Goal: Task Accomplishment & Management: Manage account settings

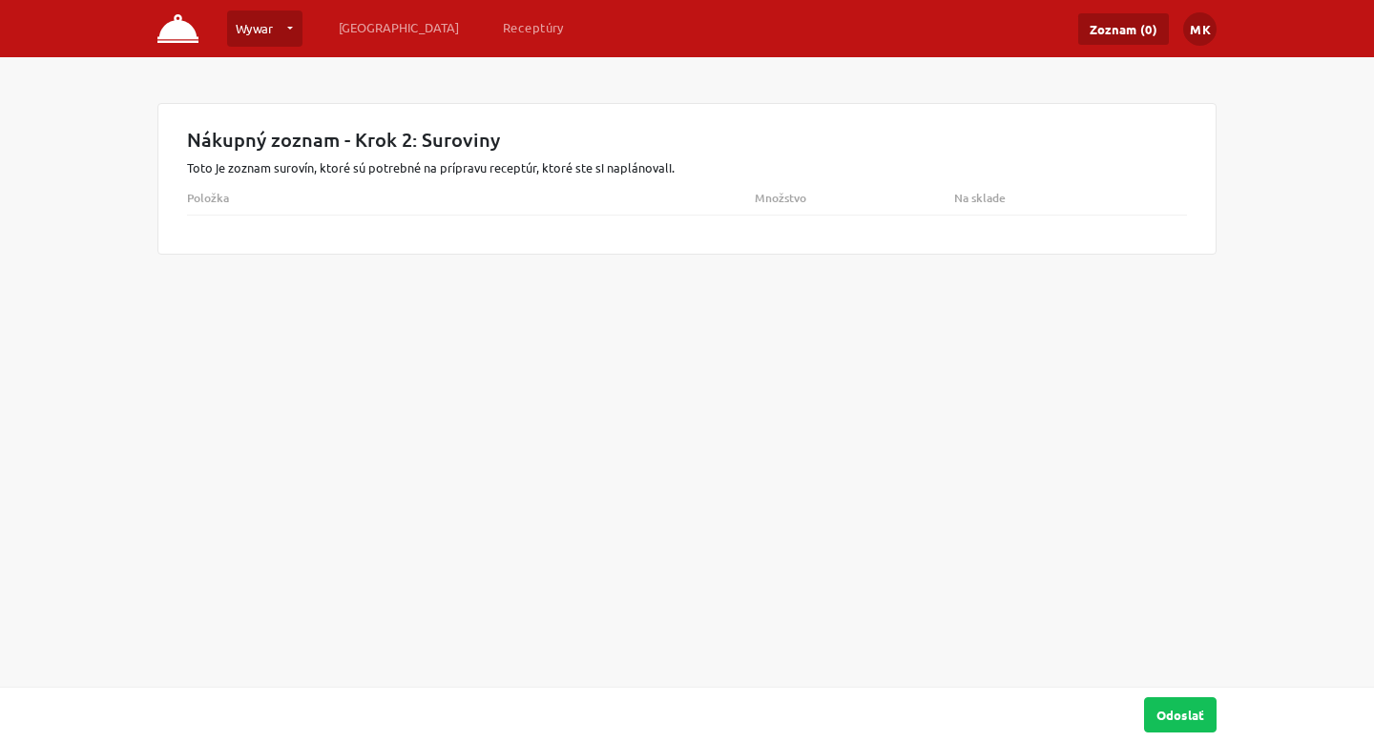
click at [264, 28] on link "Wywar" at bounding box center [264, 28] width 75 height 36
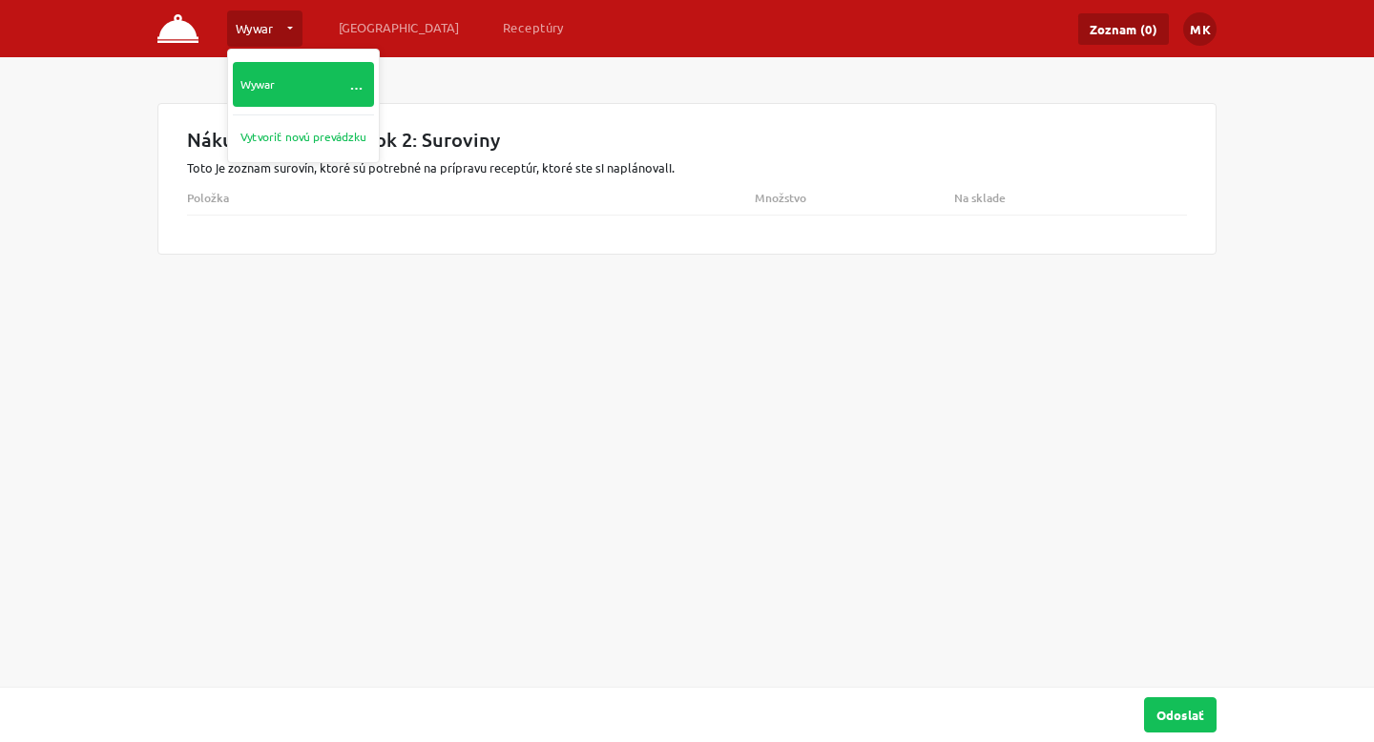
click at [279, 81] on link "Wywar …" at bounding box center [303, 84] width 141 height 45
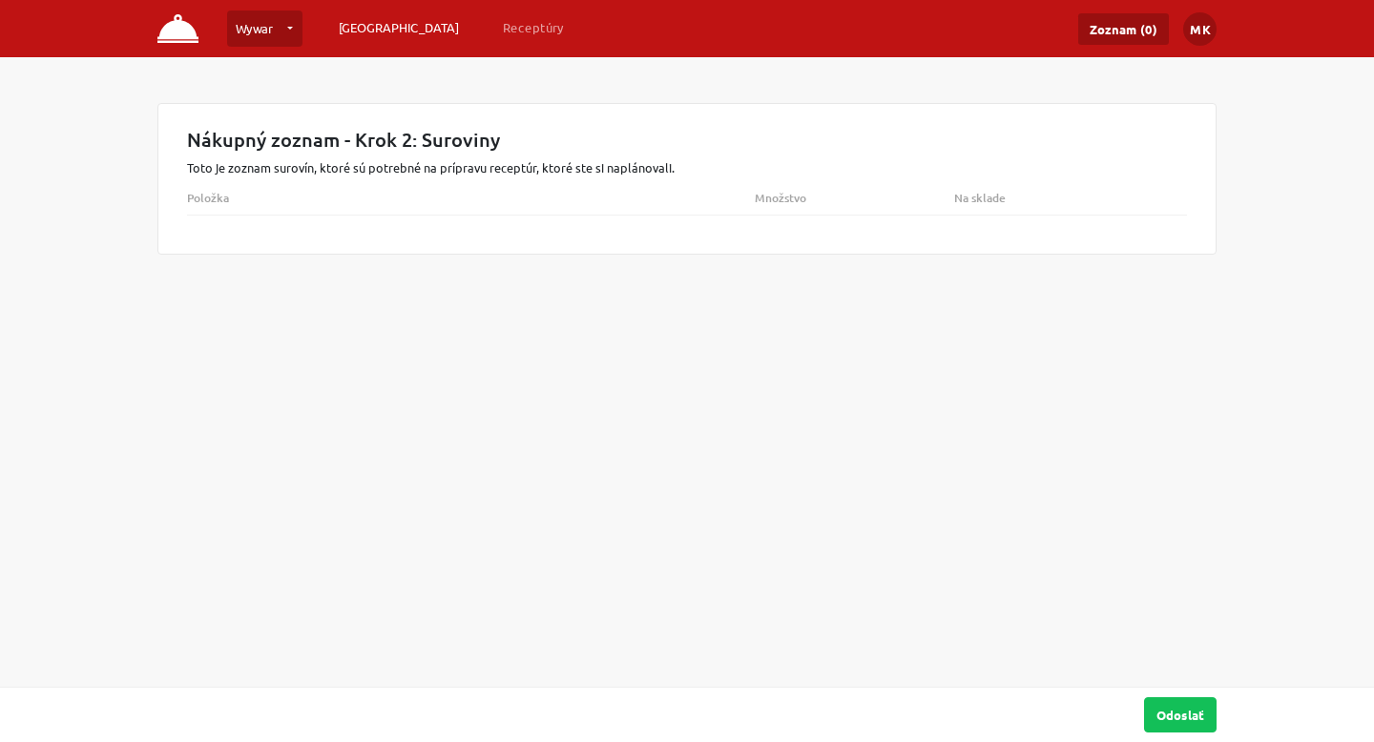
click at [364, 18] on link "[GEOGRAPHIC_DATA]" at bounding box center [398, 27] width 135 height 34
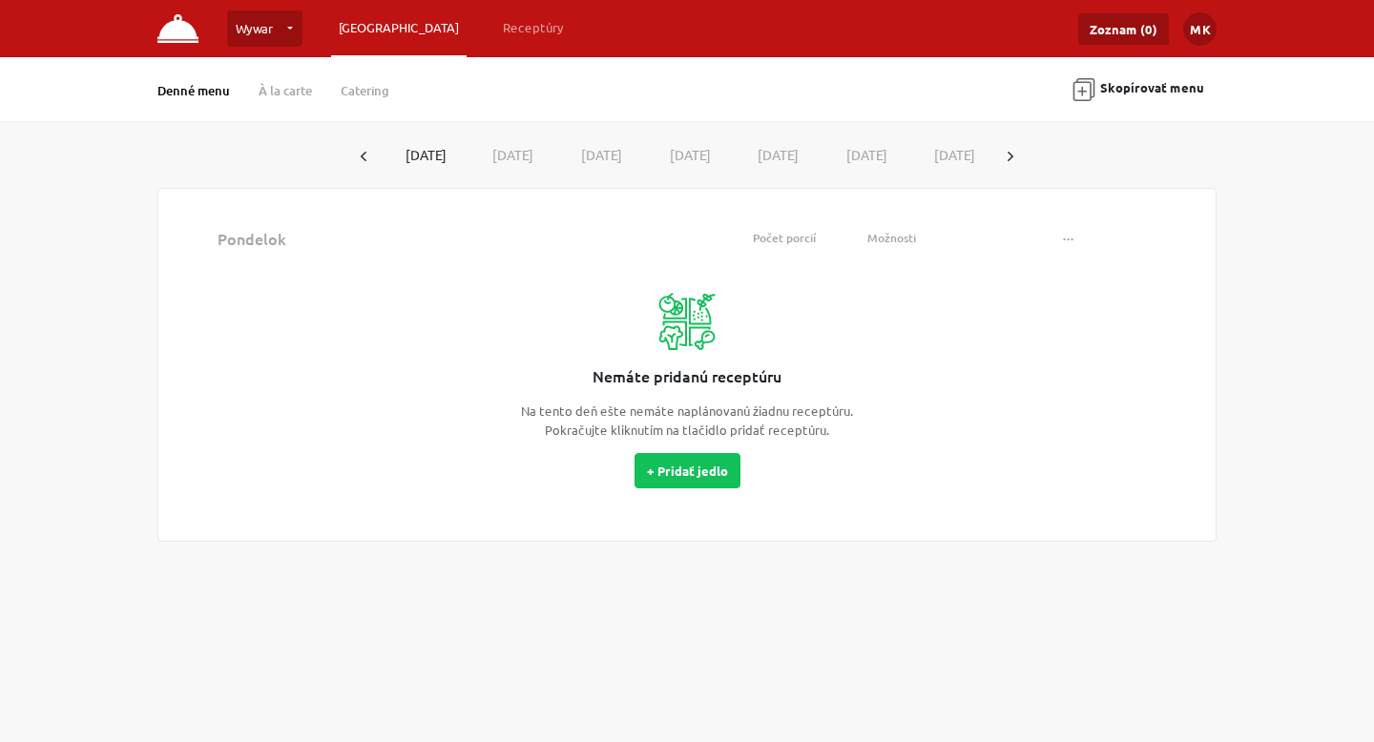
click at [525, 152] on button "[DATE]" at bounding box center [510, 154] width 89 height 35
click at [602, 152] on button "[DATE]" at bounding box center [597, 154] width 89 height 35
click at [429, 156] on button "[DATE]" at bounding box center [423, 154] width 89 height 35
click at [197, 87] on link "Denné menu" at bounding box center [193, 90] width 73 height 17
click at [495, 37] on link "Receptúry" at bounding box center [533, 27] width 76 height 34
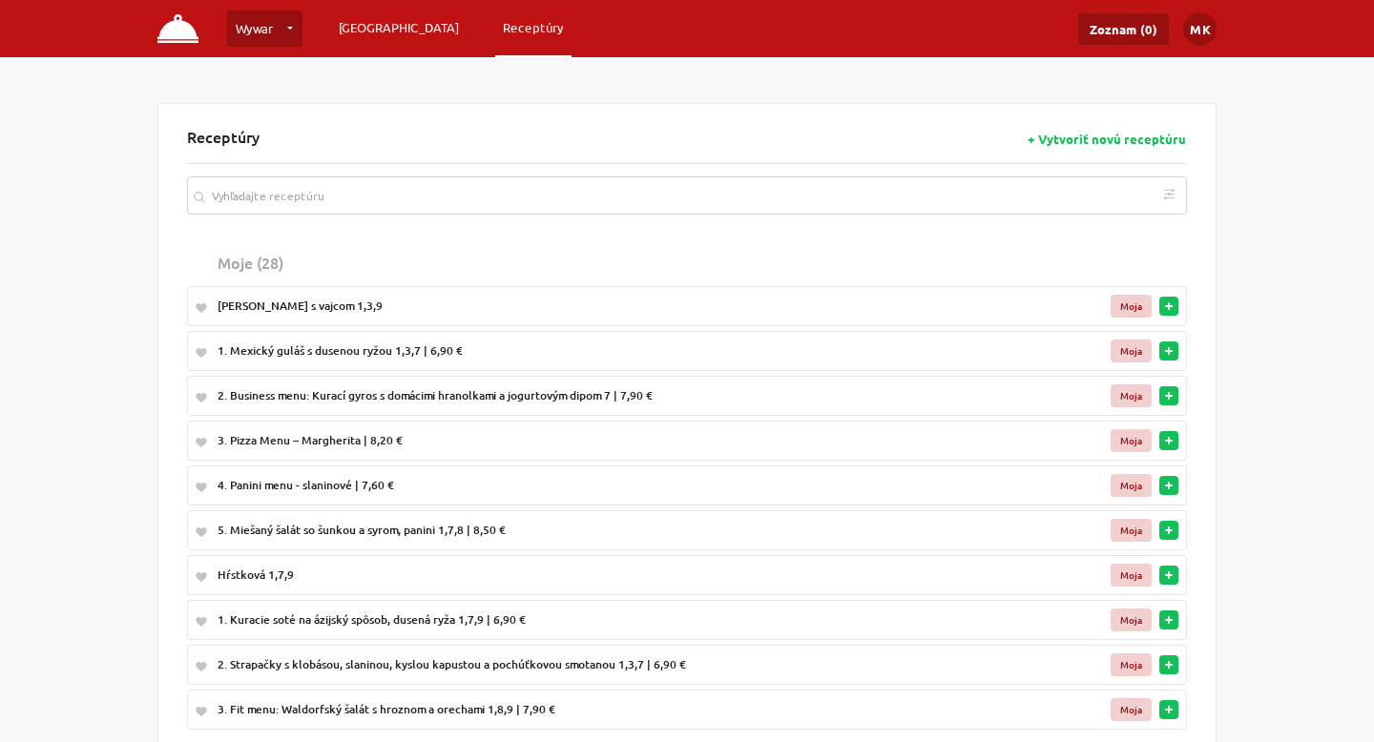
click at [350, 37] on link "[GEOGRAPHIC_DATA]" at bounding box center [398, 27] width 135 height 34
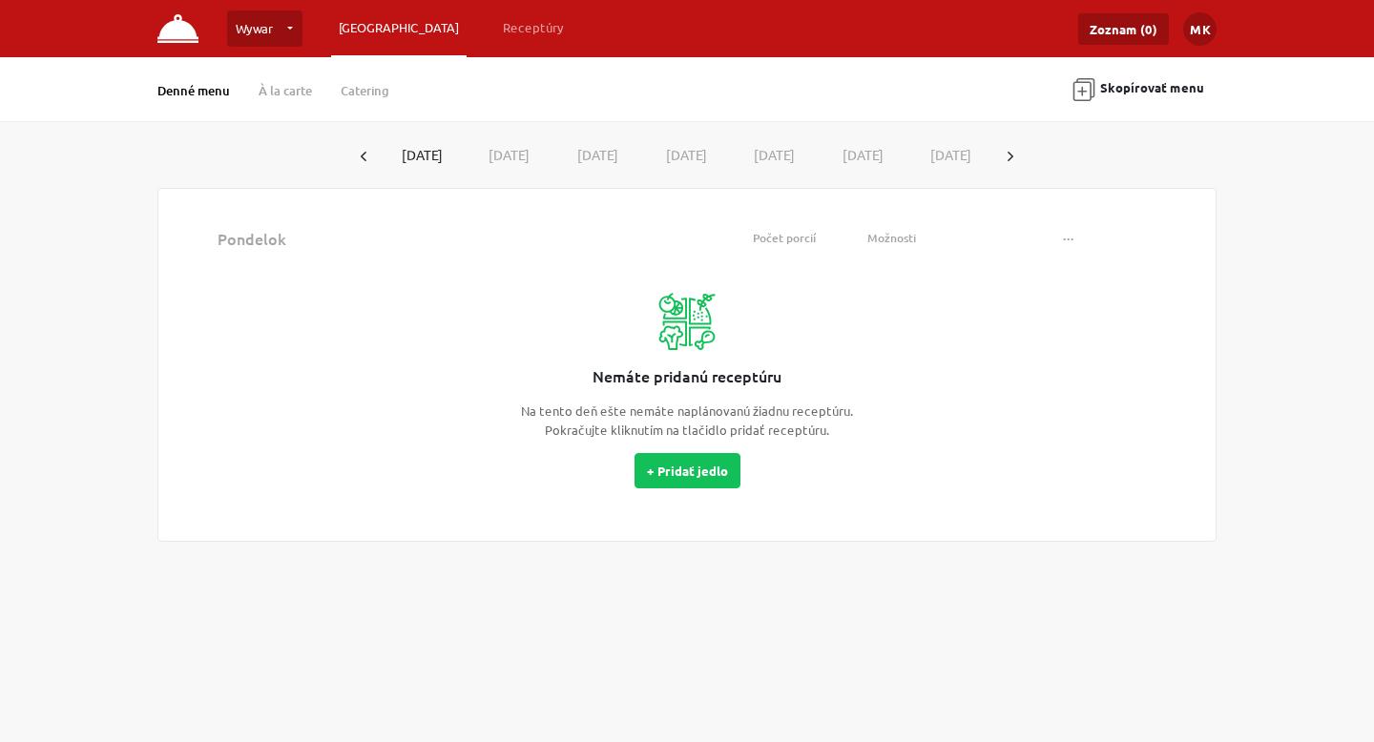
click at [514, 163] on button "[DATE]" at bounding box center [510, 154] width 89 height 35
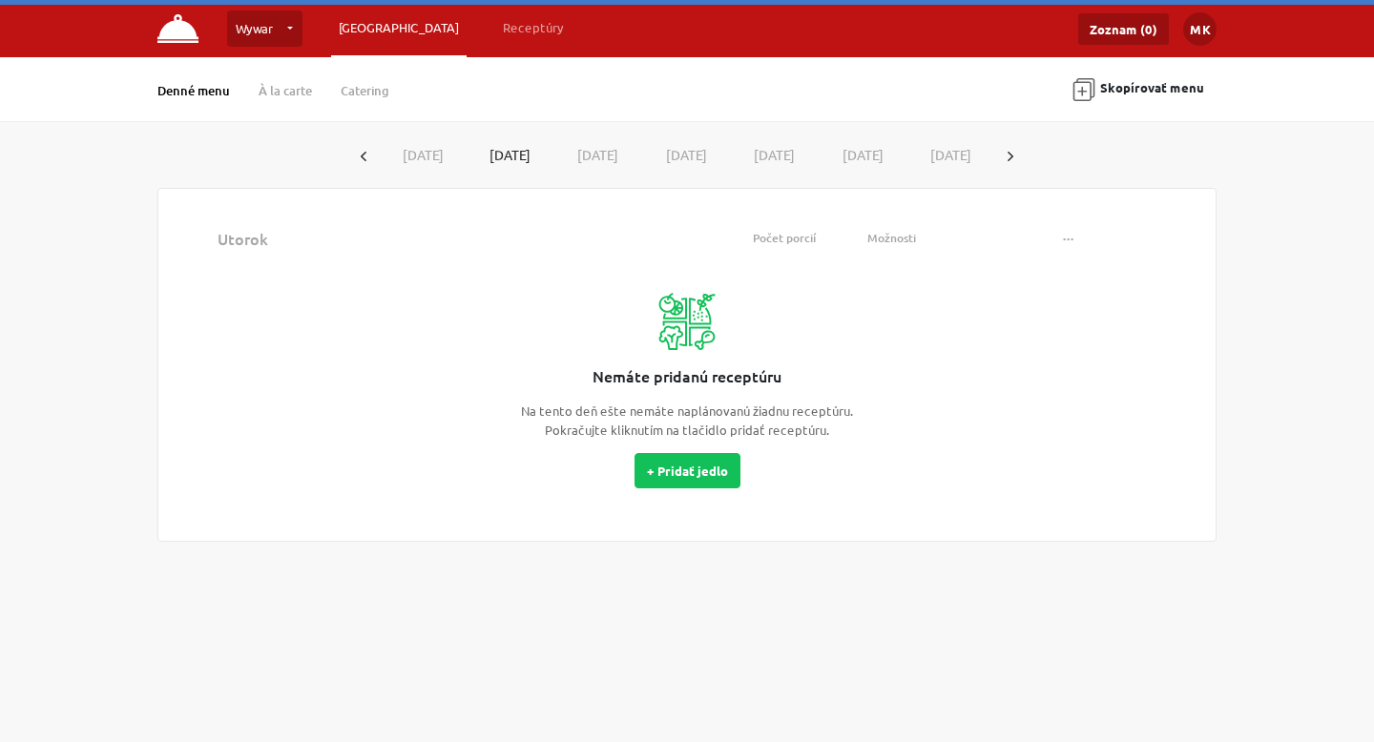
click at [578, 152] on button "[DATE]" at bounding box center [597, 154] width 89 height 35
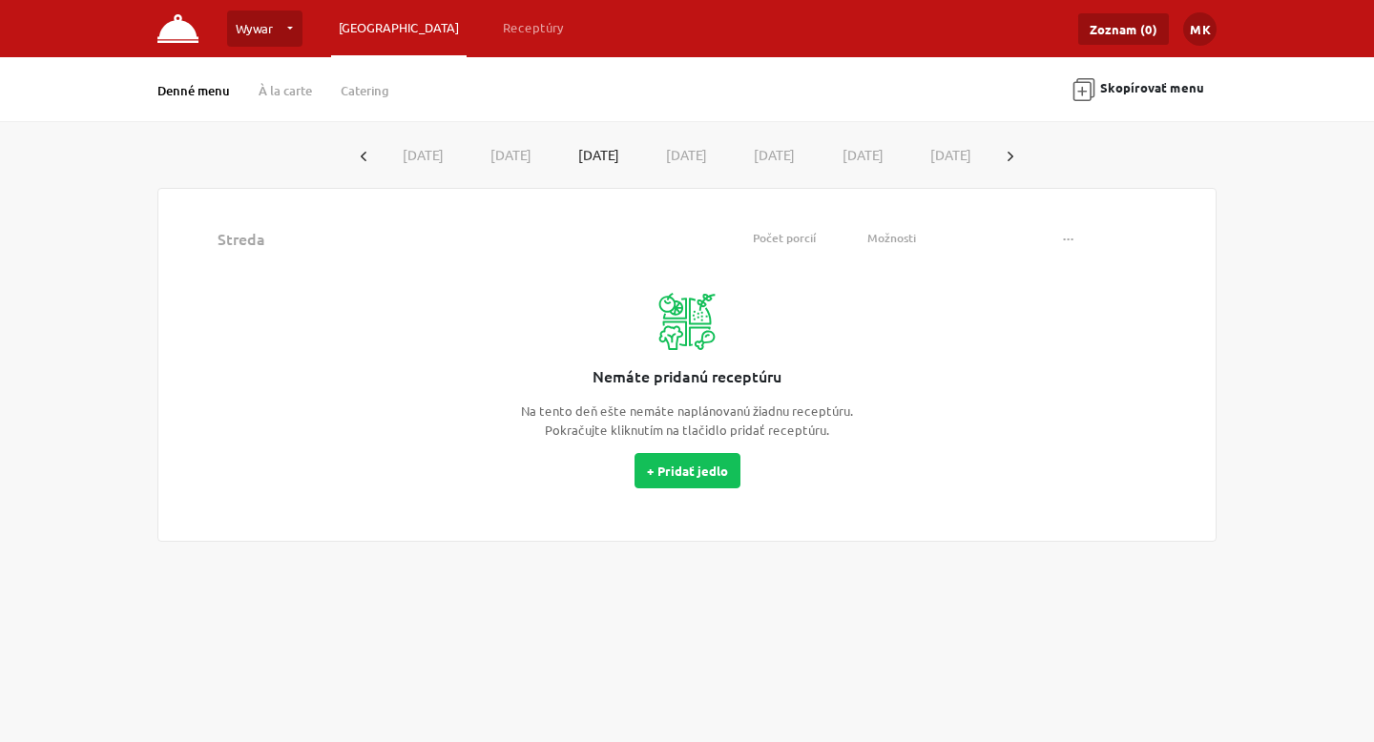
click at [707, 152] on button "[DATE]" at bounding box center [686, 154] width 89 height 35
click at [785, 152] on button "[DATE]" at bounding box center [774, 154] width 89 height 35
click at [842, 148] on button "[DATE]" at bounding box center [863, 154] width 89 height 35
click at [907, 150] on button "[DATE]" at bounding box center [950, 154] width 89 height 35
click at [890, 240] on div "Možnosti" at bounding box center [951, 238] width 169 height 17
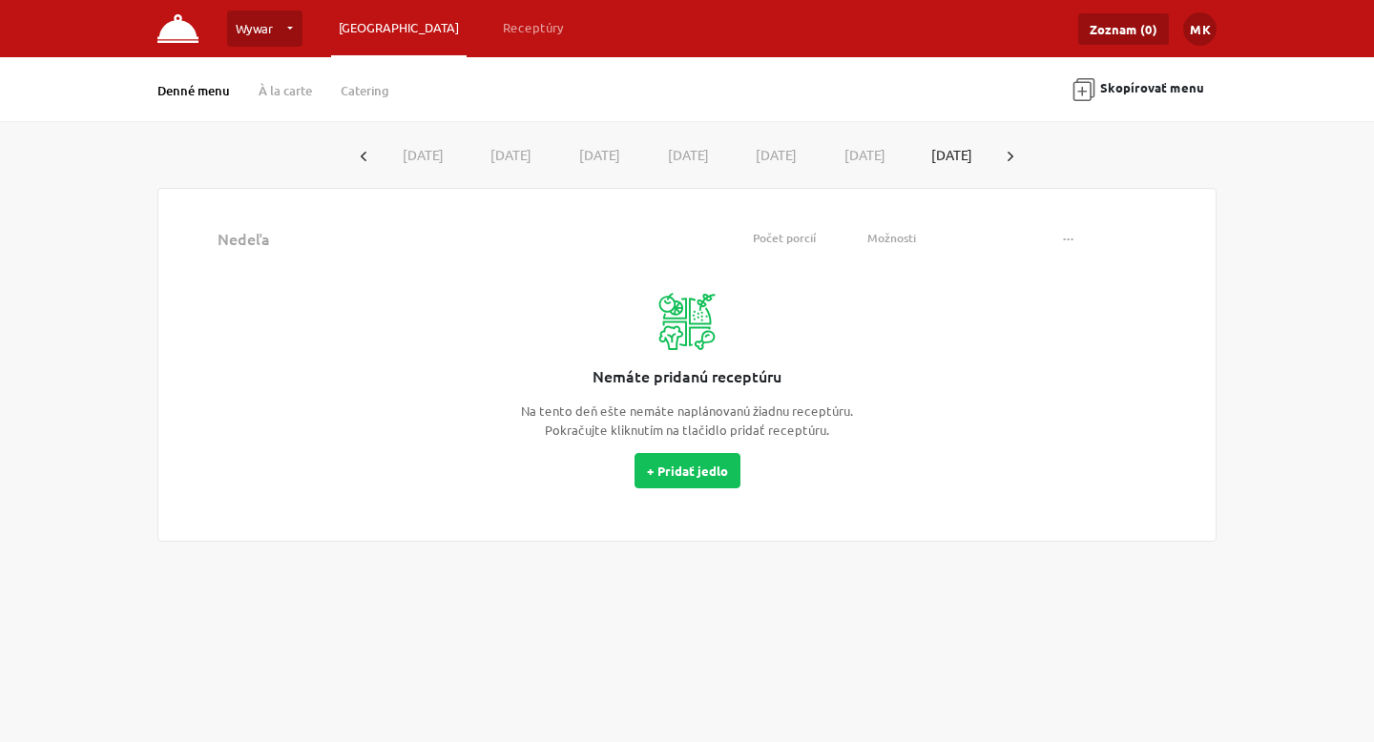
click at [817, 240] on div "Počet porcií" at bounding box center [784, 238] width 135 height 17
click at [495, 23] on link "Receptúry" at bounding box center [533, 27] width 76 height 34
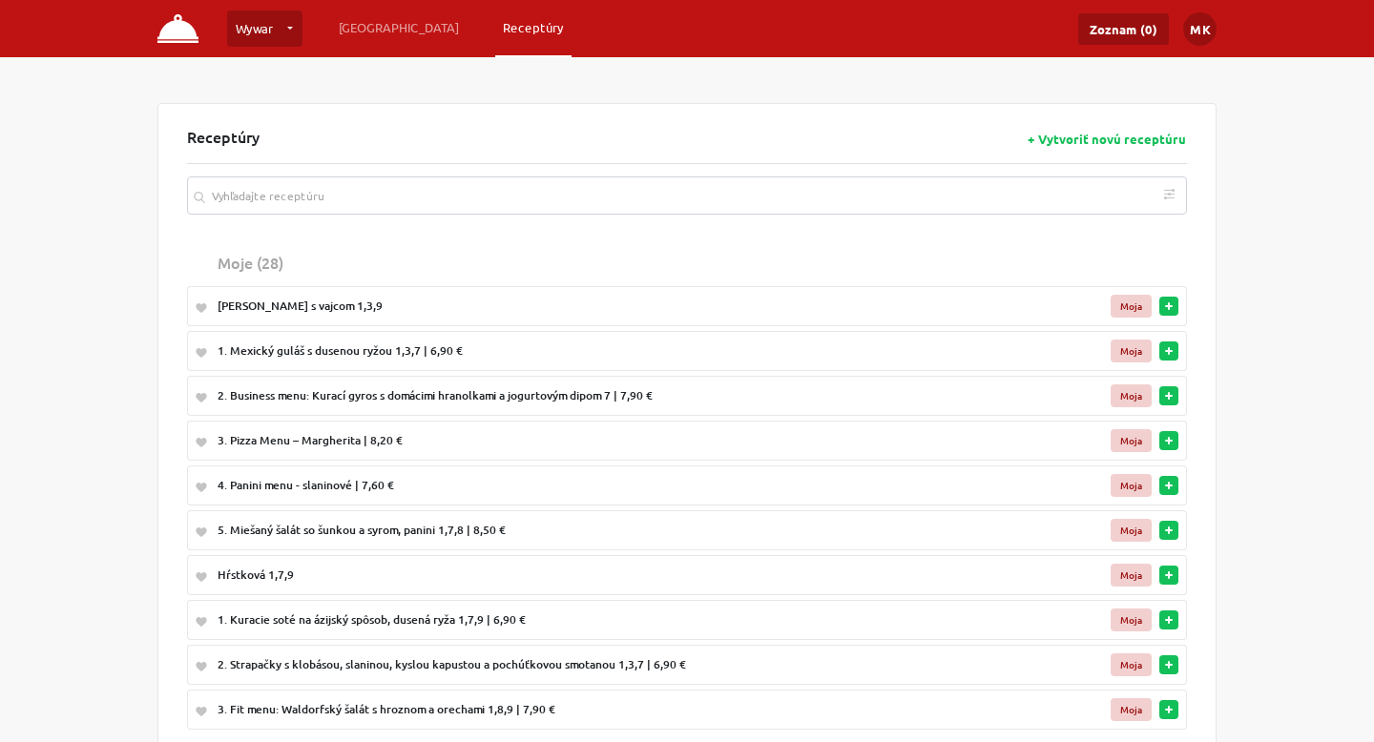
click at [376, 8] on nav "Wywar Wywar … Vytvoriť novú prevádzku Plánovanie Receptúry Zoznam (0) MK Nastav…" at bounding box center [687, 28] width 1374 height 57
click at [376, 33] on link "[GEOGRAPHIC_DATA]" at bounding box center [398, 27] width 135 height 34
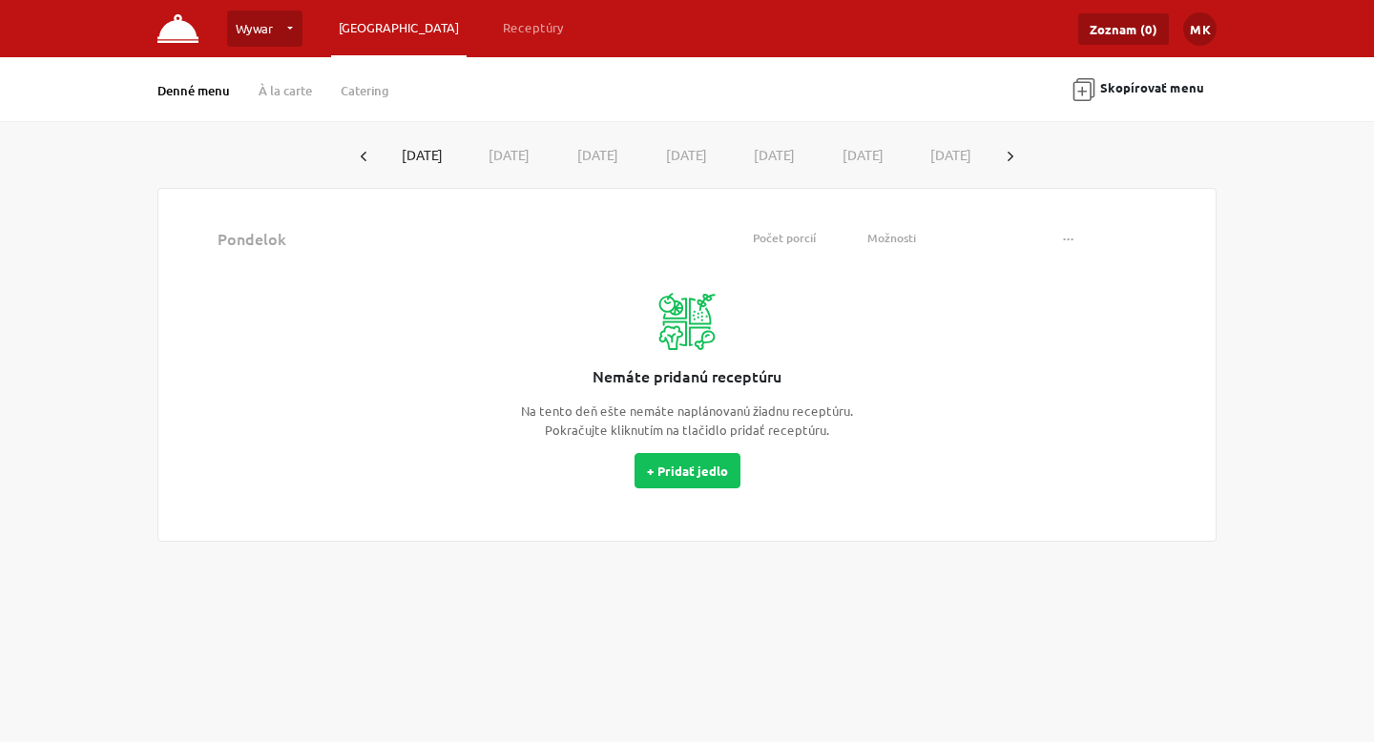
click at [258, 17] on link "Wywar" at bounding box center [264, 28] width 75 height 36
click at [293, 68] on link "Wywar …" at bounding box center [303, 80] width 141 height 37
click at [288, 30] on link "Wywar" at bounding box center [264, 28] width 75 height 36
click at [340, 73] on button "…" at bounding box center [340, 81] width 35 height 30
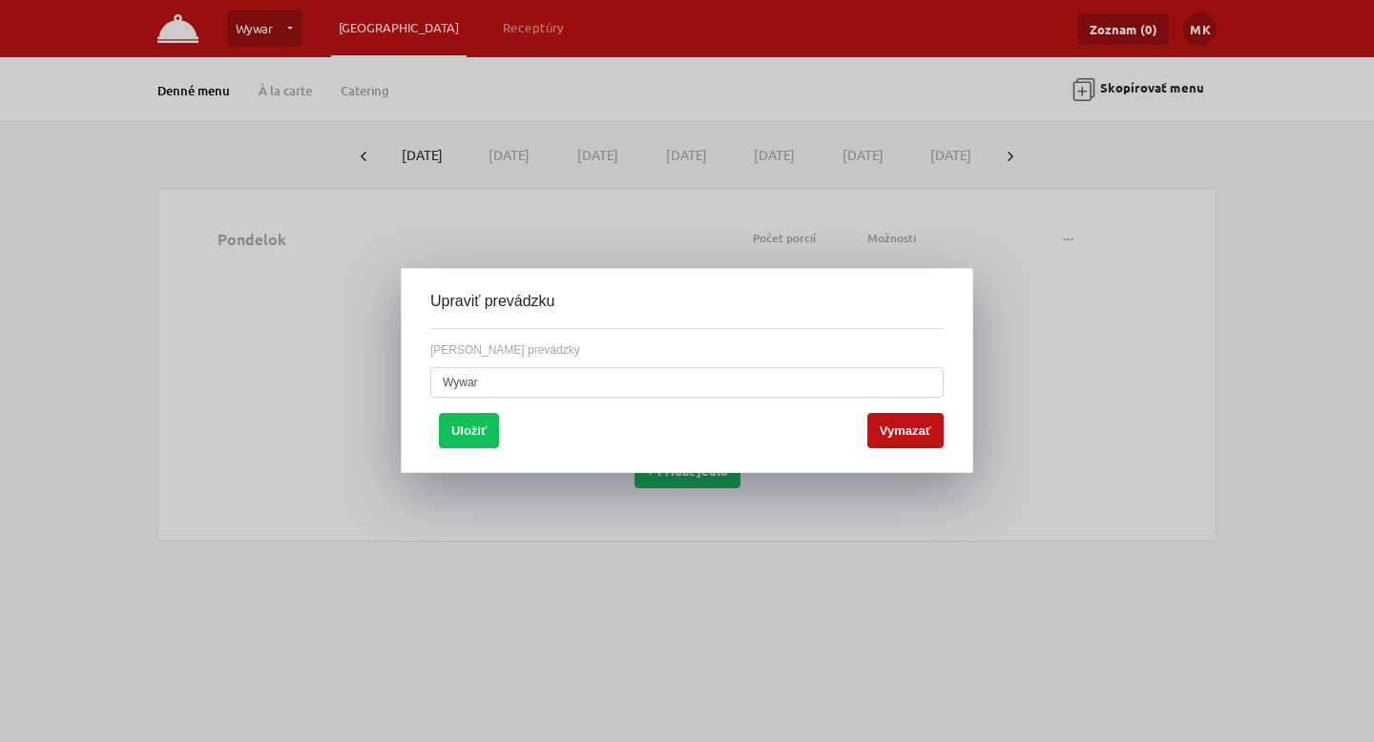
click at [959, 257] on div at bounding box center [687, 371] width 1374 height 742
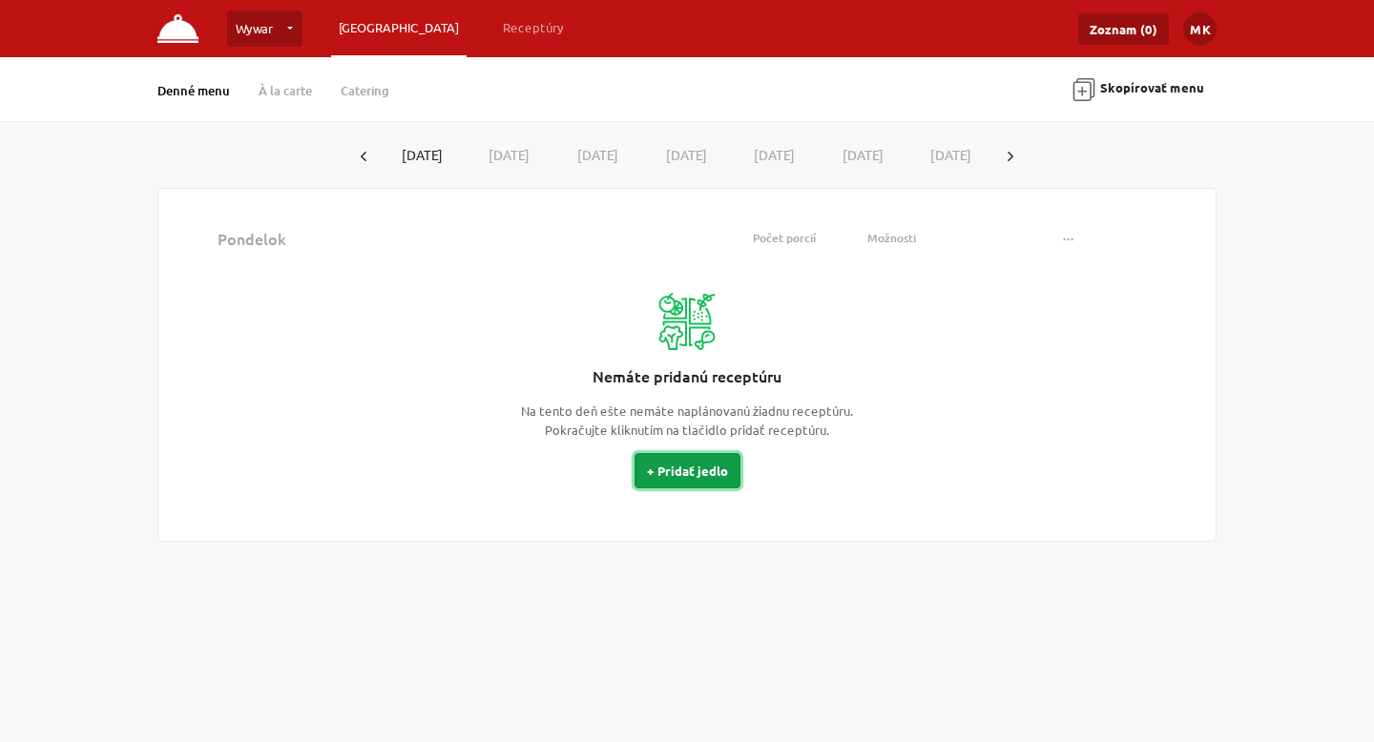
click at [701, 476] on button "+ Pridať jedlo" at bounding box center [687, 470] width 106 height 35
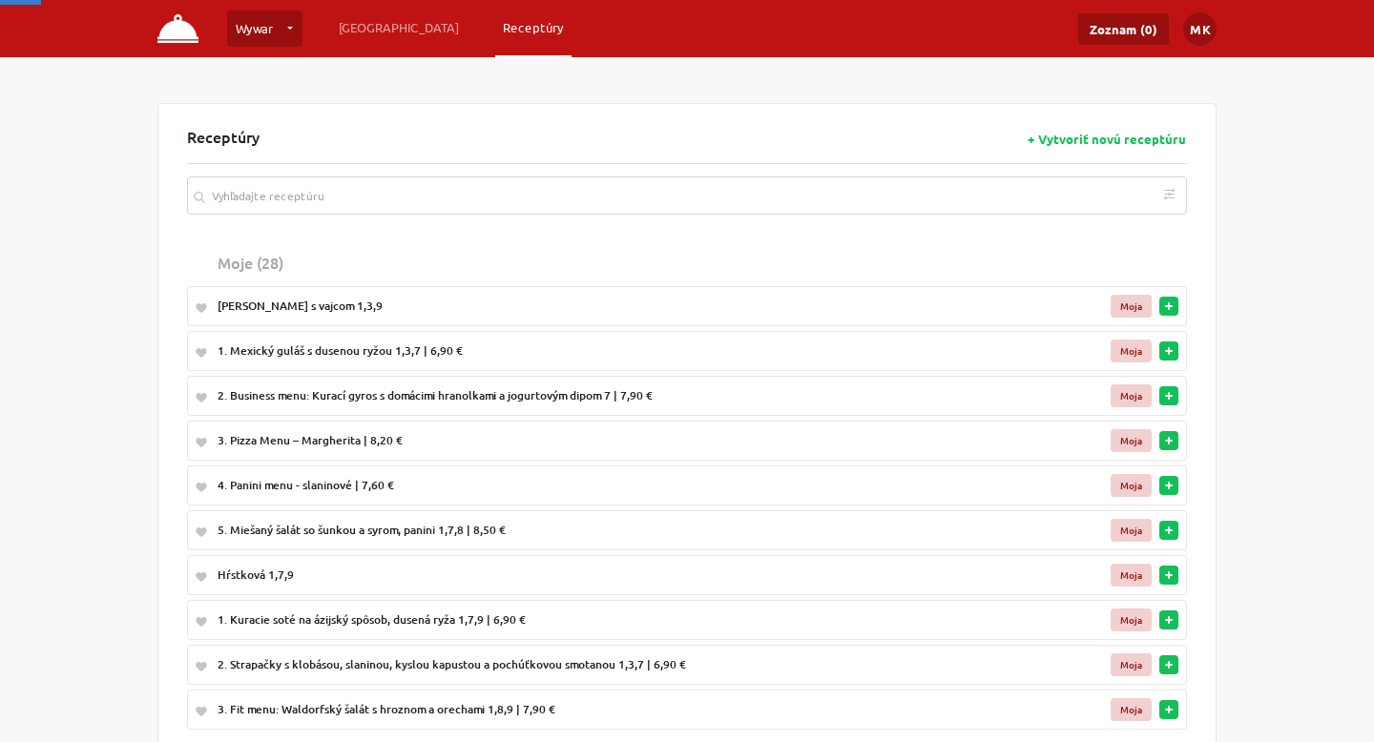
click at [701, 476] on td "4. Panini menu - slaninové | 7,60 €" at bounding box center [610, 486] width 800 height 40
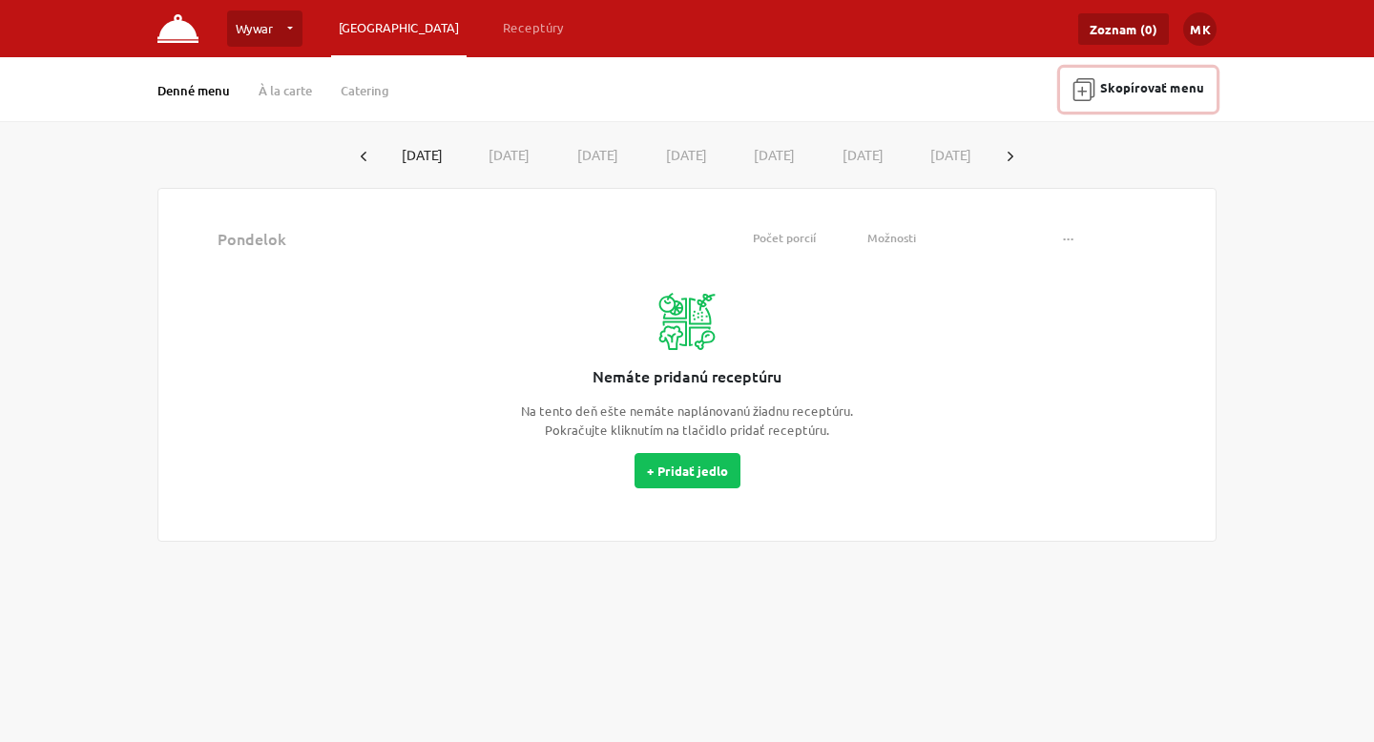
click at [1172, 95] on button "Skopírovať menu" at bounding box center [1138, 90] width 156 height 44
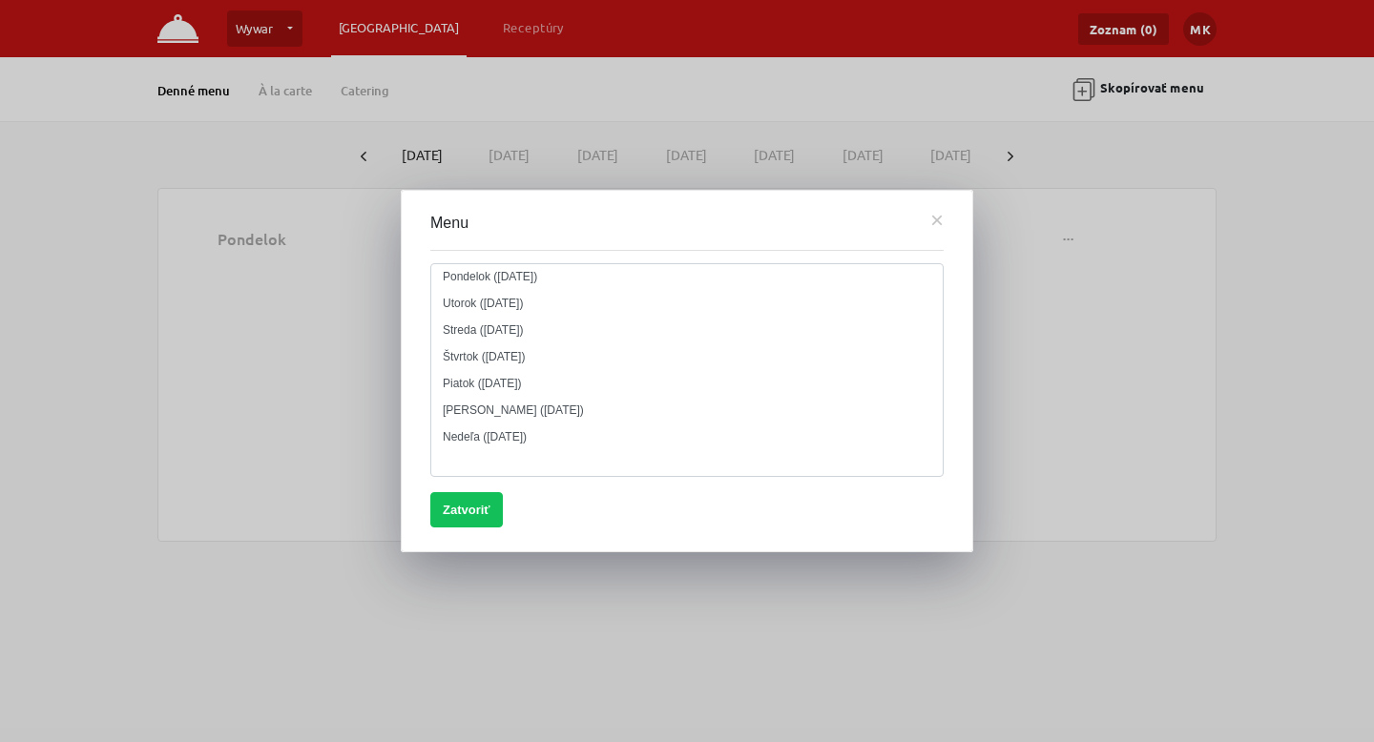
click at [526, 285] on textarea "Pondelok ([DATE]) Utorok ([DATE]) Streda ([DATE]) Štvrtok ([DATE]) Piatok ([DAT…" at bounding box center [686, 370] width 513 height 214
type textarea "Pondelok ([DATE]) Utorok ([DATE]) Streda ([DATE]) Štvrtok ([DATE]) Piatok ([DAT…"
click at [468, 521] on button "Zatvoriť" at bounding box center [466, 509] width 73 height 35
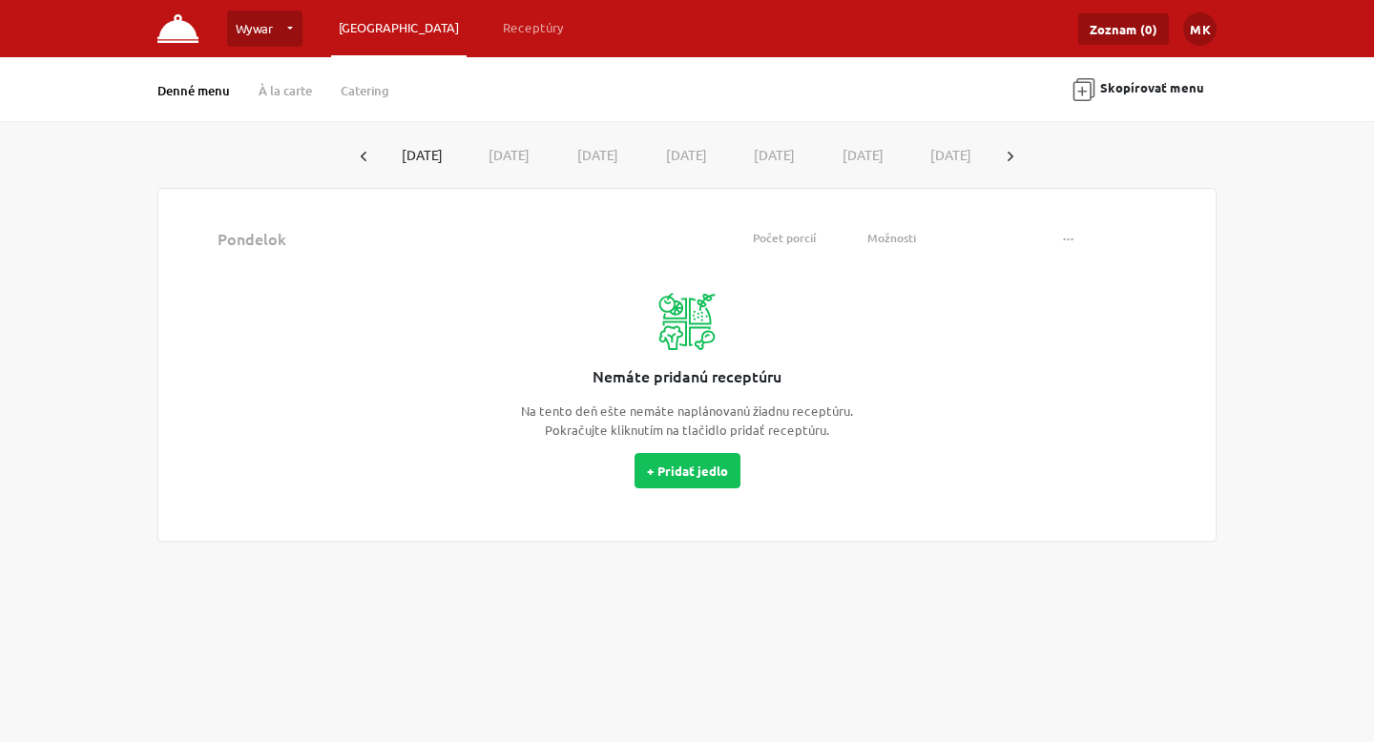
click at [778, 233] on div "Počet porcií" at bounding box center [784, 238] width 135 height 17
click at [495, 33] on link "Receptúry" at bounding box center [533, 27] width 76 height 34
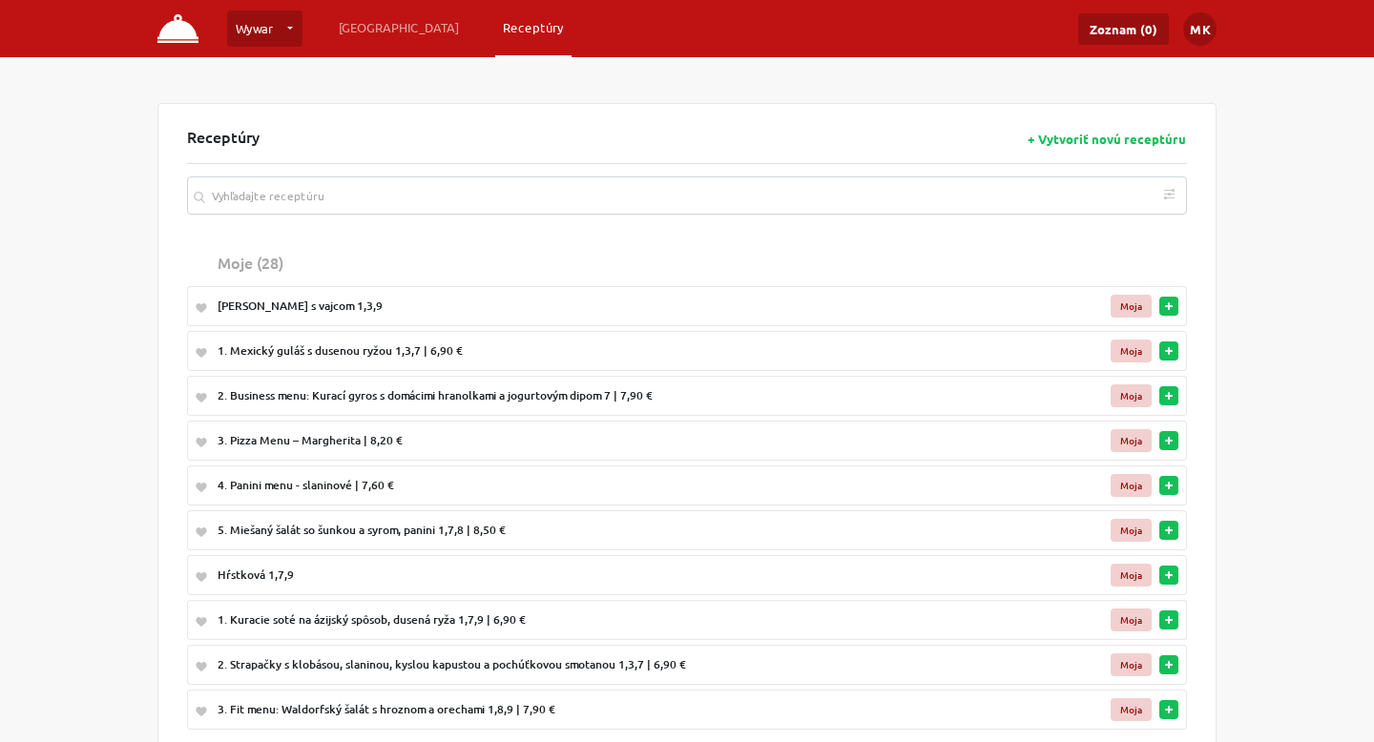
click at [1162, 308] on button "button" at bounding box center [1168, 306] width 19 height 19
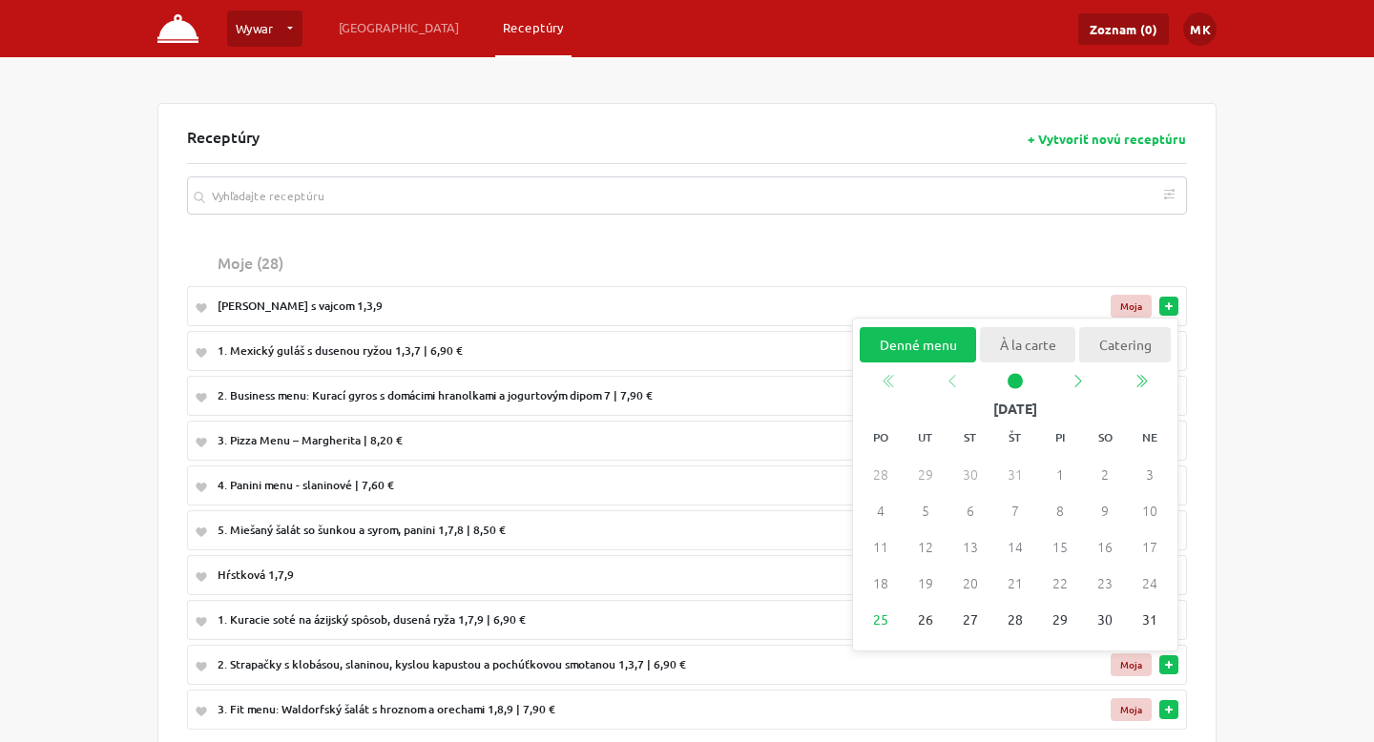
click at [946, 340] on link "Denné menu" at bounding box center [918, 344] width 116 height 35
click at [939, 326] on ul "Denné menu À la carte Catering No date selected [DATE] po ut st št pi so ne 28 …" at bounding box center [1015, 485] width 326 height 334
click at [939, 334] on link "Denné menu" at bounding box center [918, 344] width 116 height 35
click at [880, 621] on span "25" at bounding box center [880, 620] width 31 height 31
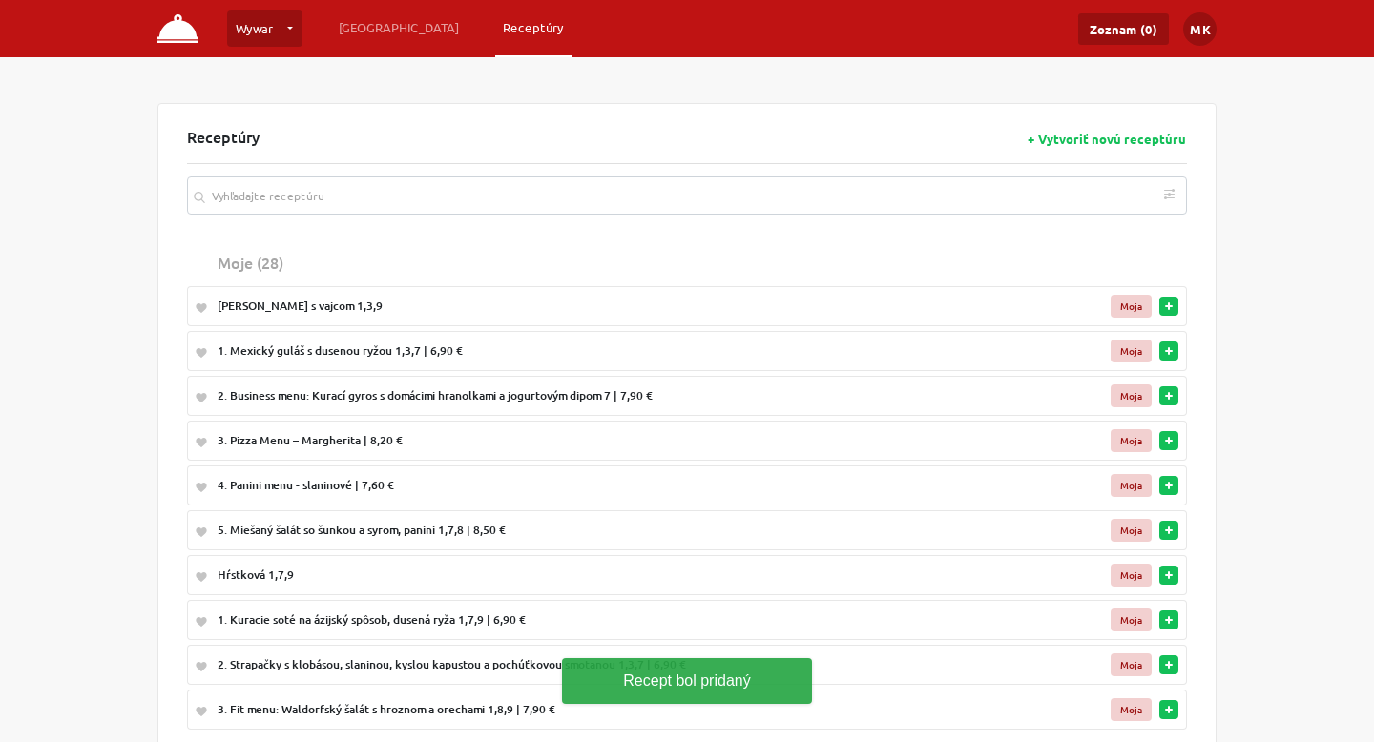
click at [1171, 357] on button "button" at bounding box center [1168, 351] width 19 height 19
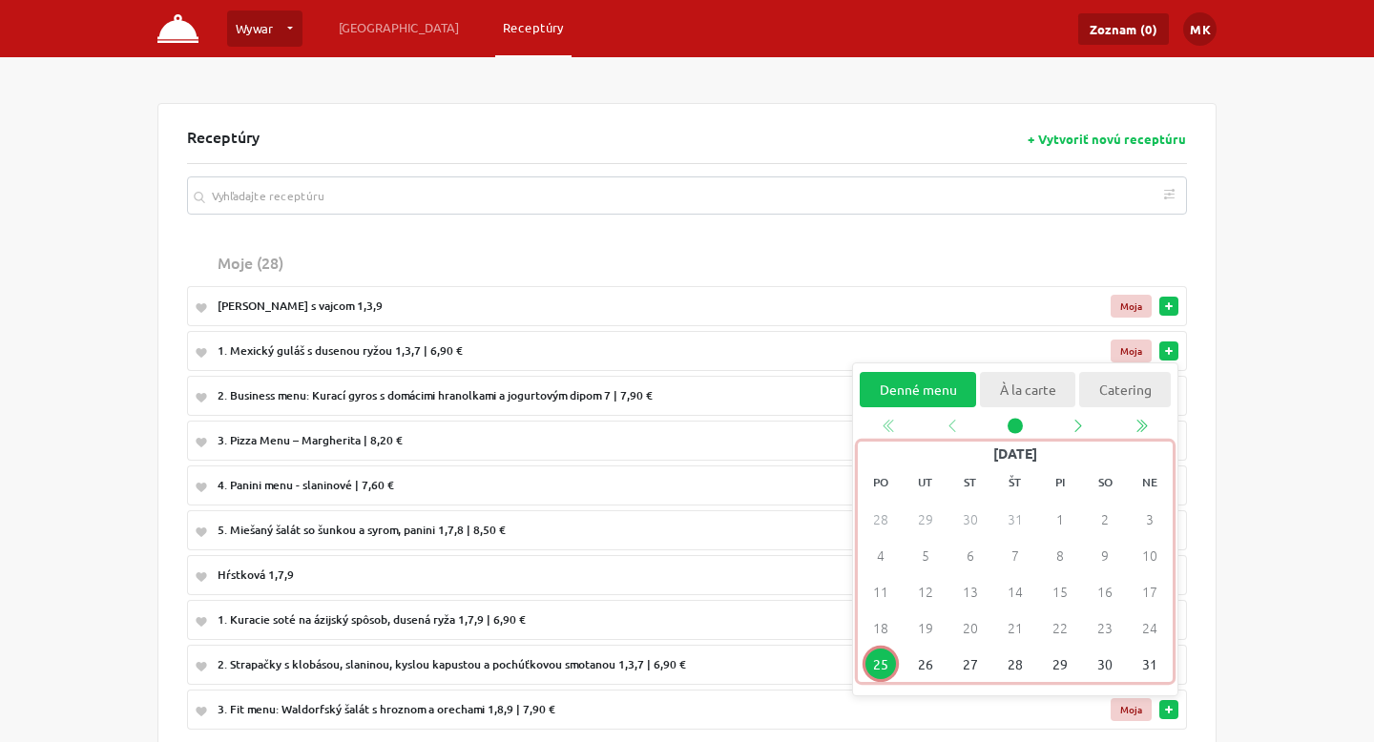
click at [883, 661] on span "25" at bounding box center [880, 665] width 31 height 31
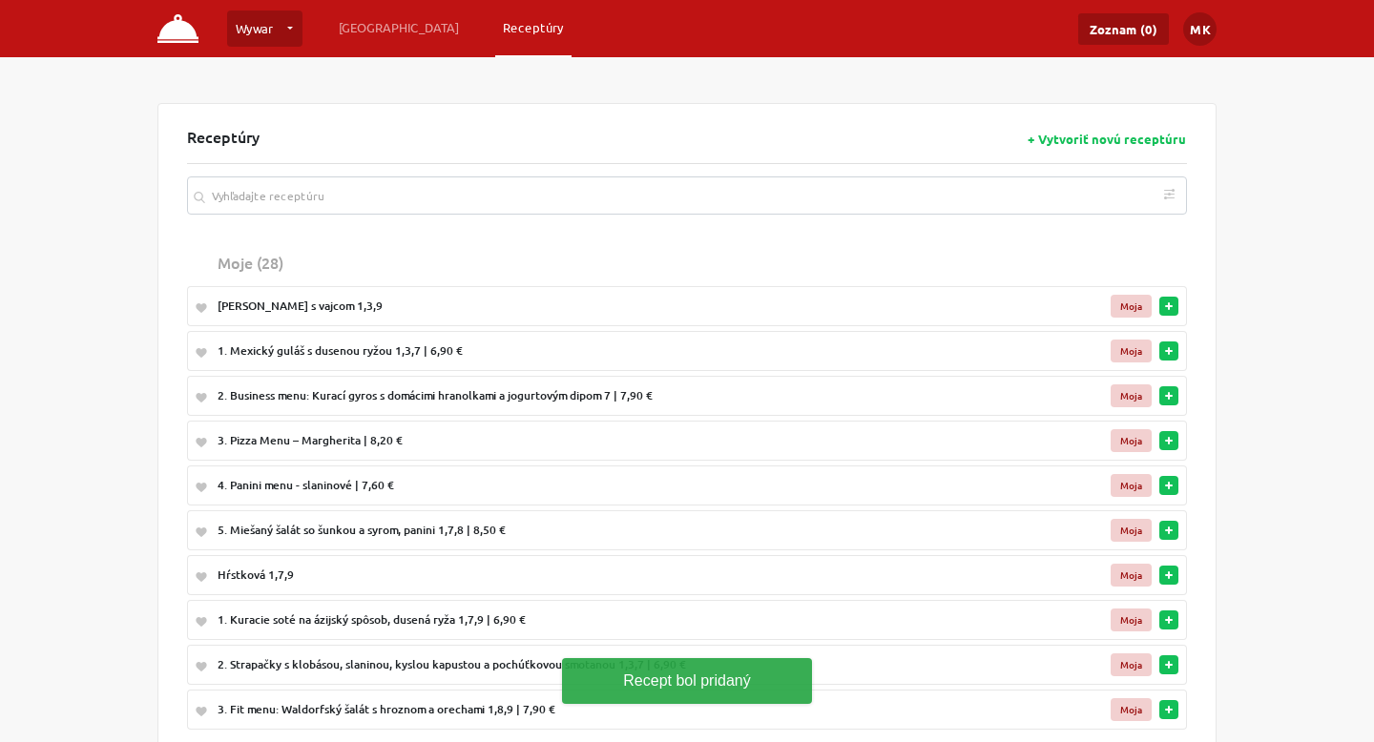
click at [1175, 394] on button "button" at bounding box center [1168, 395] width 19 height 19
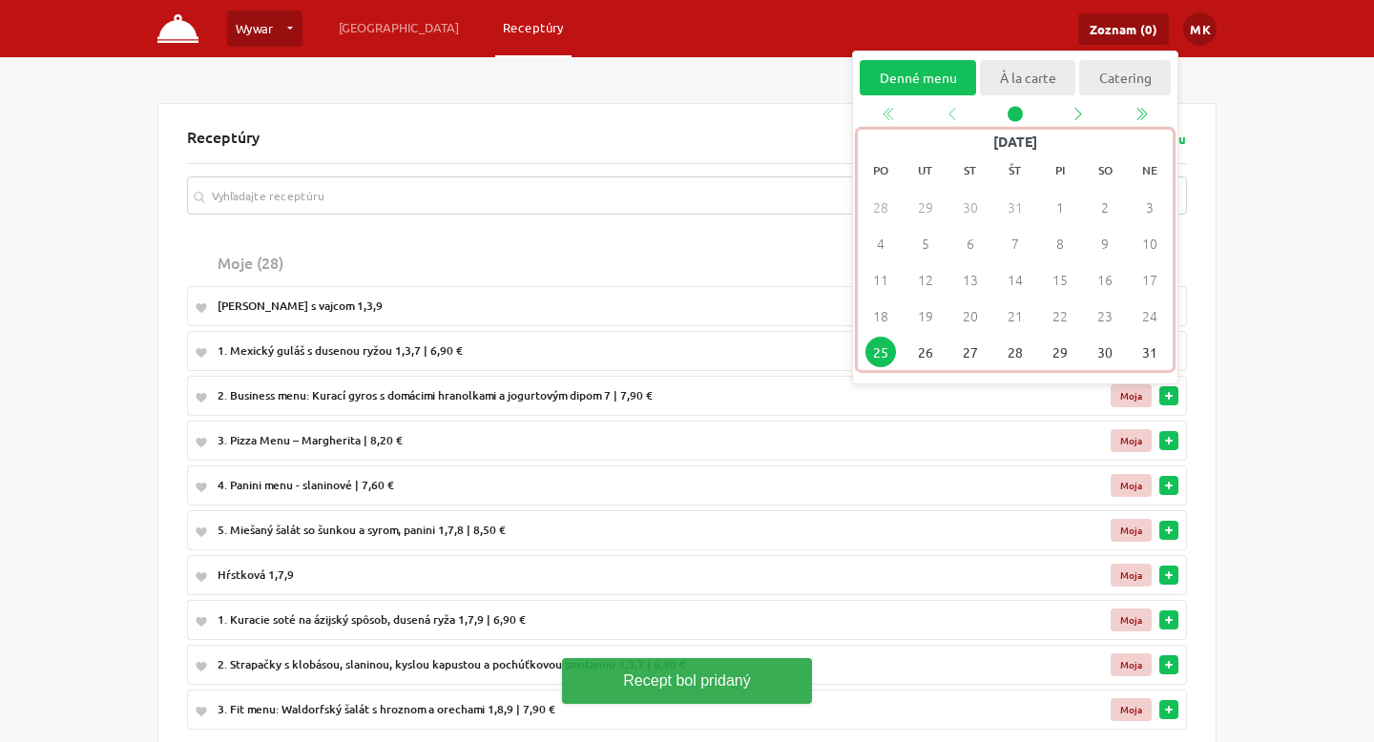
click at [872, 360] on span "25" at bounding box center [880, 353] width 31 height 31
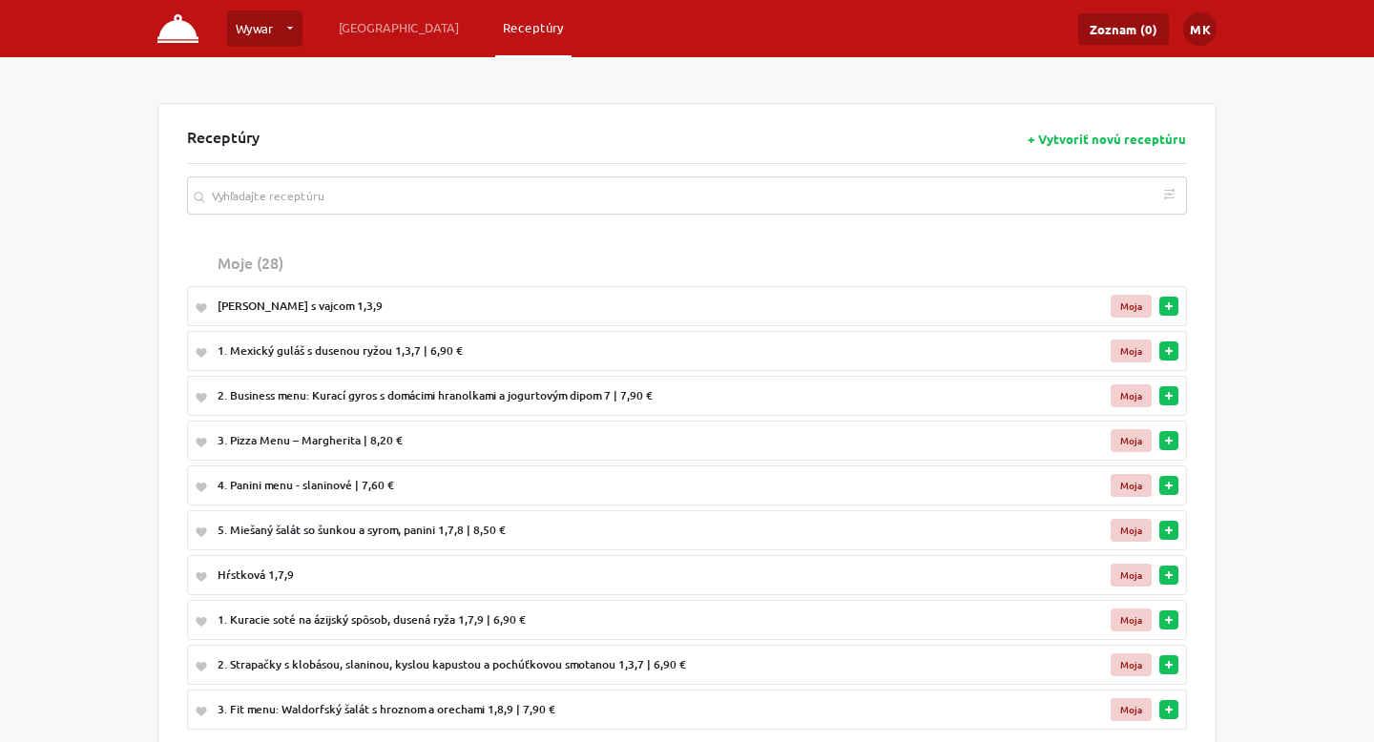
click at [1169, 448] on button "button" at bounding box center [1168, 440] width 19 height 19
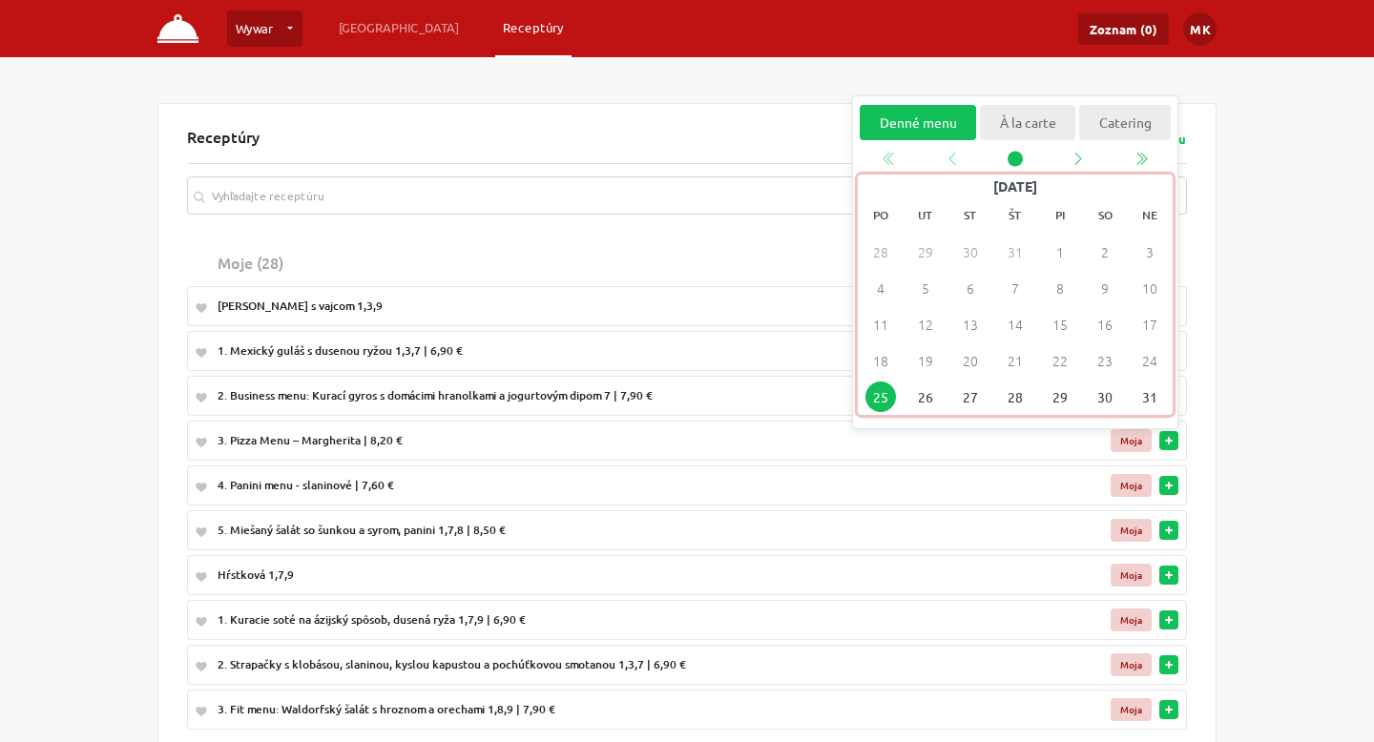
click at [870, 396] on span "25" at bounding box center [880, 398] width 31 height 31
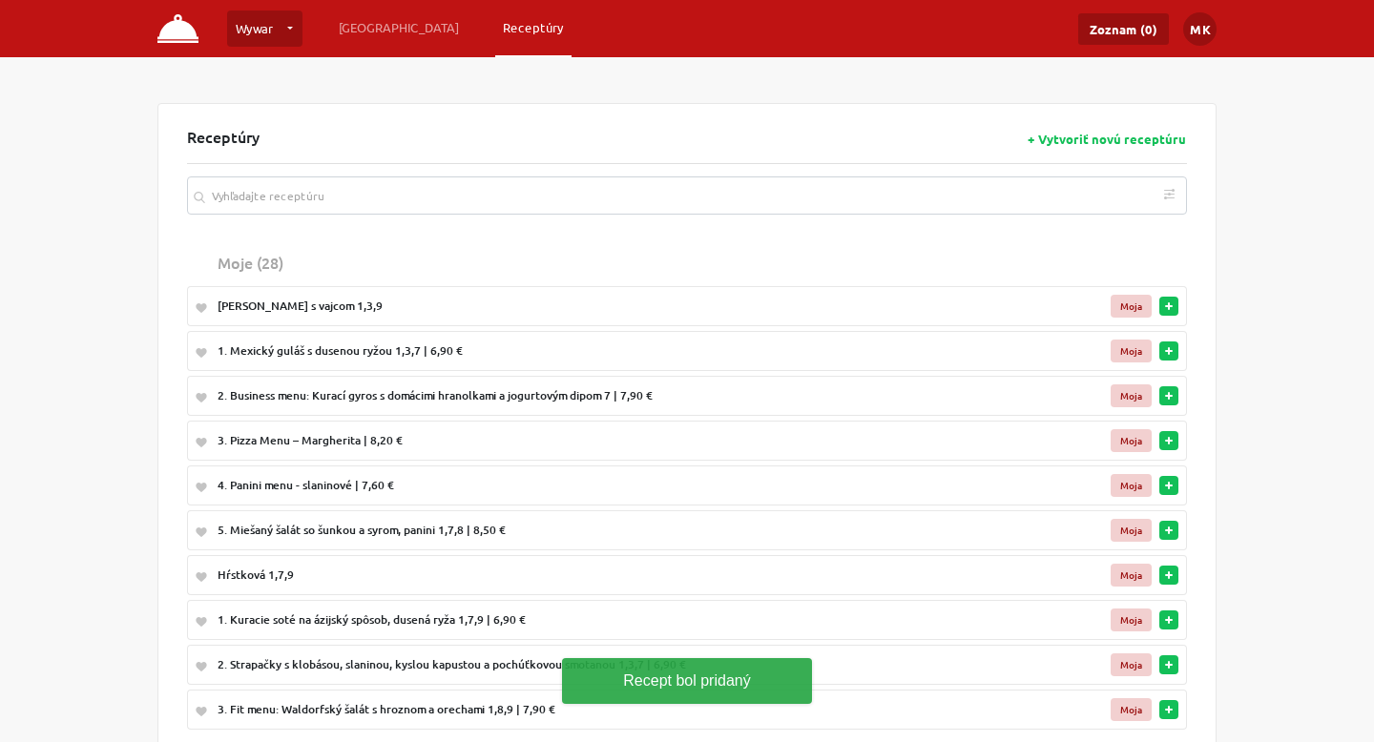
click at [1166, 486] on rect "button" at bounding box center [1169, 486] width 8 height 2
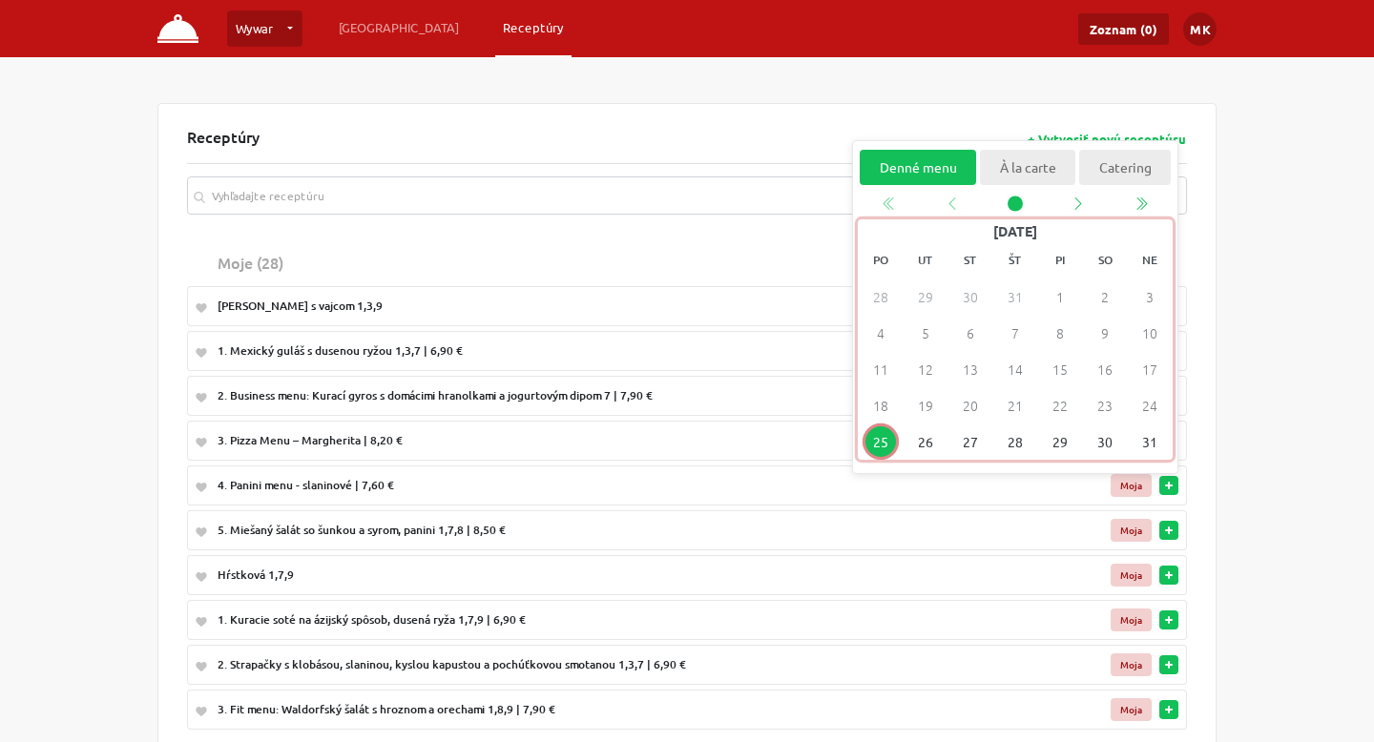
click at [886, 438] on span "25" at bounding box center [880, 442] width 31 height 31
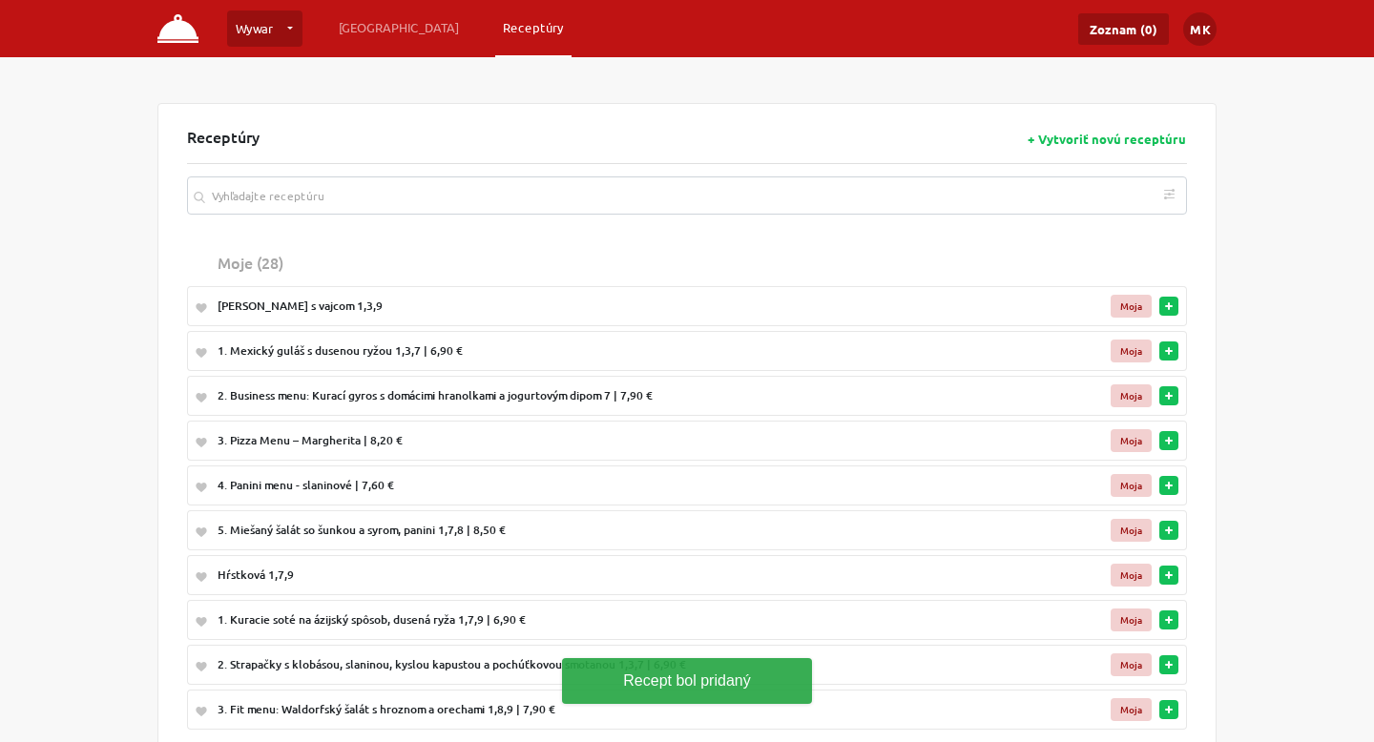
click at [1168, 531] on rect "button" at bounding box center [1169, 531] width 8 height 2
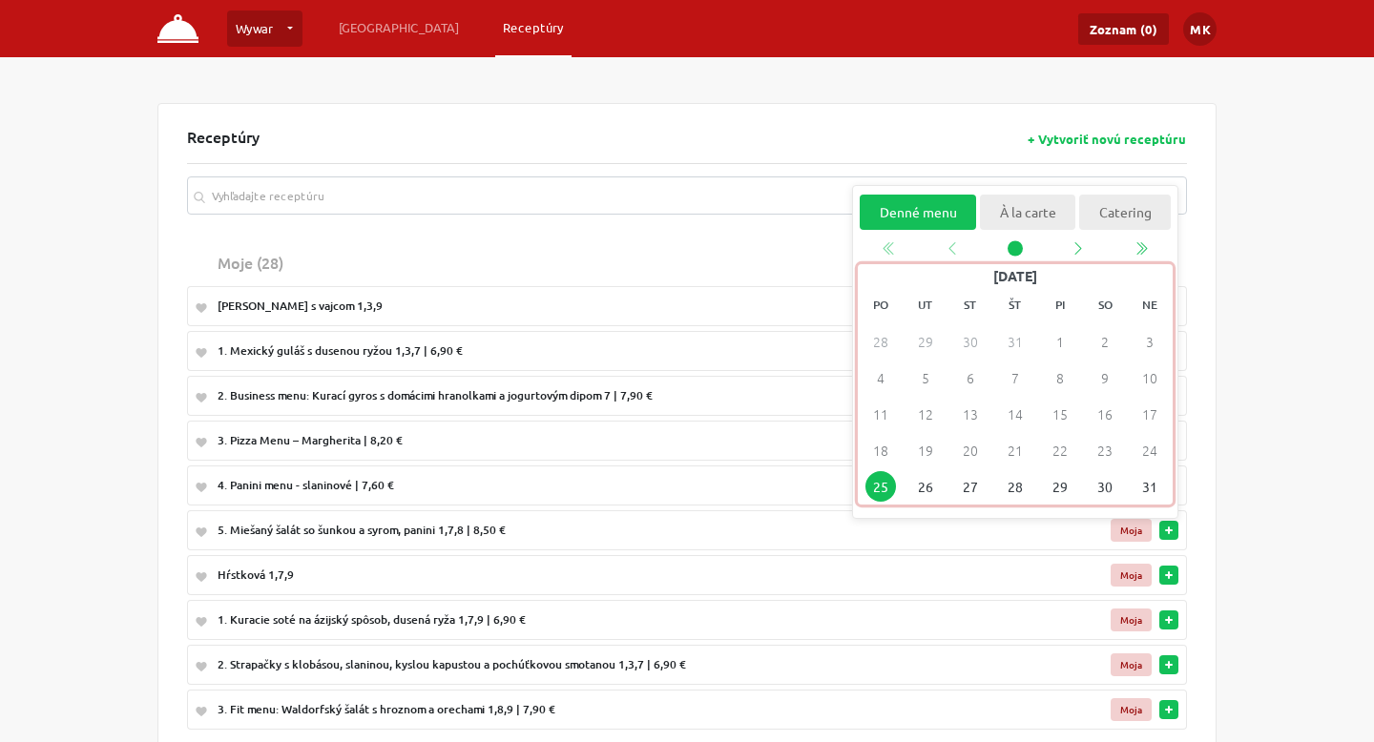
click at [885, 488] on span "25" at bounding box center [880, 487] width 31 height 31
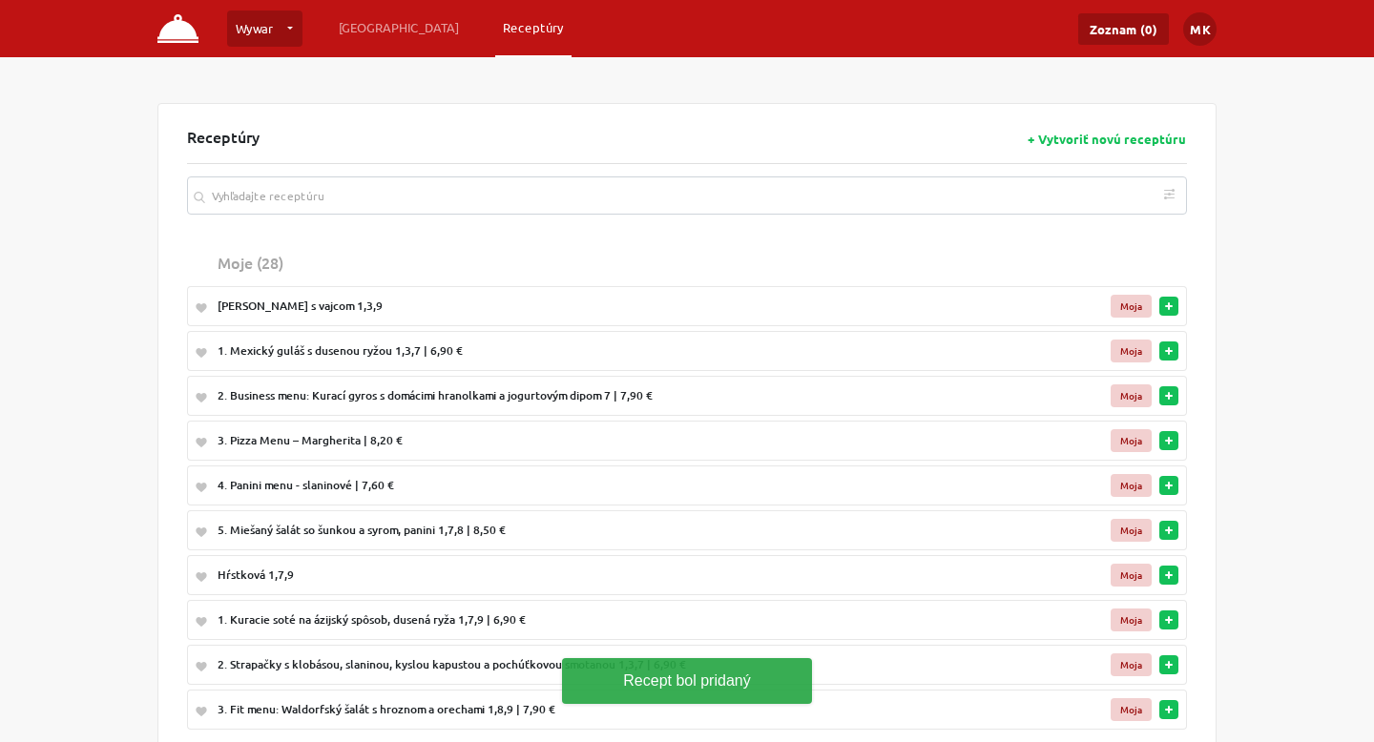
click at [1173, 578] on button "button" at bounding box center [1168, 575] width 19 height 19
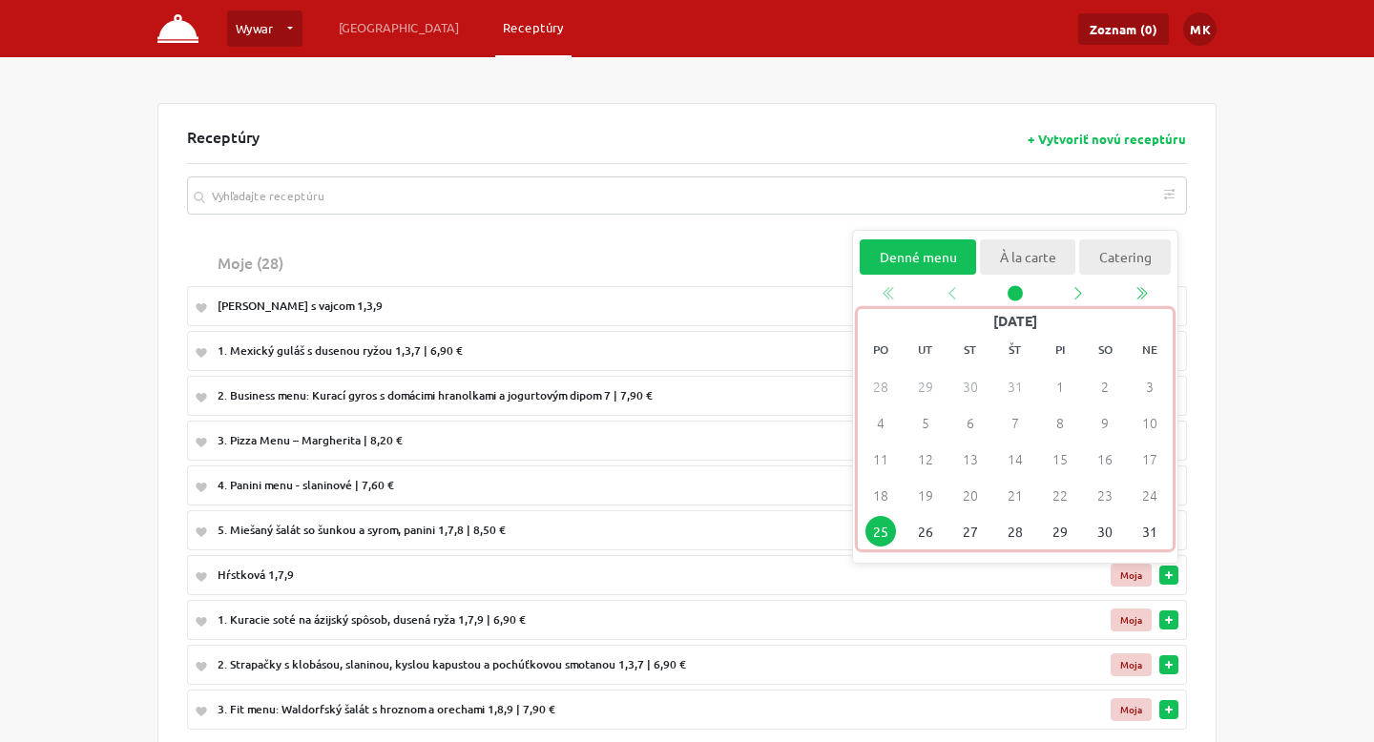
click at [874, 530] on span "25" at bounding box center [880, 532] width 31 height 31
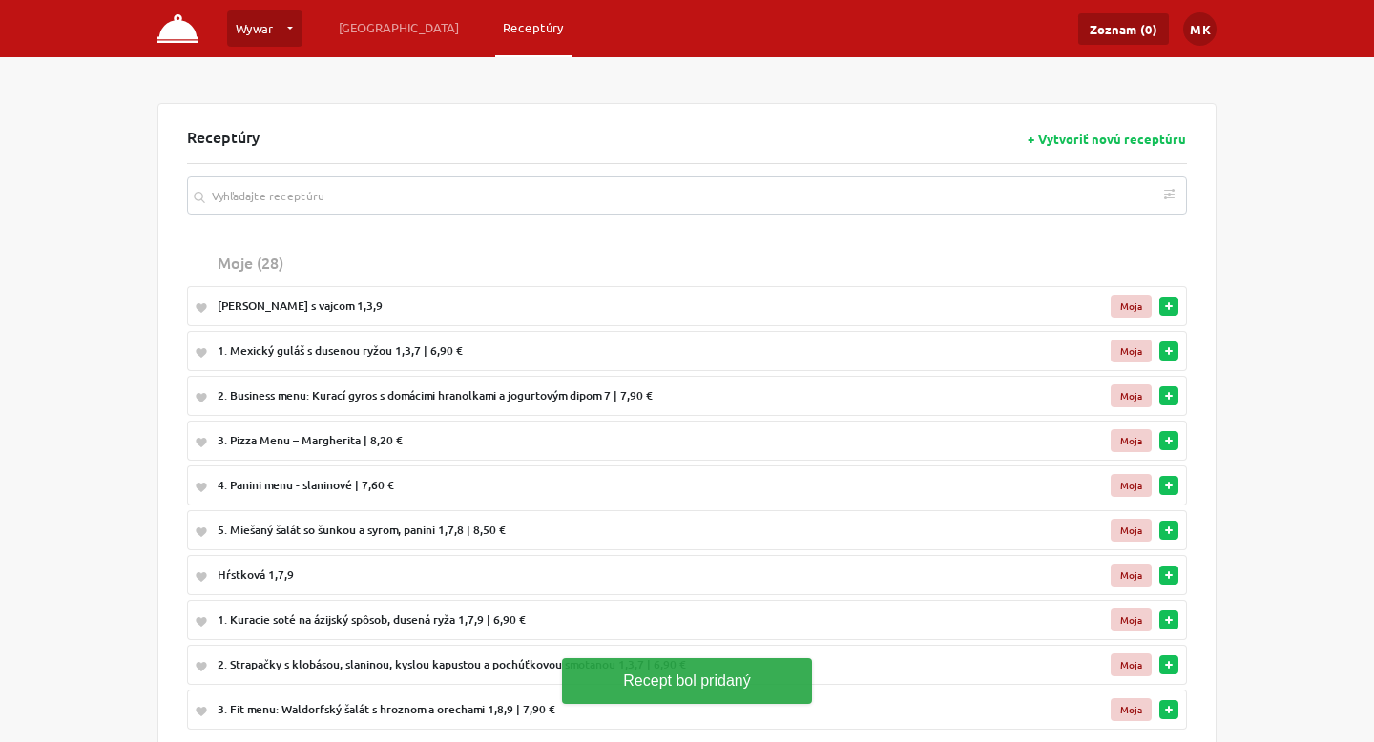
click at [1176, 632] on td "Denné menu À la carte Catering No date selected [DATE] po ut st št pi so ne 28 …" at bounding box center [1173, 620] width 28 height 40
click at [1175, 625] on button "button" at bounding box center [1168, 620] width 19 height 19
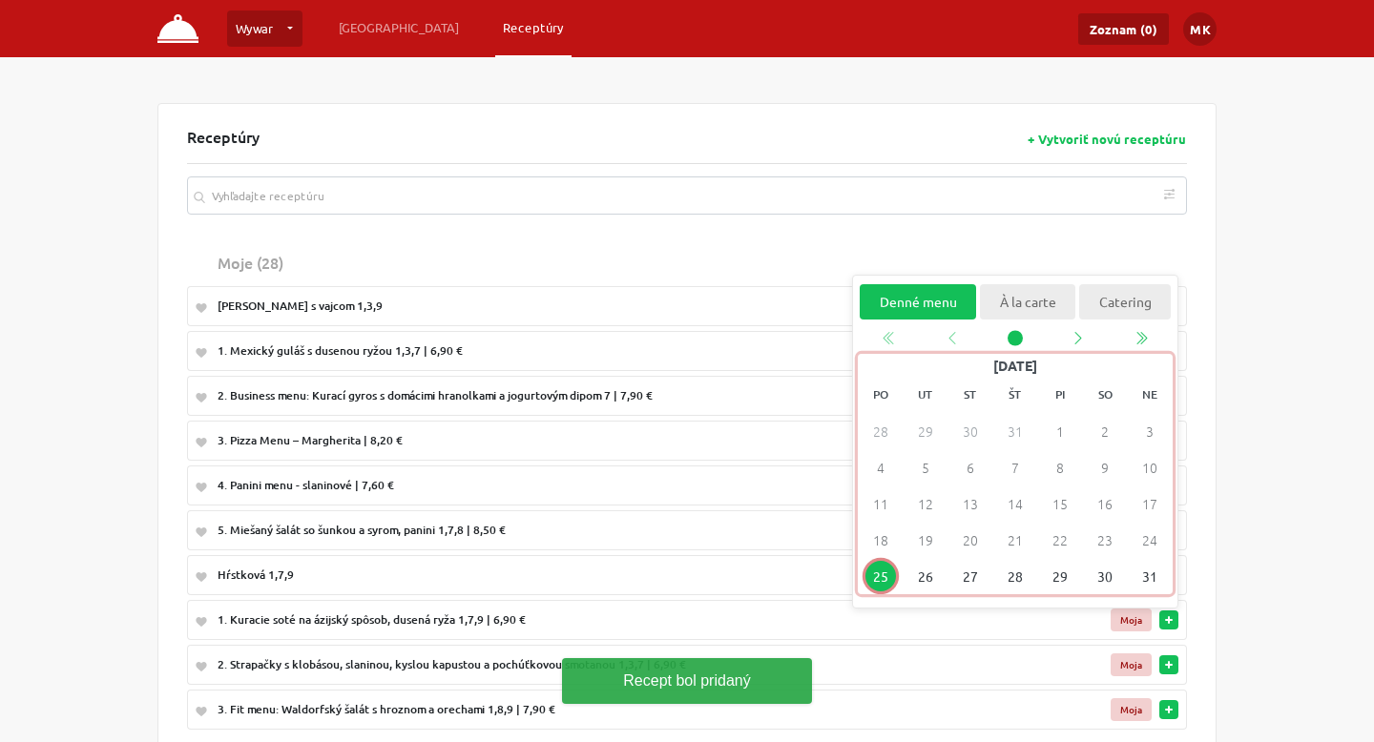
click at [877, 577] on span "25" at bounding box center [880, 577] width 31 height 31
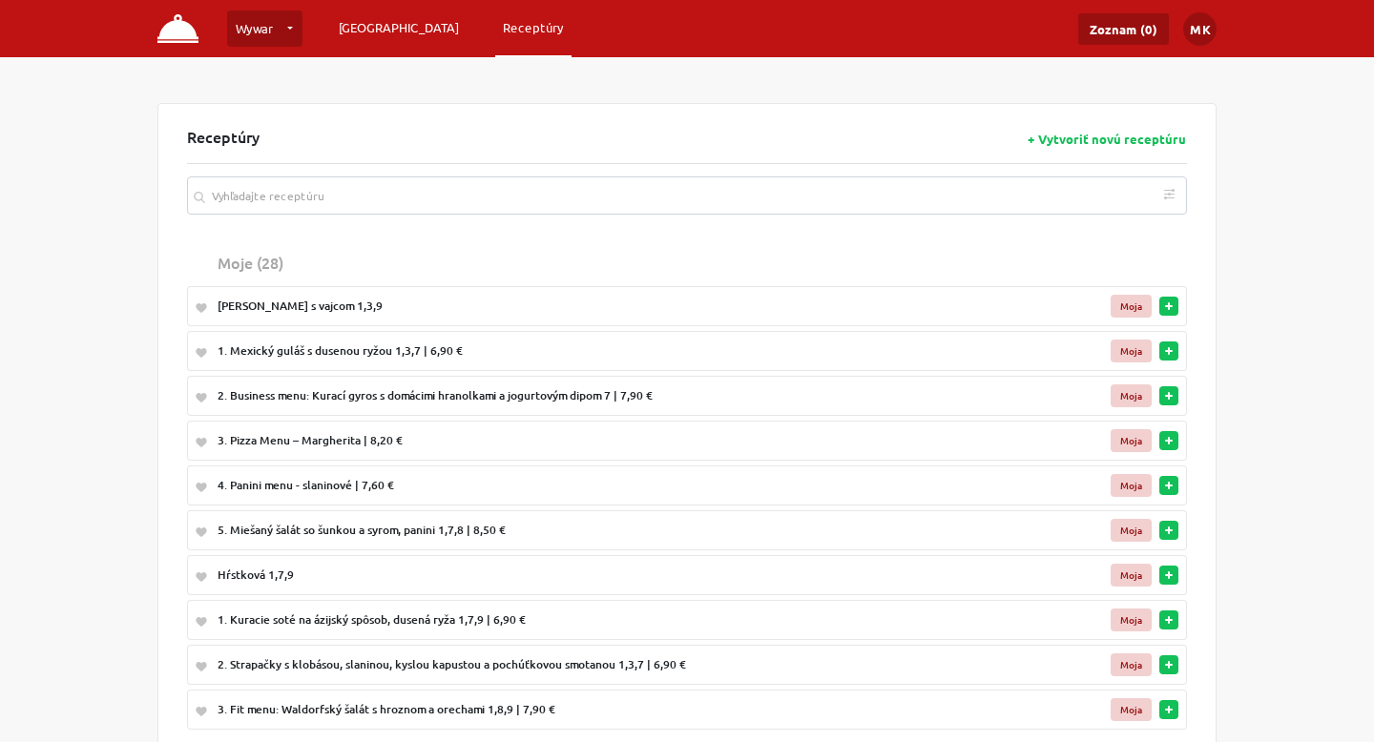
click at [378, 17] on link "[GEOGRAPHIC_DATA]" at bounding box center [398, 27] width 135 height 34
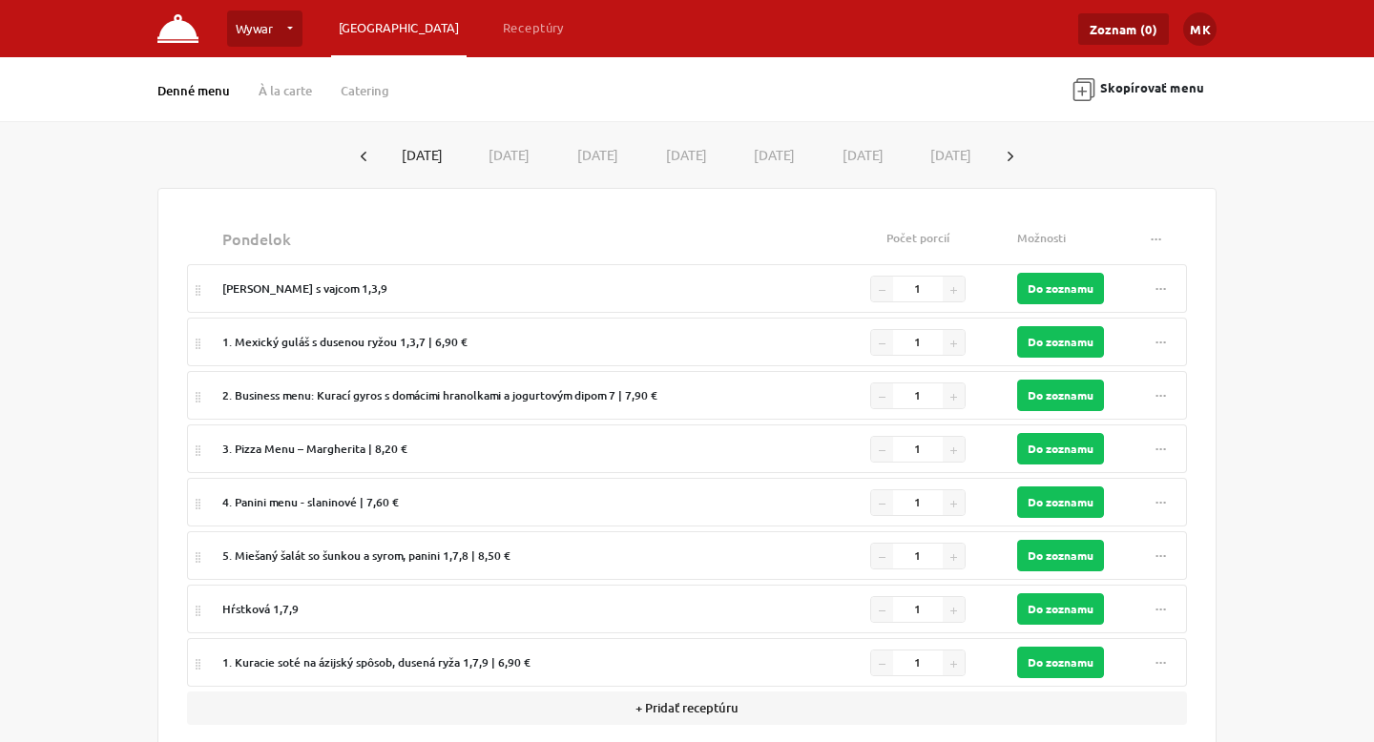
scroll to position [44, 0]
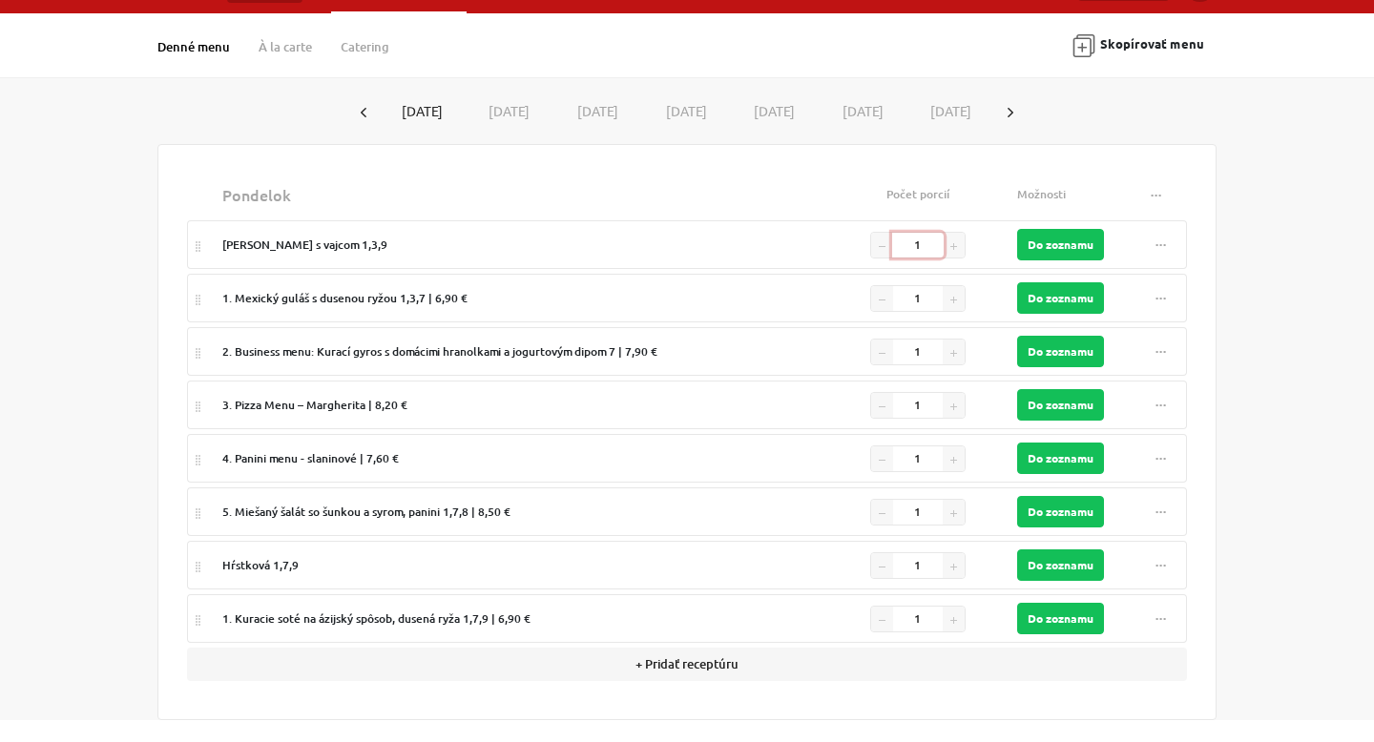
click at [932, 250] on input "1" at bounding box center [918, 245] width 52 height 25
type input "100"
click at [930, 300] on input "1" at bounding box center [918, 298] width 52 height 25
type input "60"
click at [925, 351] on input "1" at bounding box center [918, 352] width 52 height 25
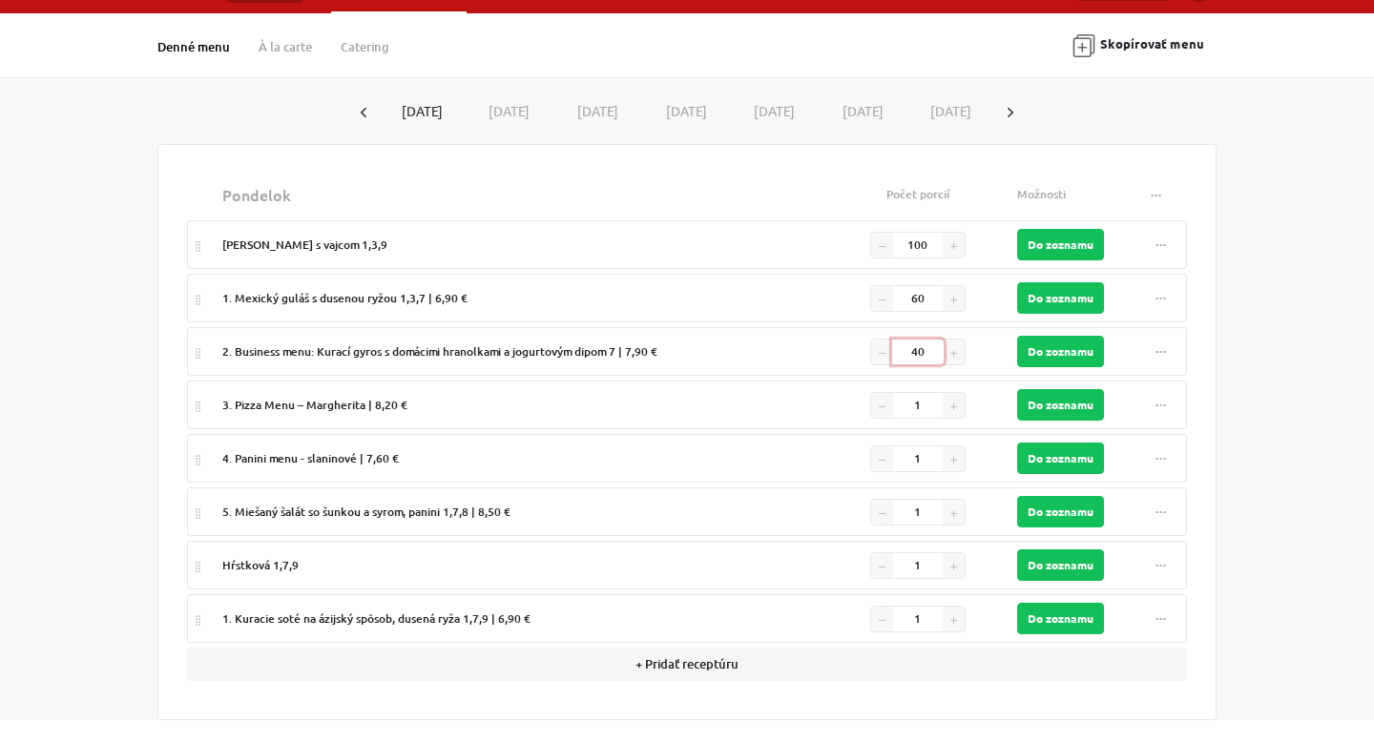
type input "40"
click at [823, 409] on td "3. Pizza Menu – Margherita | 8,20 €" at bounding box center [521, 405] width 612 height 49
click at [383, 400] on div "3. Pizza Menu – Margherita | 8,20 €" at bounding box center [520, 405] width 596 height 17
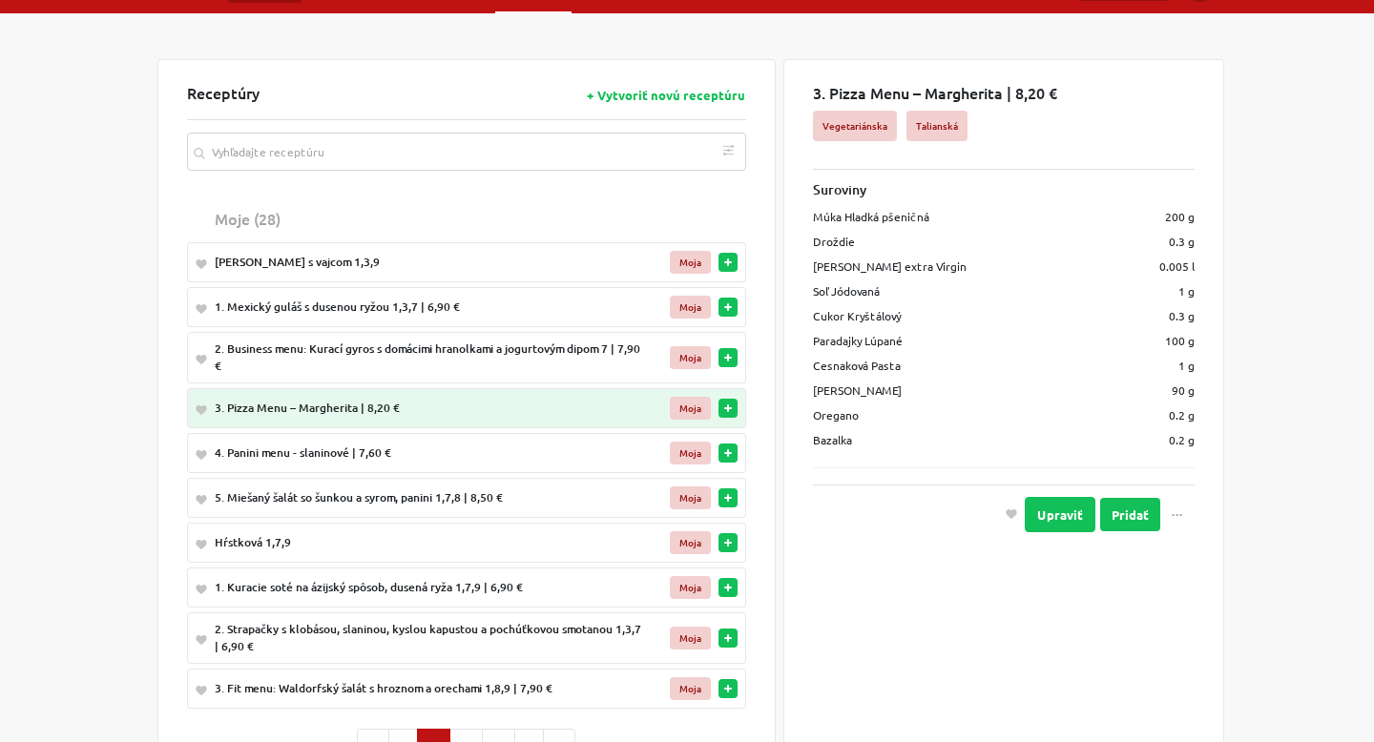
click at [509, 251] on td "[PERSON_NAME] s vajcom 1,3,9" at bounding box center [430, 262] width 447 height 40
click at [301, 262] on div "[PERSON_NAME] s vajcom 1,3,9" at bounding box center [430, 262] width 431 height 17
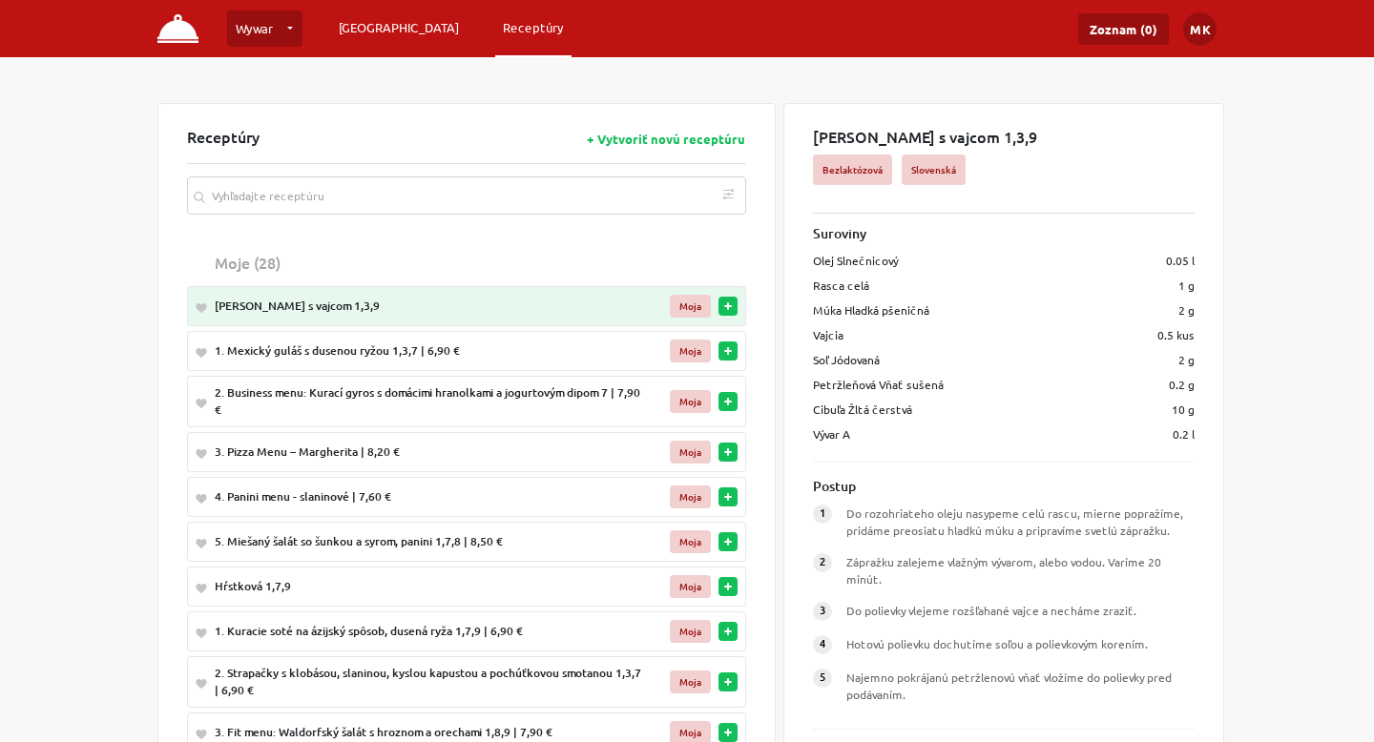
click at [348, 27] on link "[GEOGRAPHIC_DATA]" at bounding box center [398, 27] width 135 height 34
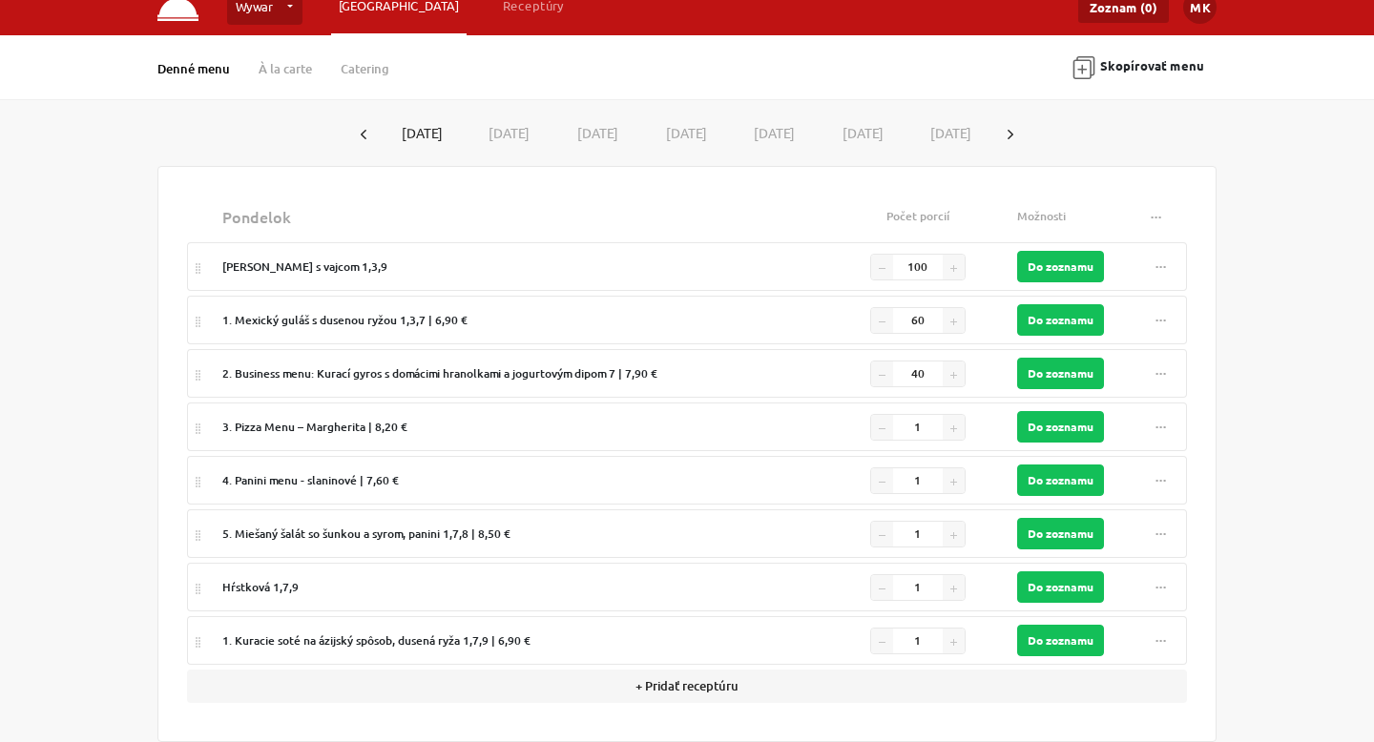
scroll to position [44, 0]
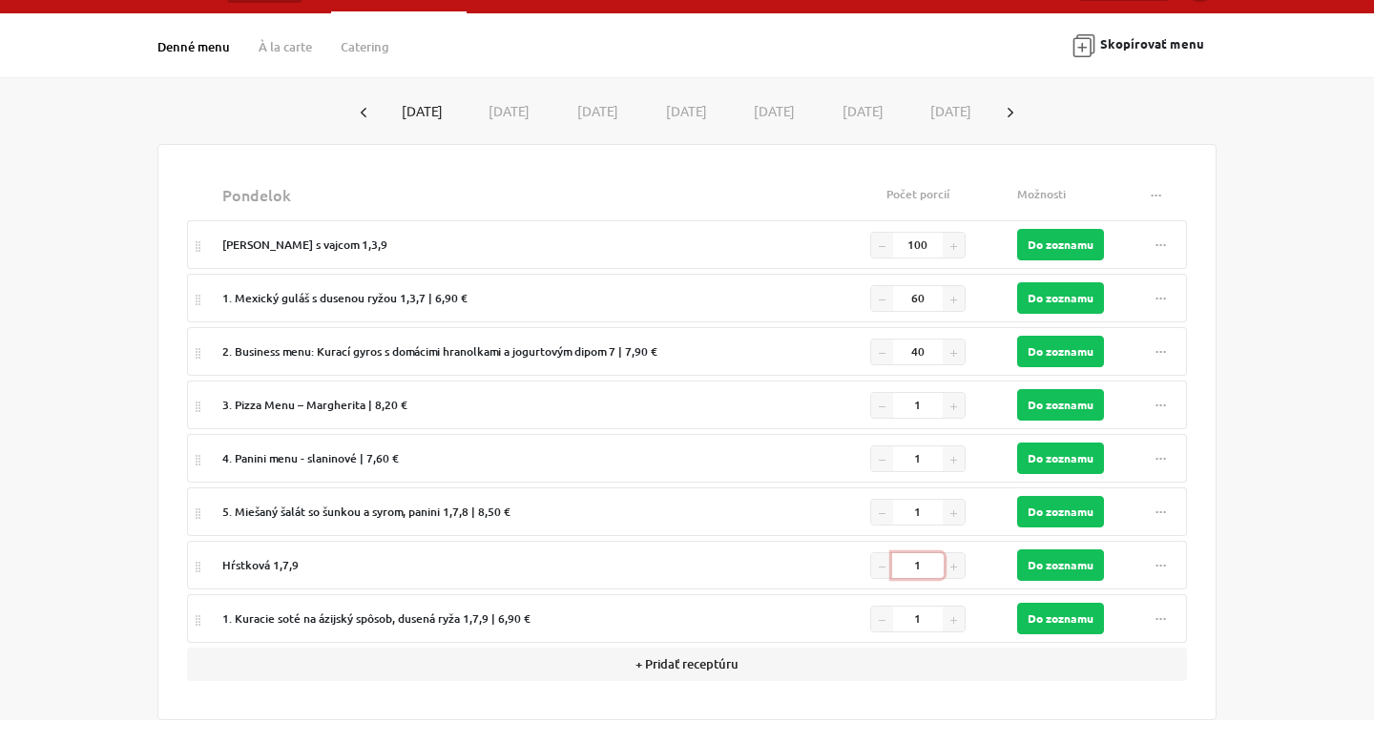
click at [939, 567] on input "1" at bounding box center [918, 565] width 52 height 25
type input "100"
click at [1059, 563] on button "Do zoznamu" at bounding box center [1060, 565] width 87 height 31
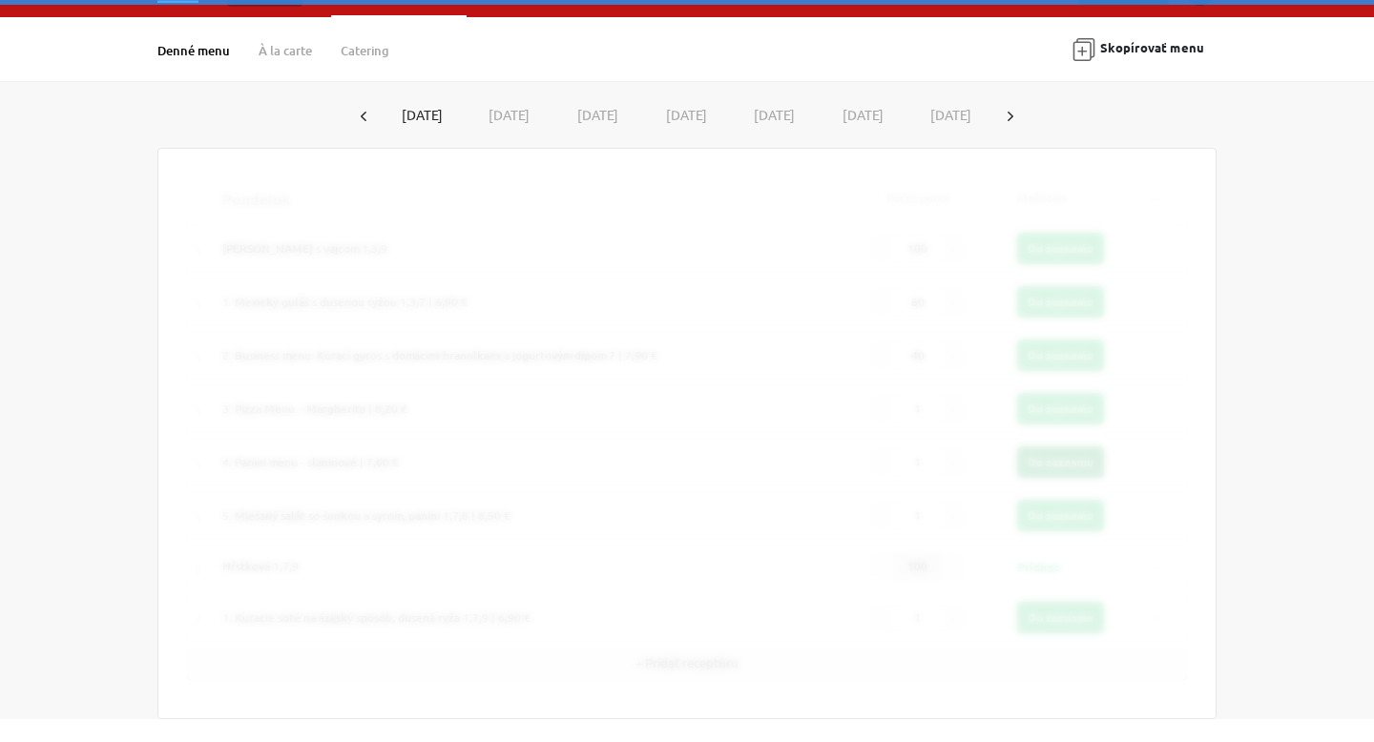
scroll to position [39, 0]
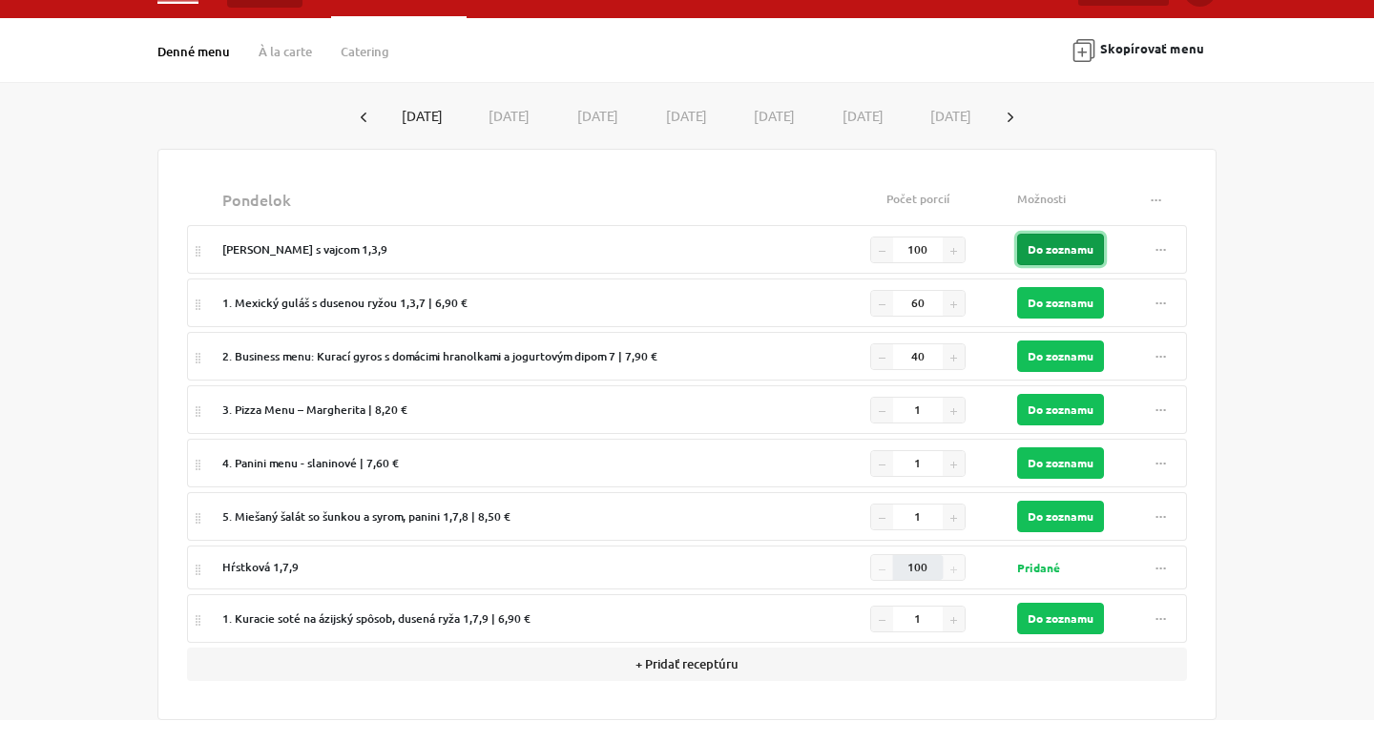
click at [1056, 248] on button "Do zoznamu" at bounding box center [1060, 249] width 87 height 31
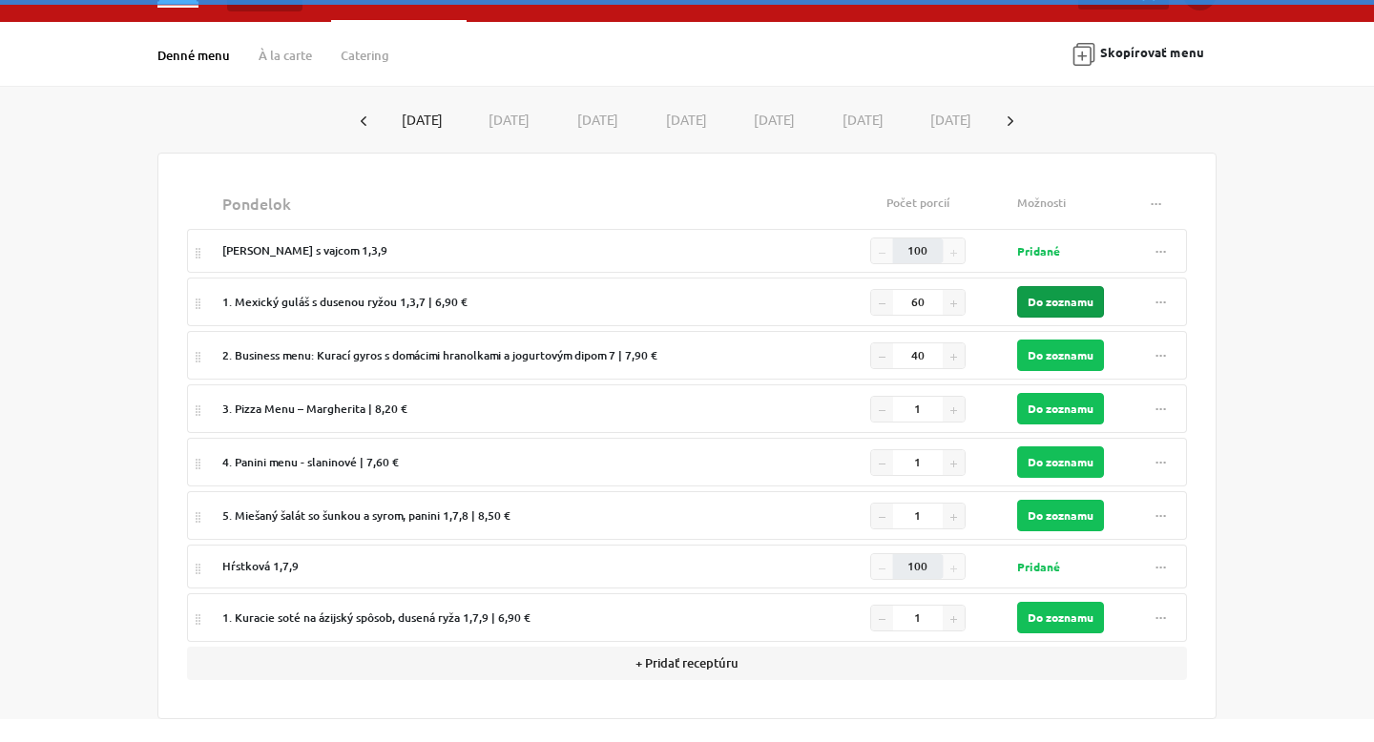
scroll to position [34, 0]
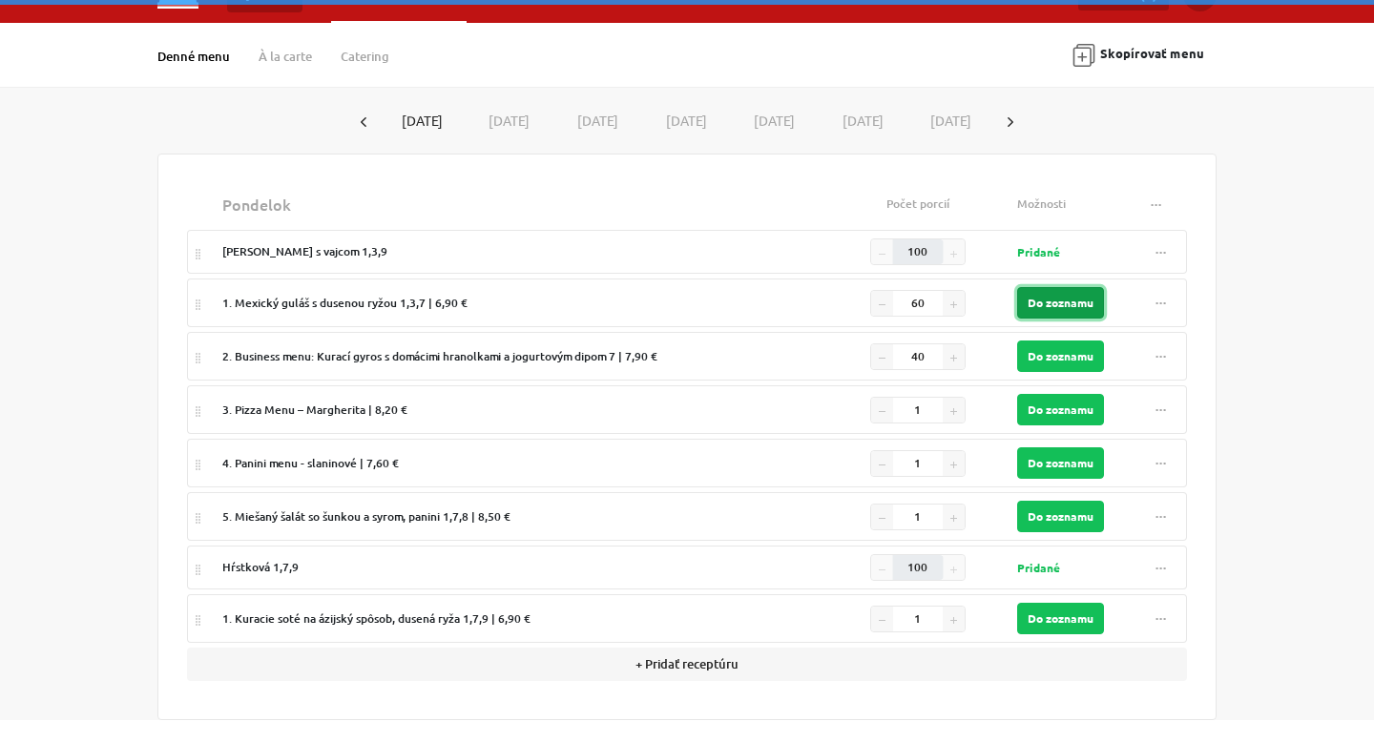
click at [1059, 294] on button "Do zoznamu" at bounding box center [1060, 302] width 87 height 31
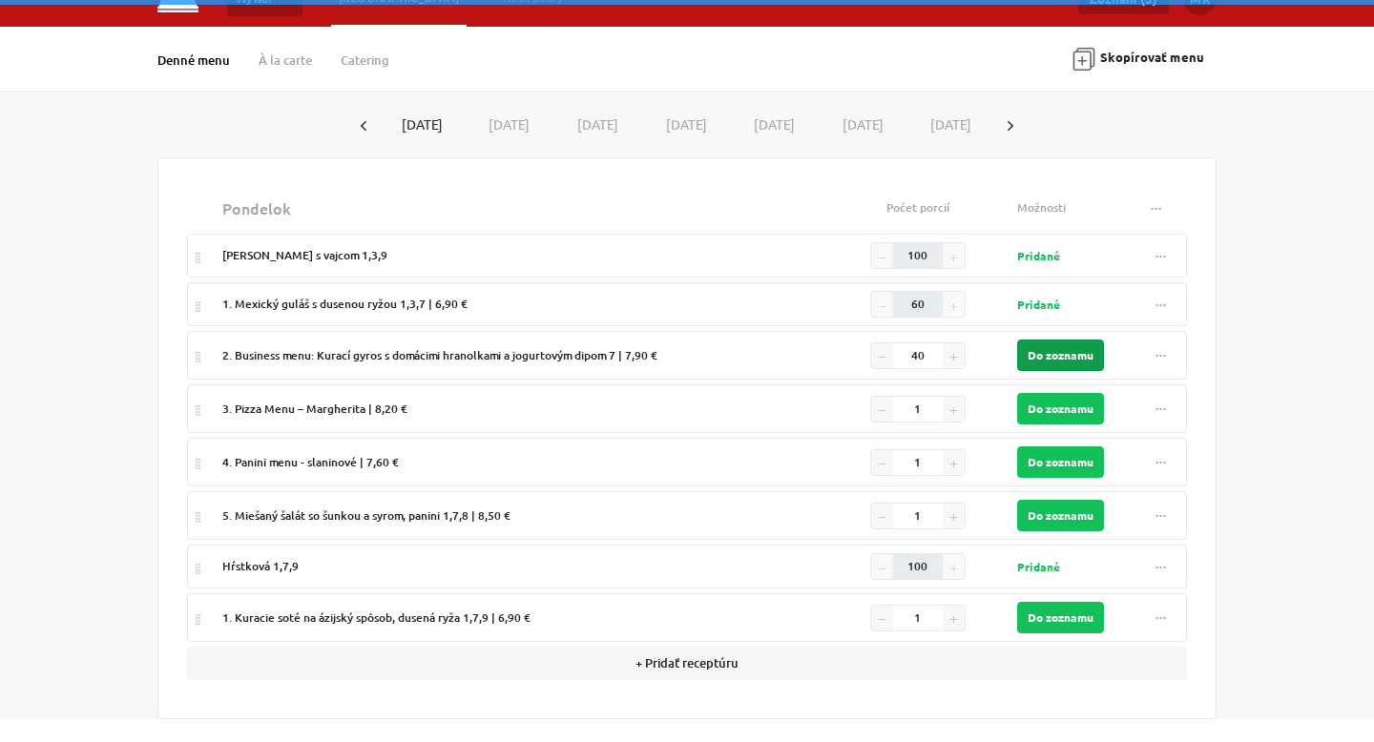
scroll to position [30, 0]
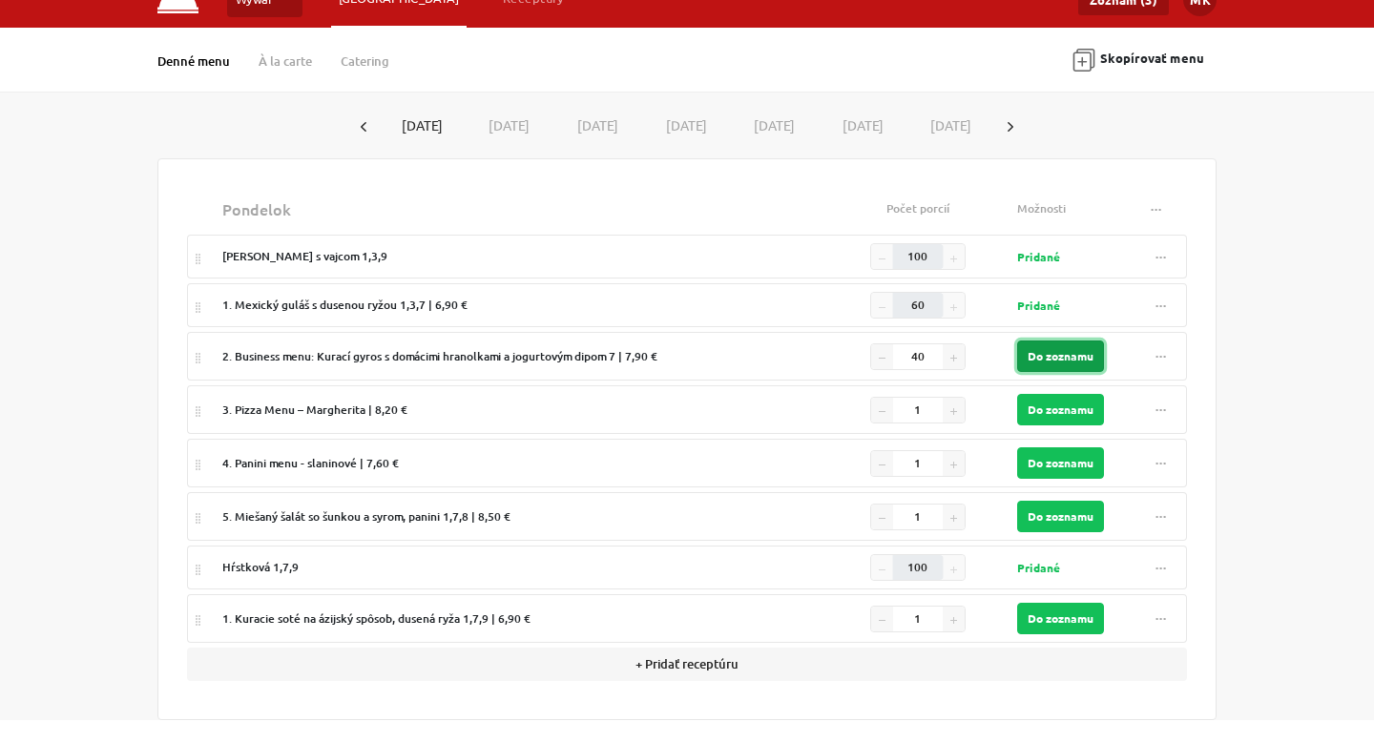
click at [1064, 353] on button "Do zoznamu" at bounding box center [1060, 356] width 87 height 31
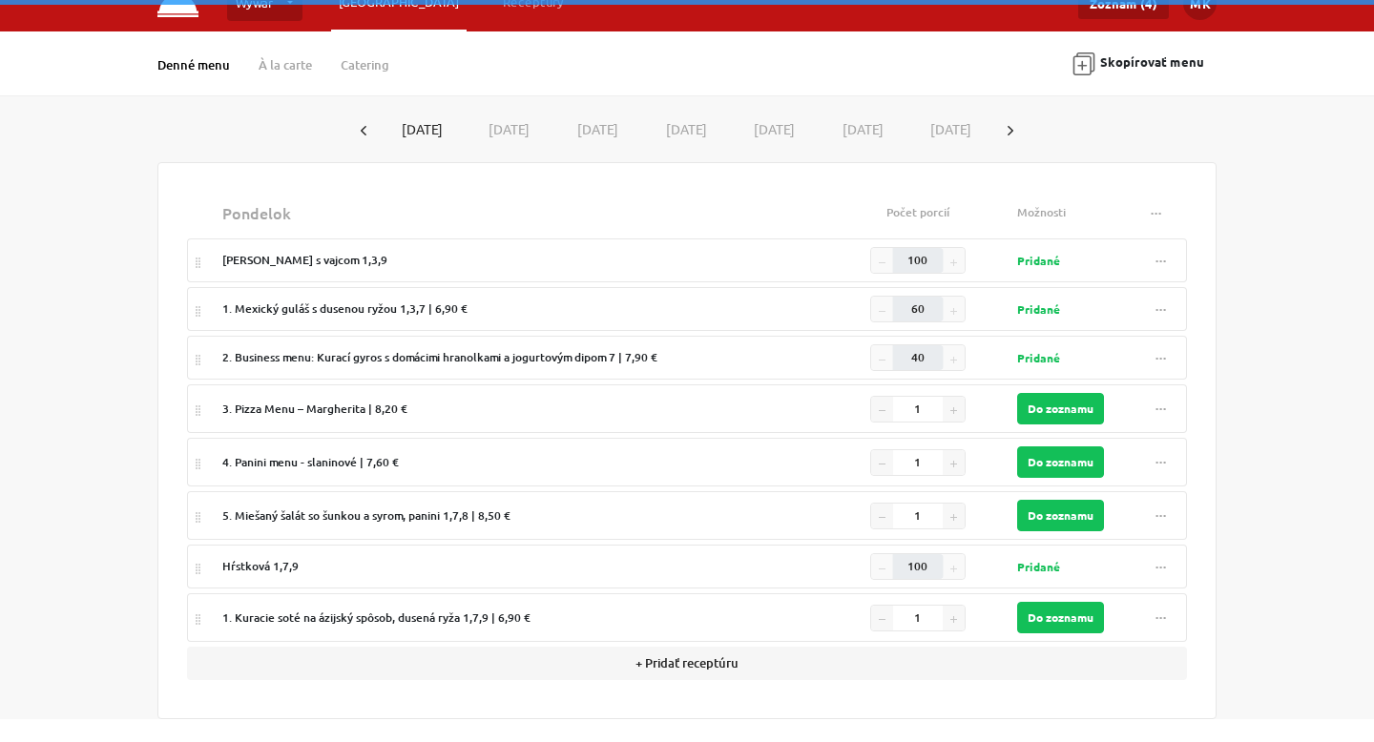
scroll to position [25, 0]
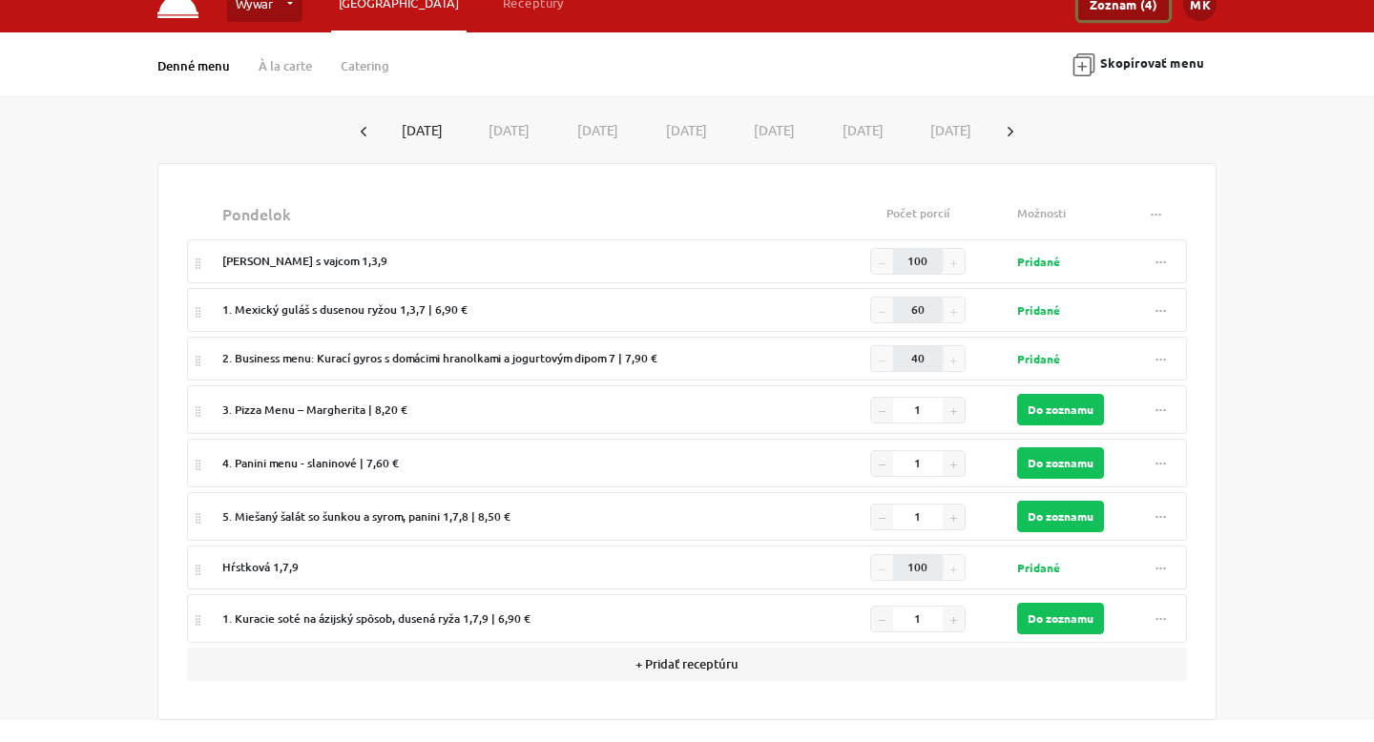
click at [1133, 14] on link "Zoznam (4)" at bounding box center [1123, 4] width 91 height 31
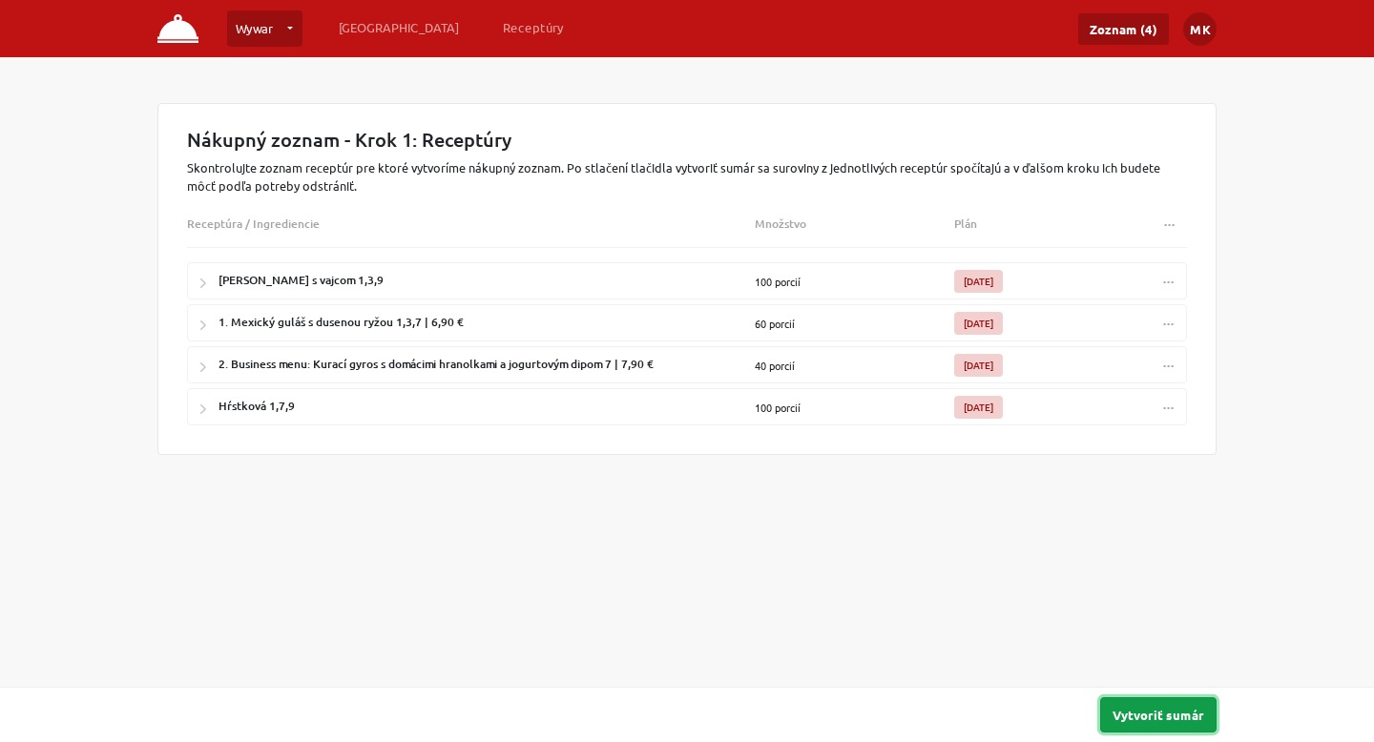
click at [1159, 727] on button "Vytvoriť sumár" at bounding box center [1158, 714] width 116 height 35
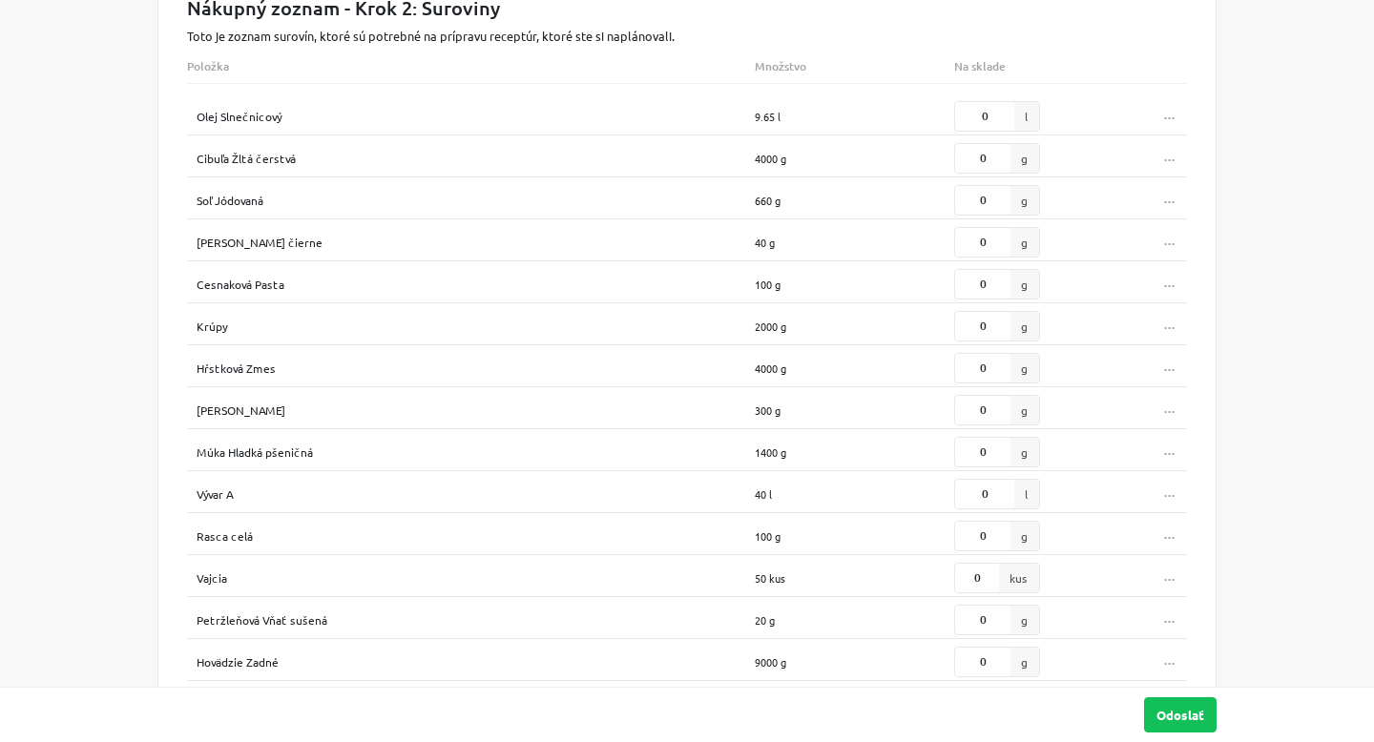
scroll to position [134, 0]
click at [1175, 119] on button "..." at bounding box center [1170, 115] width 34 height 28
click at [1095, 93] on div "Nákupný zoznam - [PERSON_NAME] 2: Suroviny [PERSON_NAME] zoznam surovín, ktoré …" at bounding box center [687, 591] width 1000 height 1194
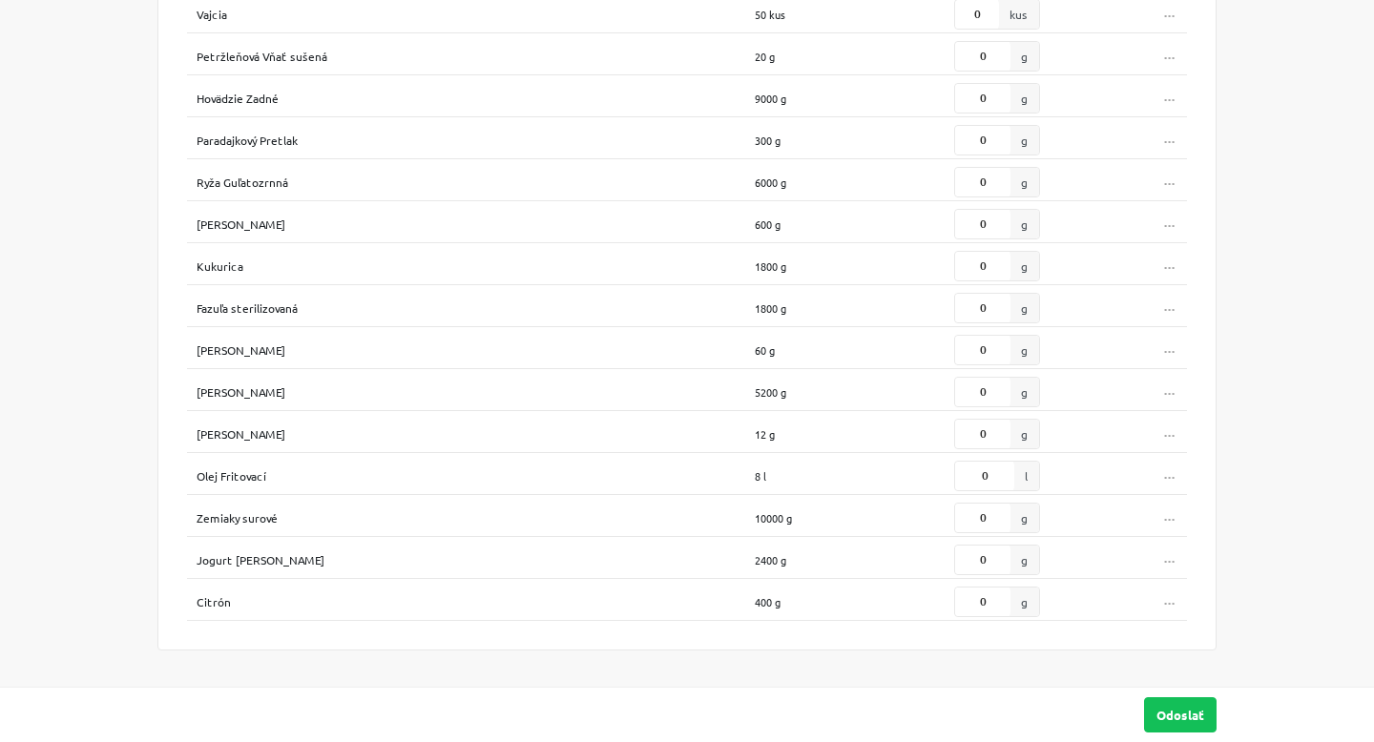
scroll to position [0, 0]
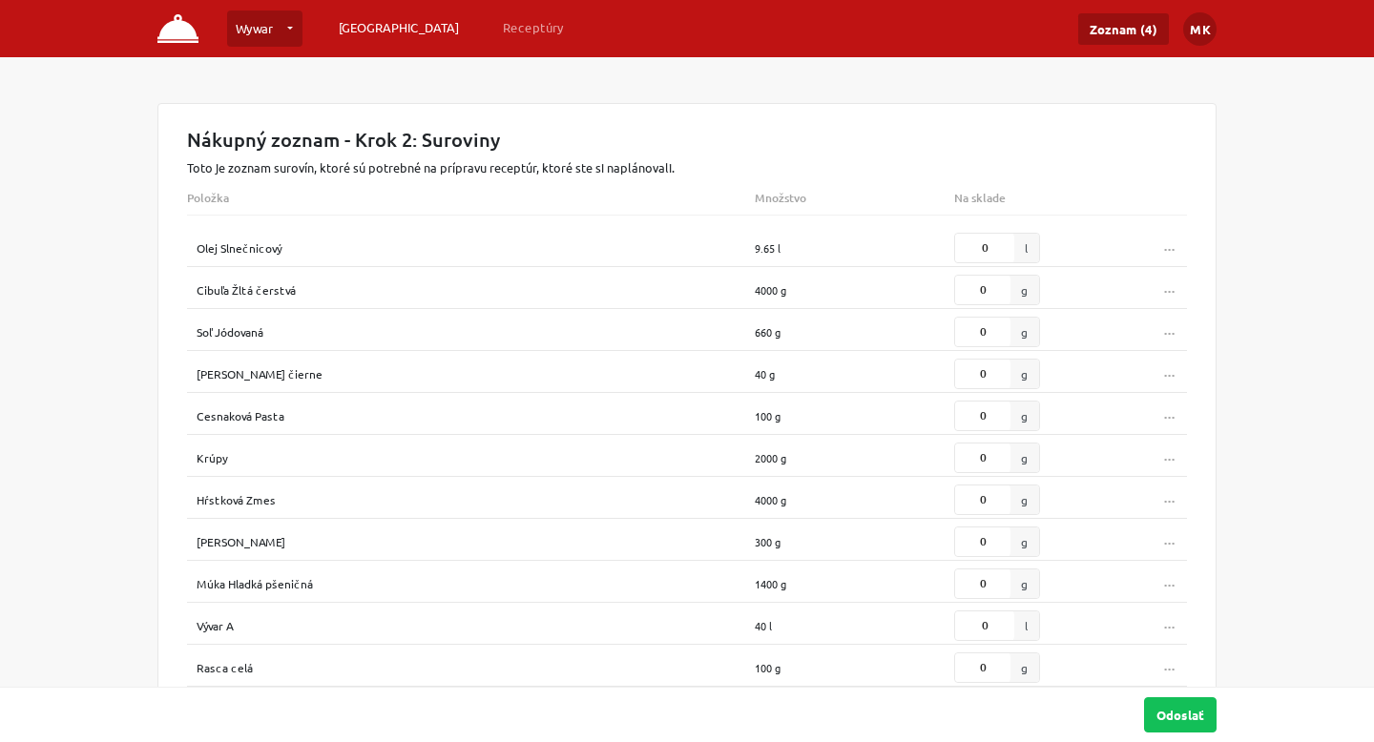
click at [383, 20] on link "[GEOGRAPHIC_DATA]" at bounding box center [398, 27] width 135 height 34
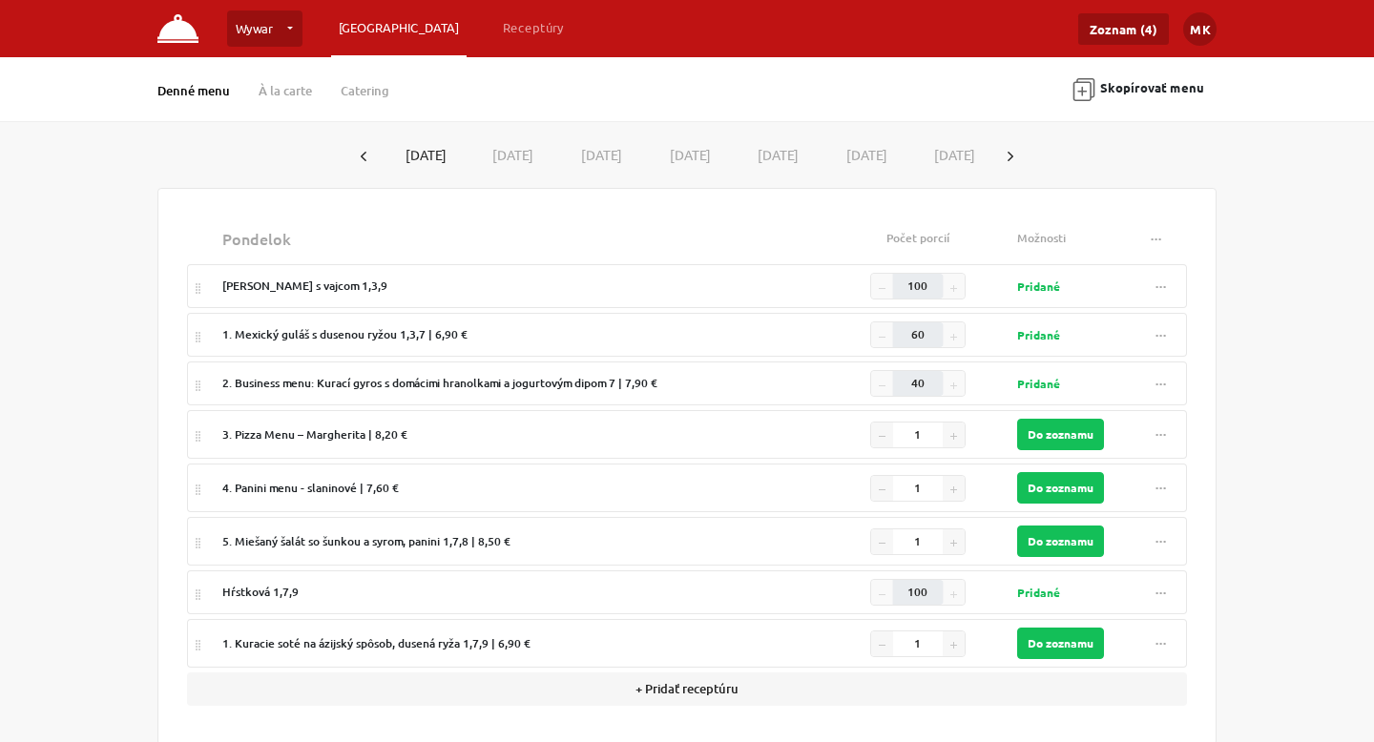
scroll to position [25, 0]
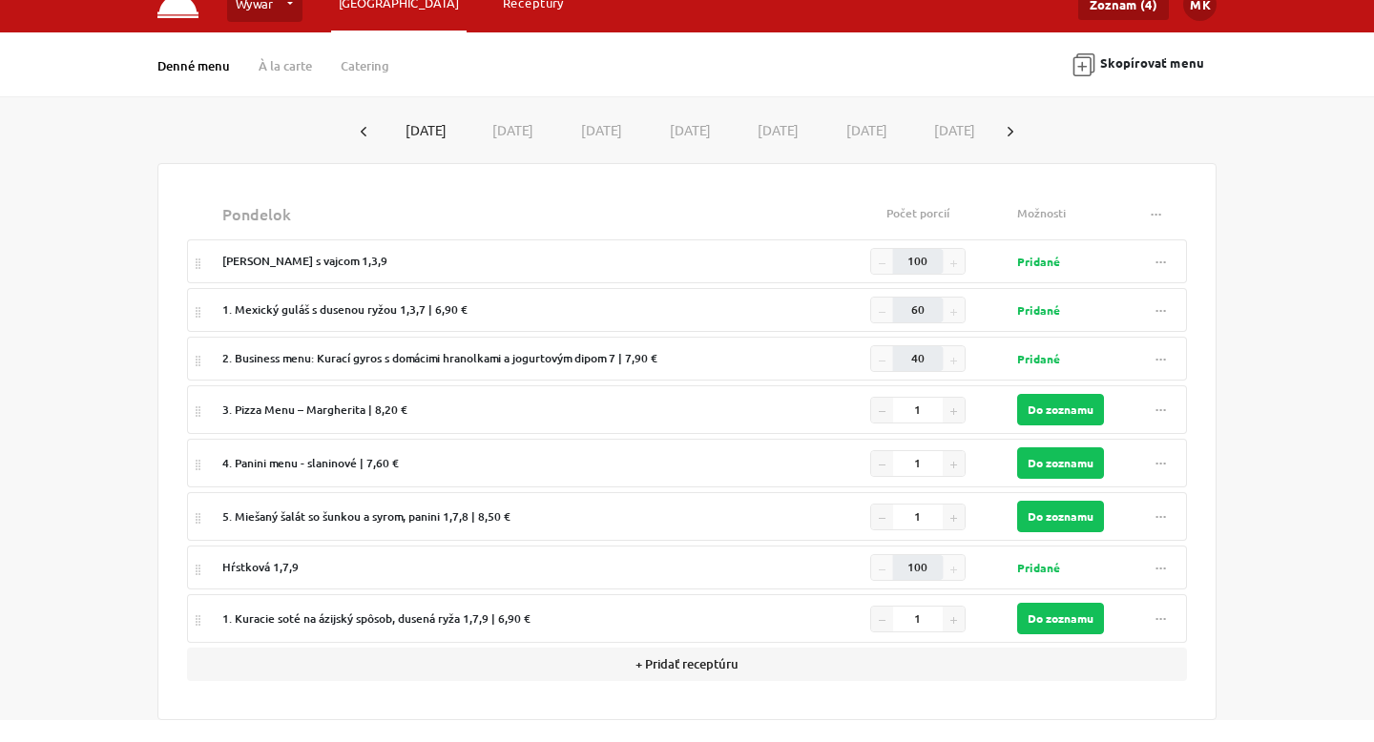
click at [495, 12] on link "Receptúry" at bounding box center [533, 3] width 76 height 34
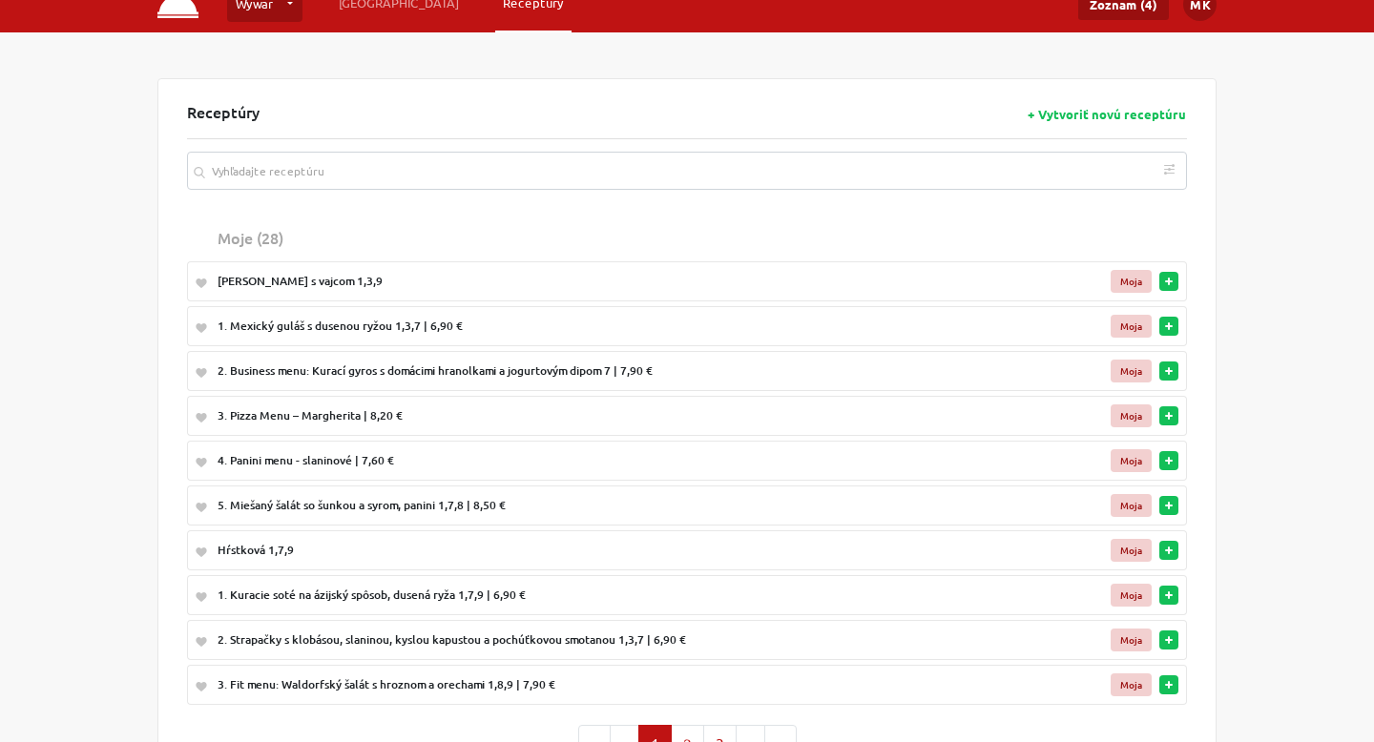
scroll to position [131, 0]
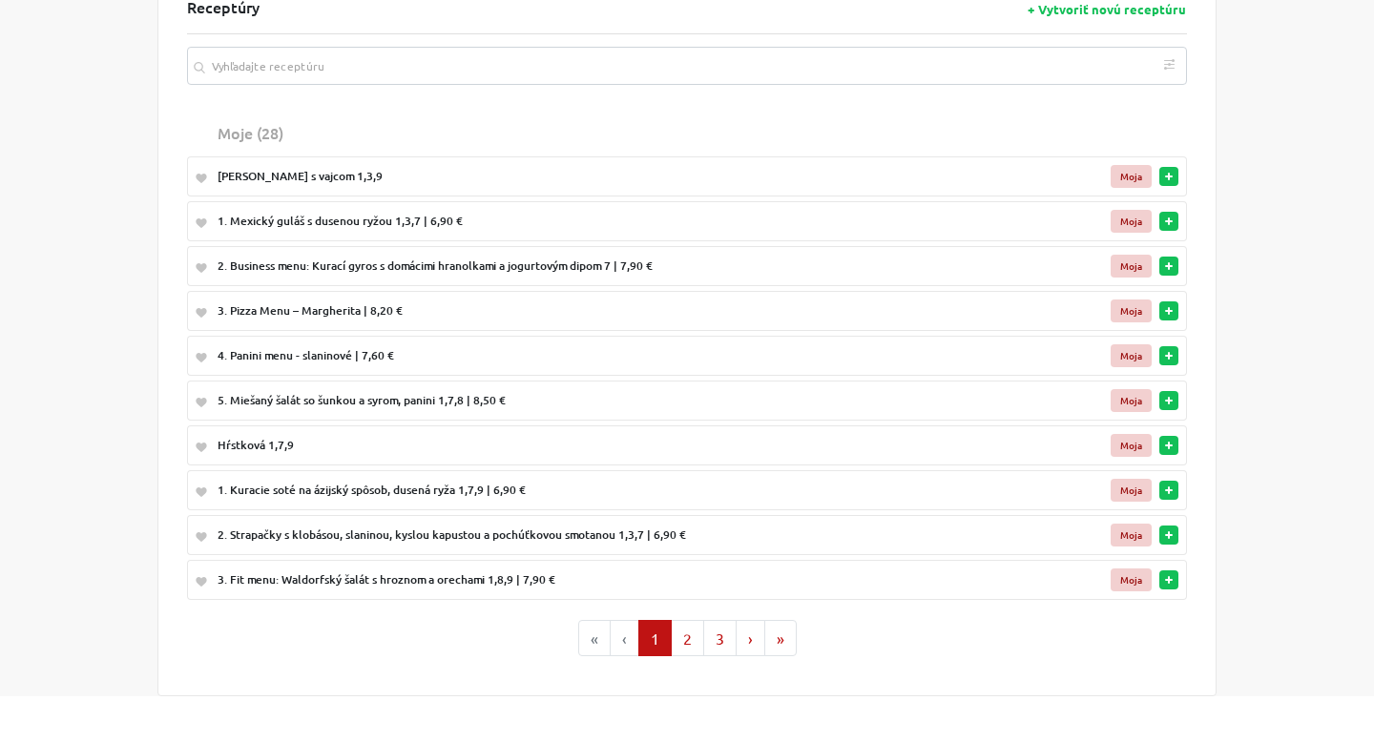
click at [1166, 489] on rect "button" at bounding box center [1169, 490] width 8 height 2
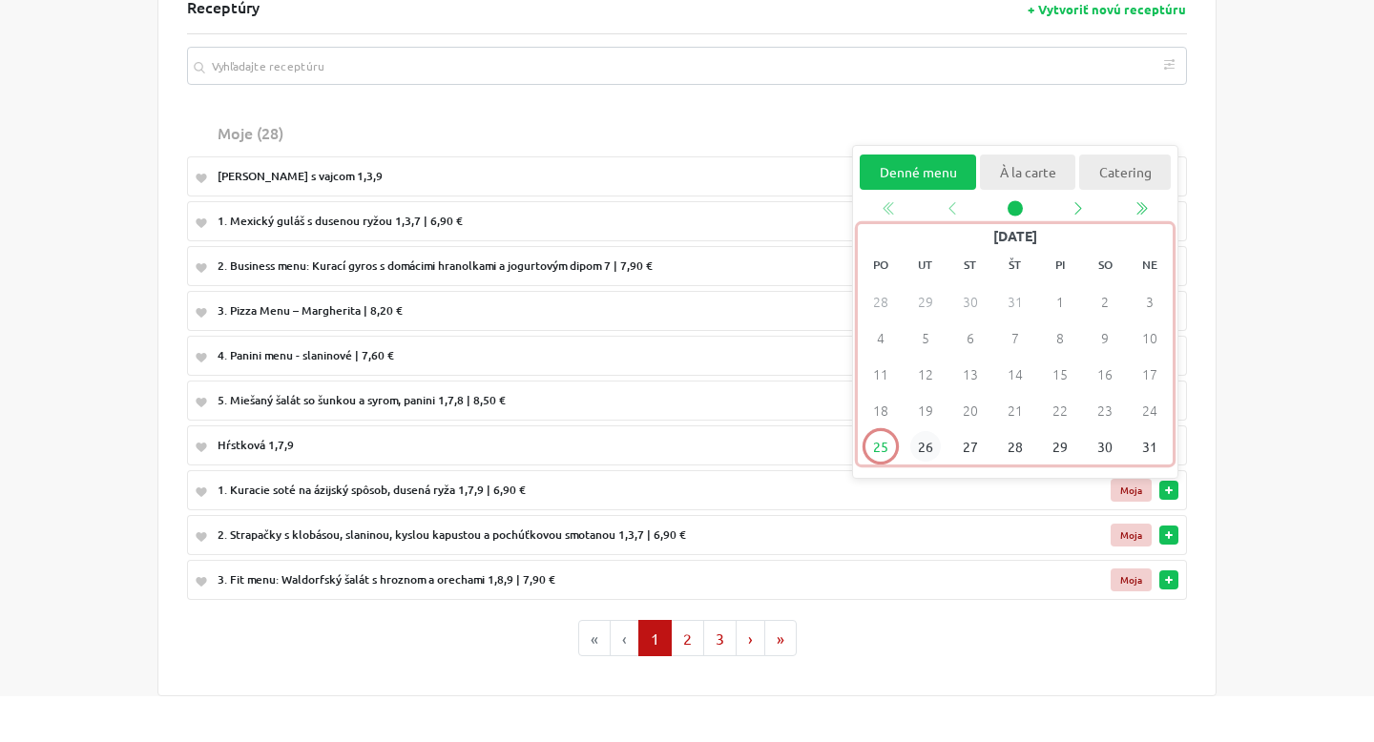
click at [931, 447] on span "26" at bounding box center [925, 447] width 31 height 31
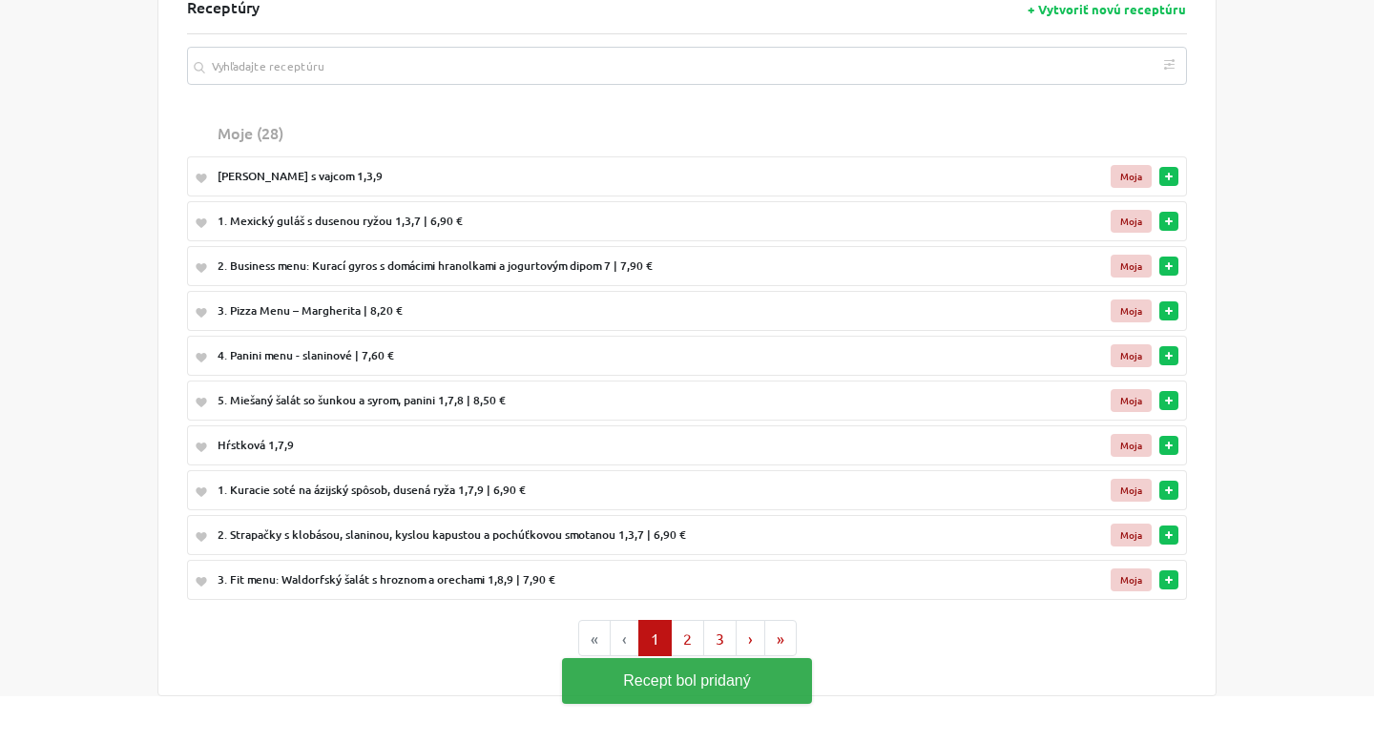
click at [1174, 539] on button "button" at bounding box center [1168, 535] width 19 height 19
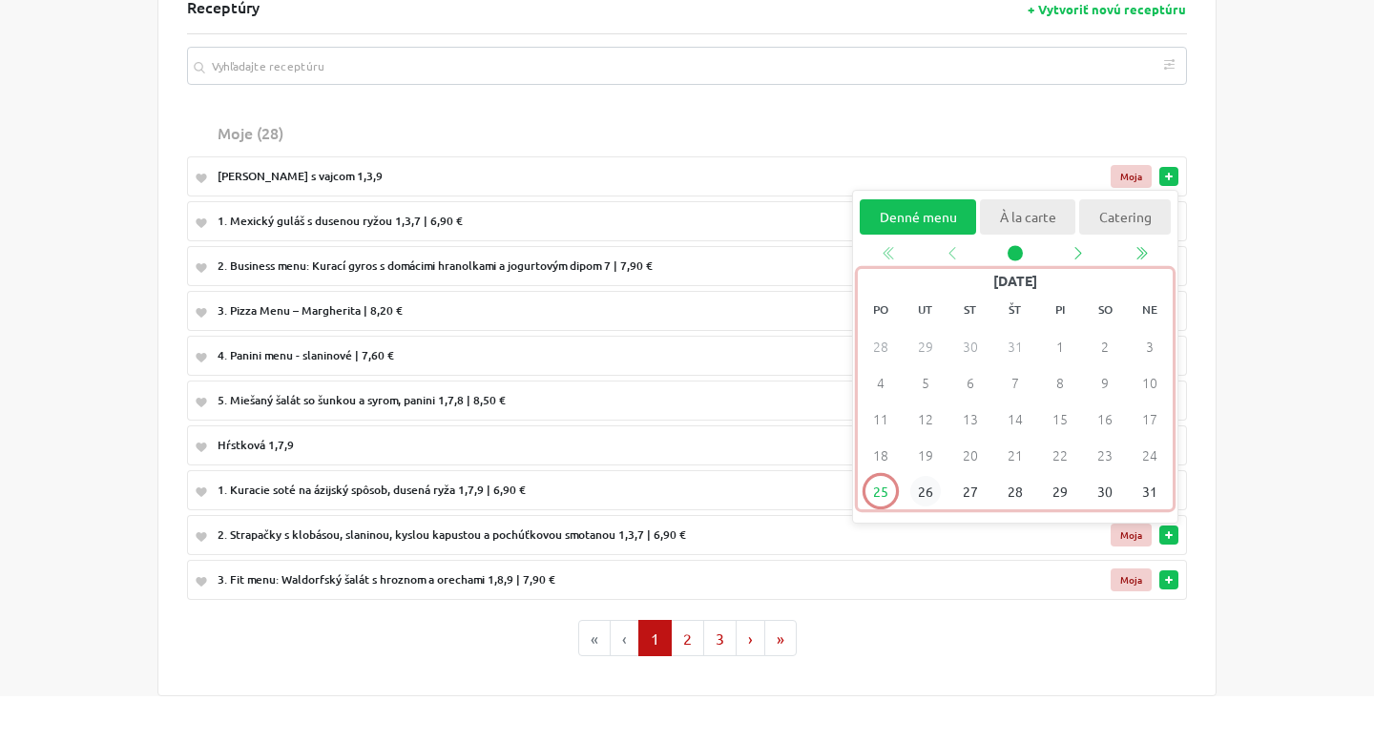
click at [928, 483] on span "26" at bounding box center [925, 492] width 31 height 31
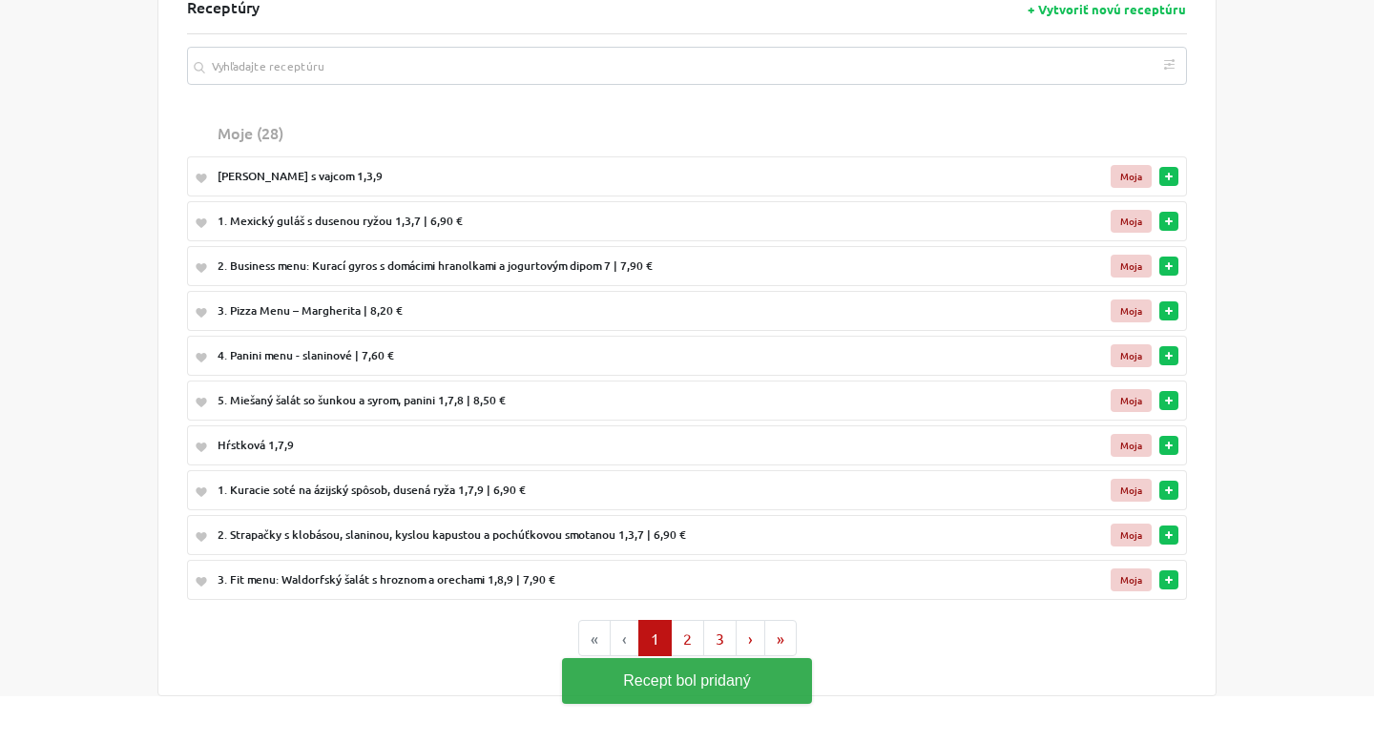
click at [1171, 587] on button "button" at bounding box center [1168, 580] width 19 height 19
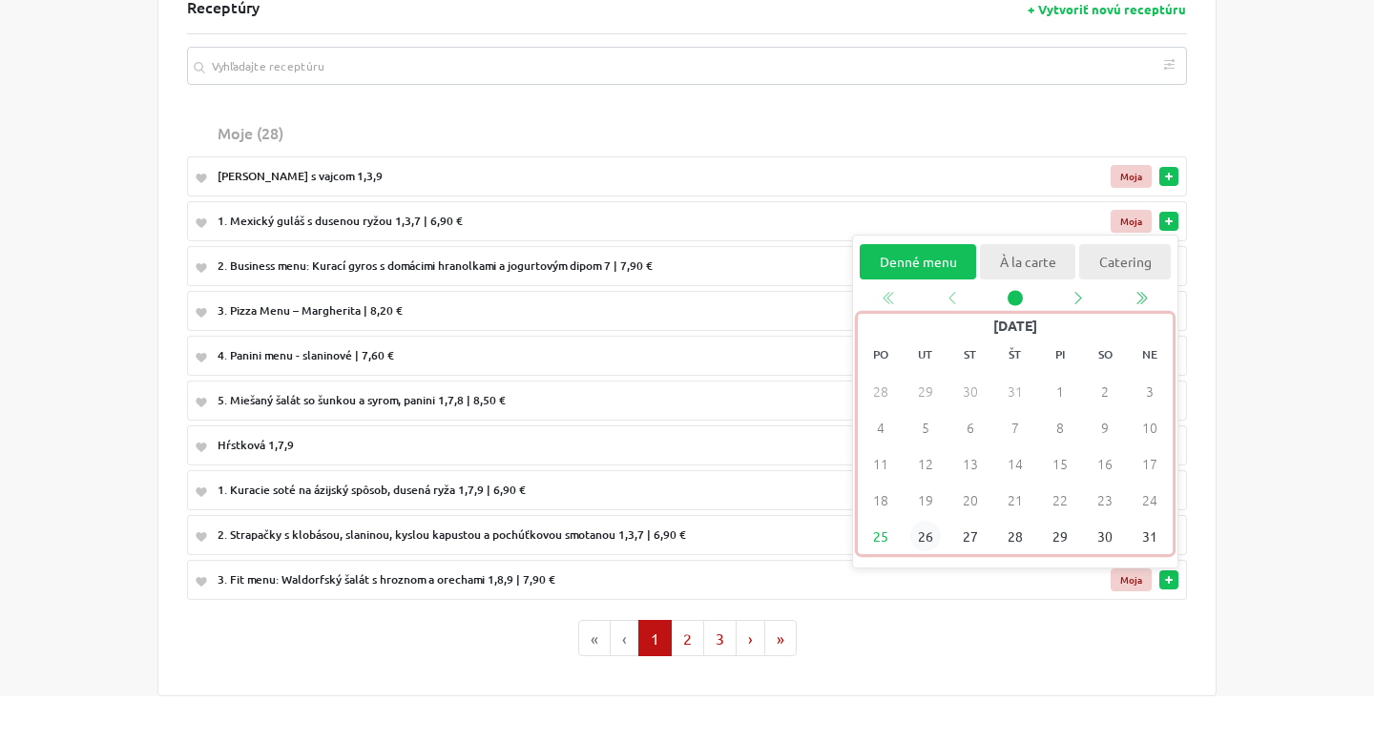
click at [927, 536] on span "26" at bounding box center [925, 537] width 31 height 31
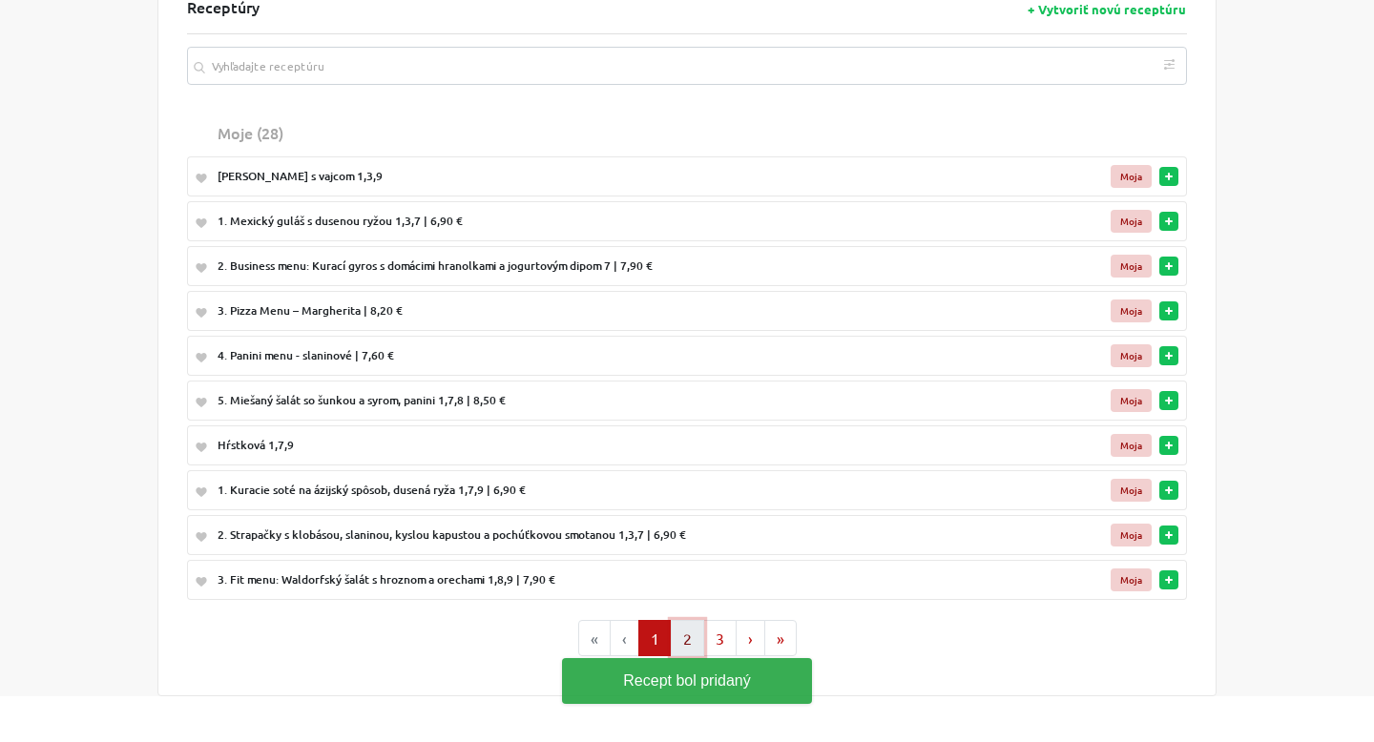
click at [691, 626] on button "2" at bounding box center [687, 638] width 33 height 36
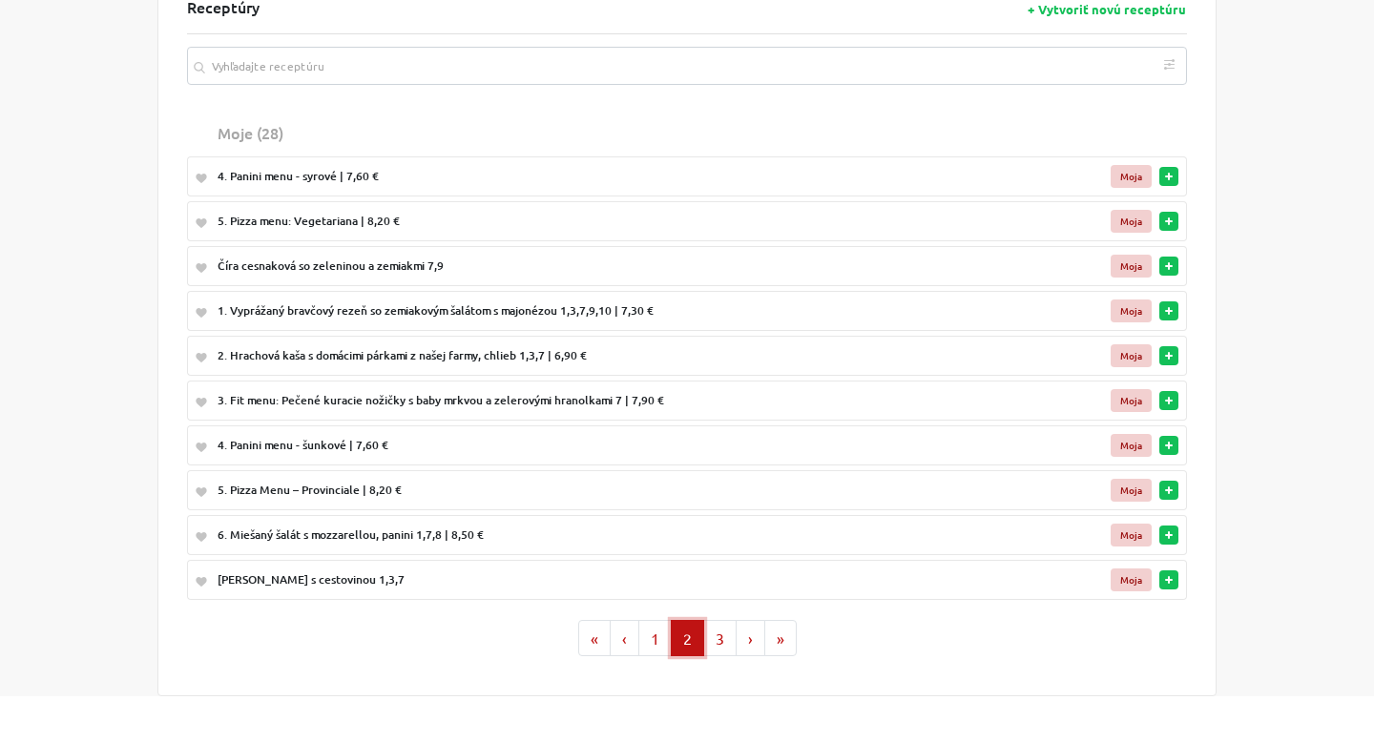
click at [1173, 266] on button "button" at bounding box center [1168, 266] width 19 height 19
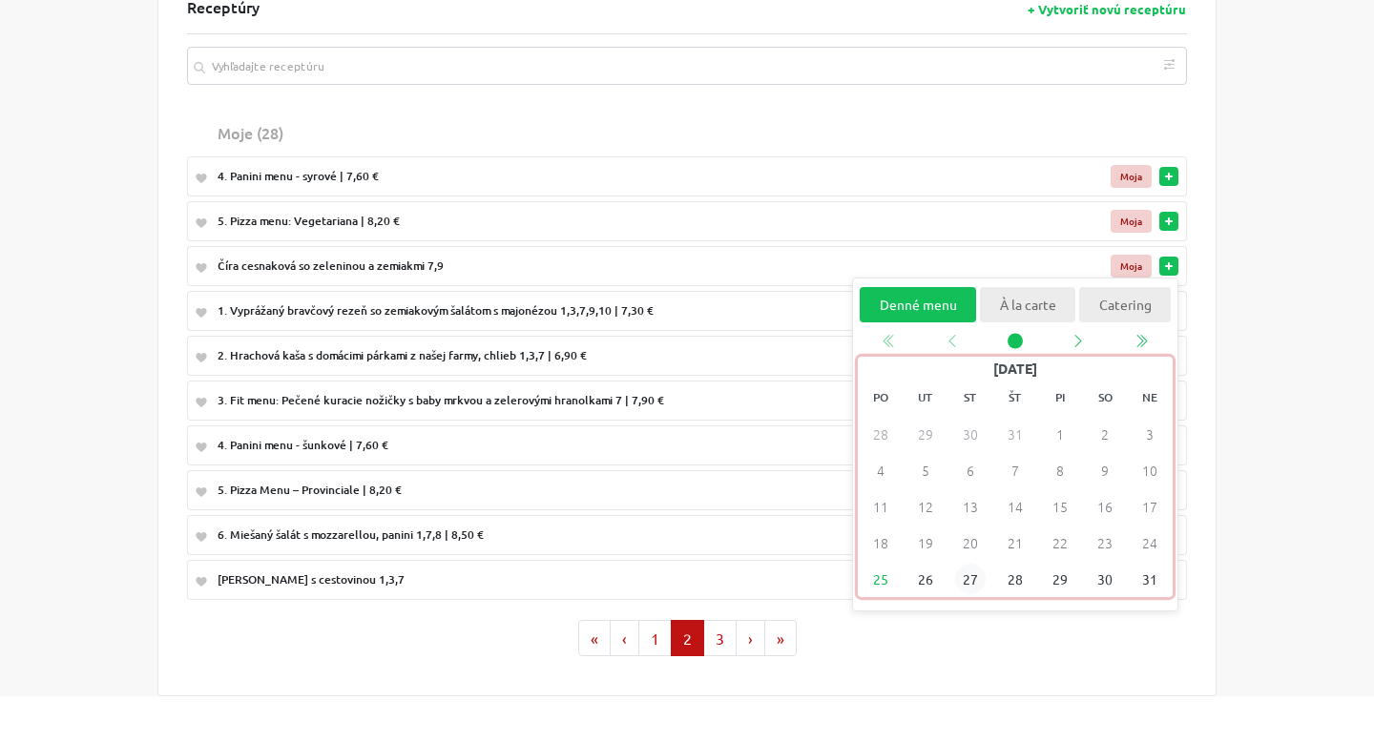
click at [964, 583] on span "27" at bounding box center [970, 580] width 31 height 31
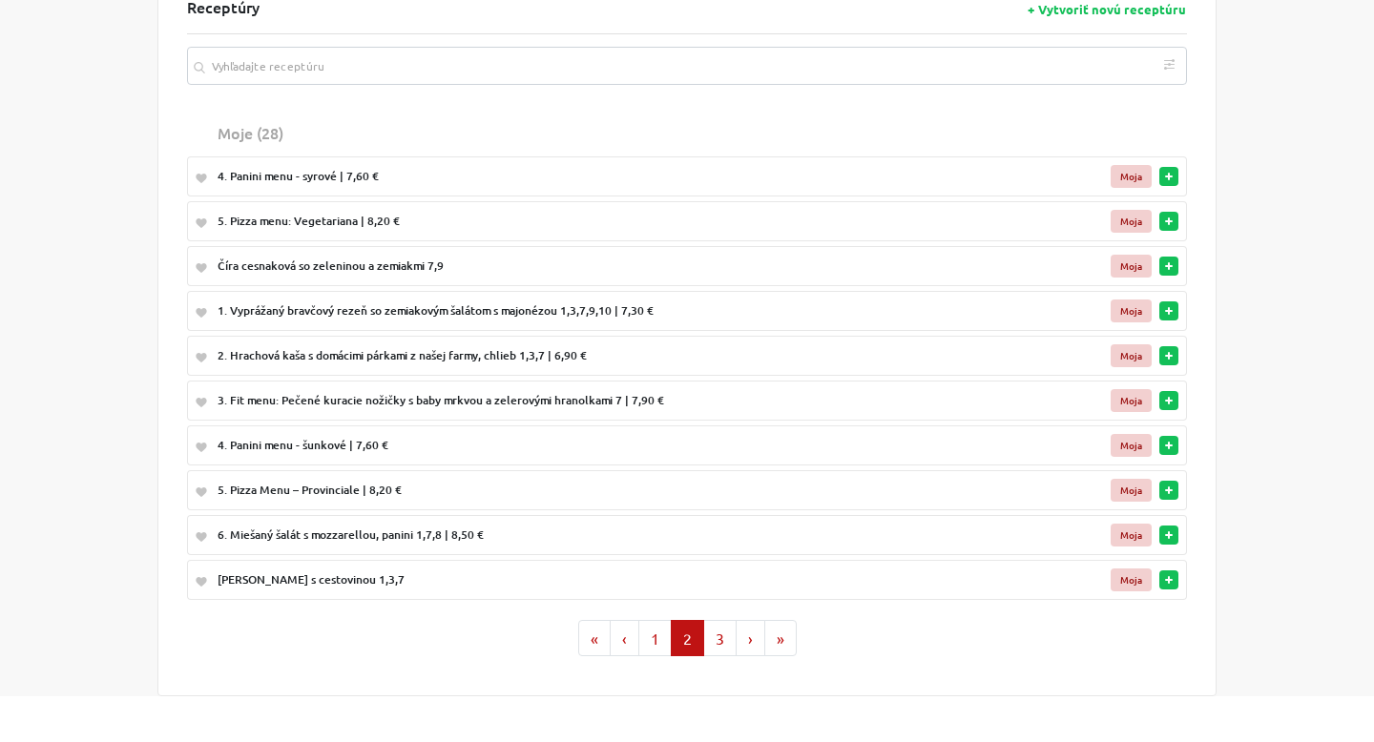
click at [1176, 305] on button "button" at bounding box center [1168, 310] width 19 height 19
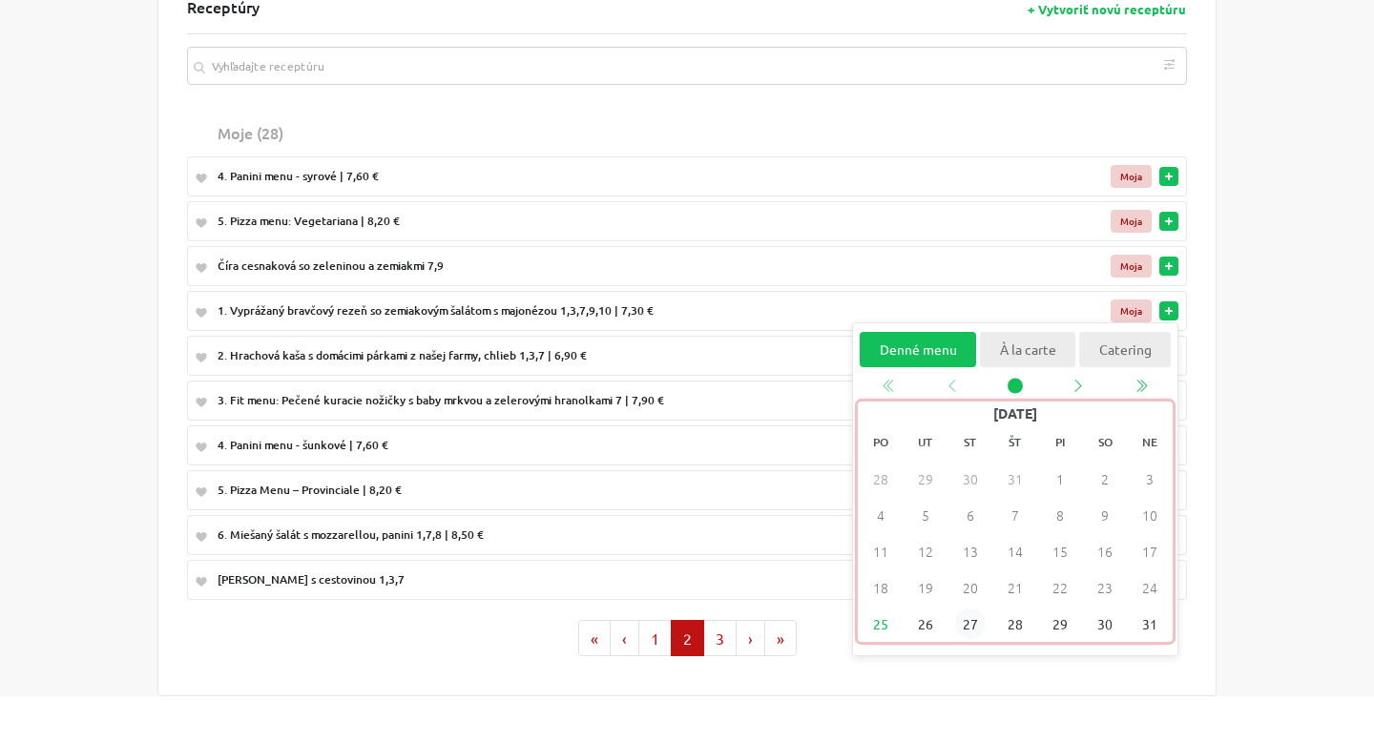
click at [965, 622] on span "27" at bounding box center [970, 625] width 31 height 31
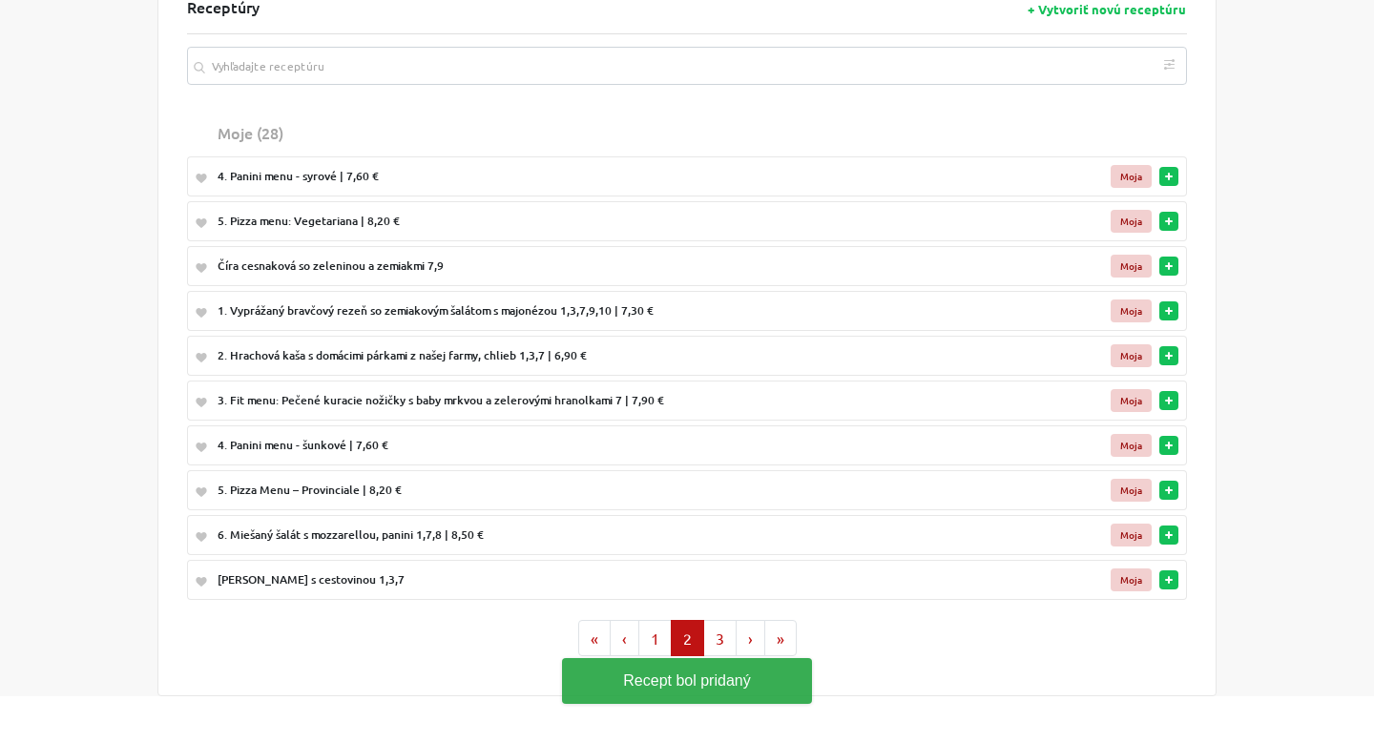
click at [1168, 359] on rect "button" at bounding box center [1169, 356] width 2 height 8
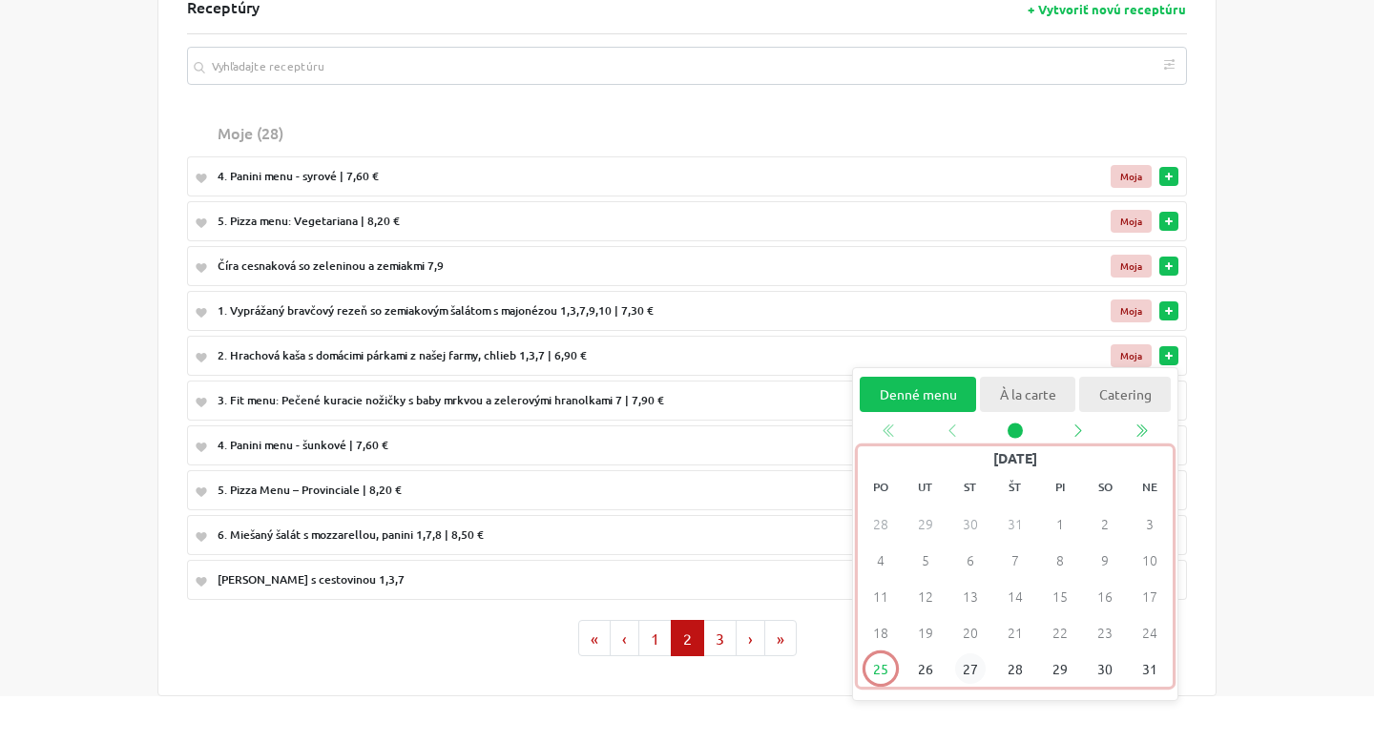
click at [970, 674] on span "27" at bounding box center [970, 670] width 31 height 31
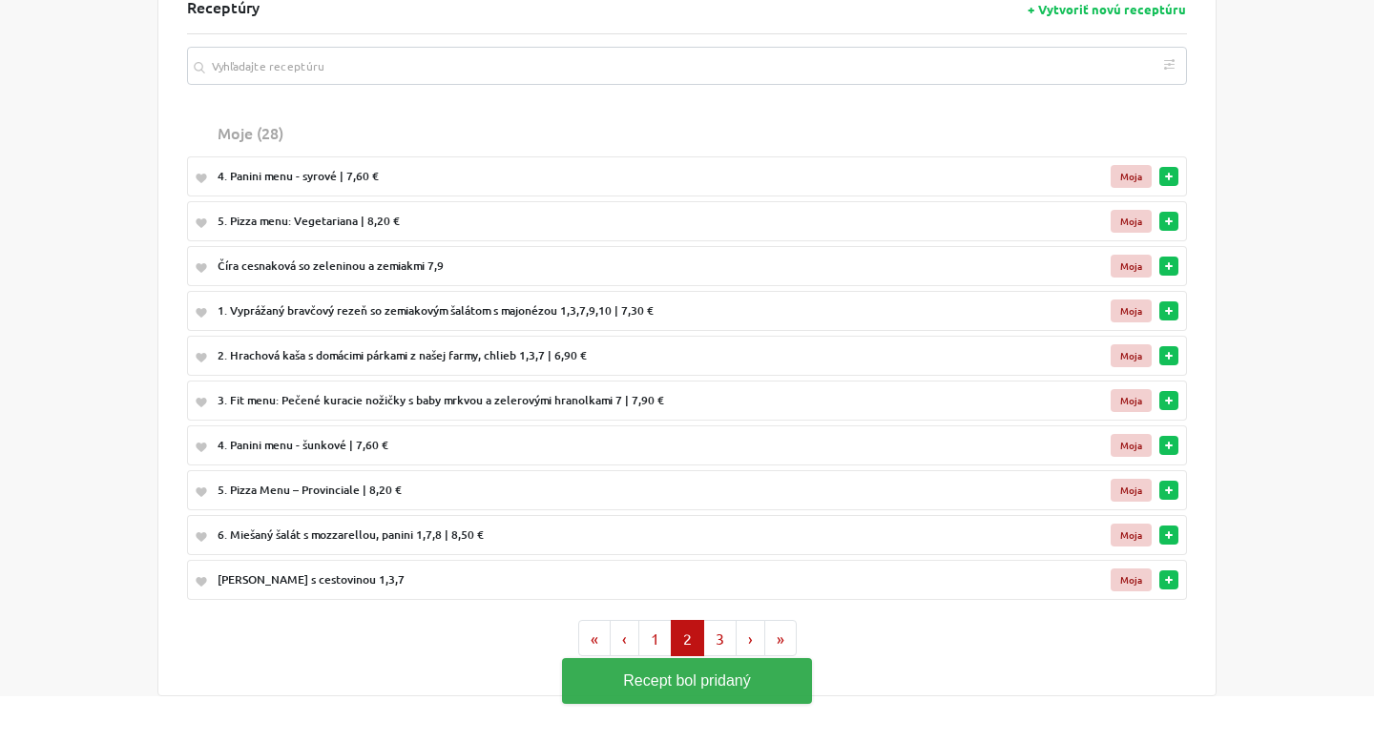
click at [1172, 406] on button "button" at bounding box center [1168, 400] width 19 height 19
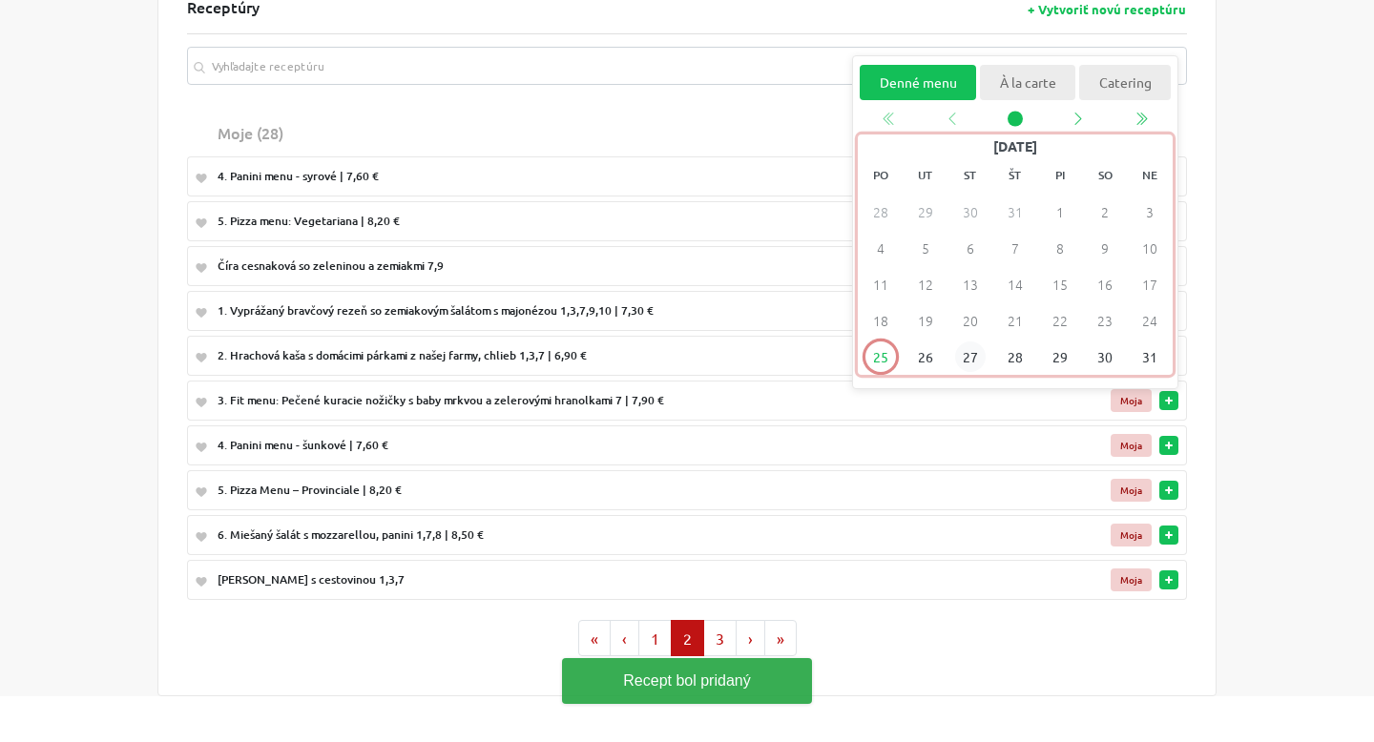
click at [965, 354] on span "27" at bounding box center [970, 358] width 31 height 31
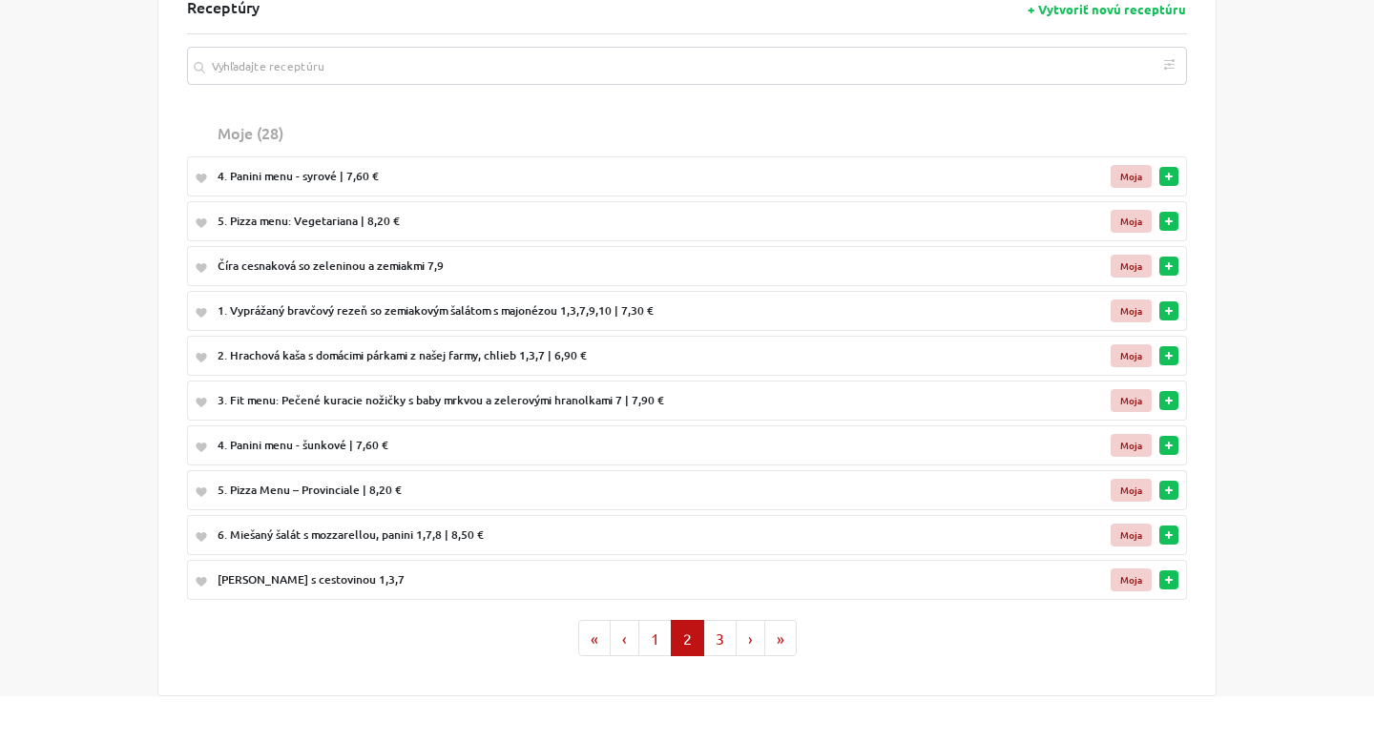
click at [1166, 586] on button "button" at bounding box center [1168, 580] width 19 height 19
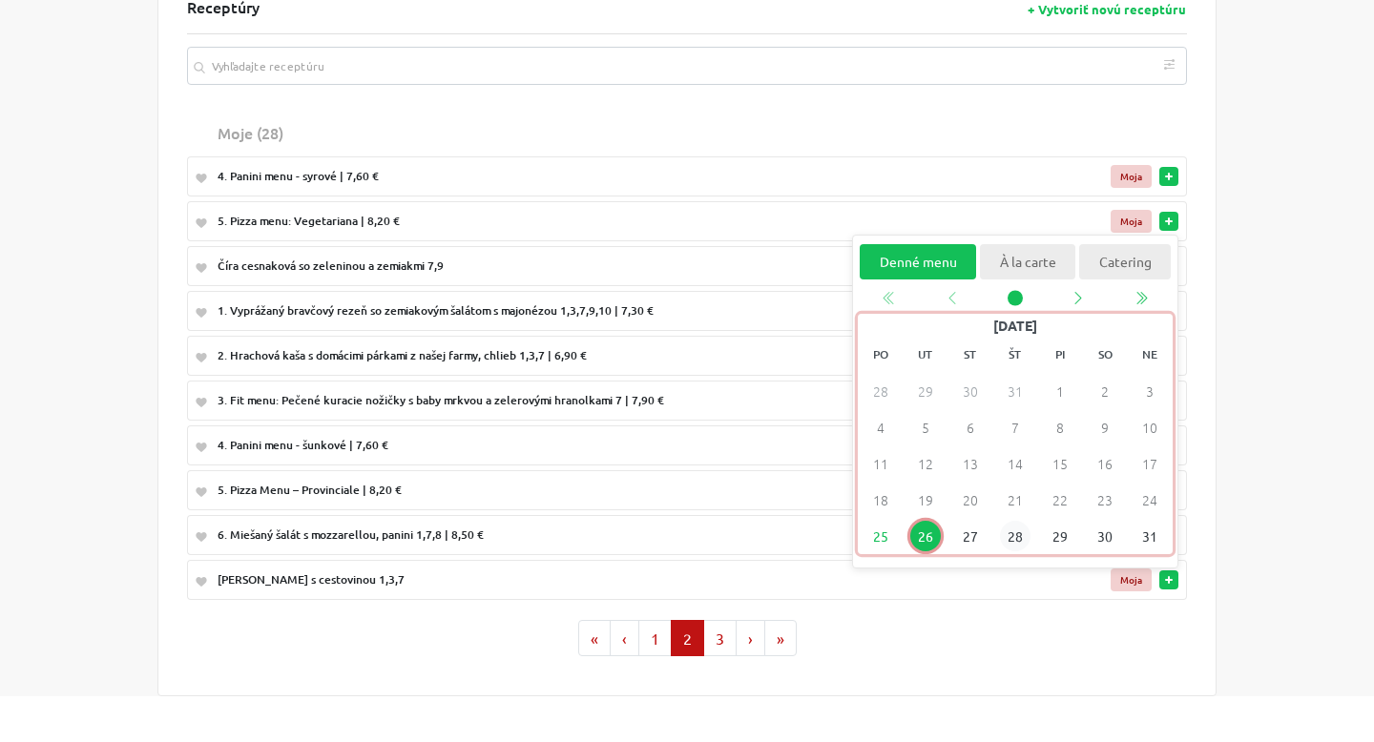
click at [1016, 526] on span "28" at bounding box center [1015, 537] width 31 height 31
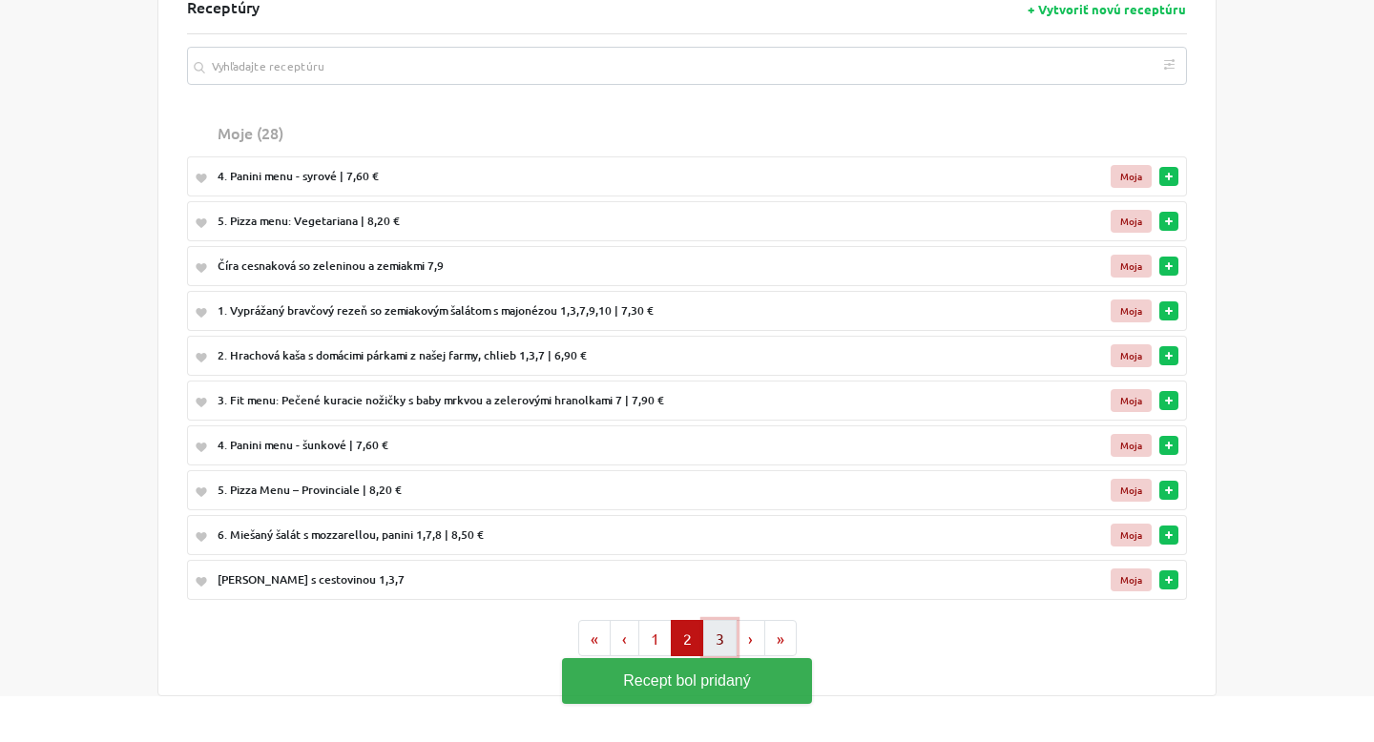
click at [720, 639] on button "3" at bounding box center [719, 638] width 33 height 36
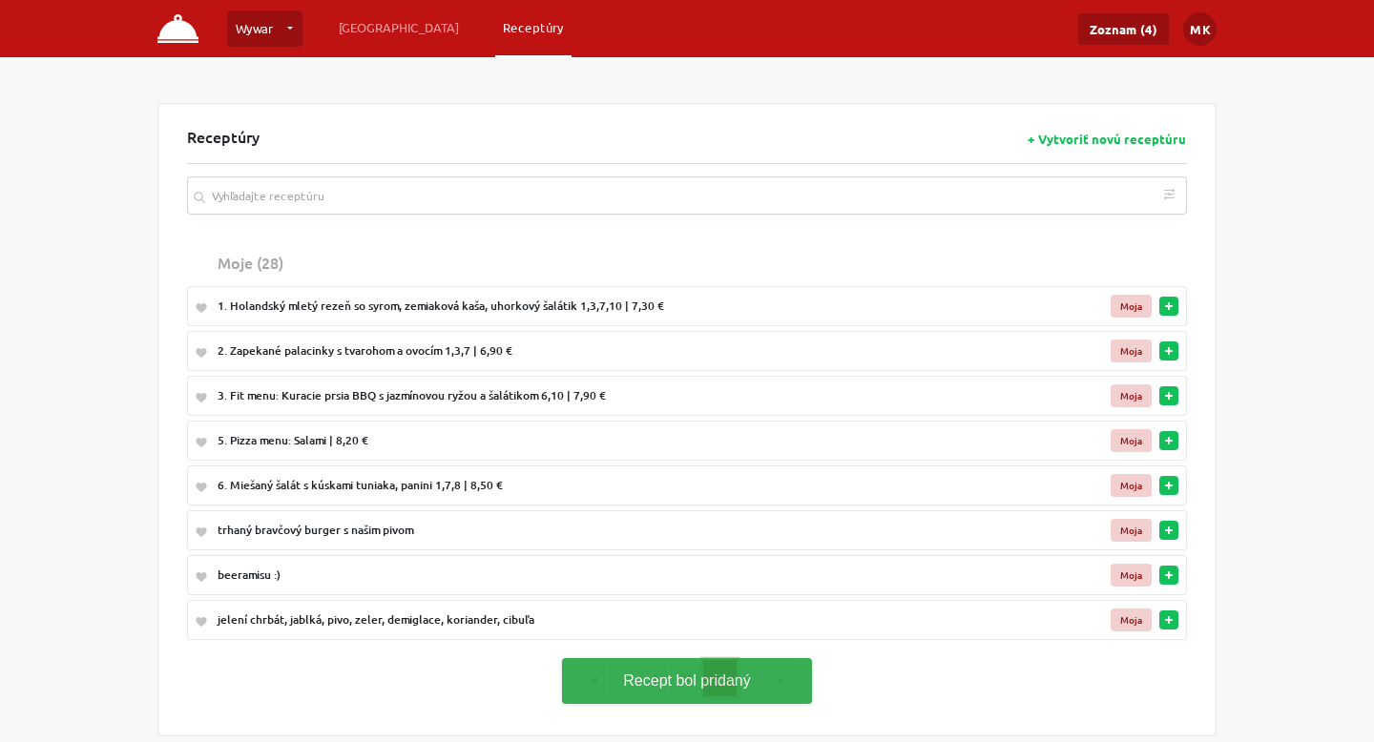
scroll to position [0, 0]
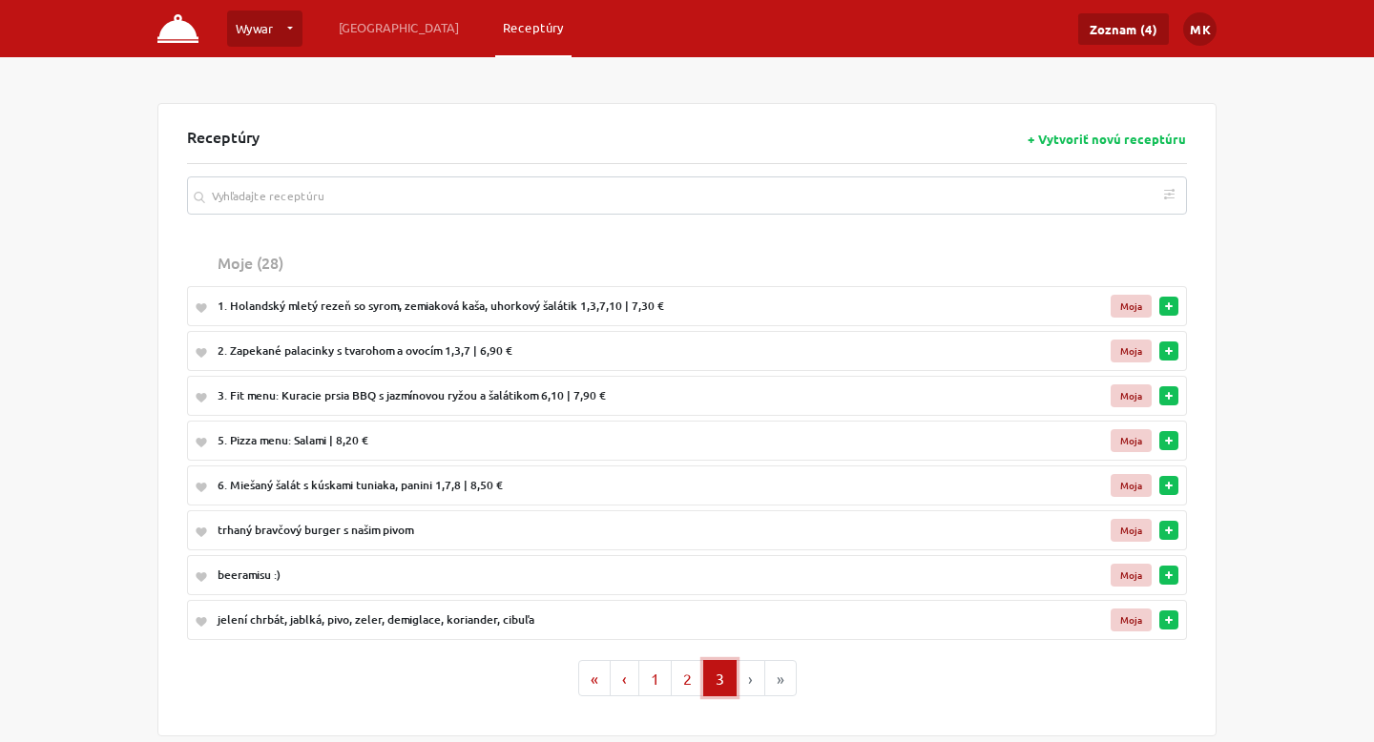
click at [1170, 310] on icon "button" at bounding box center [1169, 306] width 8 height 8
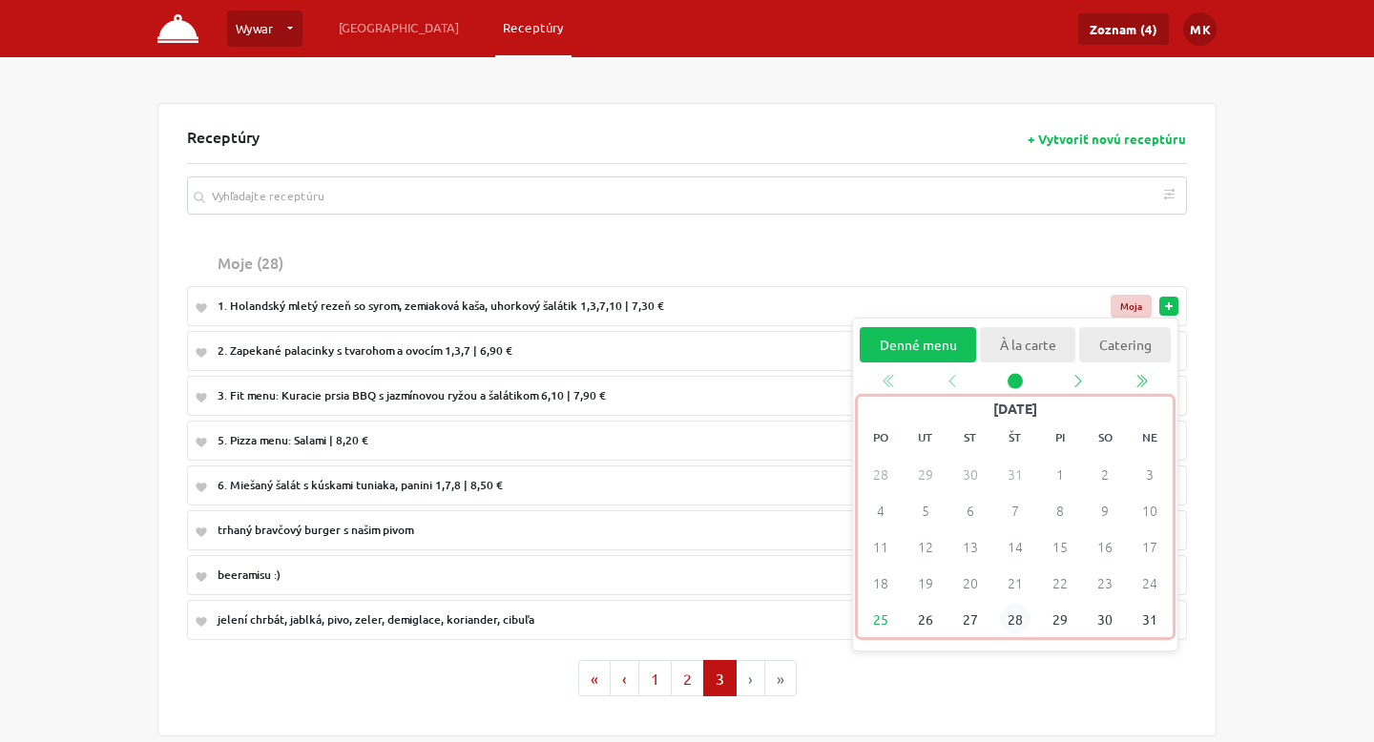
click at [1007, 613] on span "28" at bounding box center [1015, 620] width 31 height 31
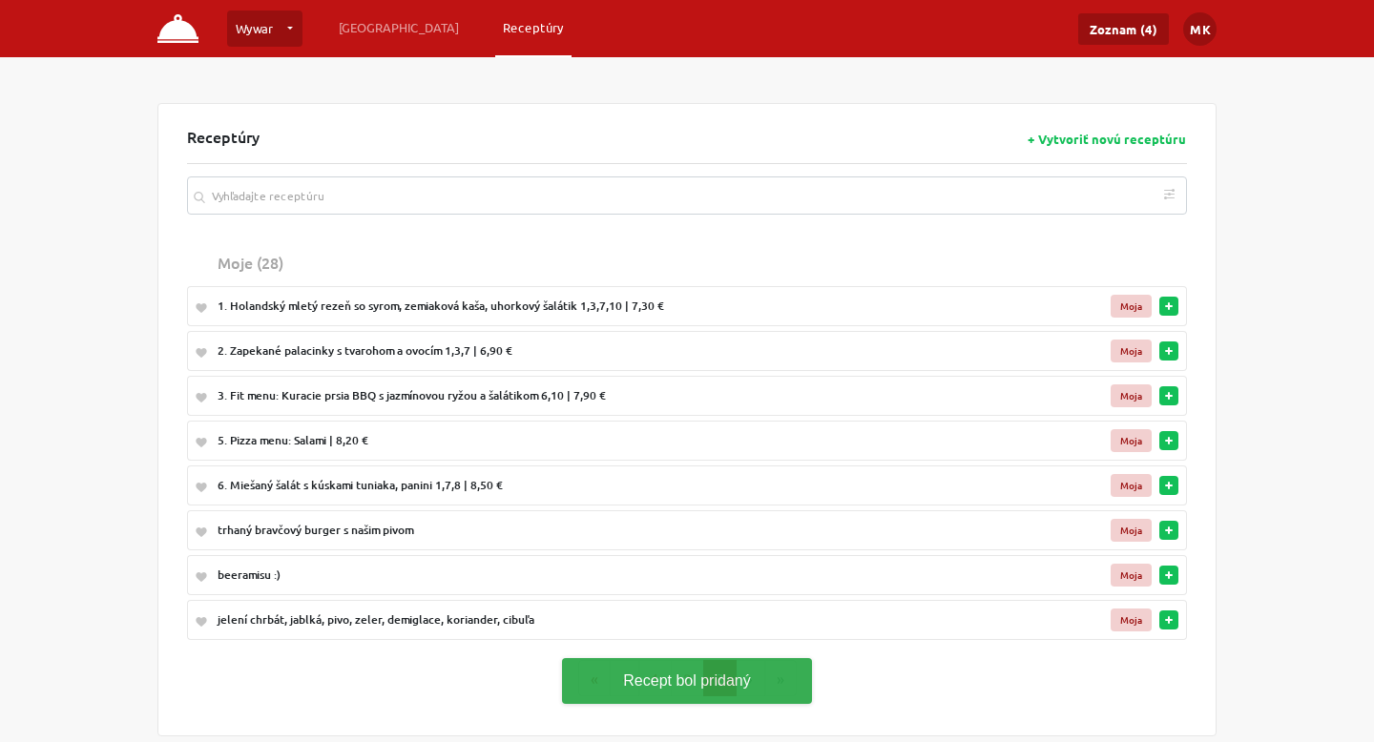
click at [1176, 352] on button "button" at bounding box center [1168, 351] width 19 height 19
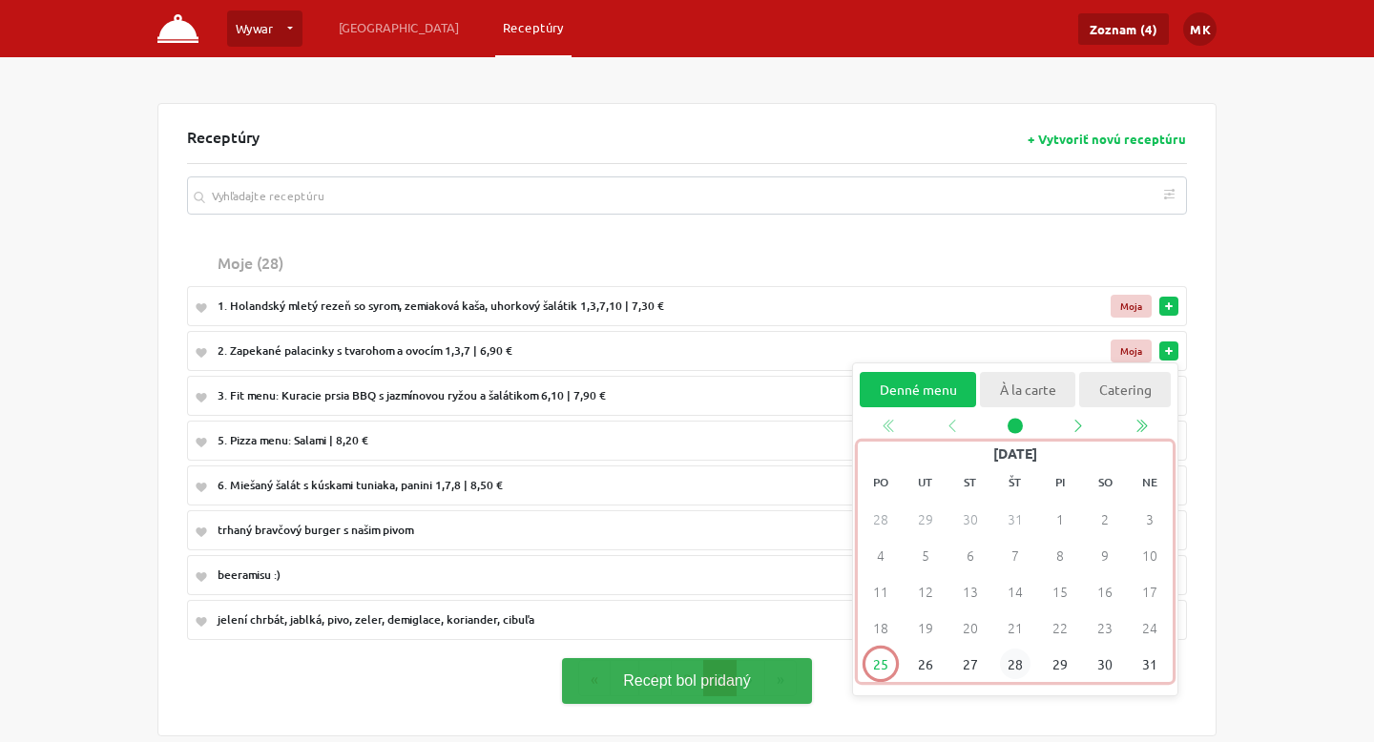
click at [1019, 665] on span "28" at bounding box center [1015, 665] width 31 height 31
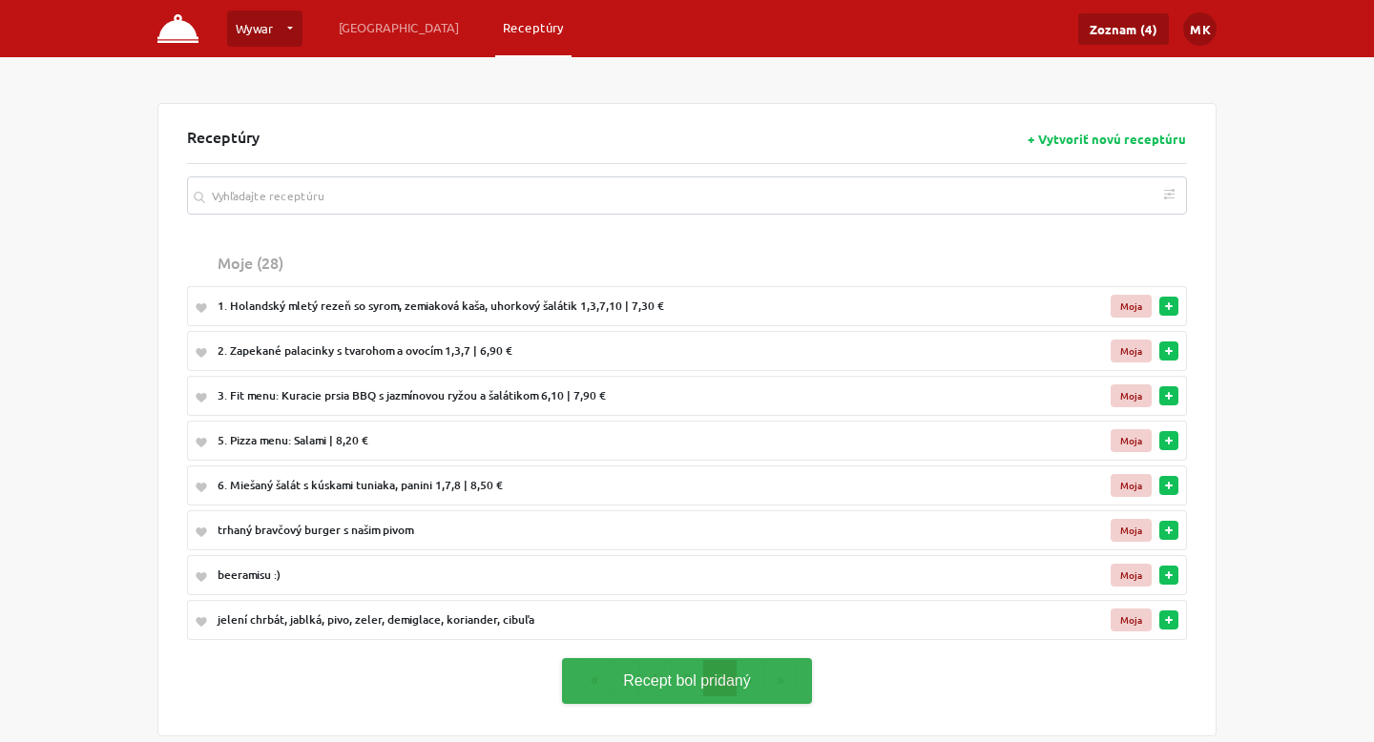
click at [1174, 401] on button "button" at bounding box center [1168, 395] width 19 height 19
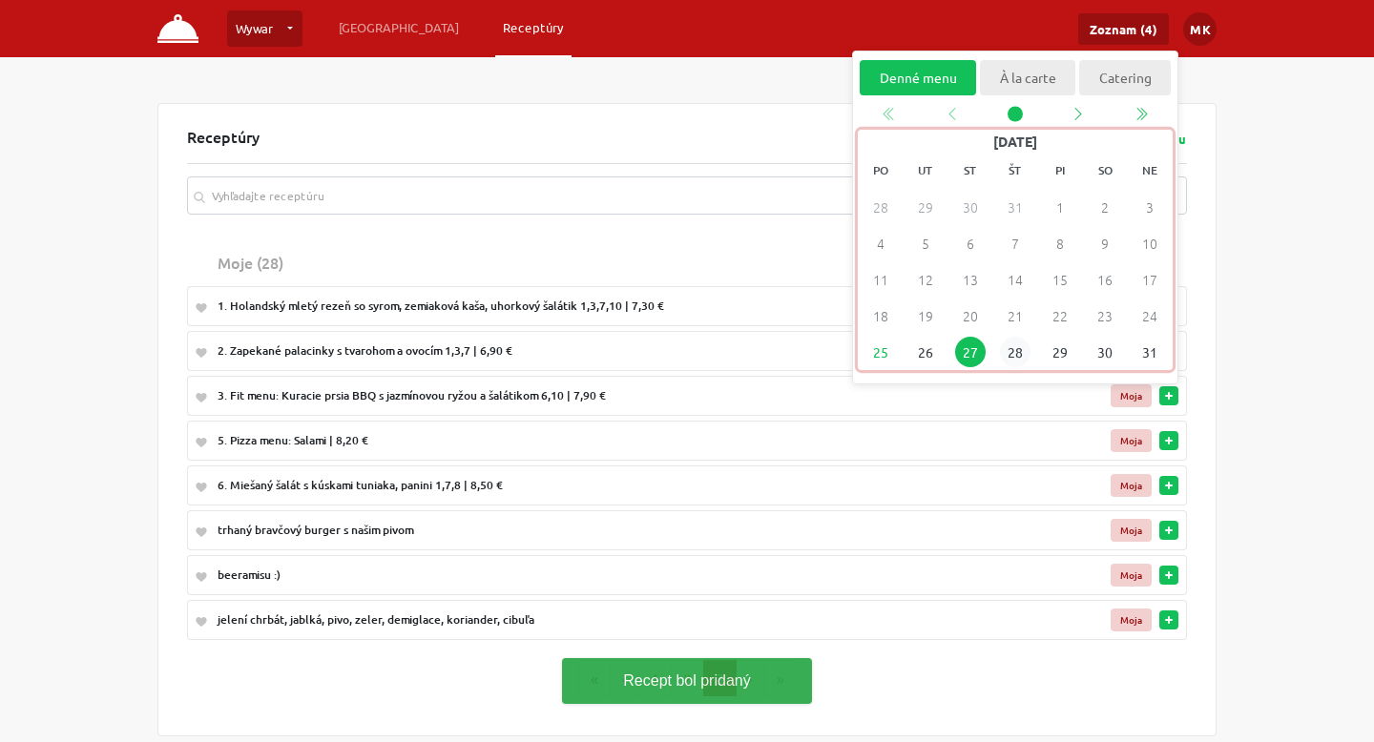
click at [1014, 351] on span "28" at bounding box center [1015, 353] width 31 height 31
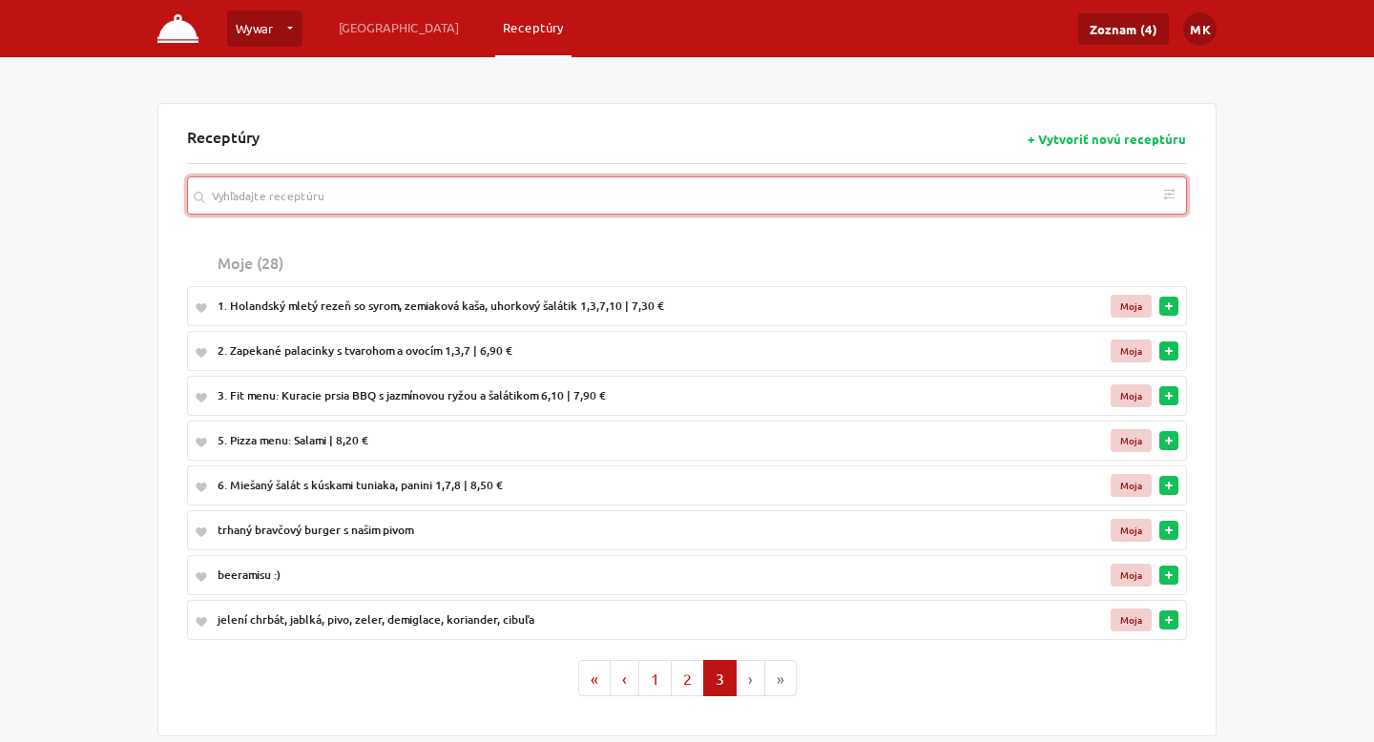
click at [558, 189] on input "search" at bounding box center [687, 196] width 1000 height 38
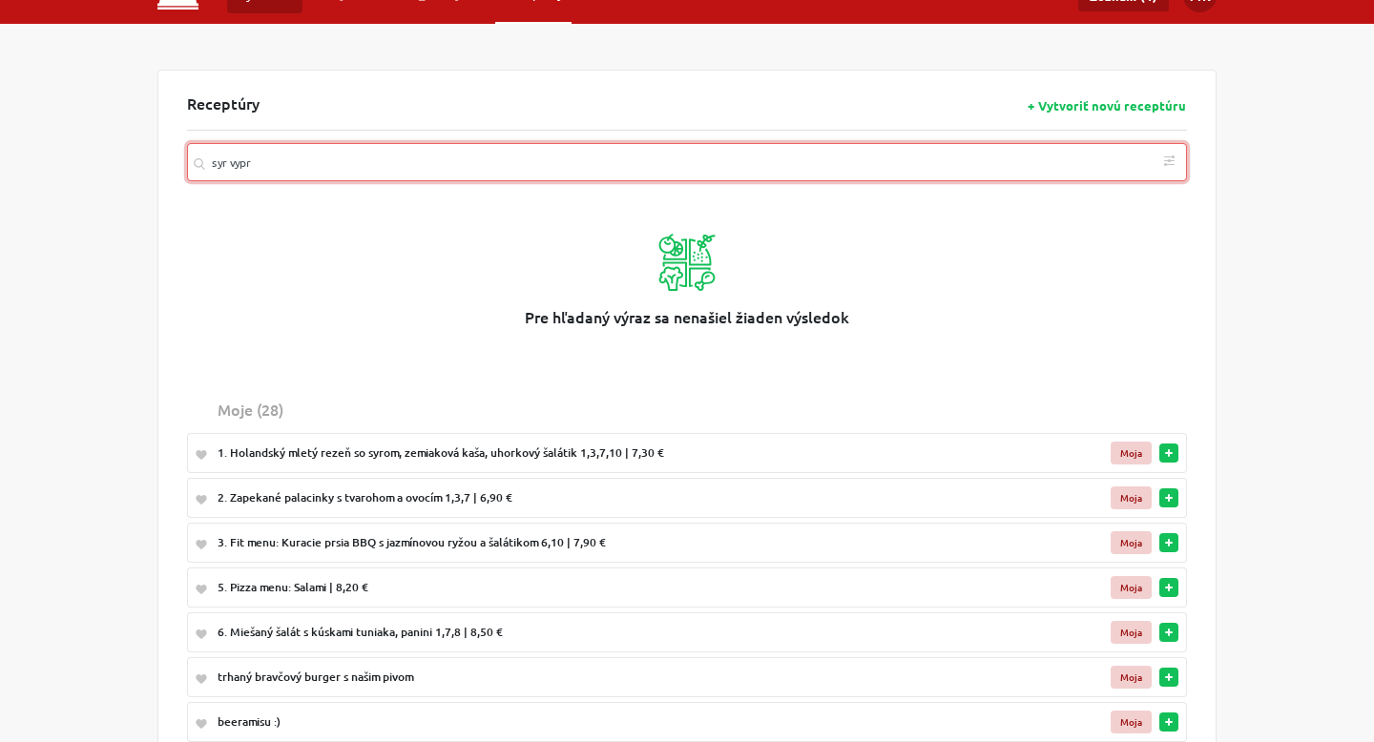
scroll to position [35, 0]
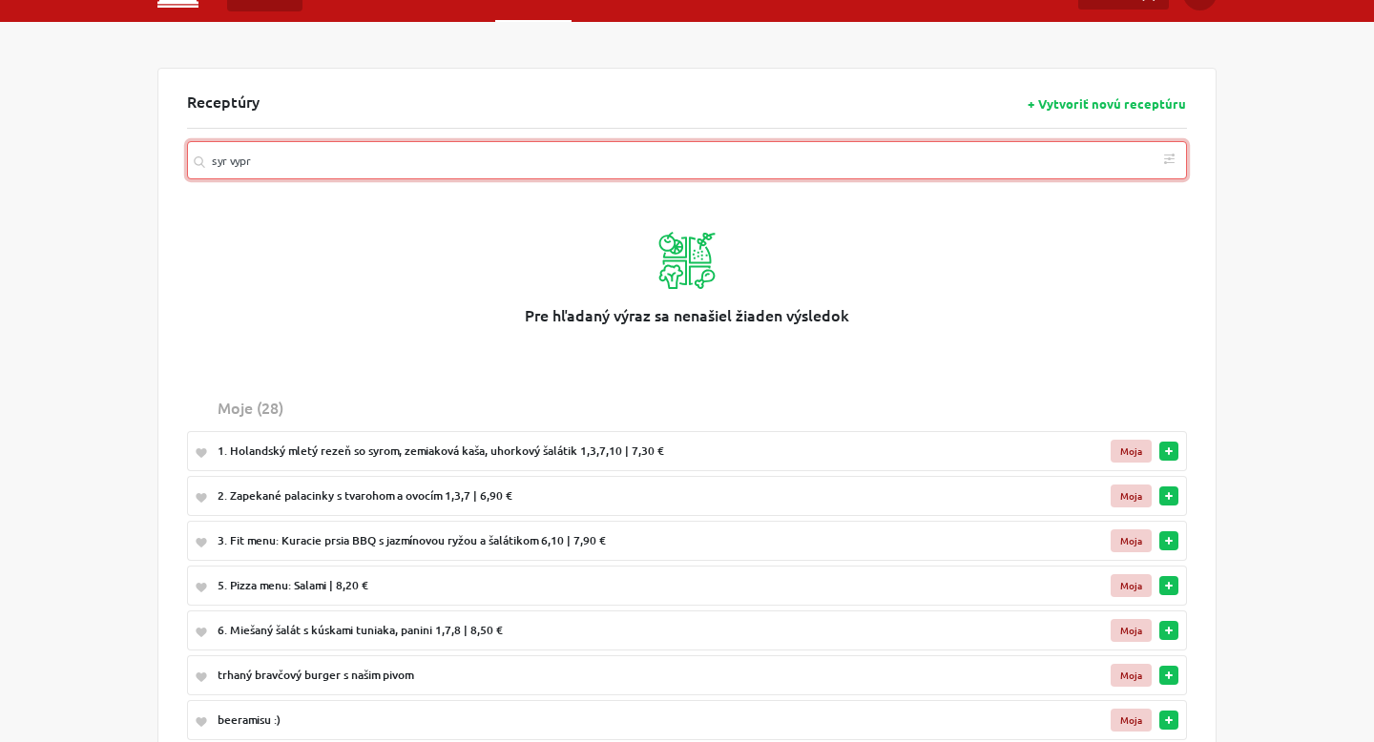
drag, startPoint x: 349, startPoint y: 174, endPoint x: 204, endPoint y: 174, distance: 145.0
click at [204, 174] on input "syr vypr" at bounding box center [687, 160] width 1000 height 38
type input "s"
type input "c"
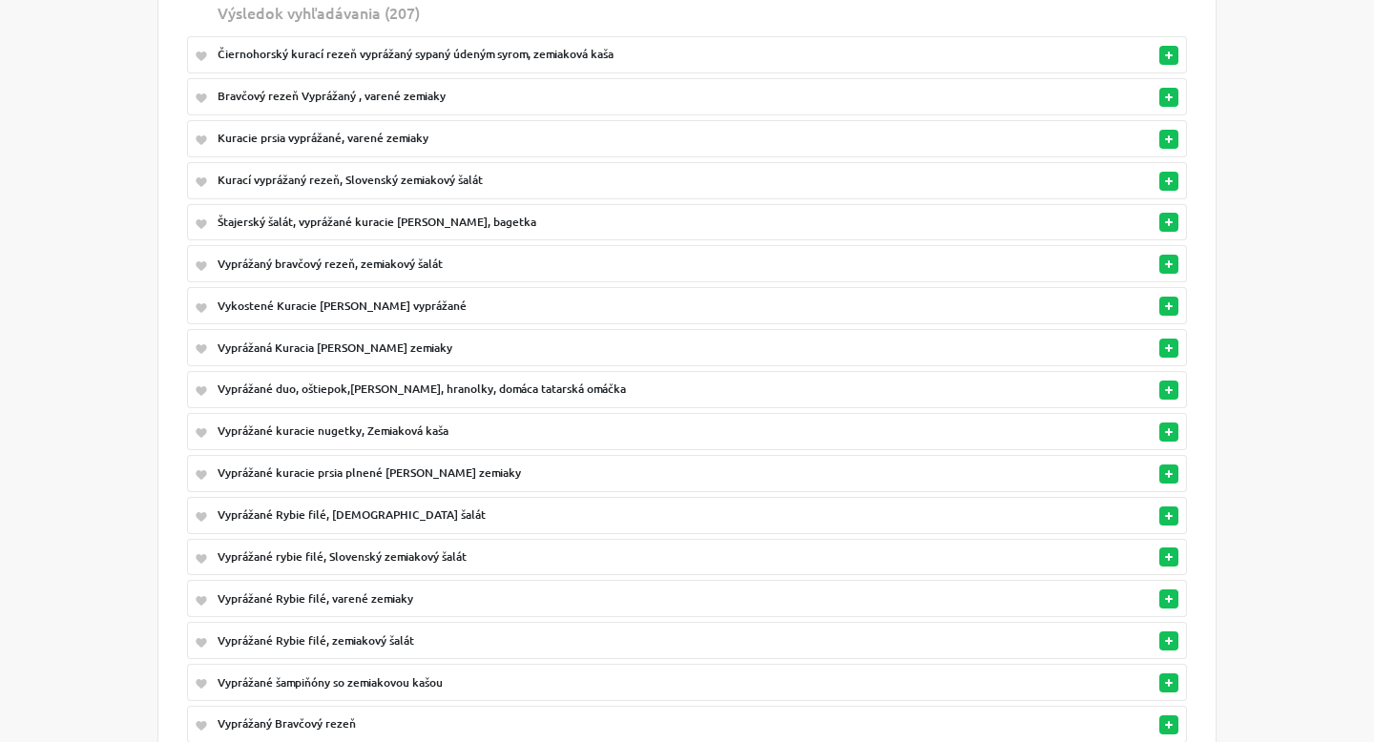
scroll to position [0, 0]
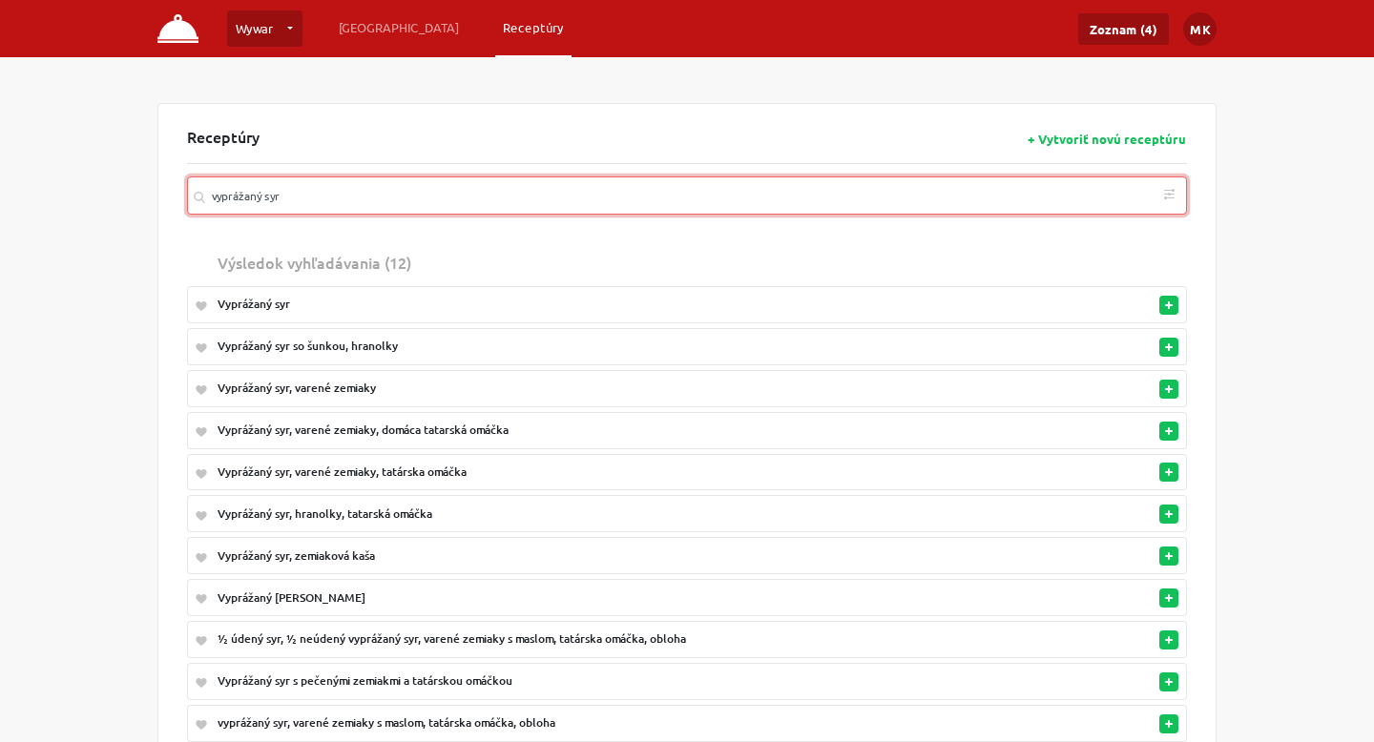
type input "vyprážaný syr"
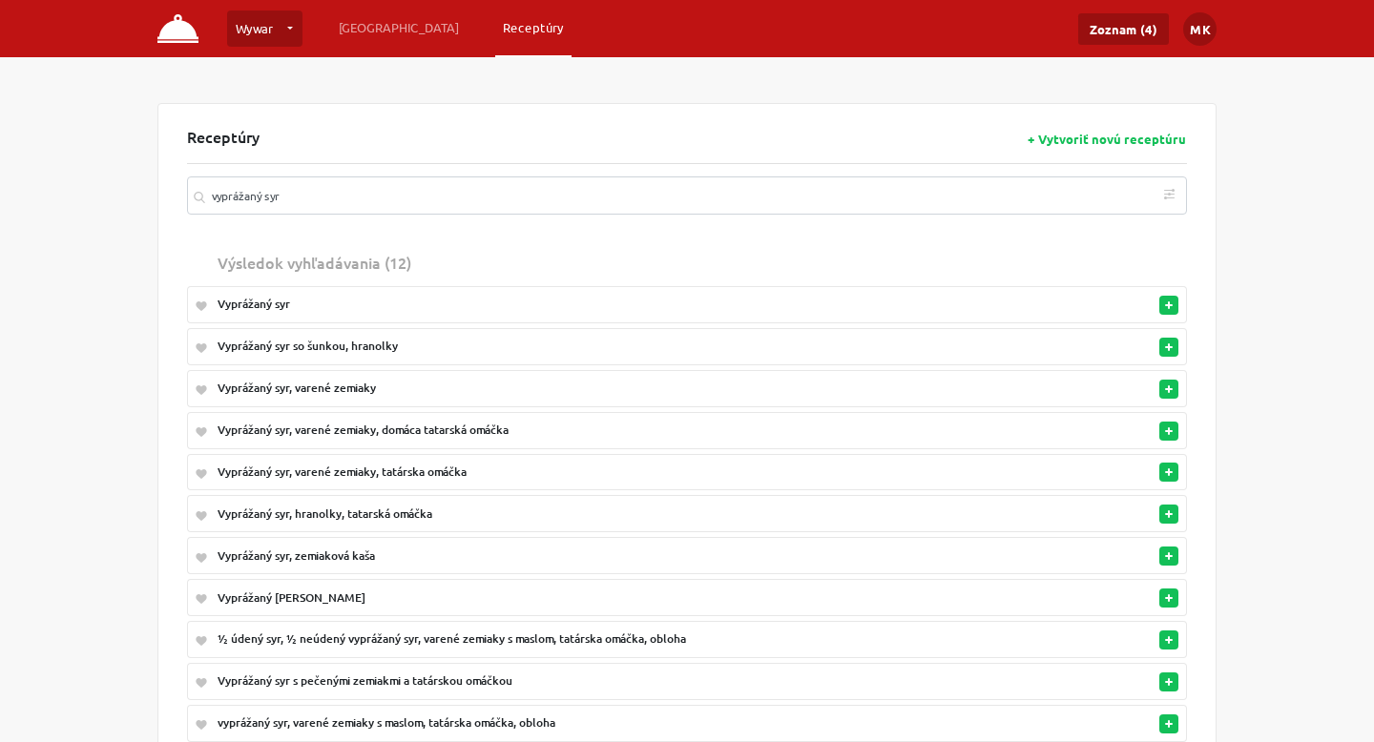
click at [1123, 311] on td at bounding box center [1084, 304] width 150 height 37
click at [272, 304] on div "Vyprážaný syr" at bounding box center [610, 304] width 784 height 17
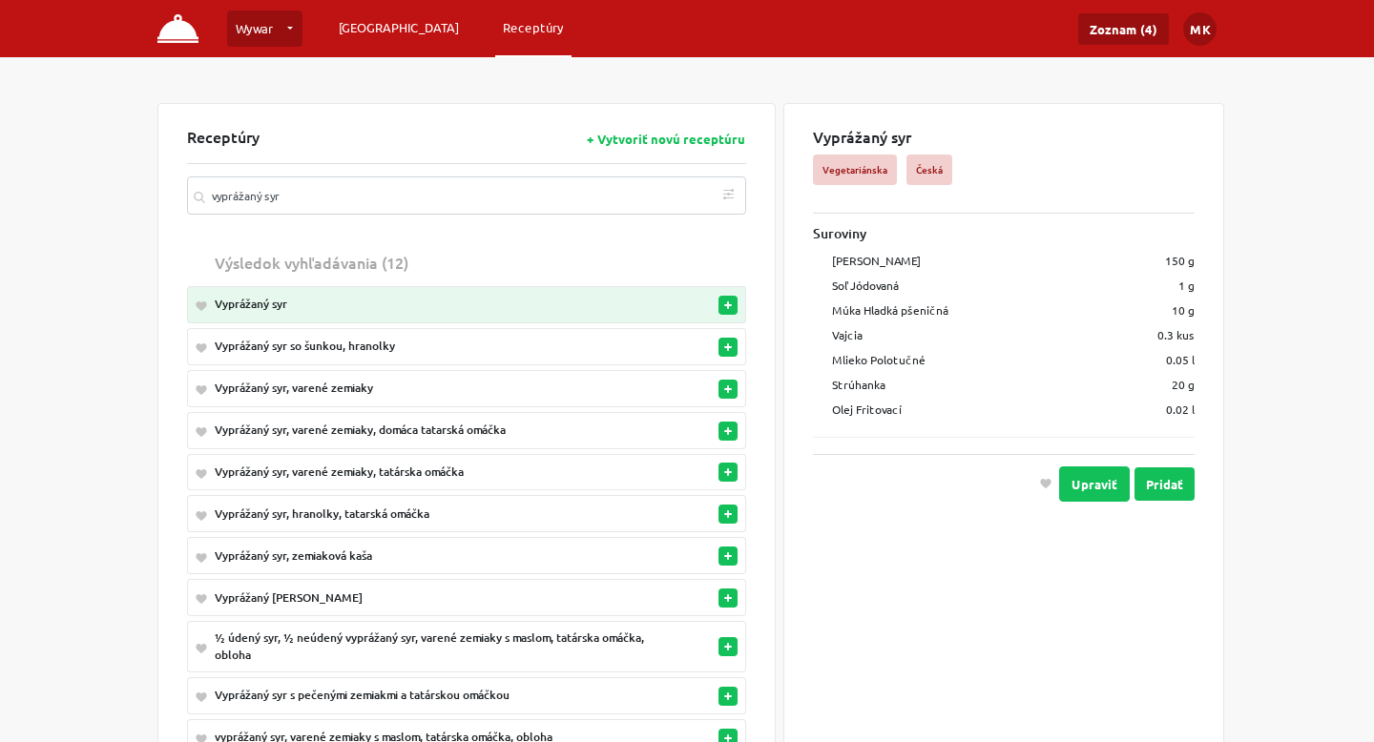
click at [346, 28] on link "[GEOGRAPHIC_DATA]" at bounding box center [398, 27] width 135 height 34
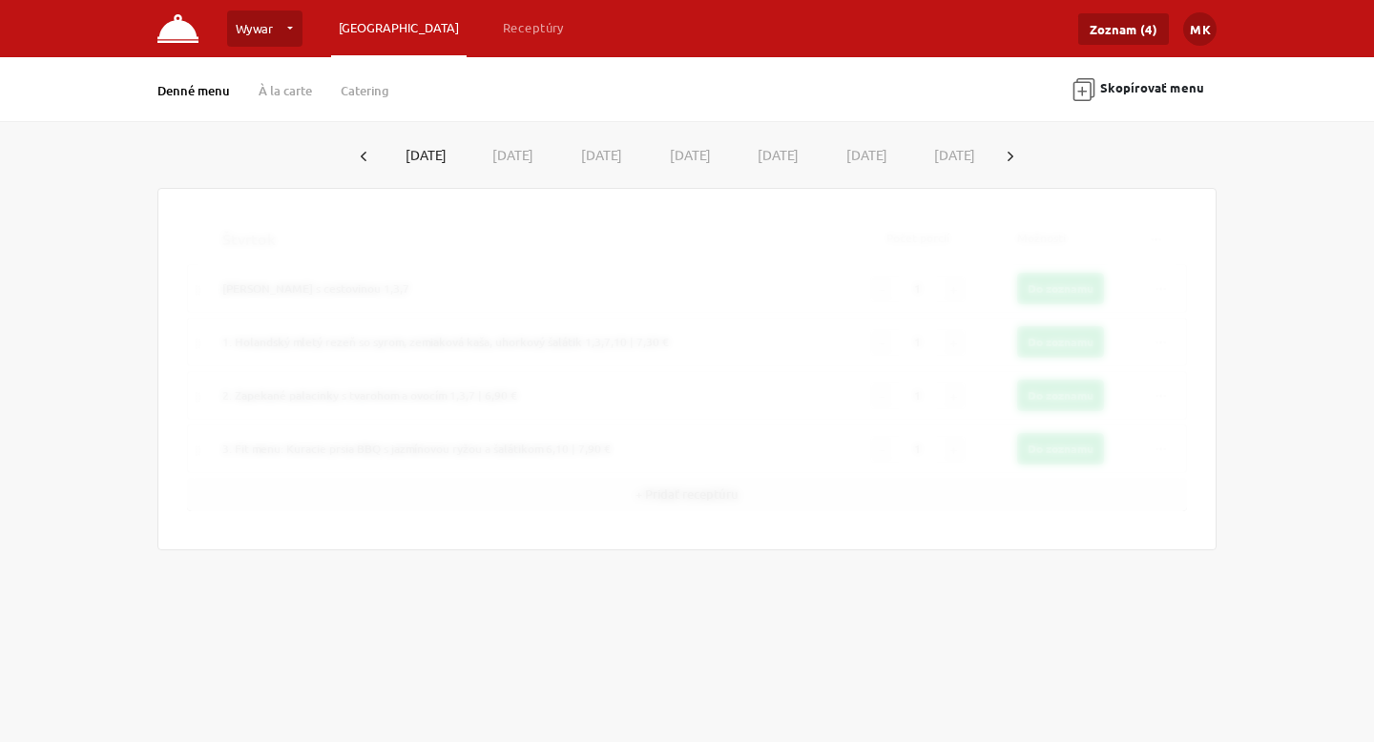
type input "100"
type input "60"
type input "40"
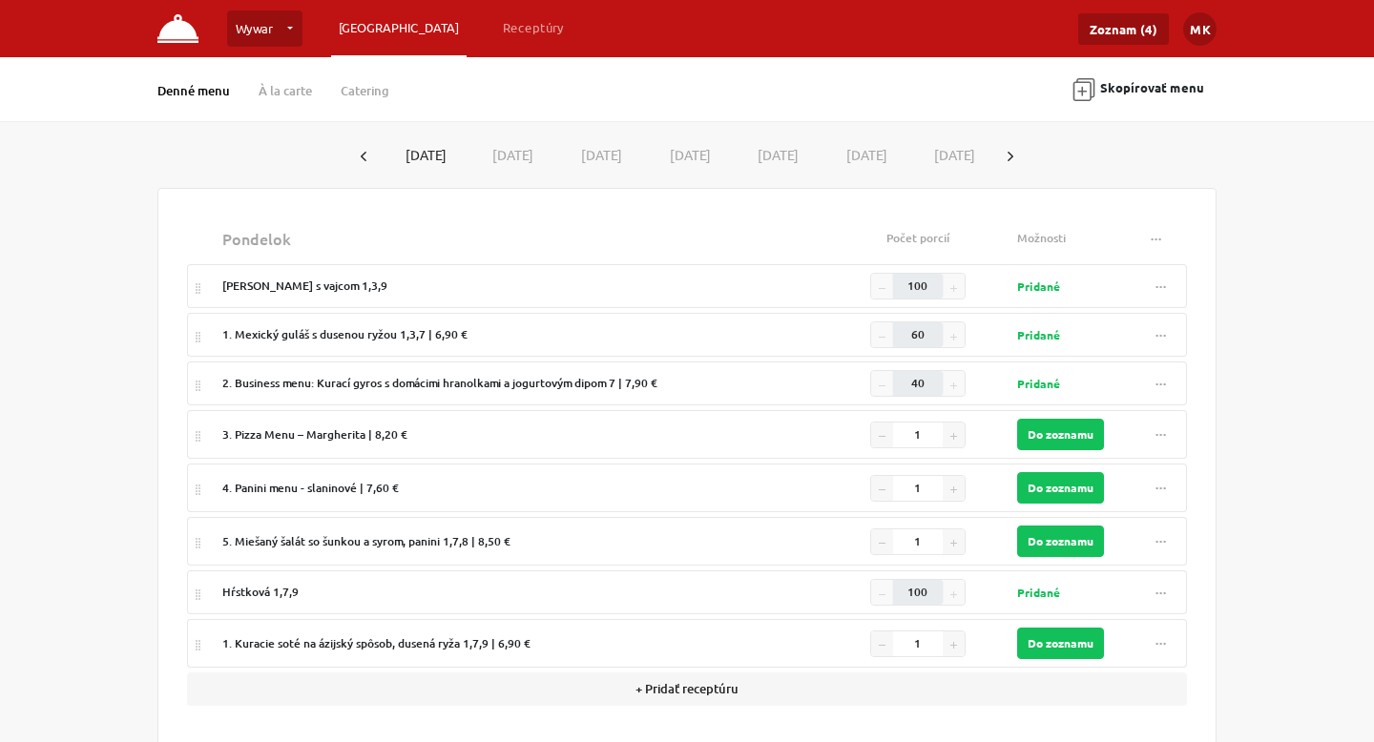
scroll to position [25, 0]
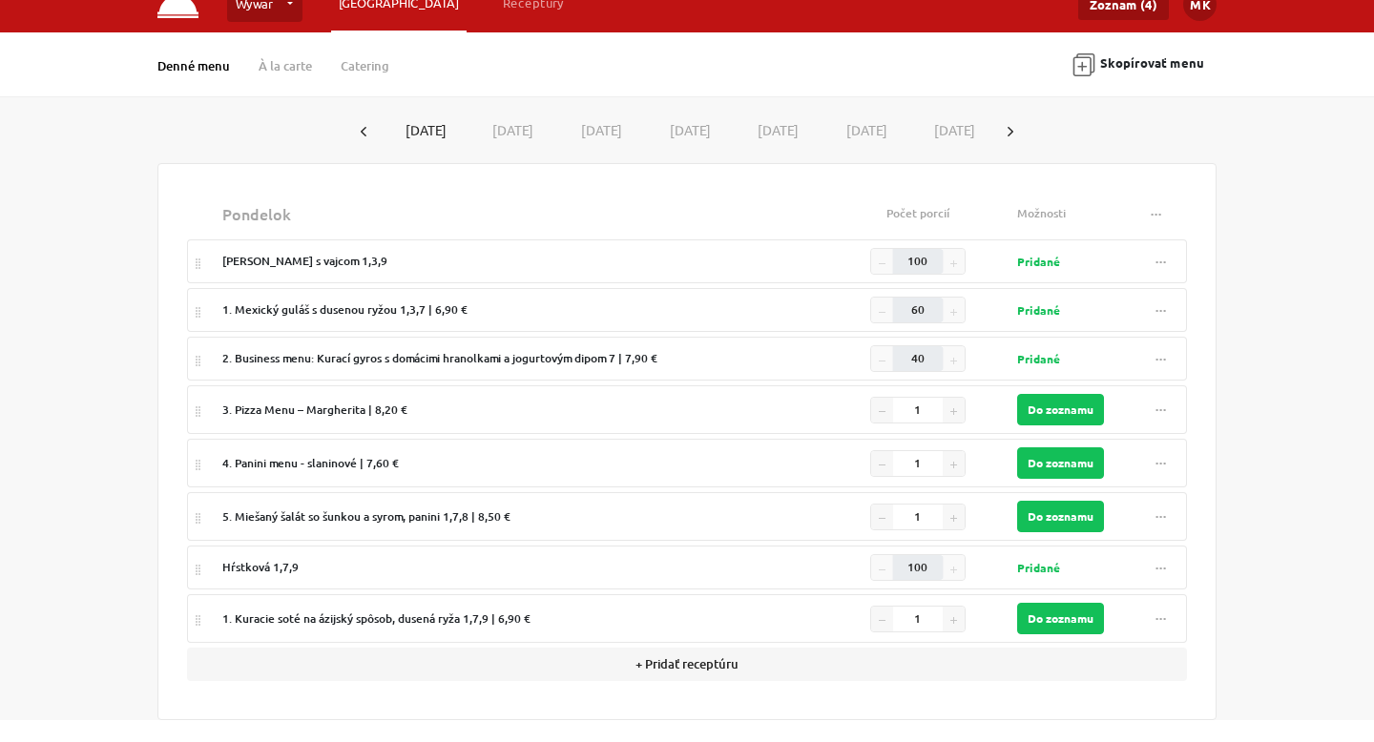
click at [506, 133] on button "[DATE]" at bounding box center [510, 130] width 89 height 35
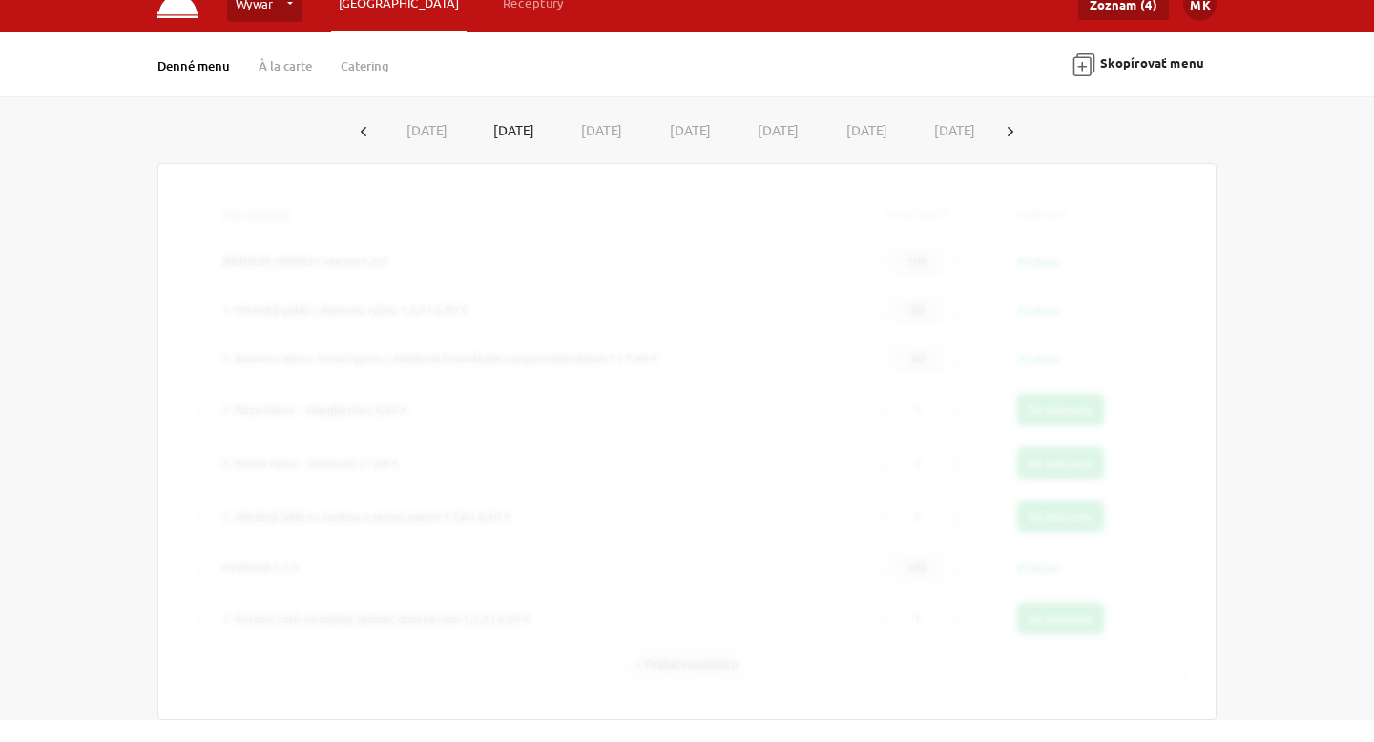
type input "1"
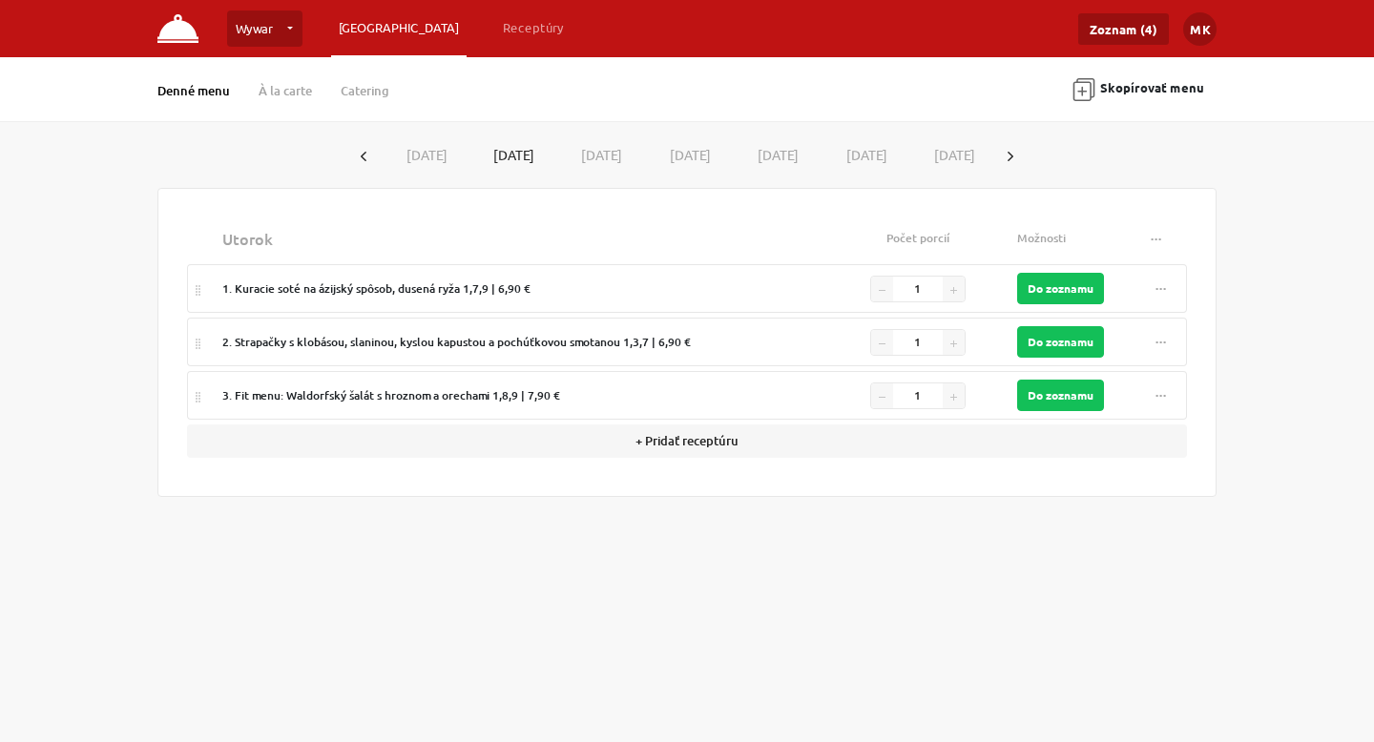
click at [449, 151] on button "[DATE]" at bounding box center [423, 154] width 89 height 35
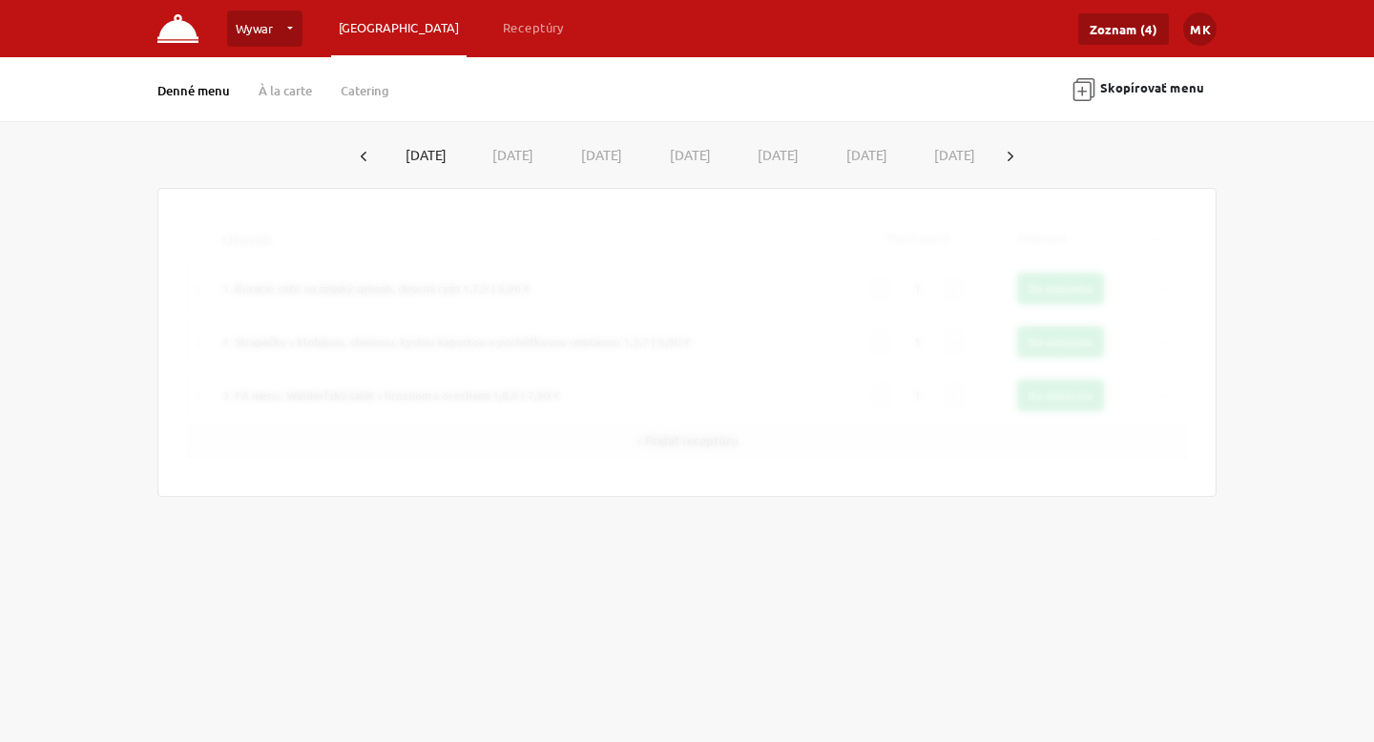
type input "100"
type input "60"
type input "40"
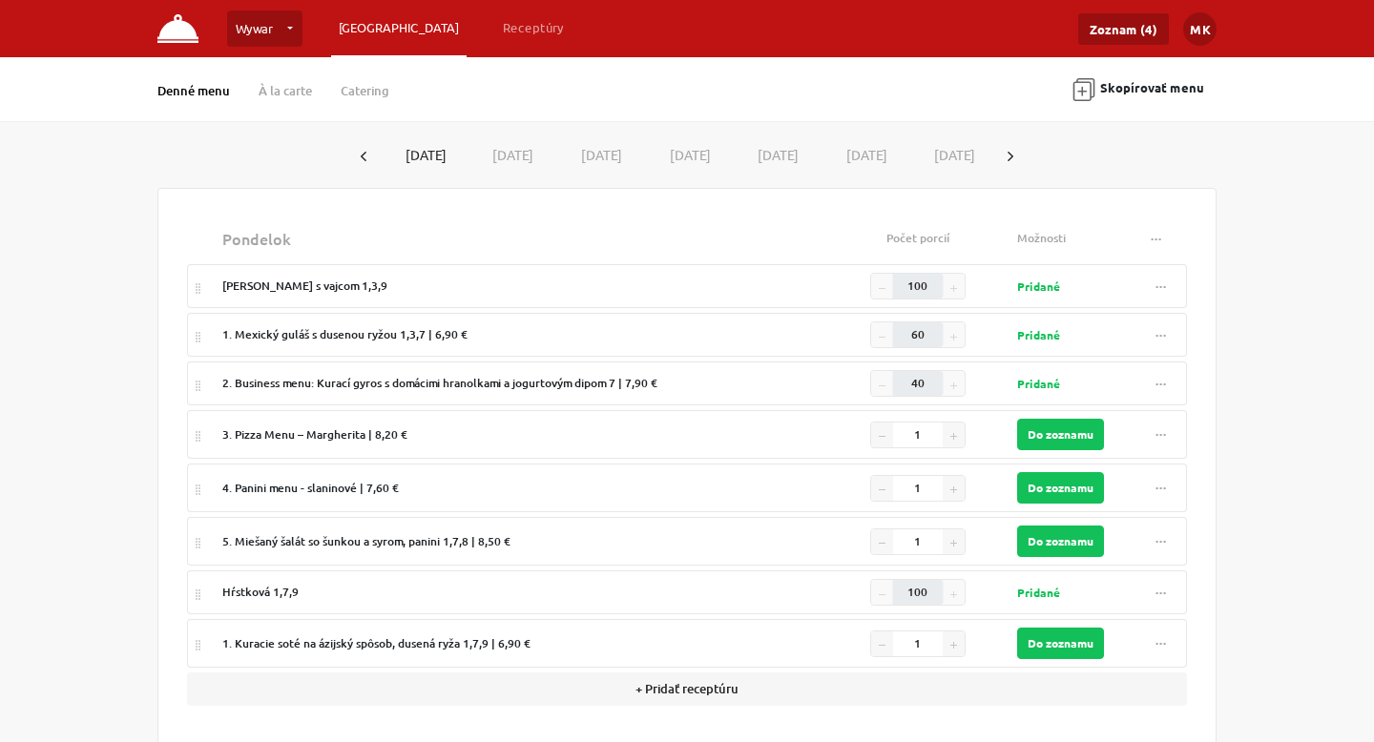
click at [469, 584] on div "Hŕstková 1,7,9" at bounding box center [520, 592] width 596 height 17
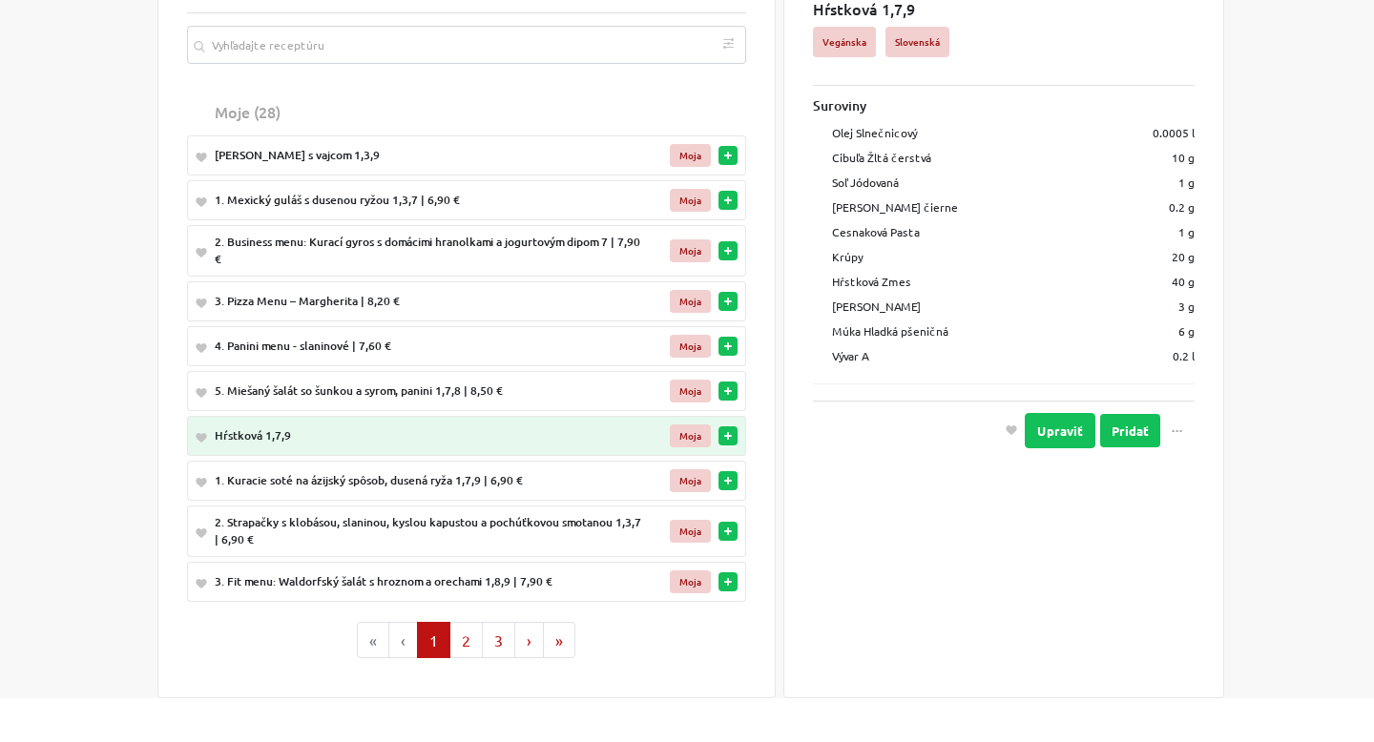
scroll to position [154, 0]
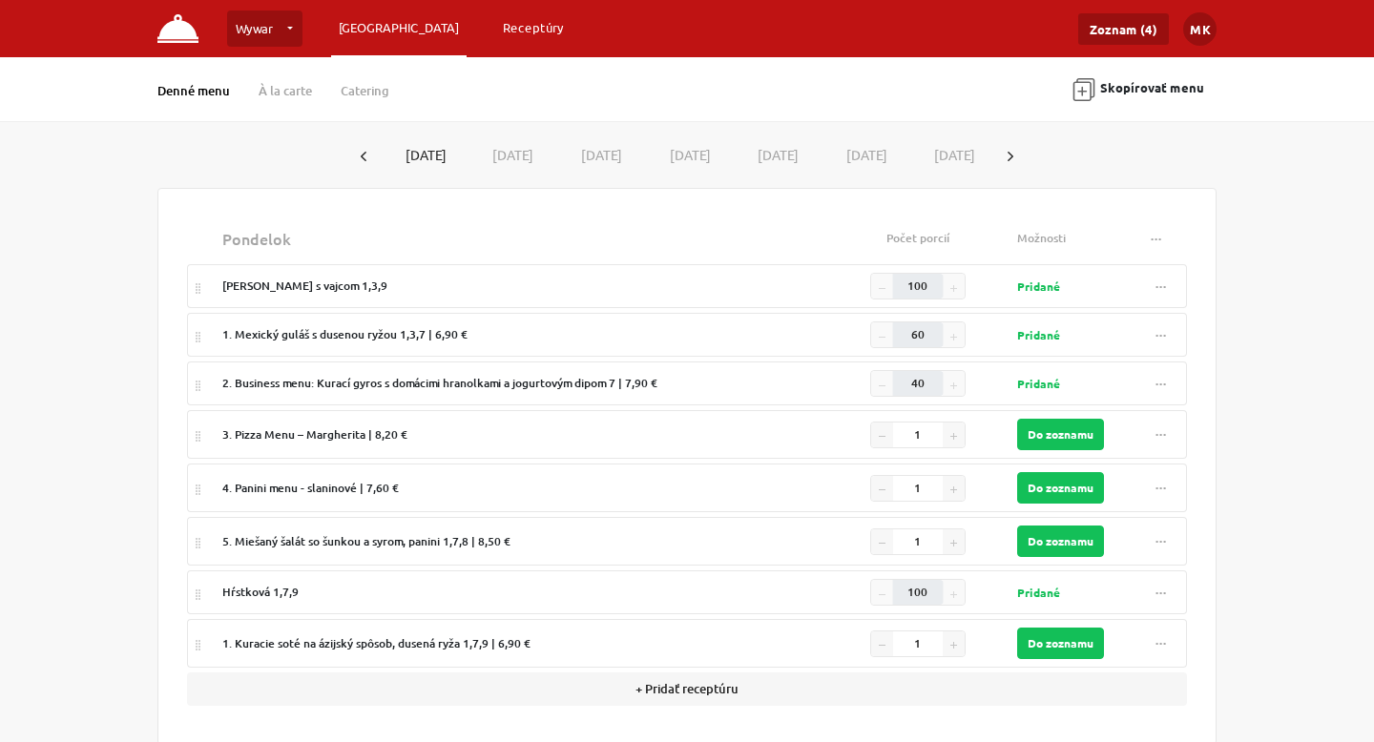
click at [495, 27] on link "Receptúry" at bounding box center [533, 27] width 76 height 34
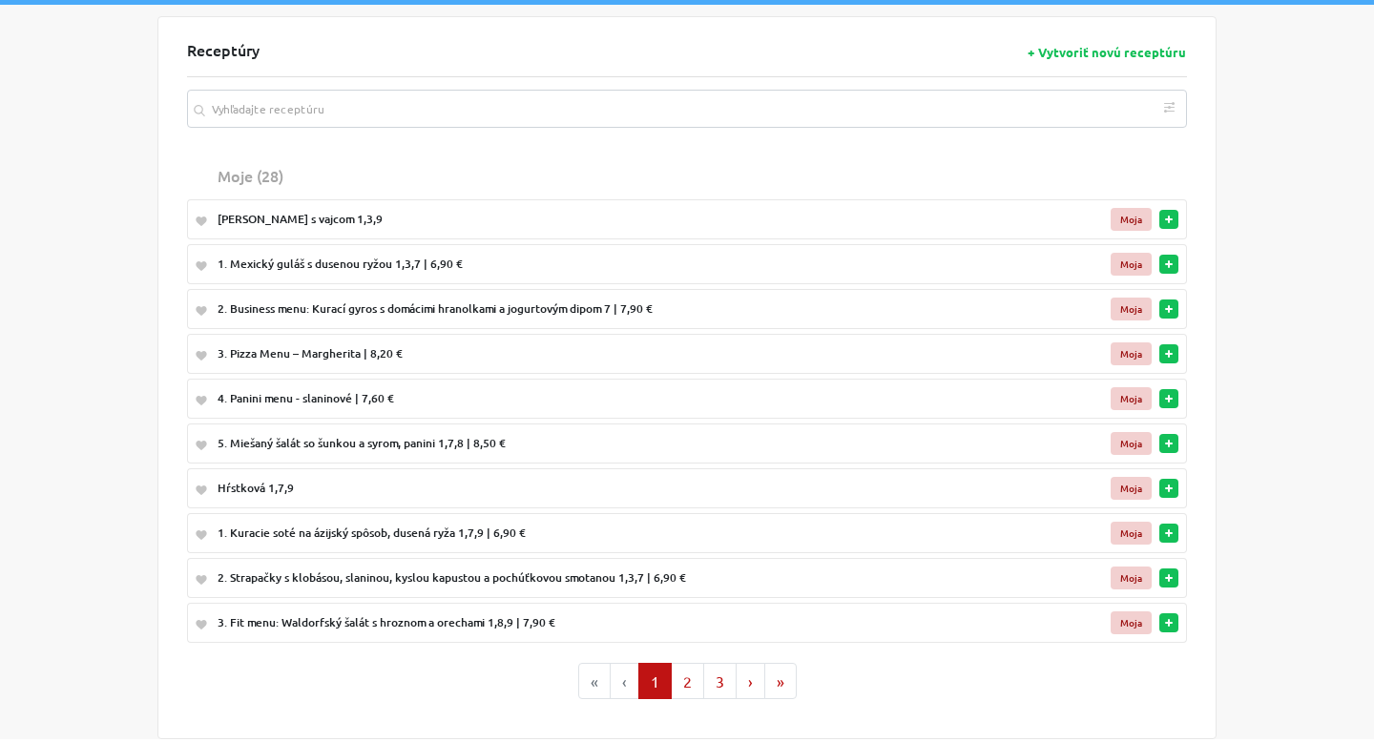
scroll to position [88, 0]
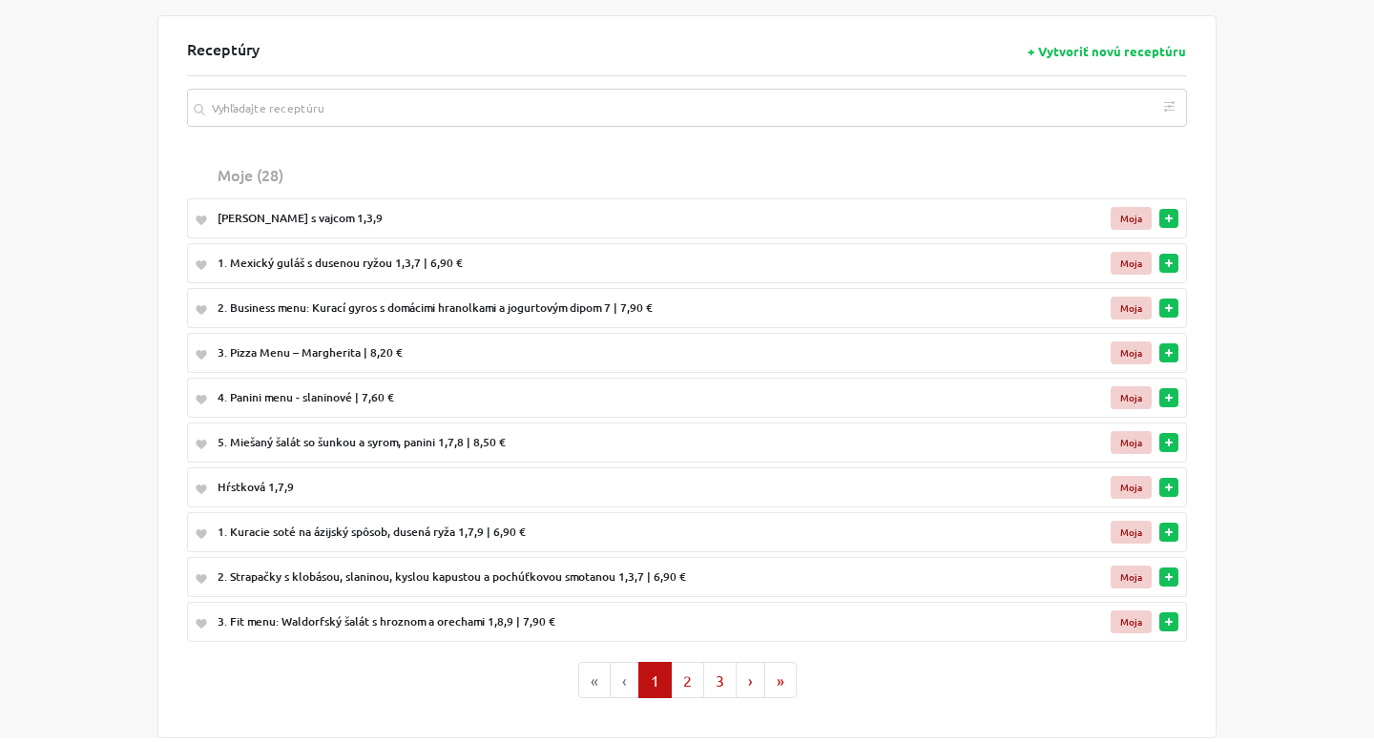
click at [1176, 485] on button "button" at bounding box center [1168, 487] width 19 height 19
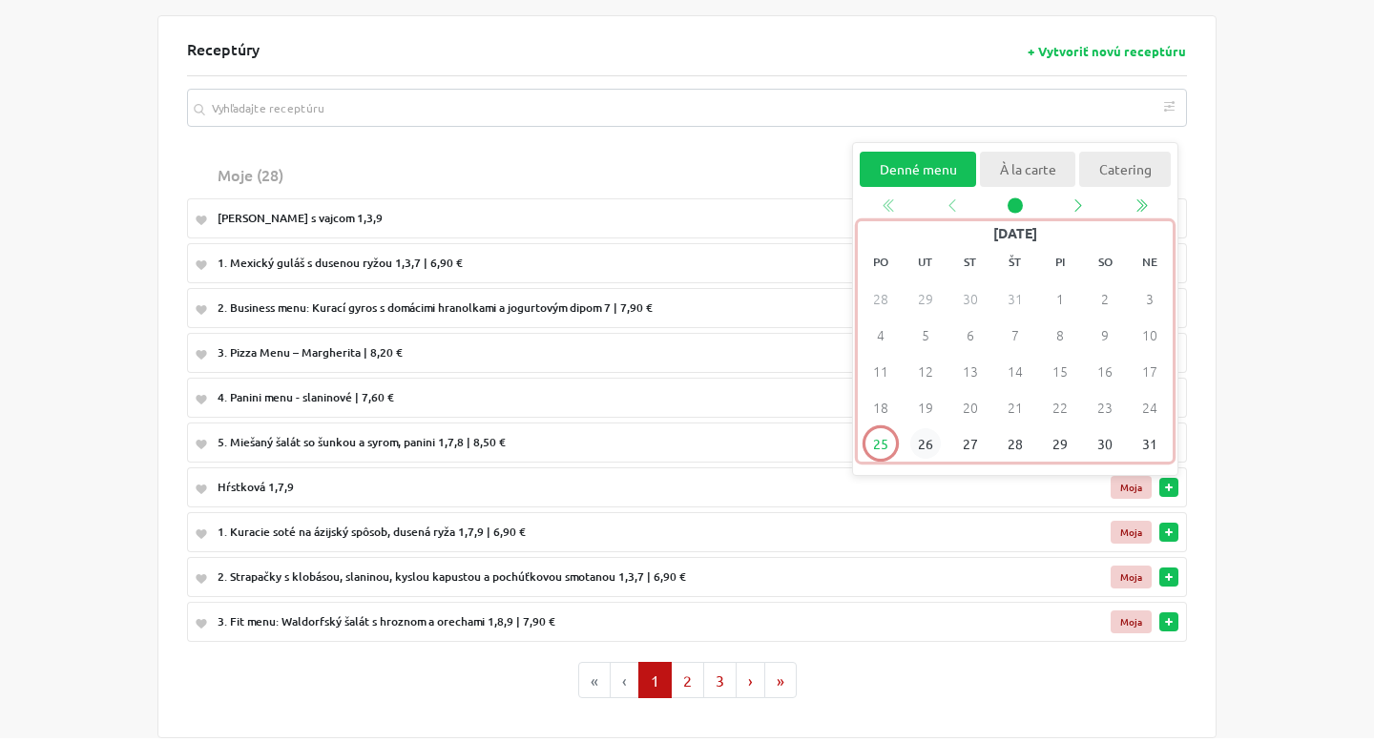
click at [937, 438] on span "26" at bounding box center [925, 444] width 31 height 31
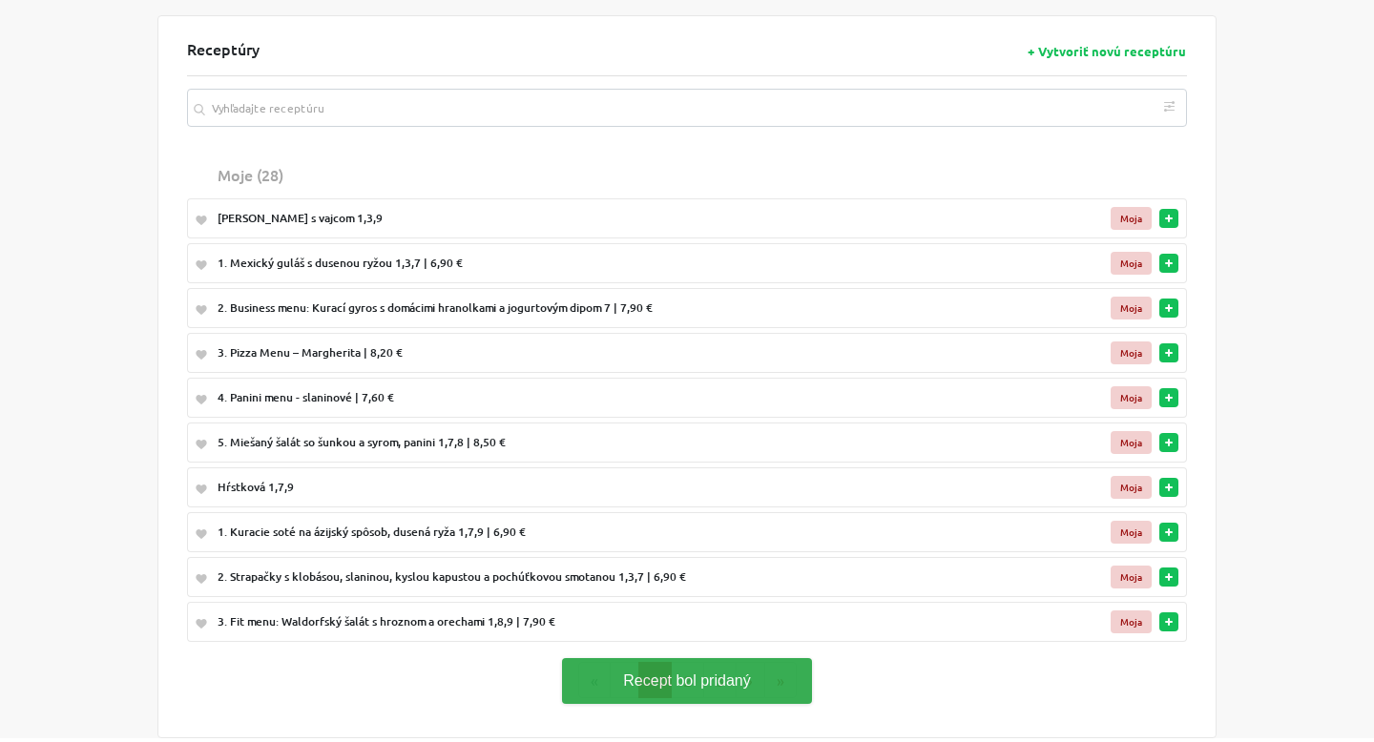
click at [1154, 527] on td "Moja" at bounding box center [1084, 532] width 150 height 40
click at [1169, 529] on button "button" at bounding box center [1168, 532] width 19 height 19
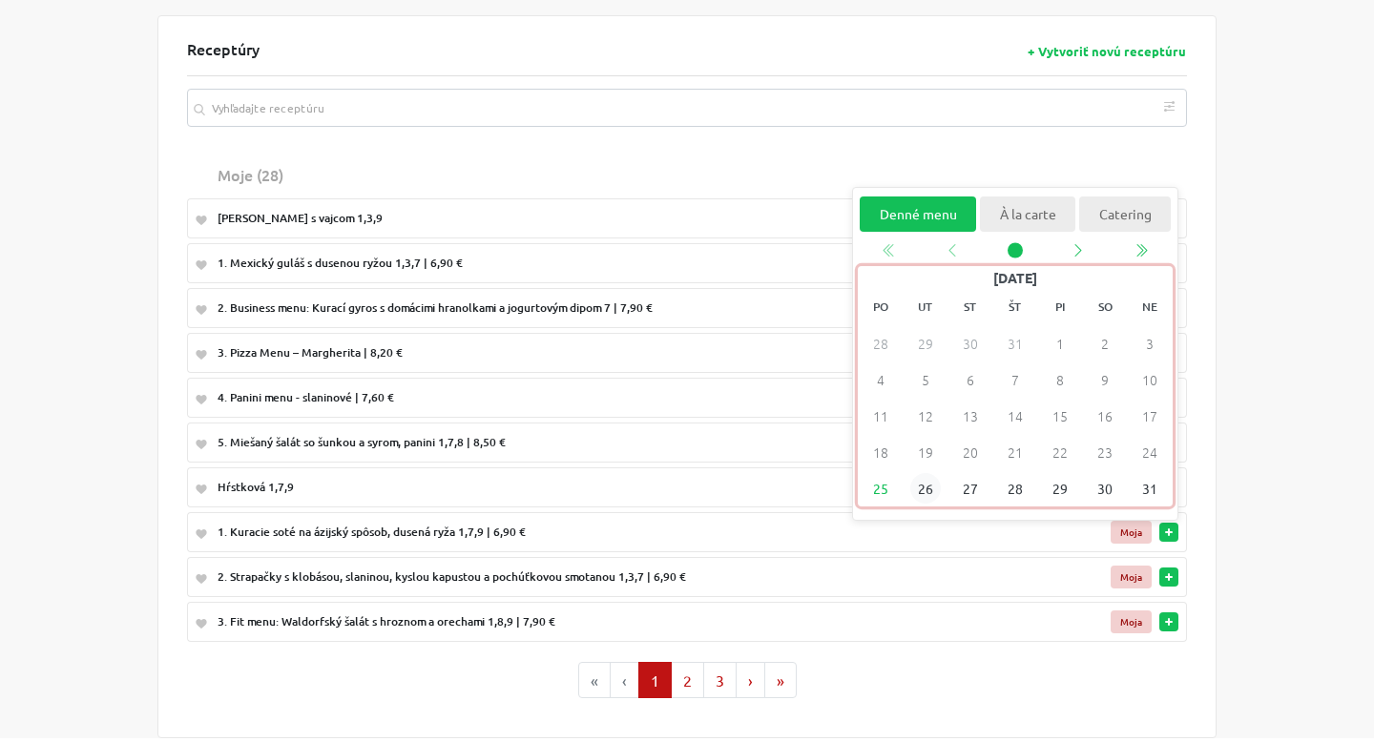
click at [931, 490] on span "26" at bounding box center [925, 489] width 31 height 31
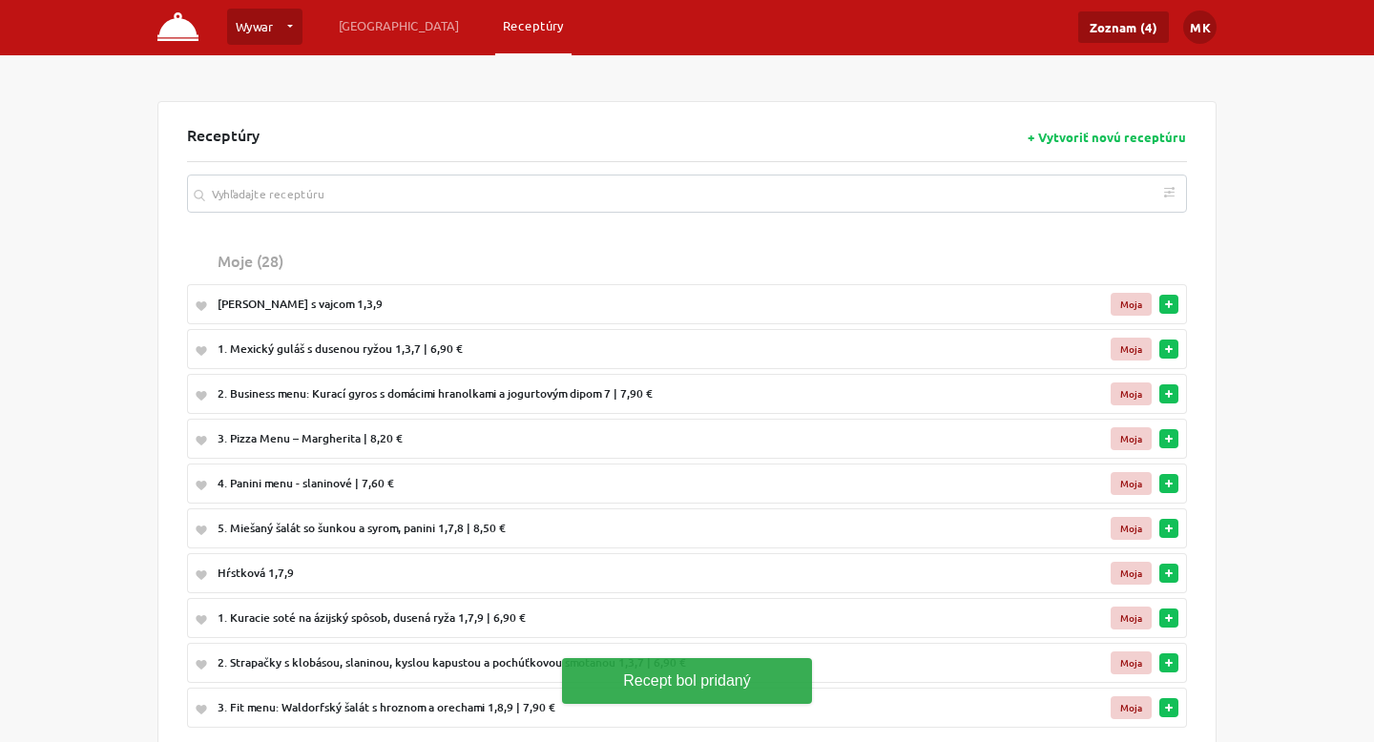
scroll to position [0, 0]
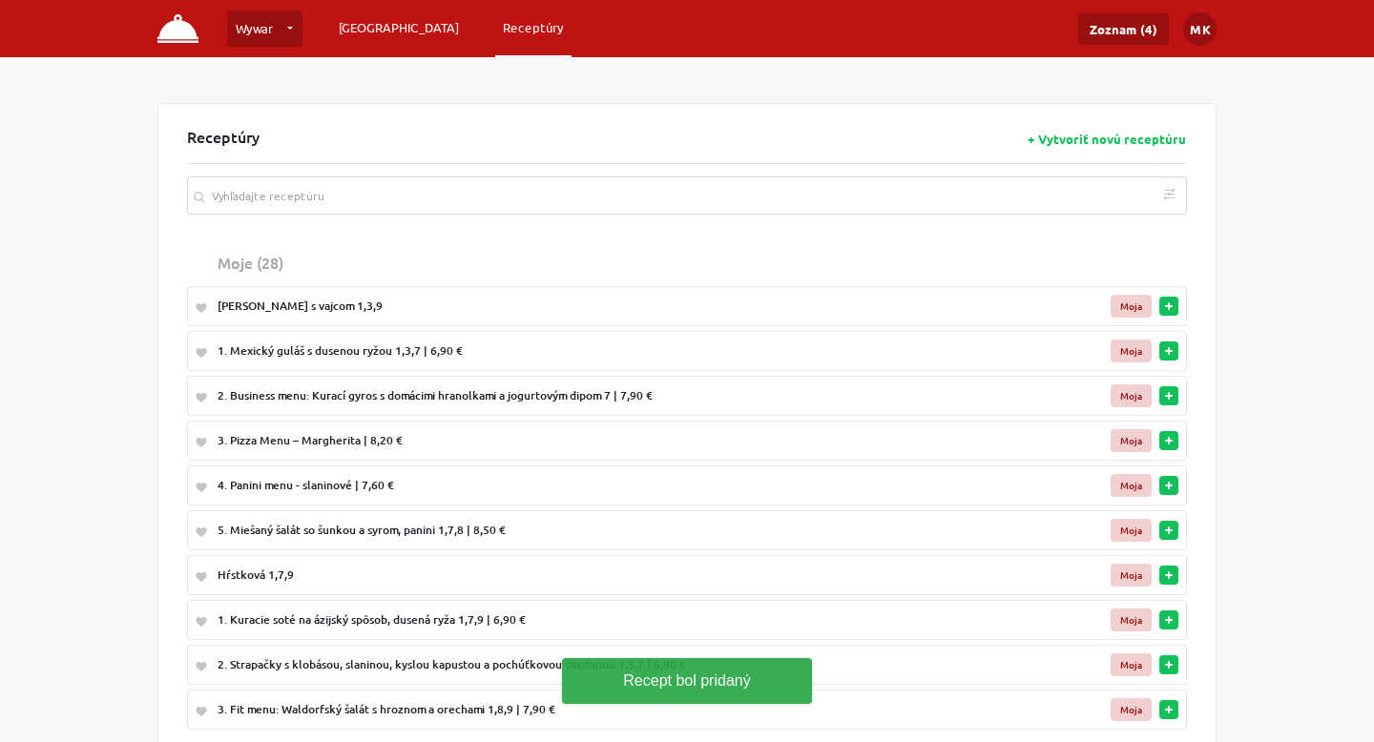
click at [387, 31] on link "[GEOGRAPHIC_DATA]" at bounding box center [398, 27] width 135 height 34
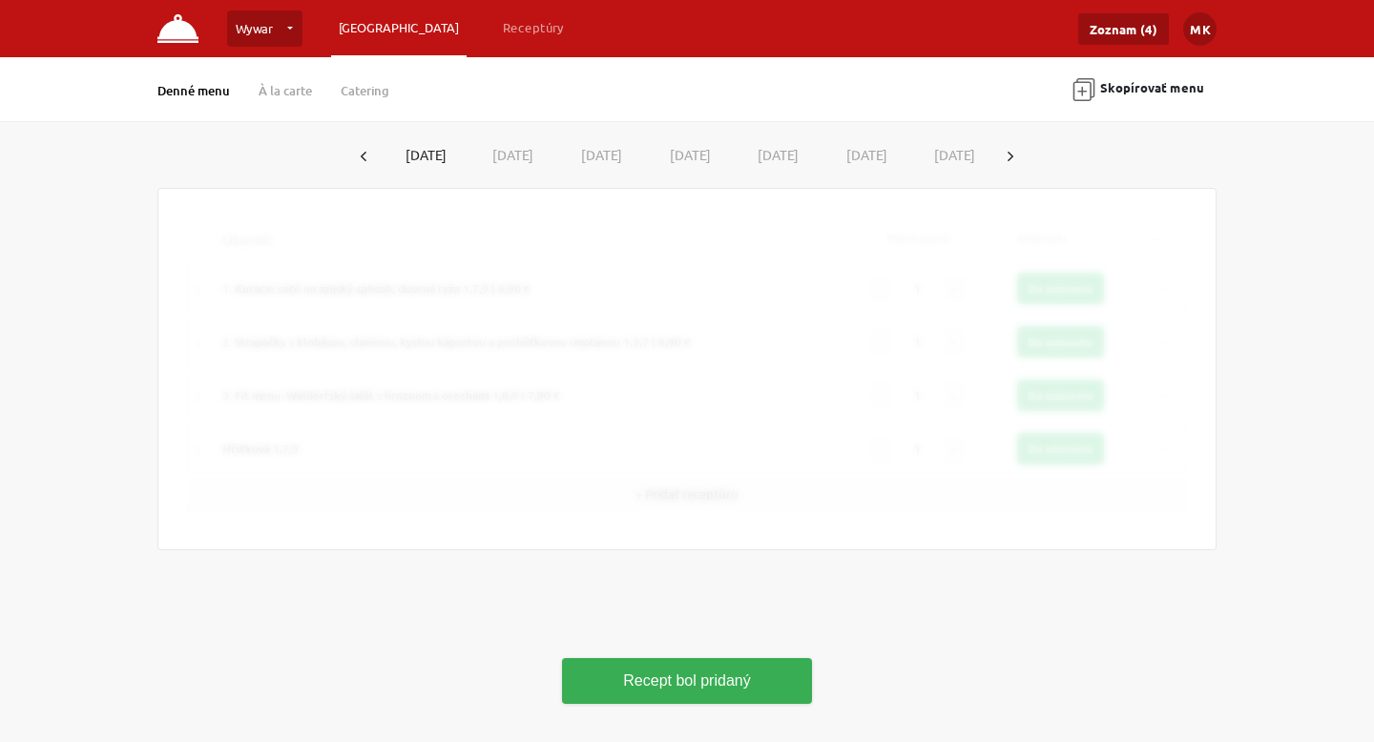
type input "100"
type input "60"
type input "40"
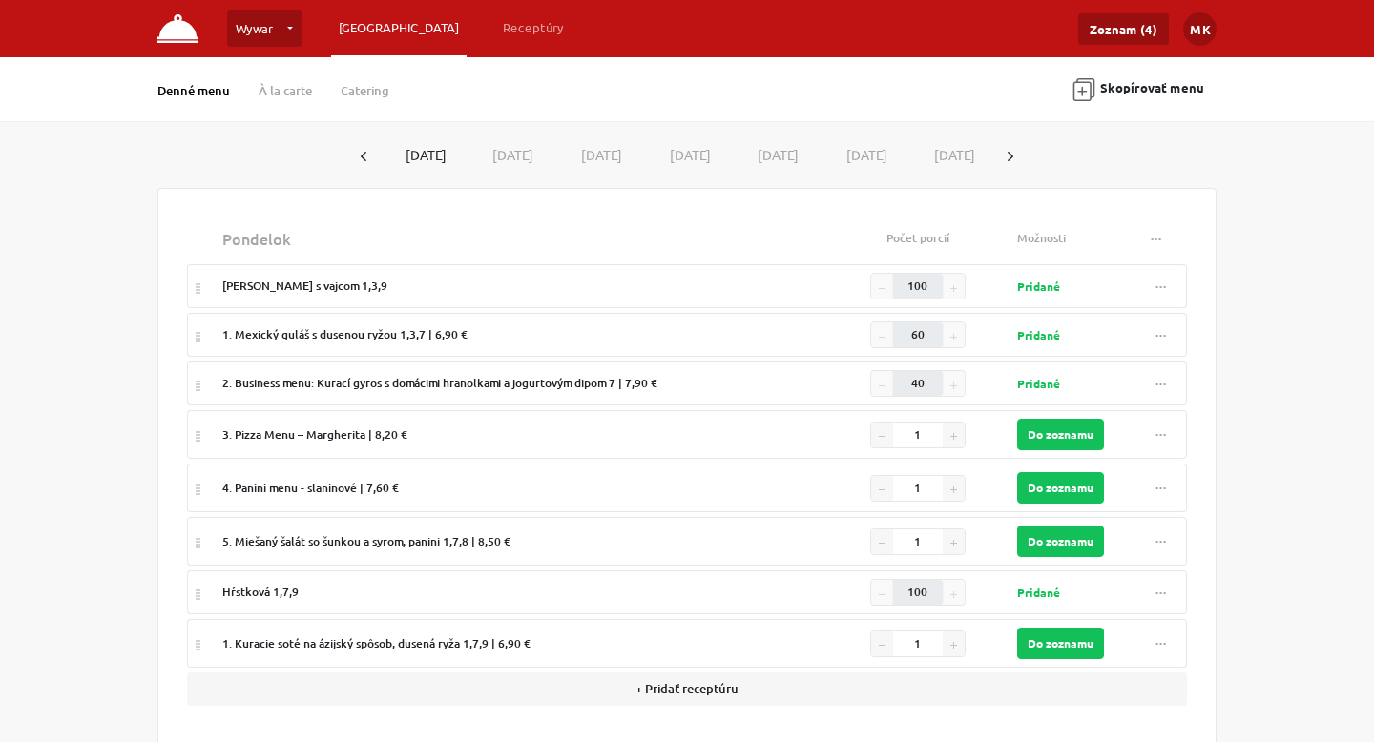
scroll to position [25, 0]
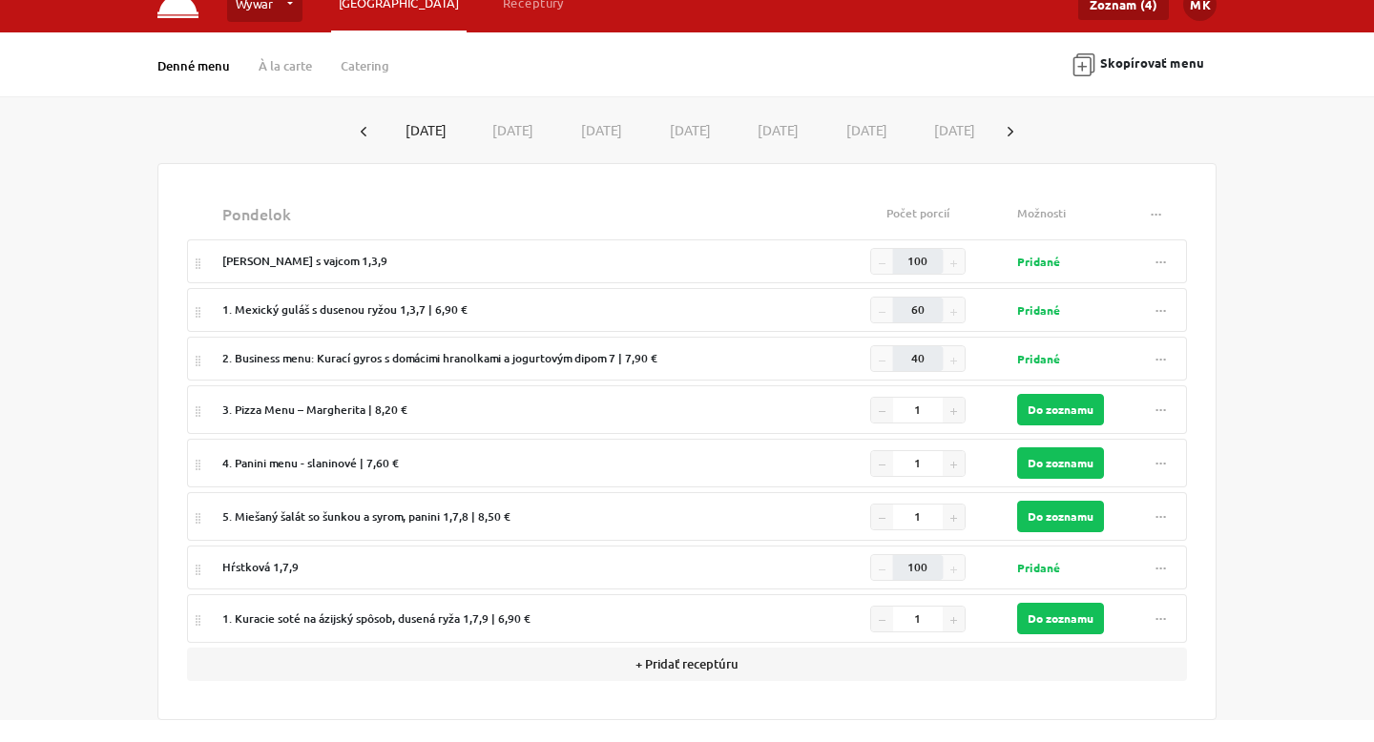
click at [1162, 558] on span "..." at bounding box center [1160, 564] width 11 height 14
click at [1095, 607] on link "Vymazať" at bounding box center [1099, 612] width 141 height 32
type input "1"
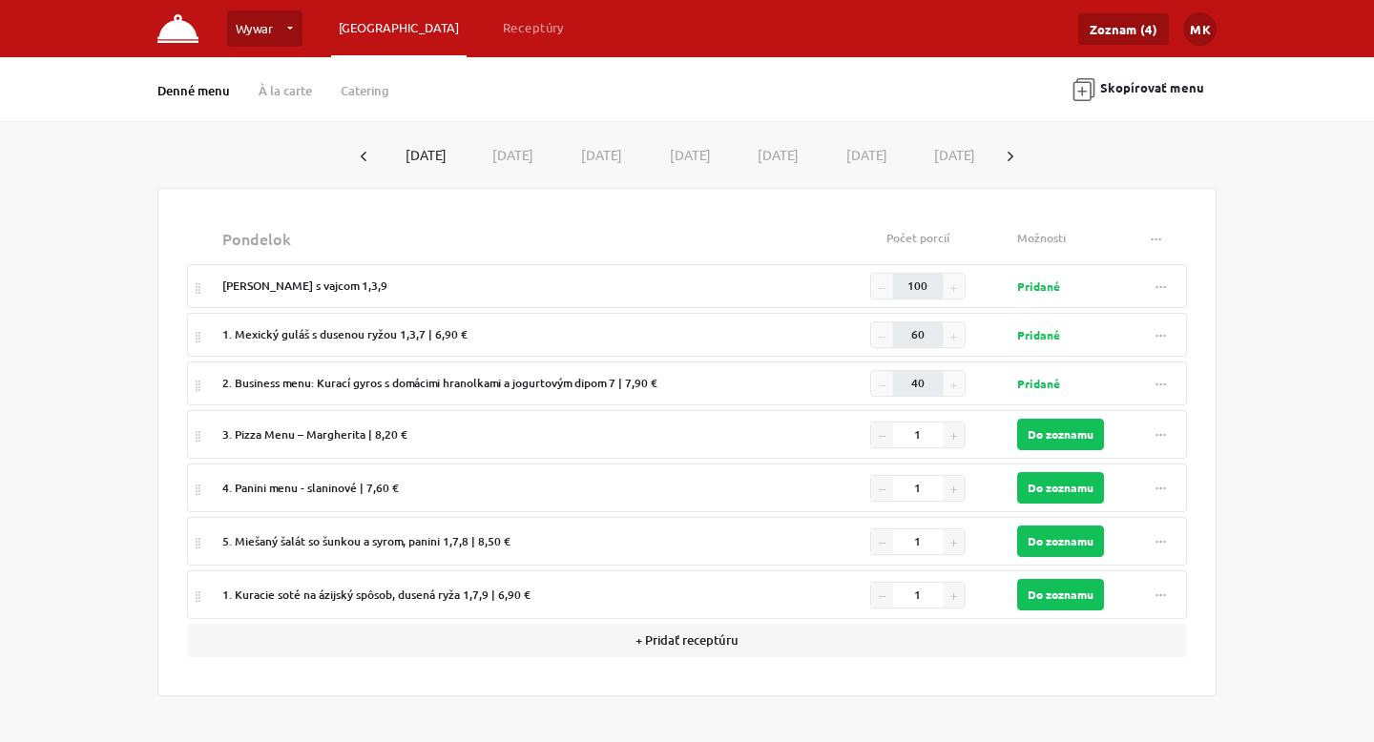
scroll to position [0, 0]
click at [1154, 594] on button "..." at bounding box center [1161, 595] width 34 height 26
click at [1101, 632] on link "Vymazať" at bounding box center [1099, 639] width 141 height 32
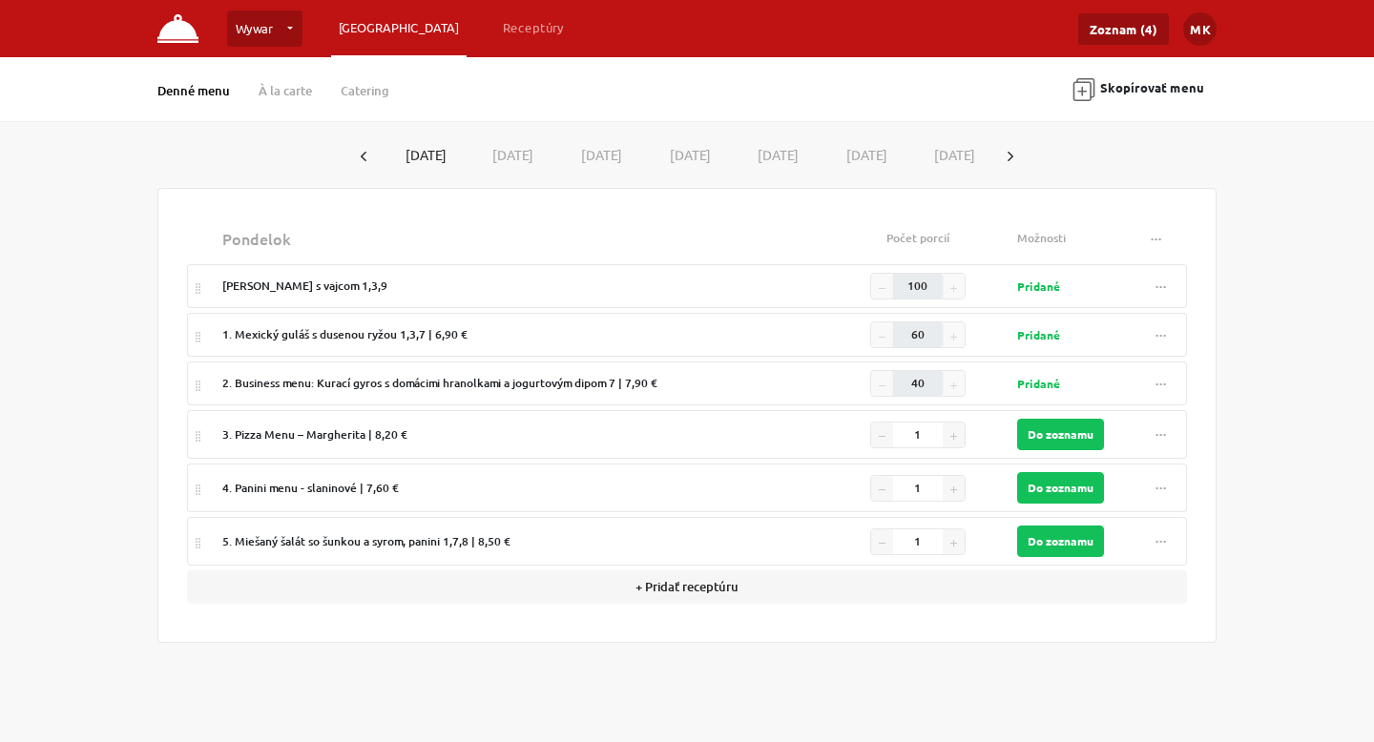
click at [537, 144] on button "[DATE]" at bounding box center [510, 154] width 89 height 35
type input "1"
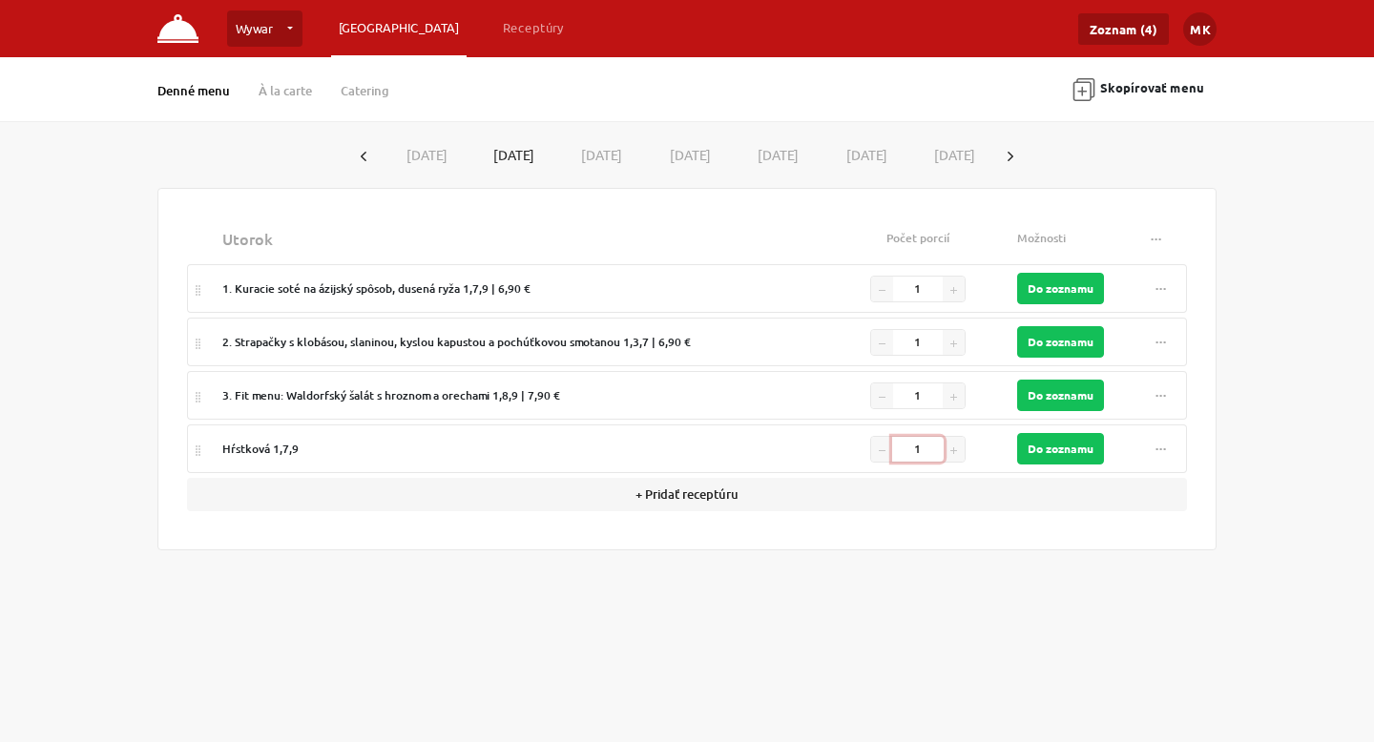
click at [921, 450] on input "1" at bounding box center [918, 449] width 52 height 25
type input "100"
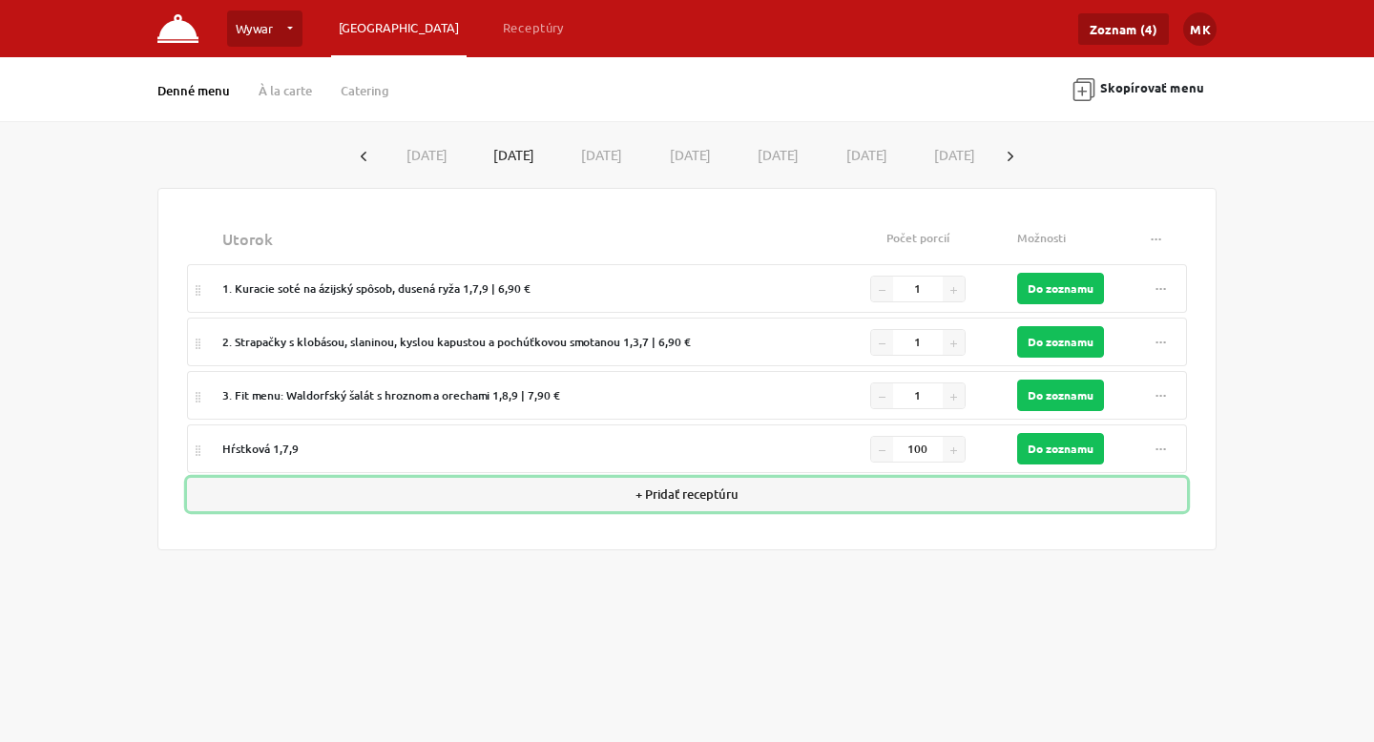
click at [1027, 484] on button "+ Pridať receptúru" at bounding box center [687, 494] width 1000 height 33
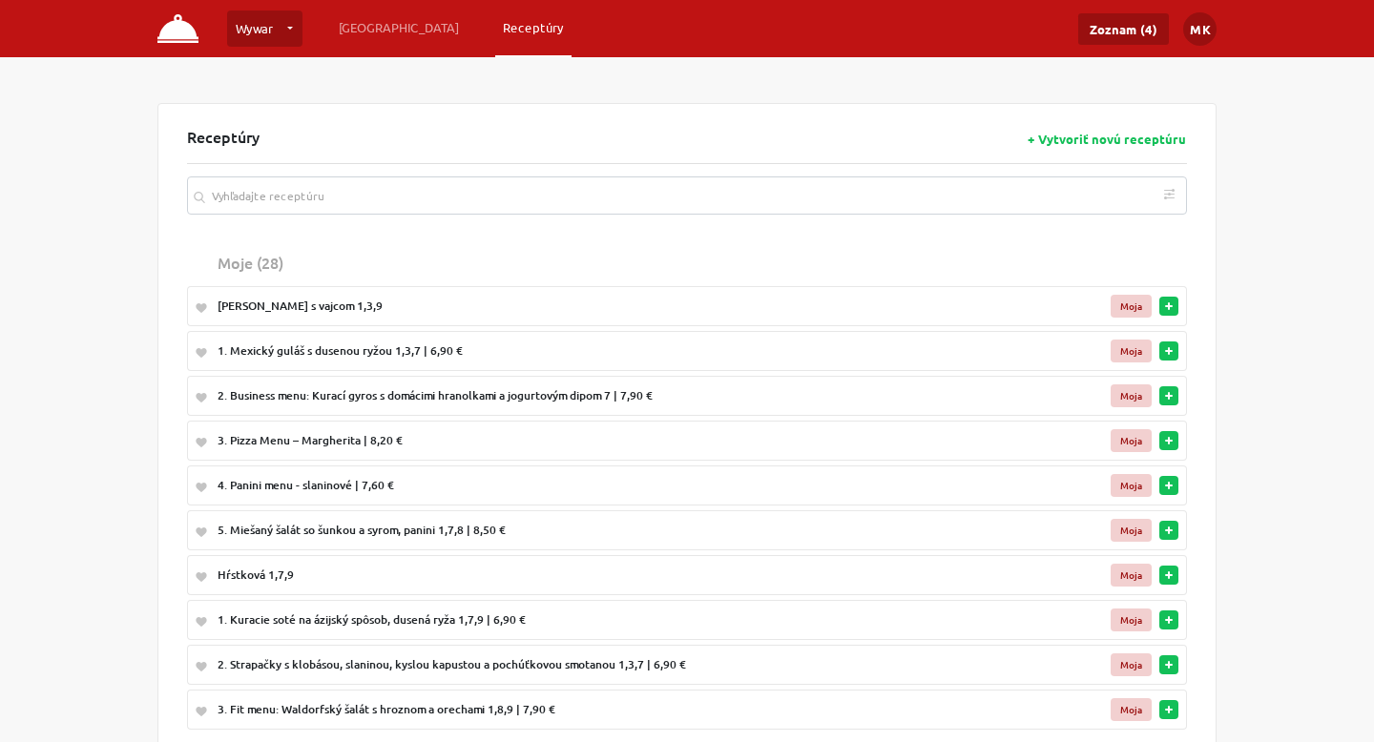
click at [378, 51] on nav "Wywar Wywar … Vytvoriť novú prevádzku Plánovanie Receptúry Zoznam (4) MK Nastav…" at bounding box center [687, 28] width 1374 height 57
click at [380, 33] on link "[GEOGRAPHIC_DATA]" at bounding box center [398, 27] width 135 height 34
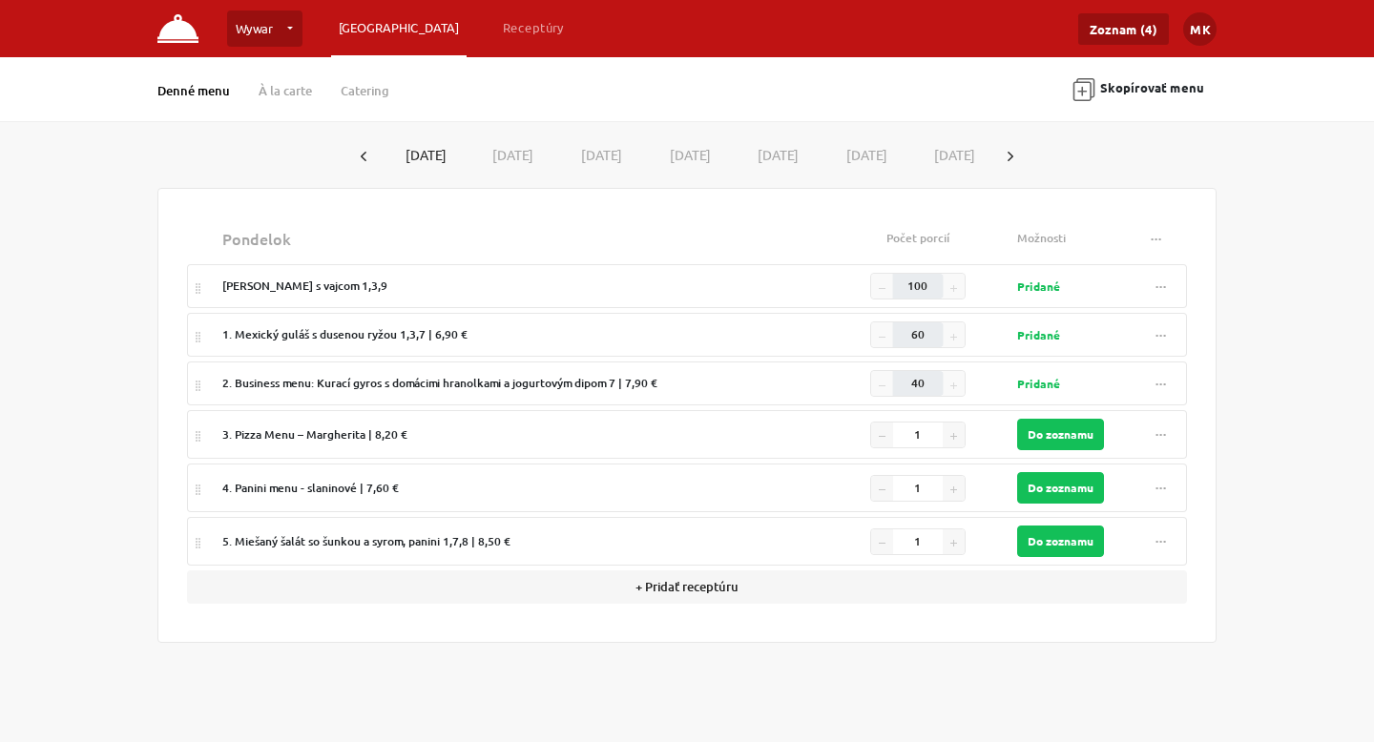
click at [484, 154] on button "[DATE]" at bounding box center [510, 154] width 89 height 35
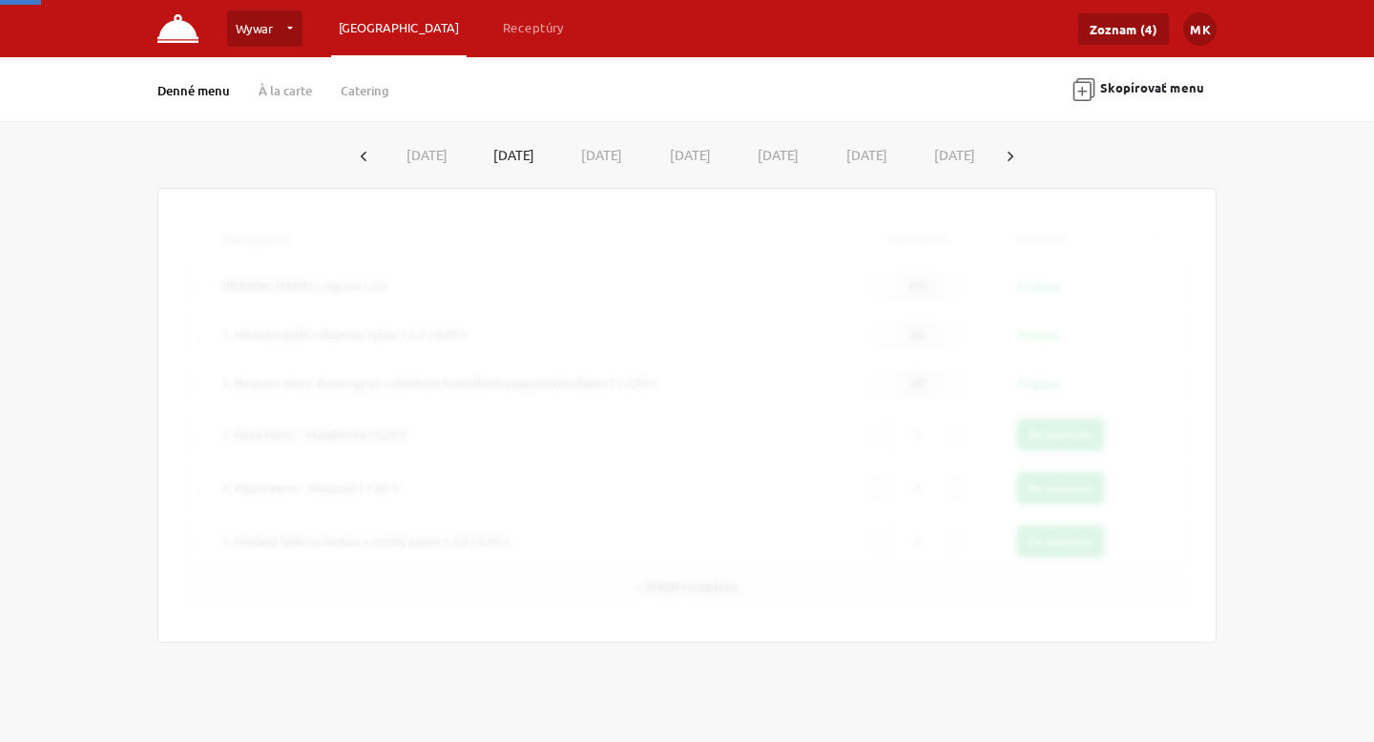
type input "1"
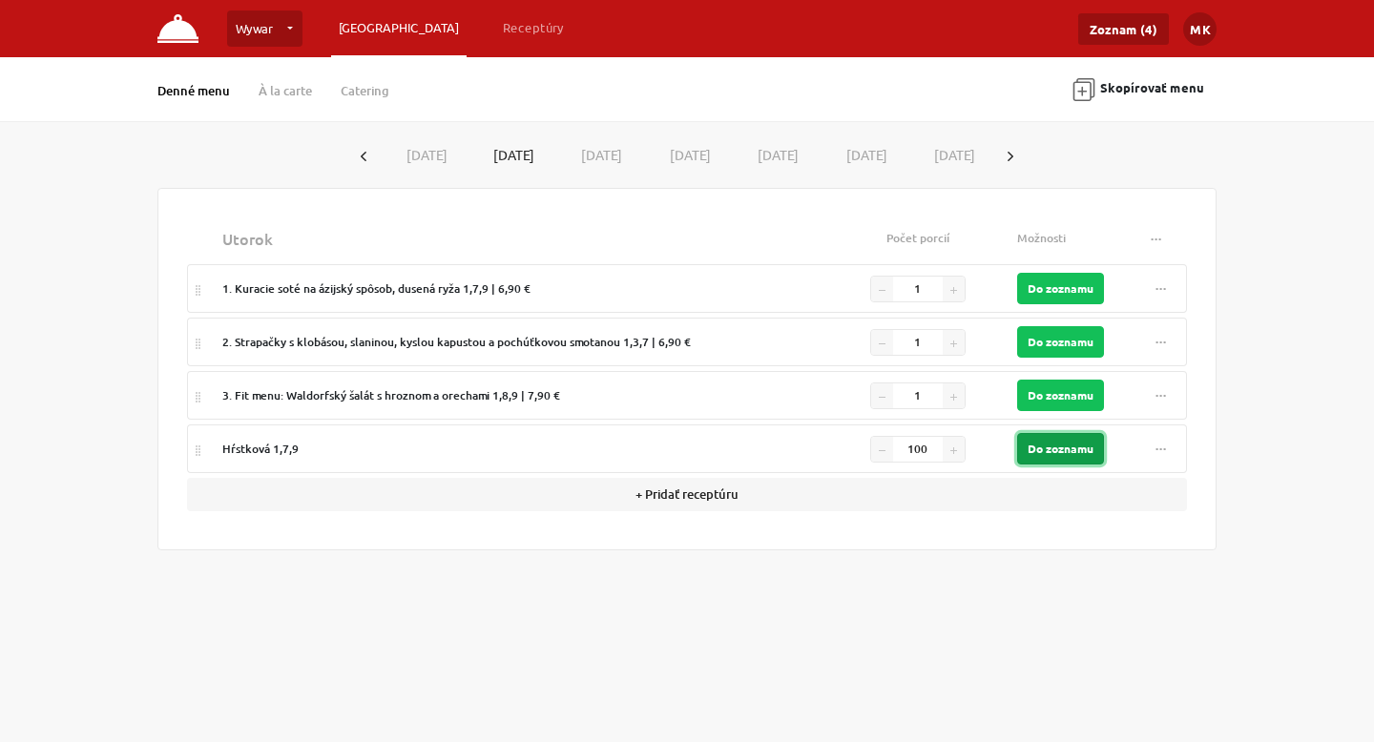
click at [1033, 449] on button "Do zoznamu" at bounding box center [1060, 448] width 87 height 31
click at [842, 543] on div "utorok Počet porcií Možnosti ... Vymazať recepty 1. Kuracie soté na ázijský spô…" at bounding box center [686, 369] width 1059 height 363
click at [1082, 442] on button "Do zoznamu" at bounding box center [1060, 448] width 87 height 31
click at [993, 448] on td "100" at bounding box center [917, 449] width 183 height 49
click at [969, 448] on td "100" at bounding box center [917, 449] width 183 height 49
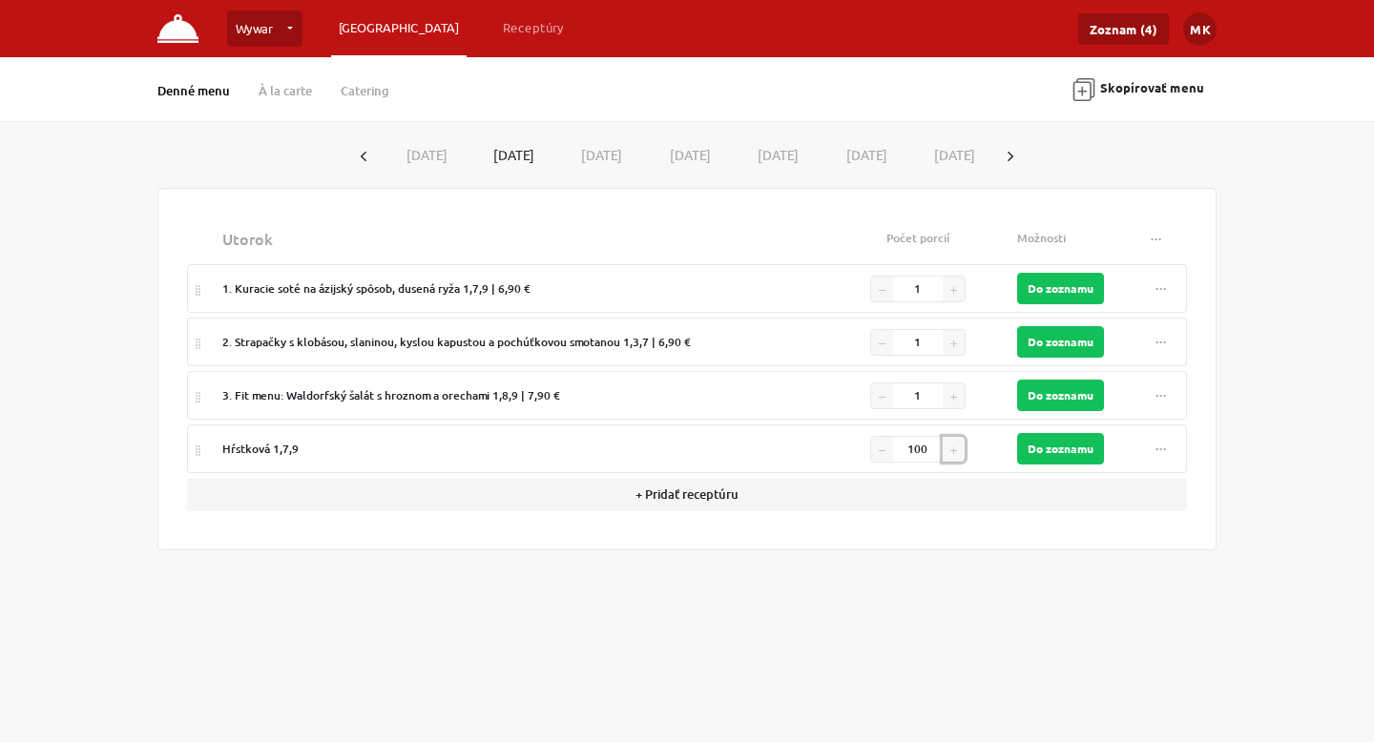
click at [961, 448] on button "button" at bounding box center [954, 449] width 22 height 25
type input "101"
click at [932, 394] on input "1" at bounding box center [918, 396] width 52 height 25
type input "10"
click at [939, 348] on input "1" at bounding box center [918, 342] width 52 height 25
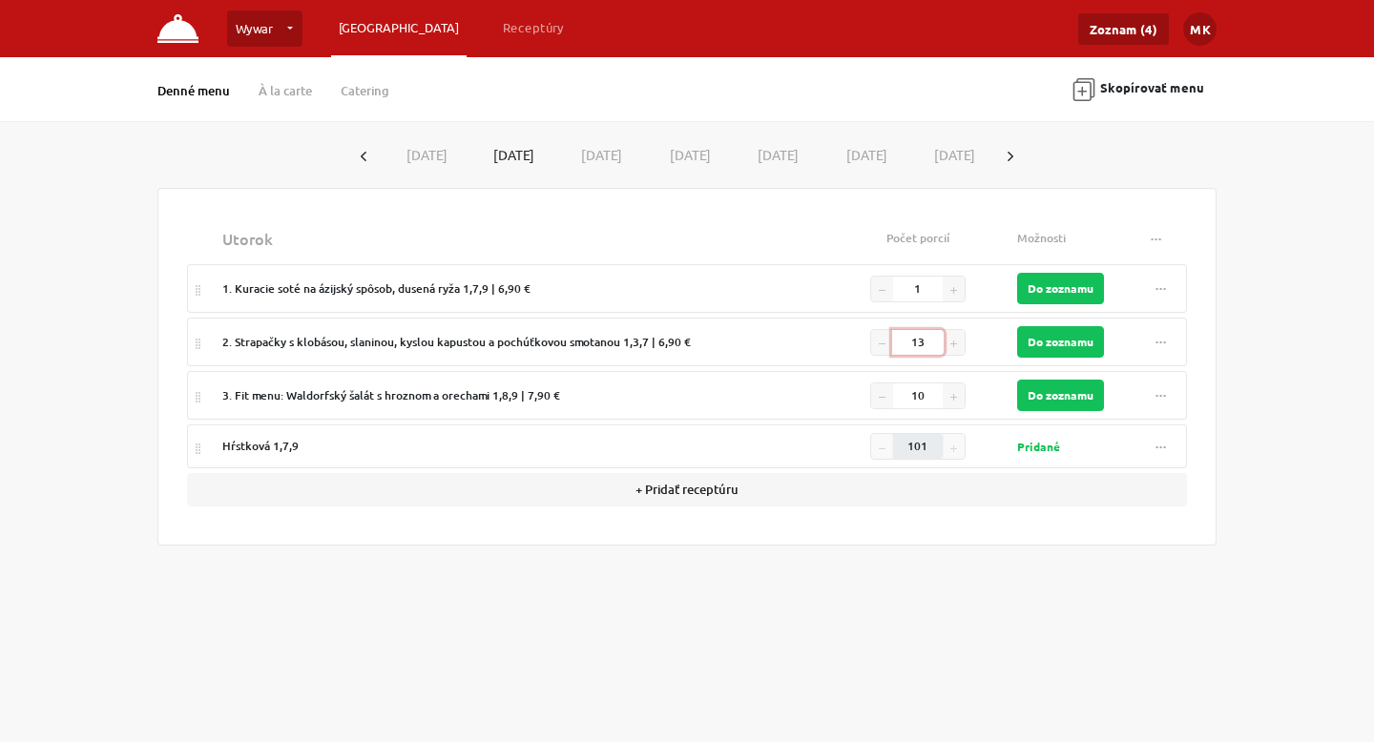
type input "1"
type input "30"
click at [915, 285] on input "1" at bounding box center [918, 289] width 52 height 25
click at [918, 285] on input "1" at bounding box center [918, 289] width 52 height 25
type input "8"
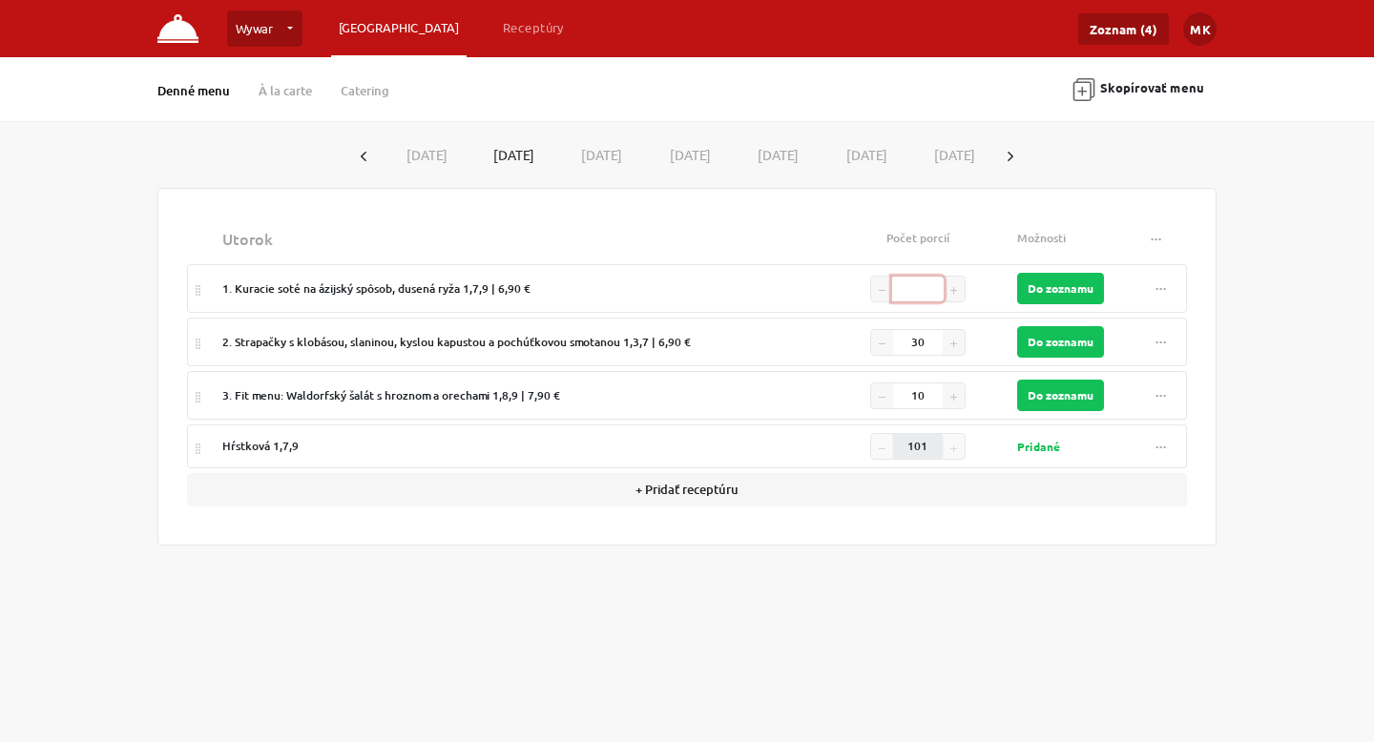
type input "7"
click at [1002, 508] on div "utorok Počet porcií Možnosti ... Vymazať recepty 1. Kuracie soté na ázijský spô…" at bounding box center [687, 367] width 1000 height 308
click at [1080, 289] on button "Do zoznamu" at bounding box center [1060, 288] width 87 height 31
click at [1073, 346] on button "Do zoznamu" at bounding box center [1060, 341] width 87 height 31
click at [1070, 392] on button "Do zoznamu" at bounding box center [1060, 395] width 87 height 31
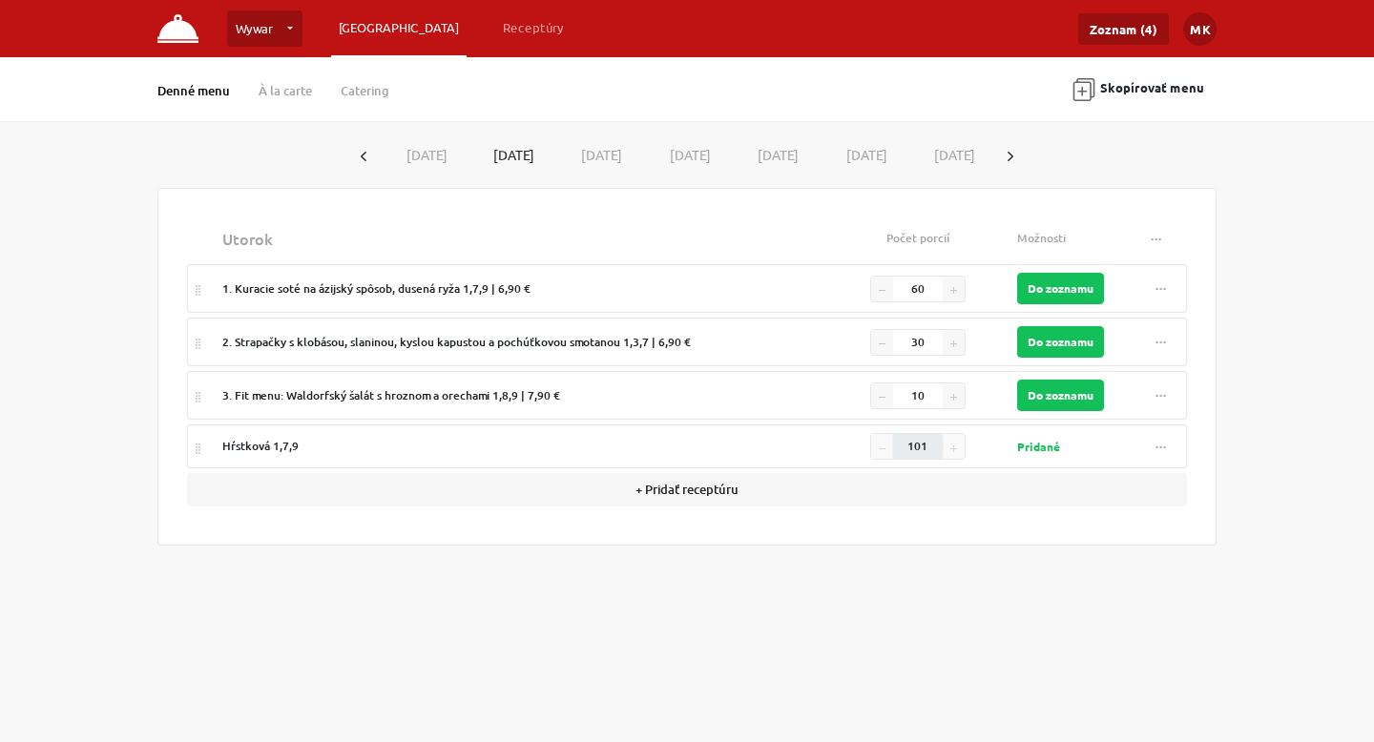
click at [988, 592] on div "Wywar Wywar … Vytvoriť novú prevádzku Plánovanie Receptúry Zoznam (4) MK Nastav…" at bounding box center [687, 371] width 1374 height 742
click at [577, 148] on button "[DATE]" at bounding box center [597, 154] width 89 height 35
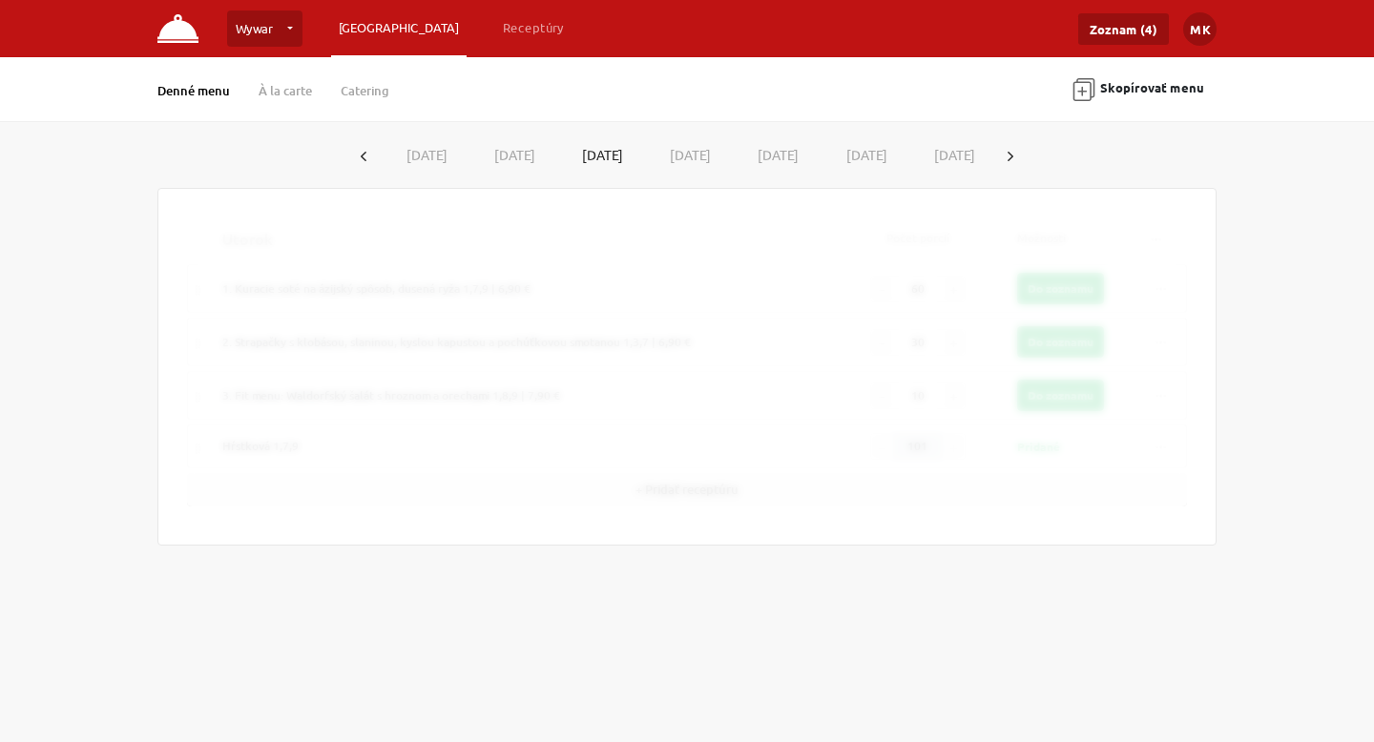
type input "1"
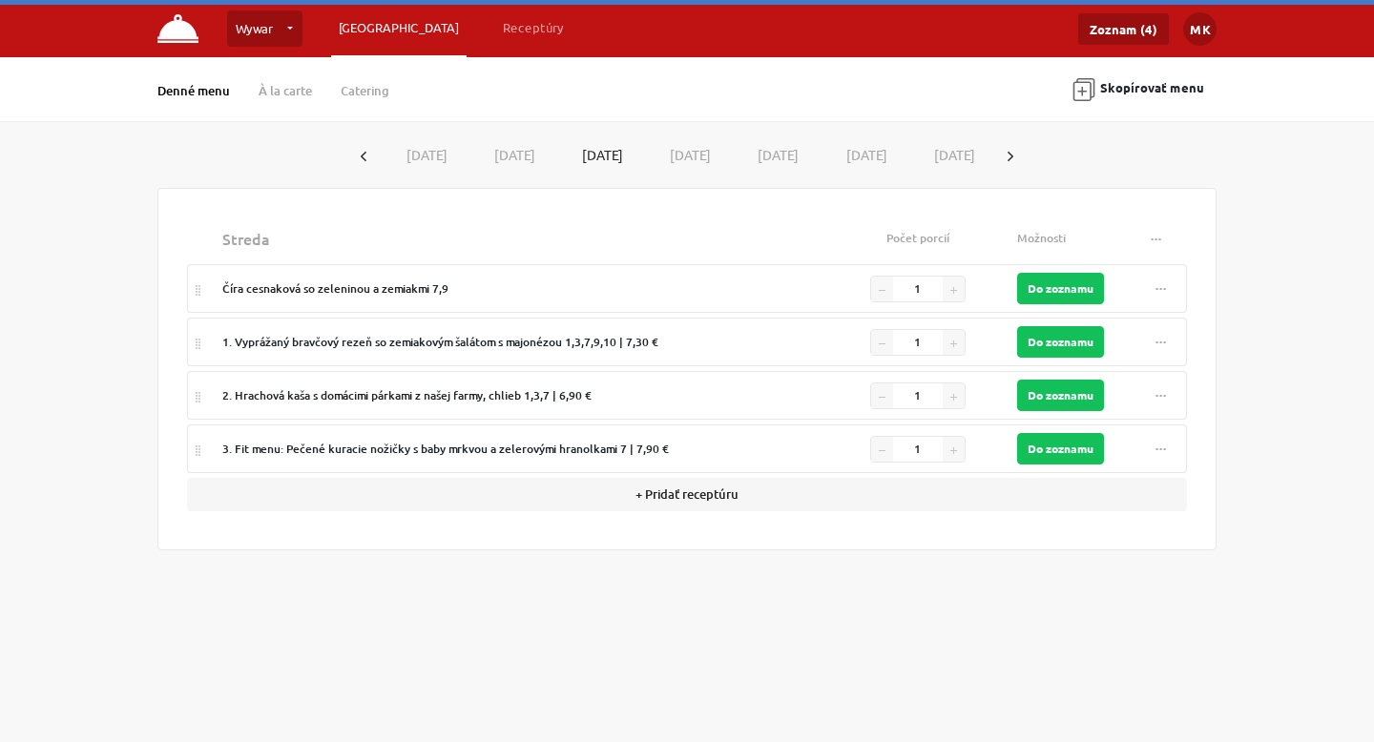
click at [544, 147] on button "[DATE]" at bounding box center [512, 154] width 89 height 35
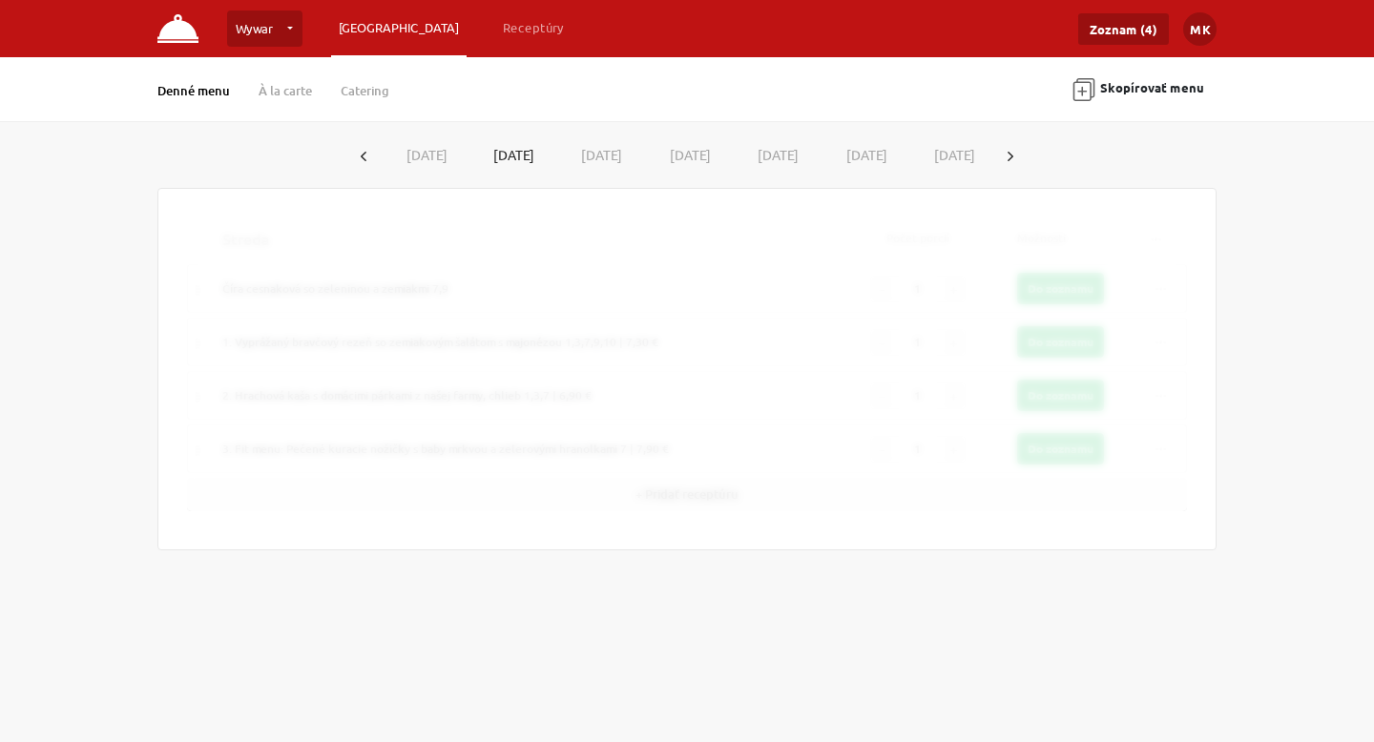
type input "60"
type input "30"
type input "10"
type input "101"
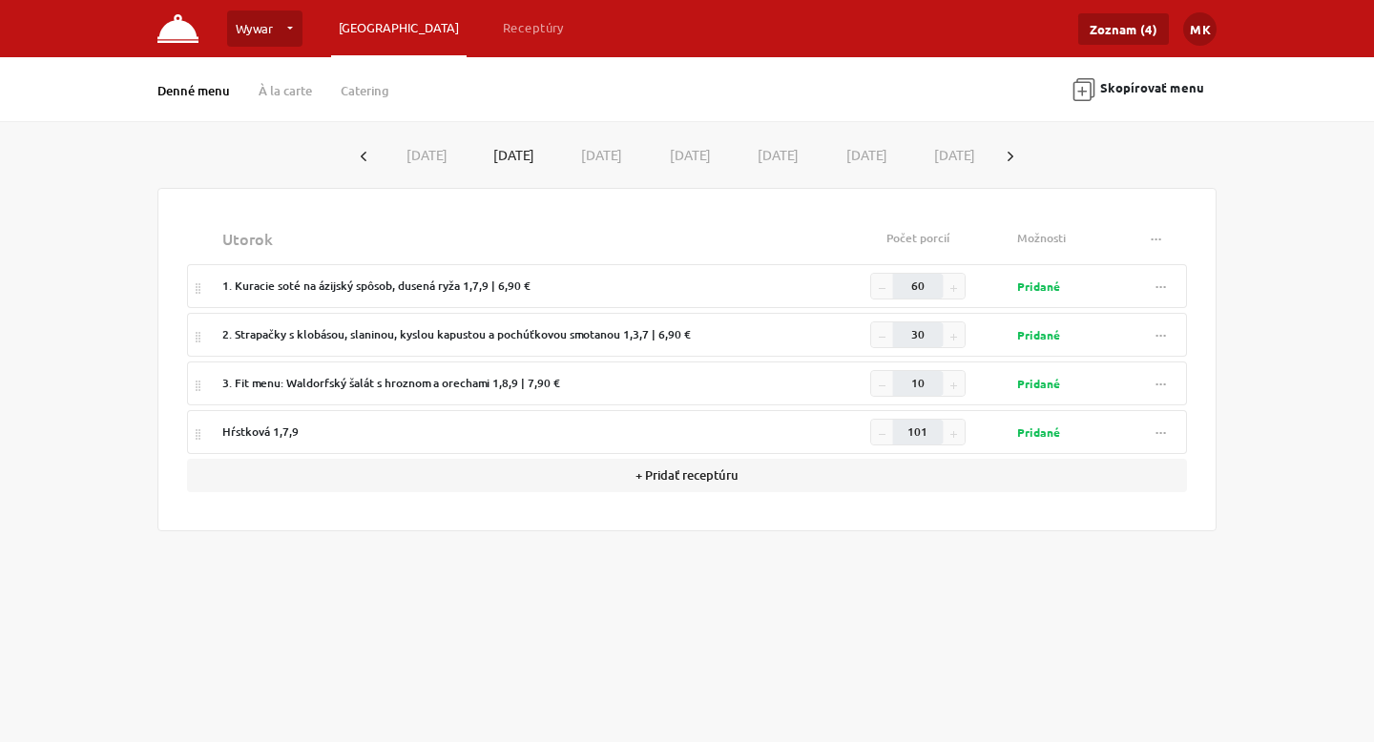
click at [621, 150] on button "[DATE]" at bounding box center [597, 154] width 89 height 35
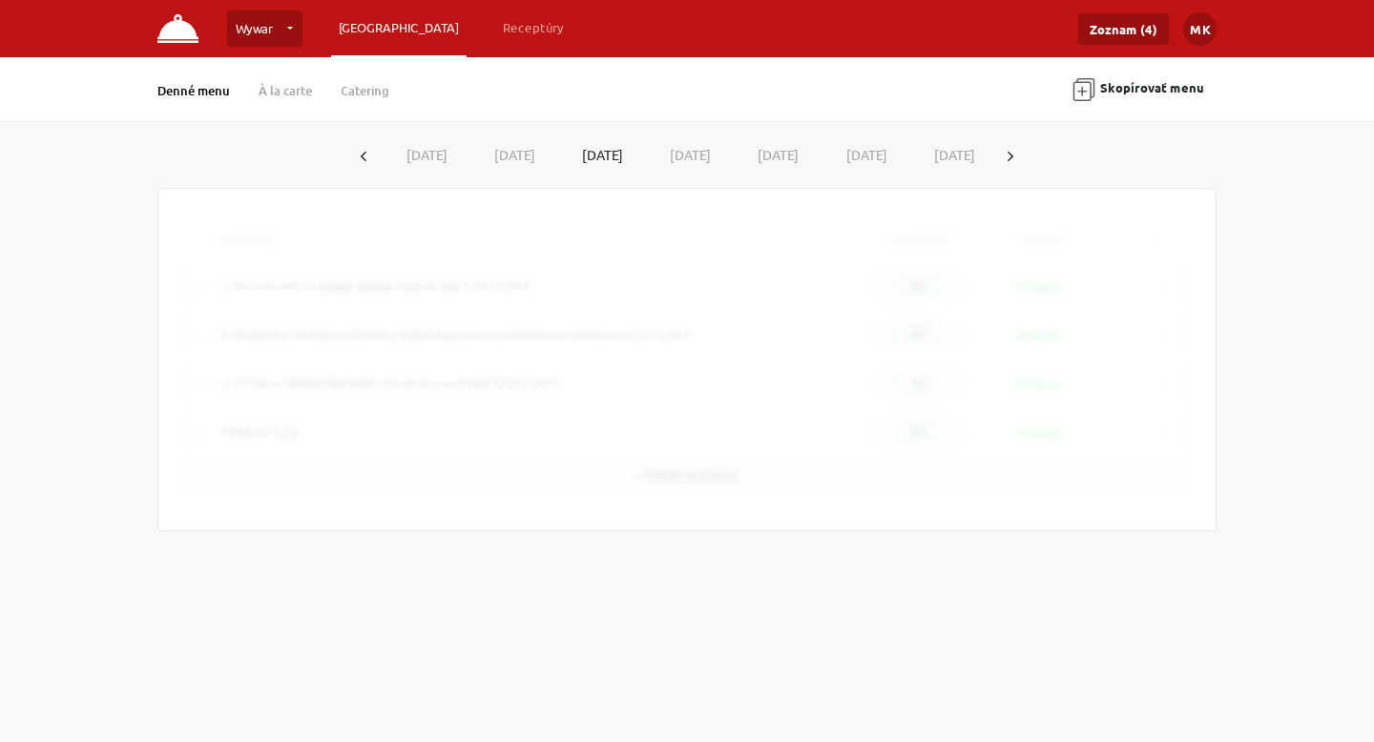
type input "1"
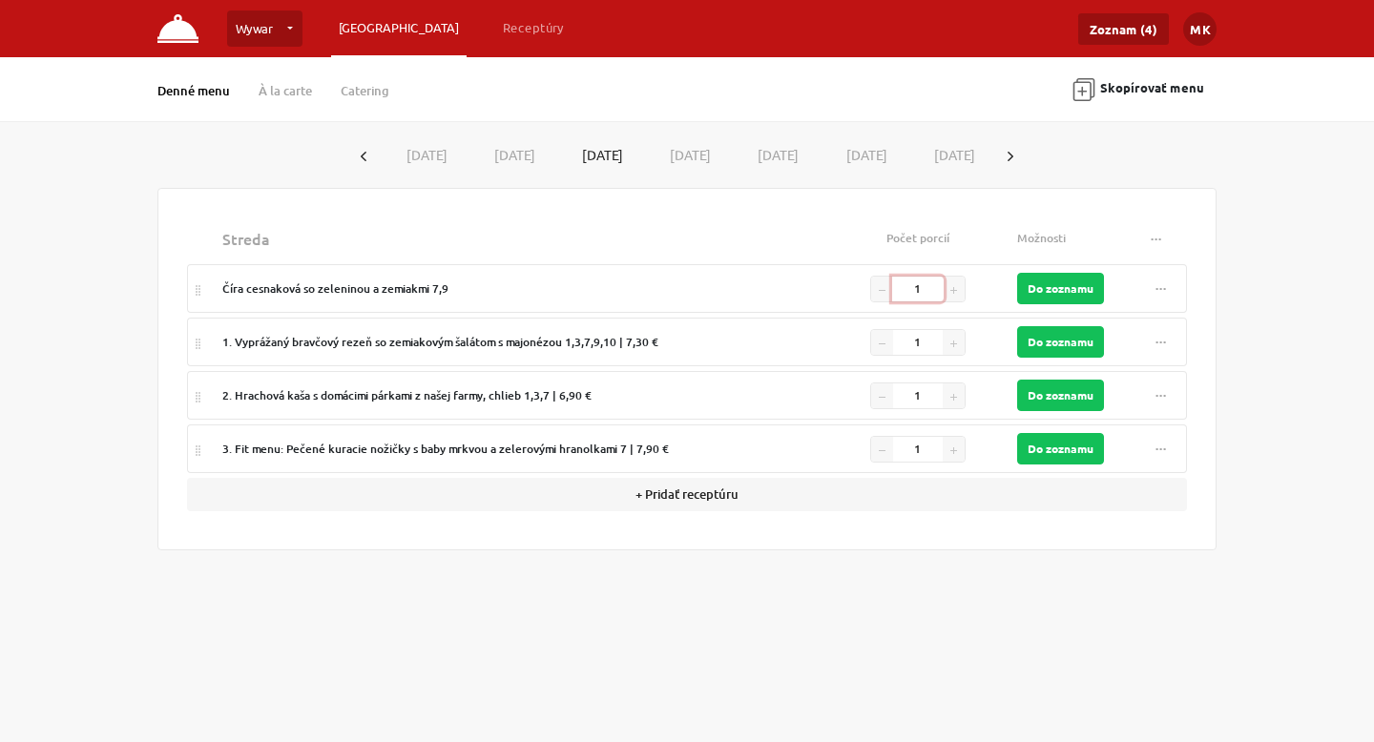
click at [941, 286] on input "1" at bounding box center [918, 289] width 52 height 25
type input "100"
click at [928, 343] on input "1" at bounding box center [918, 342] width 52 height 25
type input "70"
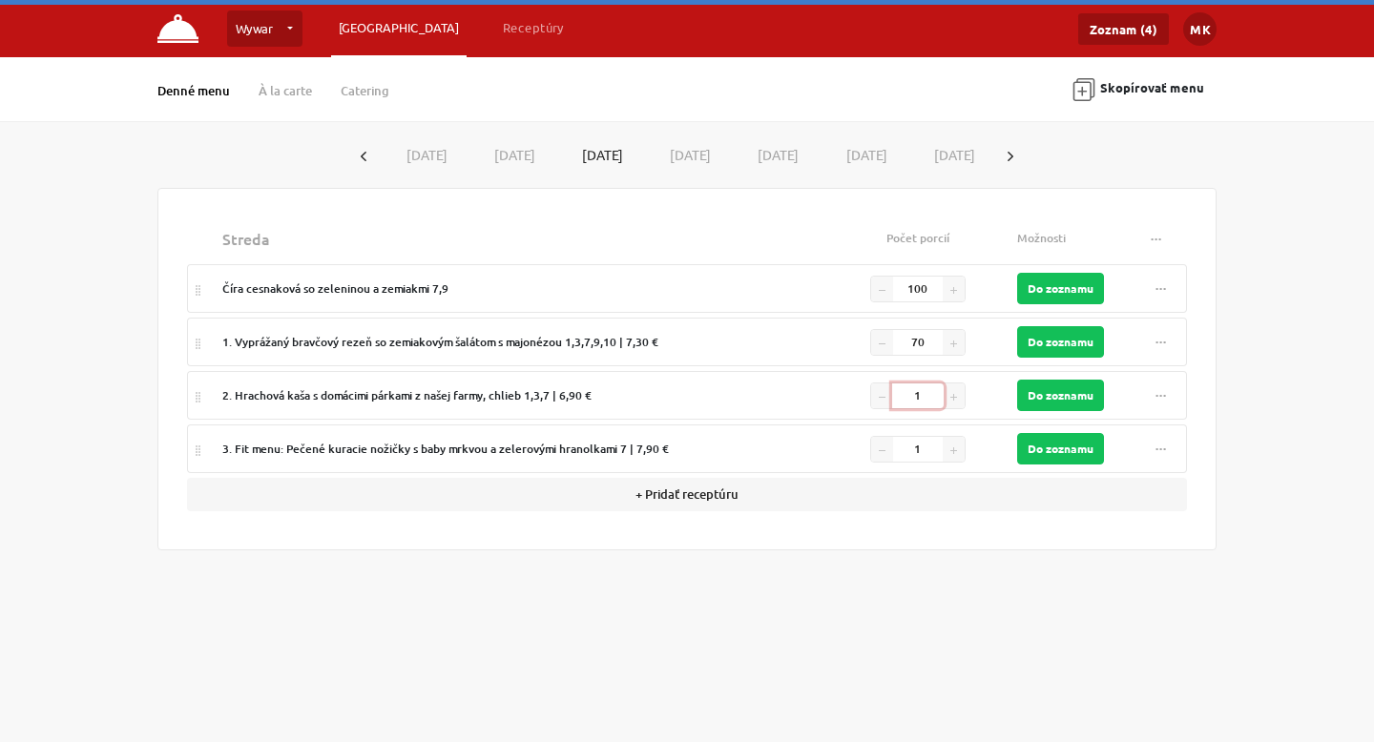
click at [938, 399] on input "1" at bounding box center [918, 396] width 52 height 25
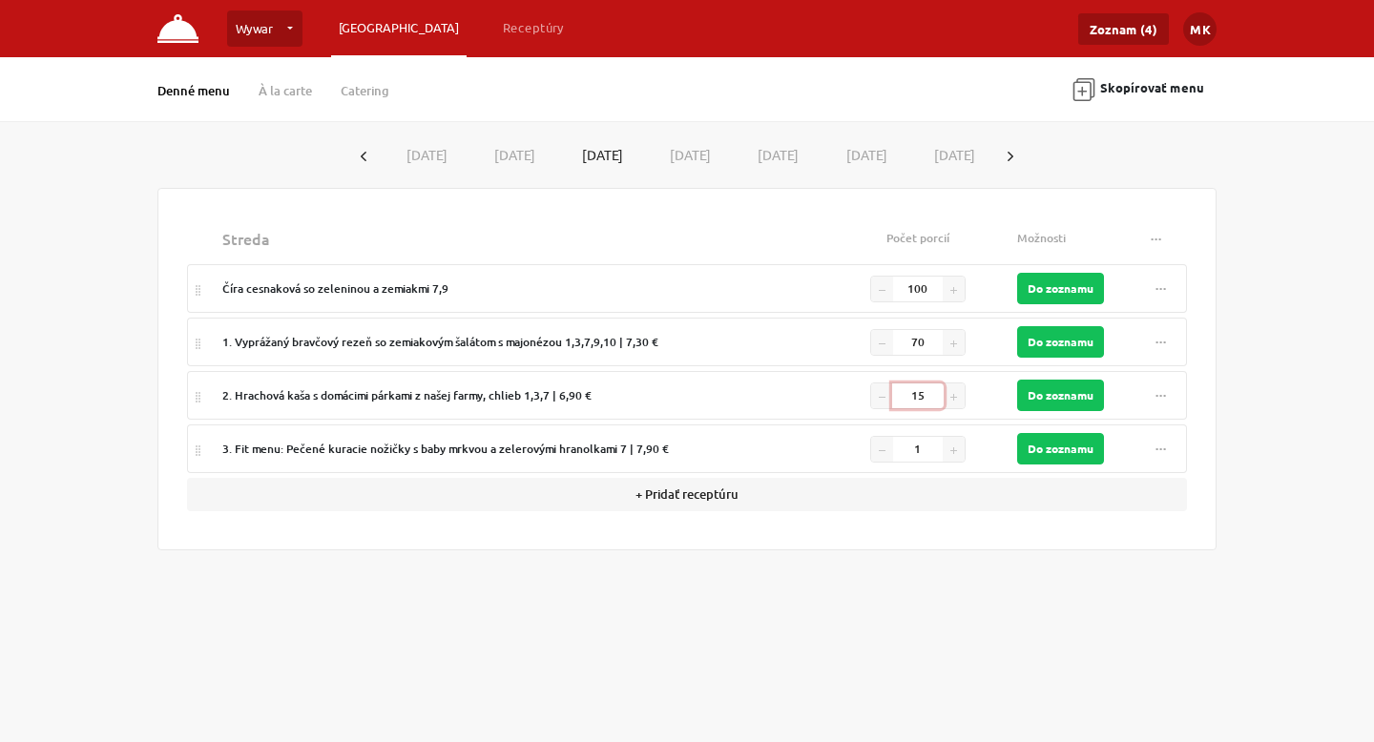
type input "15"
click at [928, 445] on input "1" at bounding box center [918, 449] width 52 height 25
type input "10"
click at [1051, 526] on div "streda Počet porcií Možnosti ... Vymazať recepty [PERSON_NAME] cesnaková so zel…" at bounding box center [686, 369] width 1059 height 363
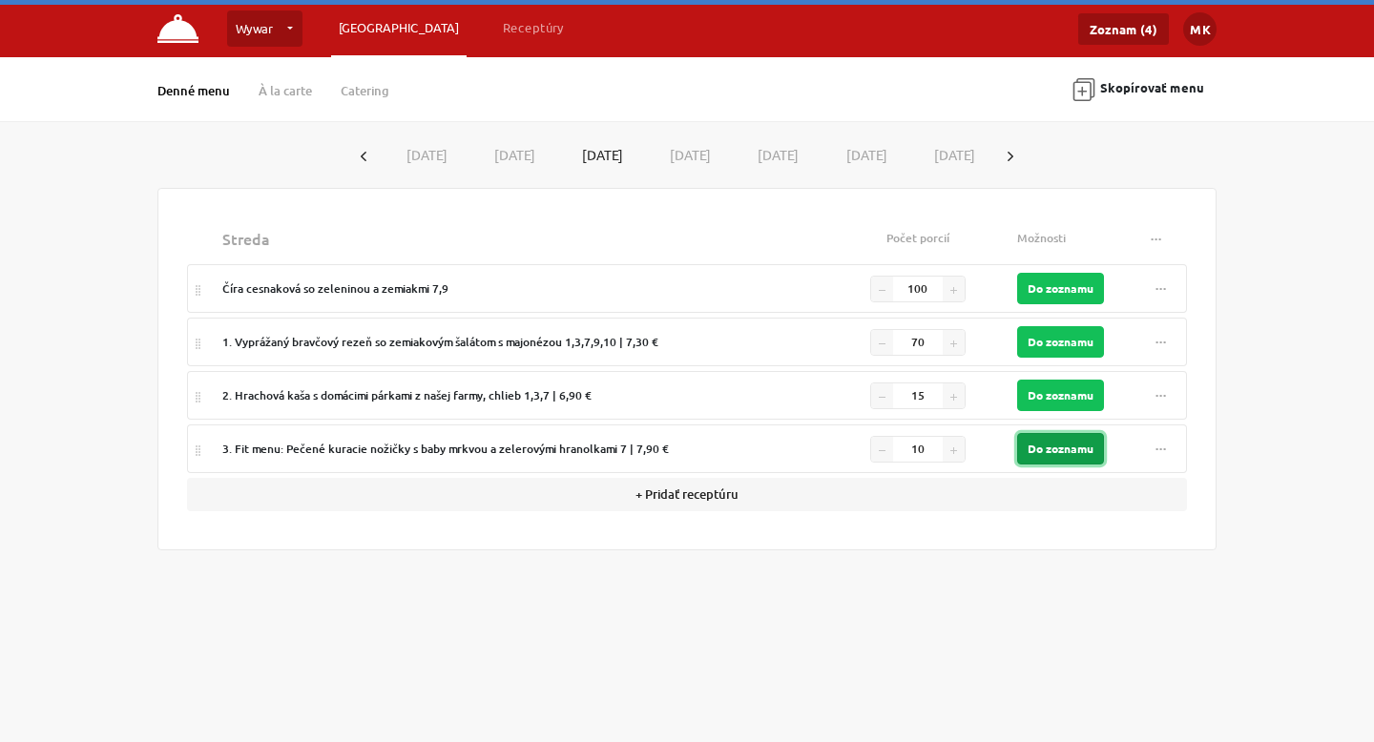
click at [1078, 449] on button "Do zoznamu" at bounding box center [1060, 448] width 87 height 31
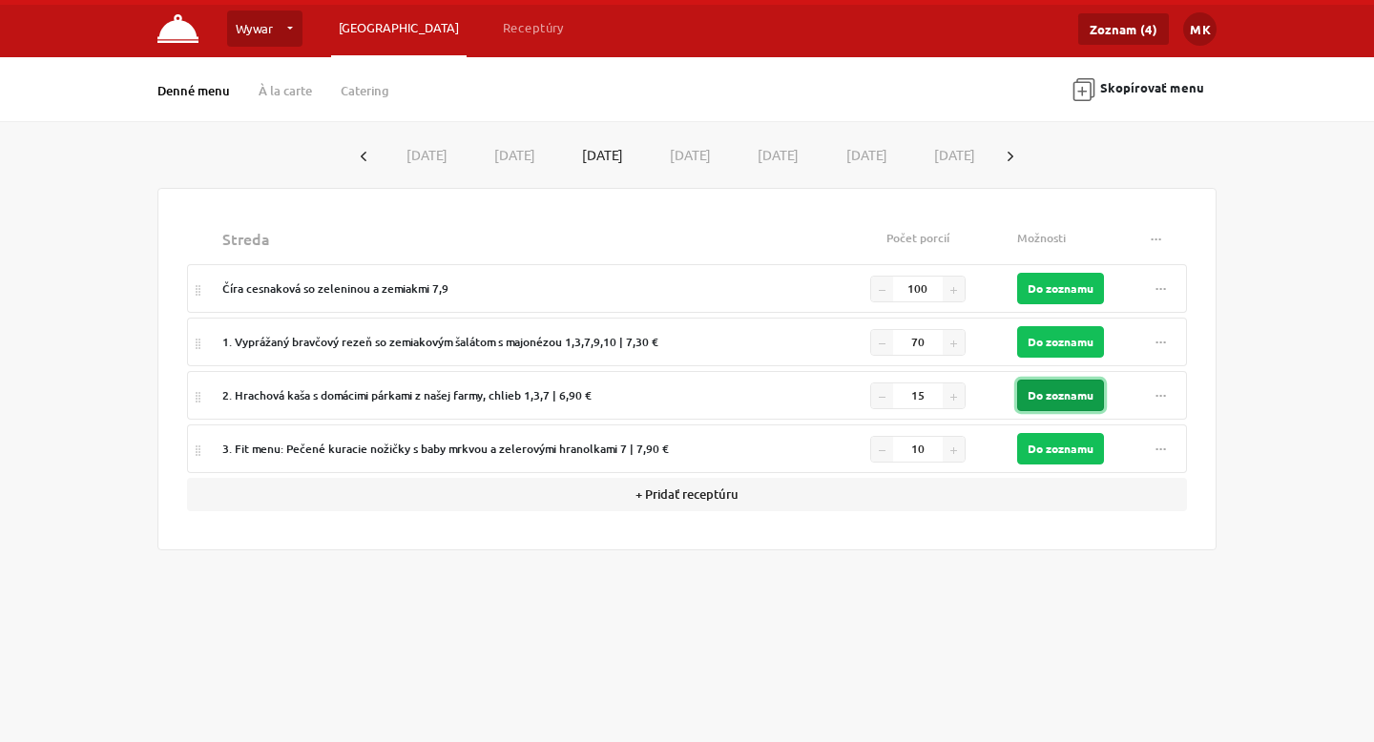
click at [1074, 403] on button "Do zoznamu" at bounding box center [1060, 395] width 87 height 31
click at [1070, 341] on button "Do zoznamu" at bounding box center [1060, 341] width 87 height 31
click at [1061, 274] on button "Do zoznamu" at bounding box center [1060, 288] width 87 height 31
click at [699, 154] on button "[DATE]" at bounding box center [686, 154] width 89 height 35
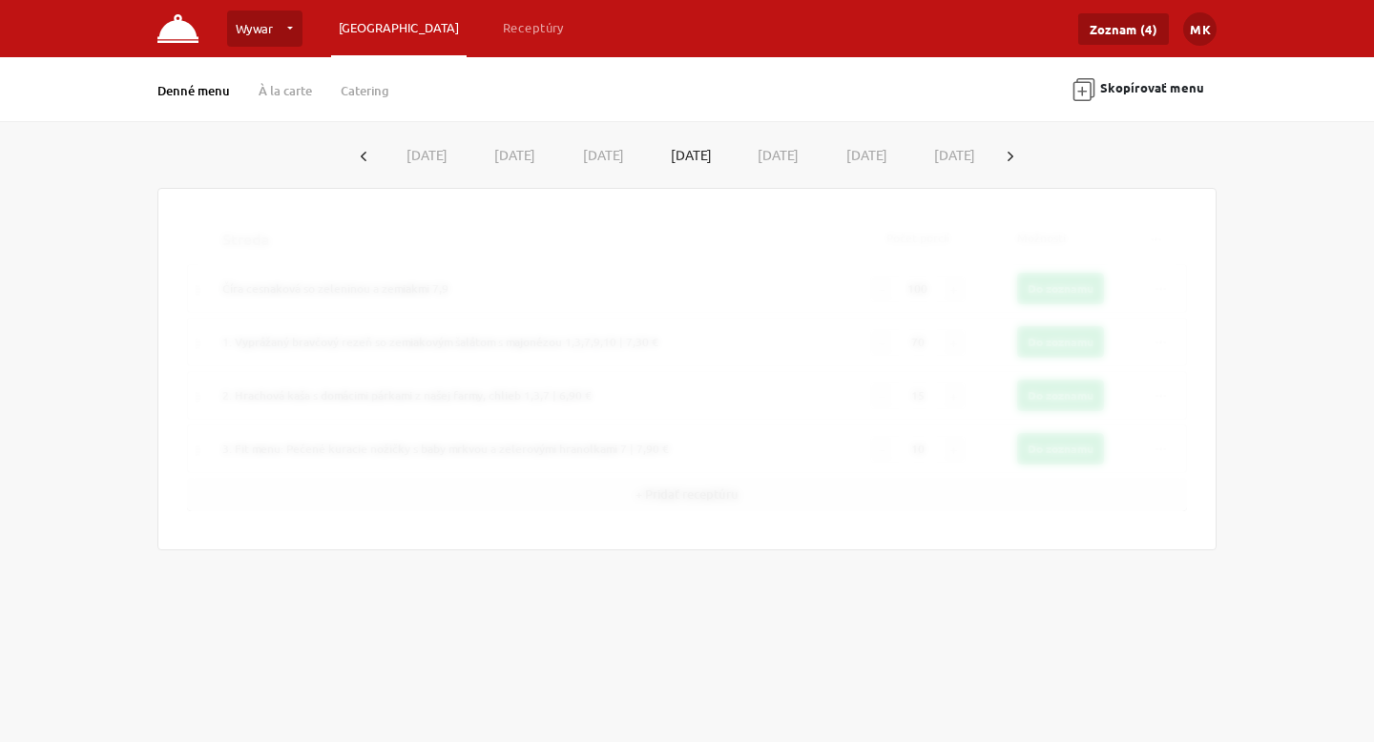
type input "1"
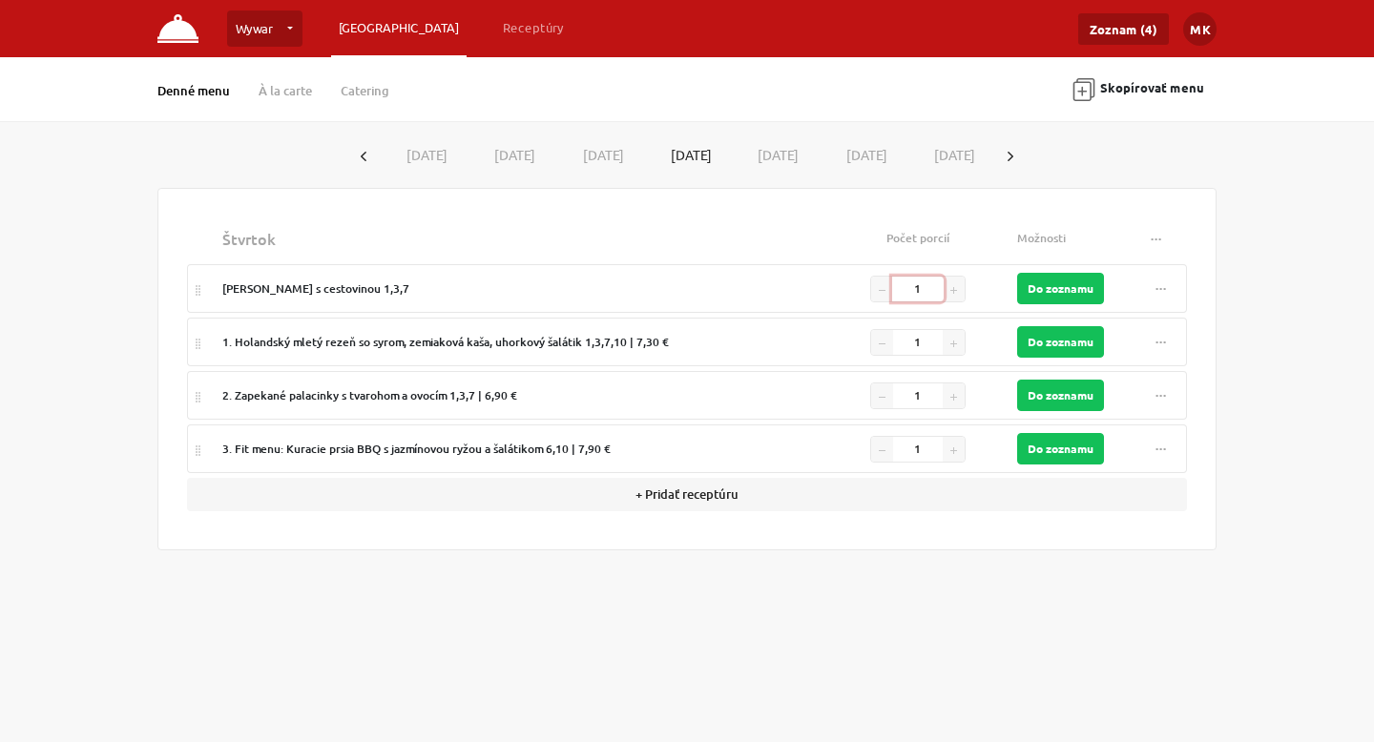
click at [943, 287] on input "1" at bounding box center [918, 289] width 52 height 25
type input "100"
click at [928, 335] on input "1" at bounding box center [918, 342] width 52 height 25
type input "60"
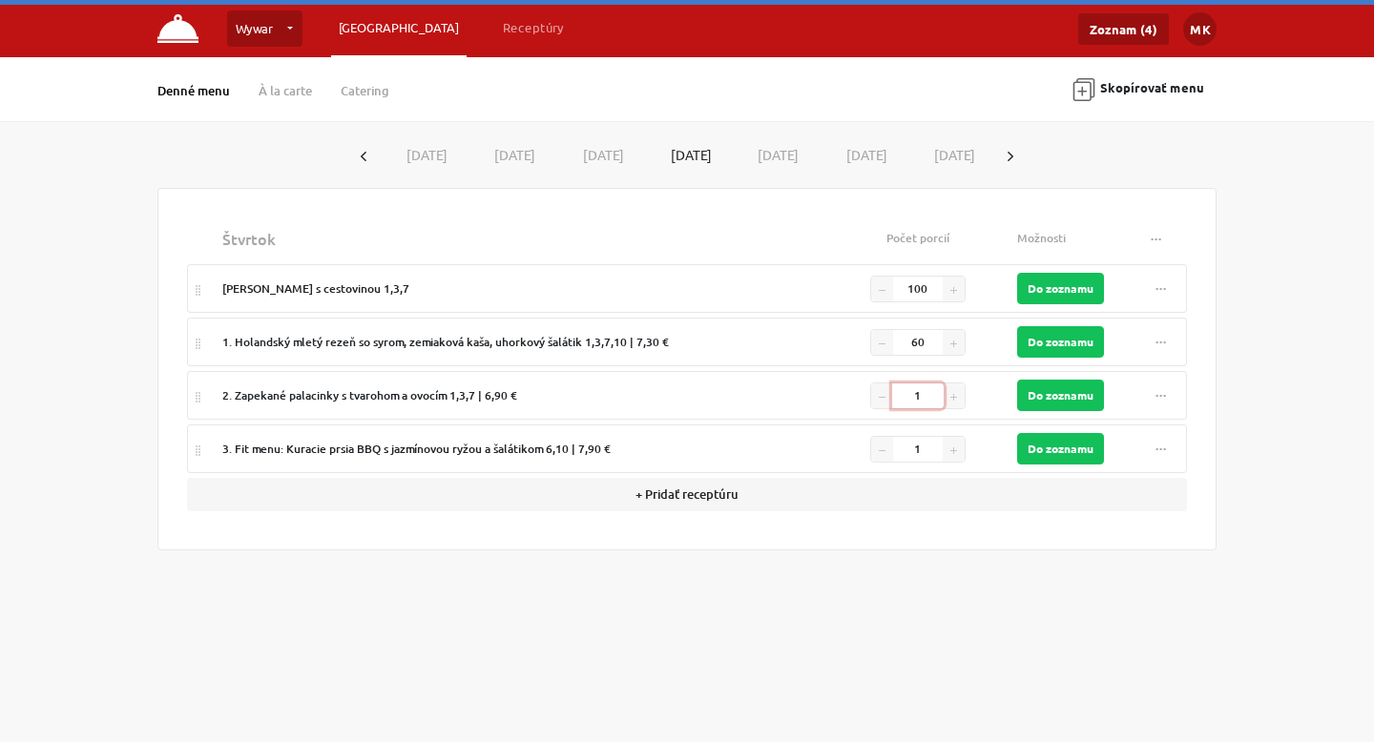
drag, startPoint x: 926, startPoint y: 398, endPoint x: 914, endPoint y: 398, distance: 12.4
click at [914, 398] on input "1" at bounding box center [918, 396] width 52 height 25
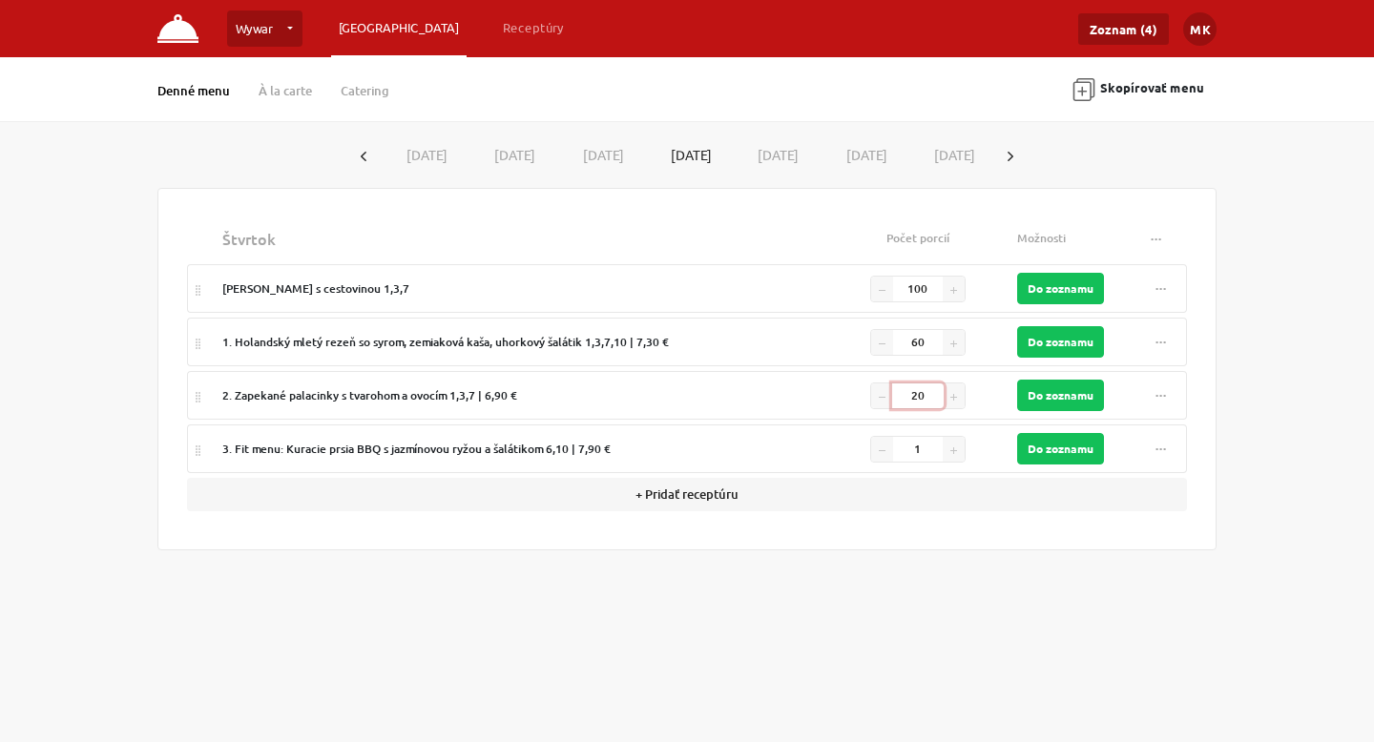
type input "20"
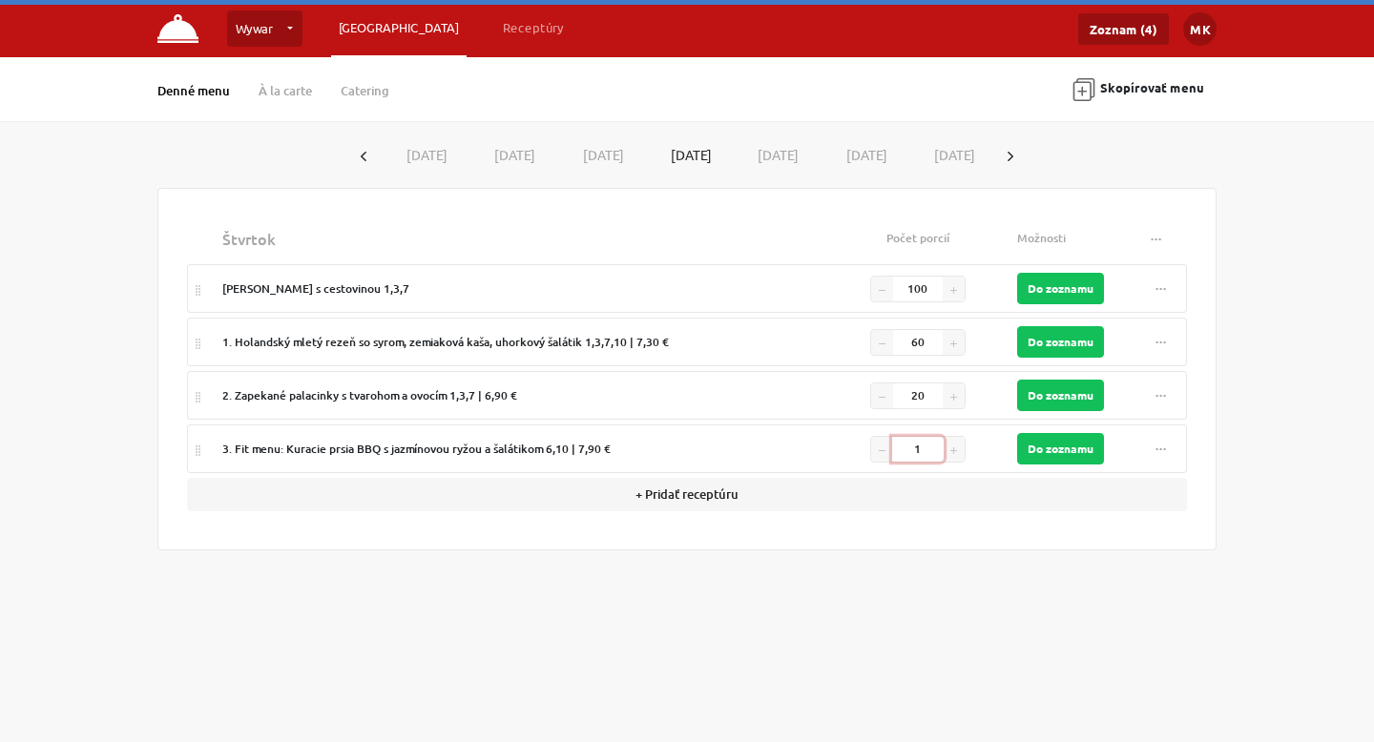
drag, startPoint x: 929, startPoint y: 448, endPoint x: 893, endPoint y: 448, distance: 36.3
click at [893, 448] on div "1" at bounding box center [917, 449] width 95 height 27
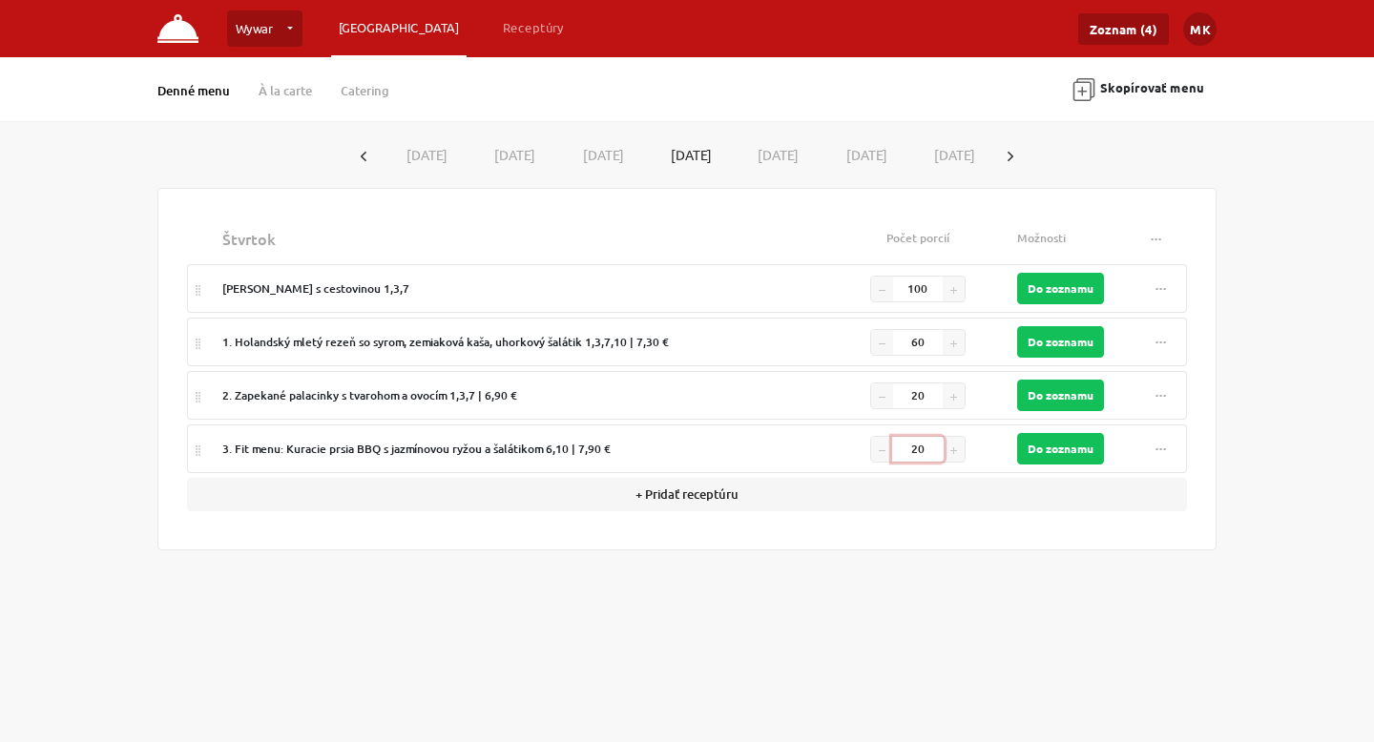
type input "20"
click at [1082, 469] on td "Do zoznamu" at bounding box center [1070, 449] width 122 height 49
click at [1078, 448] on button "Do zoznamu" at bounding box center [1060, 448] width 87 height 31
click at [1080, 376] on td "Do zoznamu" at bounding box center [1070, 395] width 122 height 49
click at [1079, 388] on button "Do zoznamu" at bounding box center [1060, 395] width 87 height 31
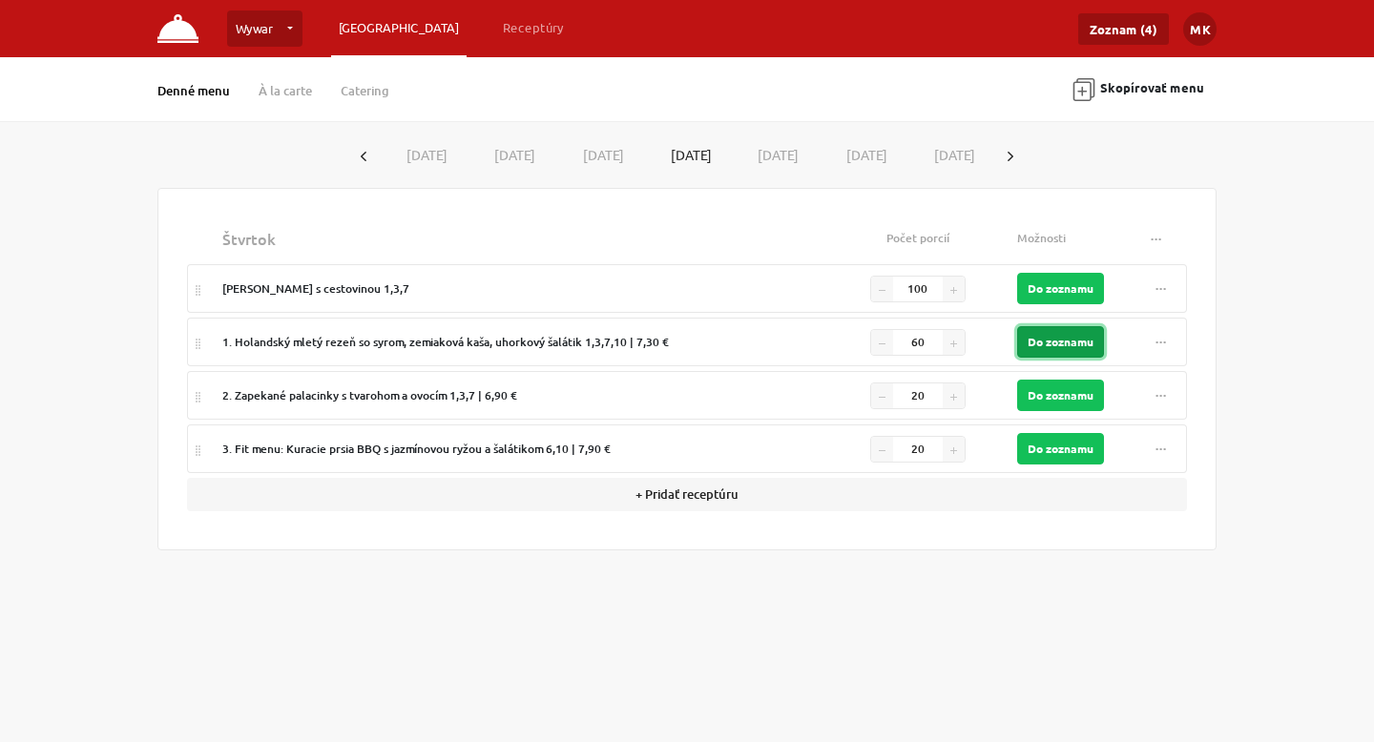
click at [1077, 352] on button "Do zoznamu" at bounding box center [1060, 341] width 87 height 31
click at [1080, 291] on button "Do zoznamu" at bounding box center [1060, 288] width 87 height 31
click at [785, 156] on button "[DATE]" at bounding box center [774, 154] width 89 height 35
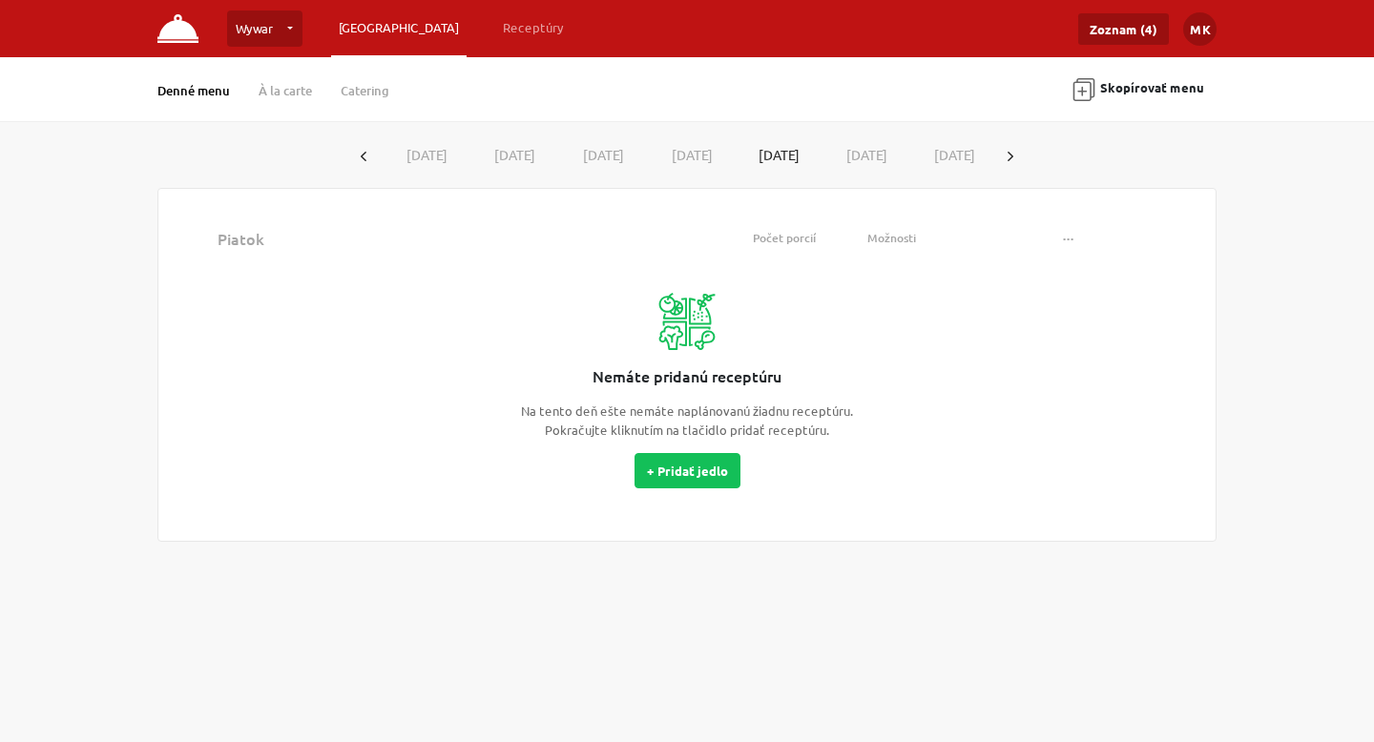
click at [694, 150] on button "[DATE]" at bounding box center [688, 154] width 89 height 35
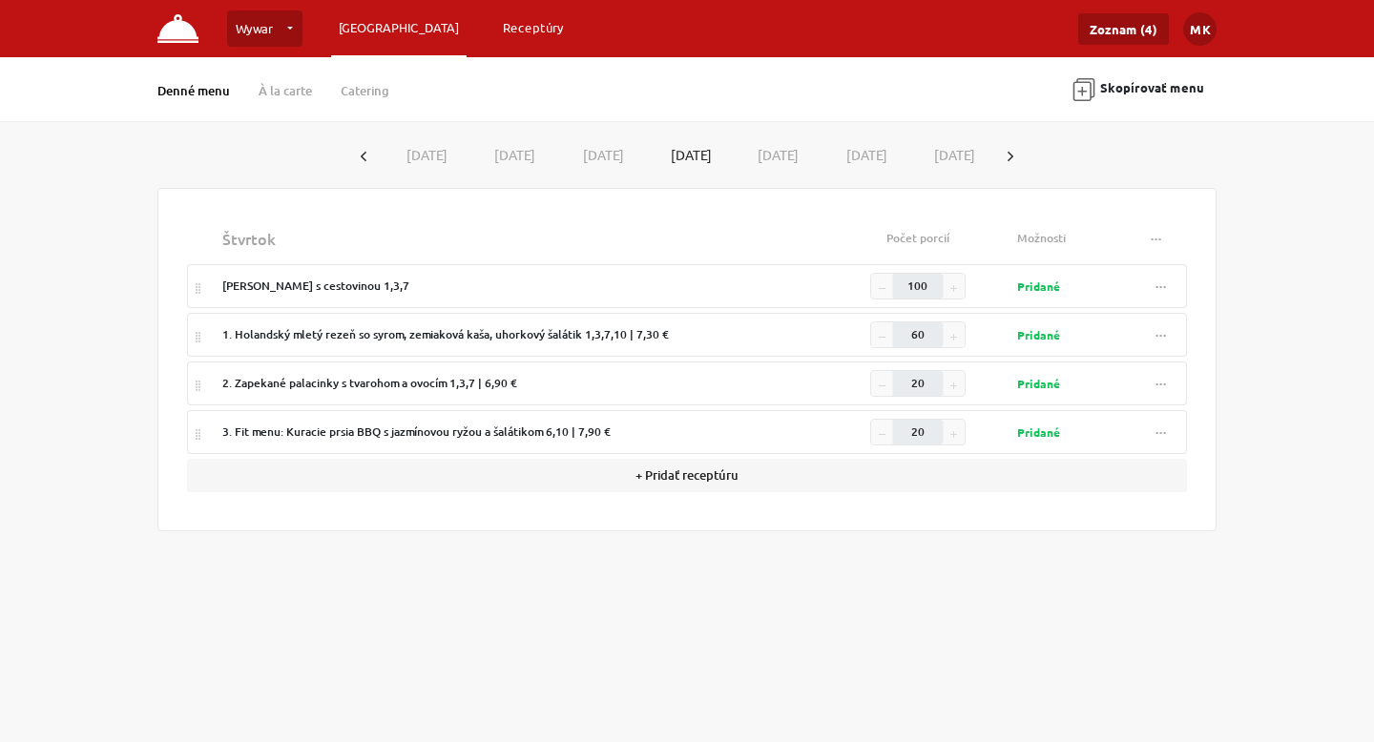
click at [495, 31] on link "Receptúry" at bounding box center [533, 27] width 76 height 34
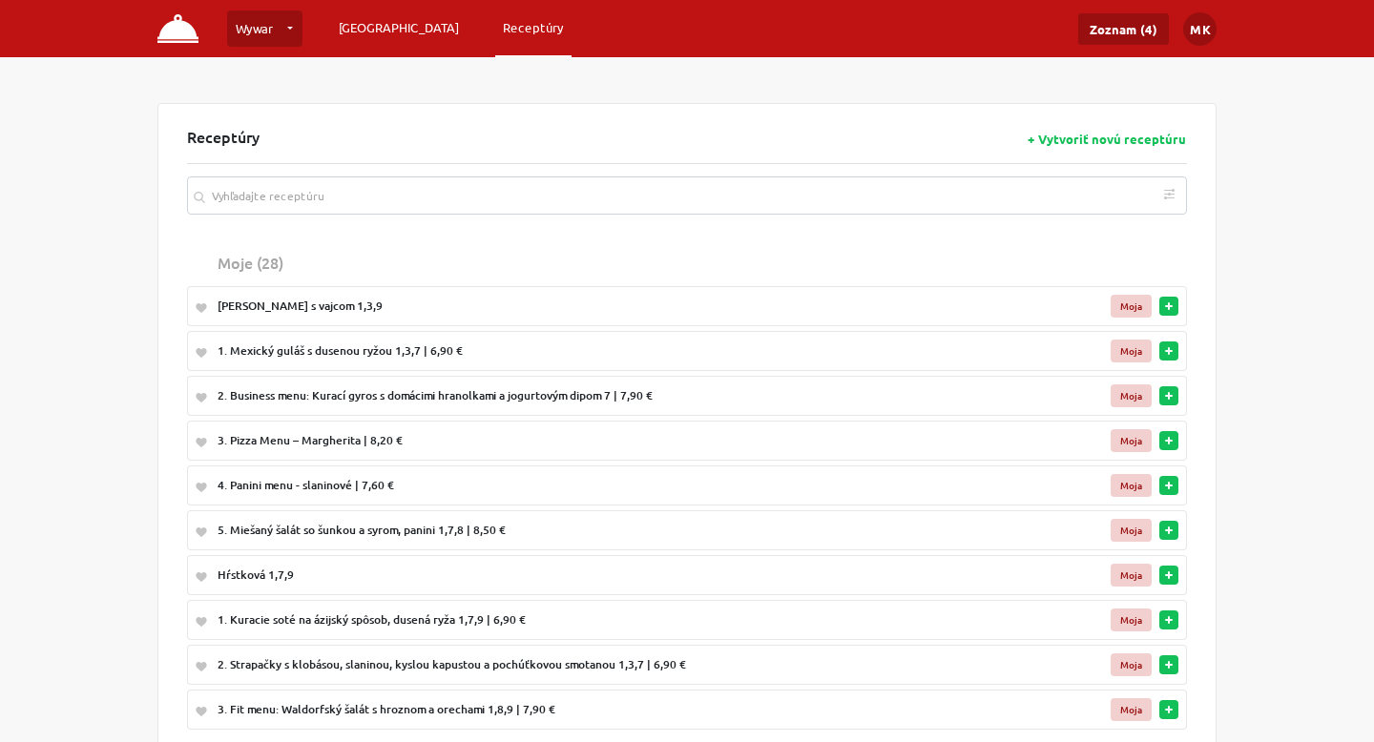
click at [378, 22] on link "[GEOGRAPHIC_DATA]" at bounding box center [398, 27] width 135 height 34
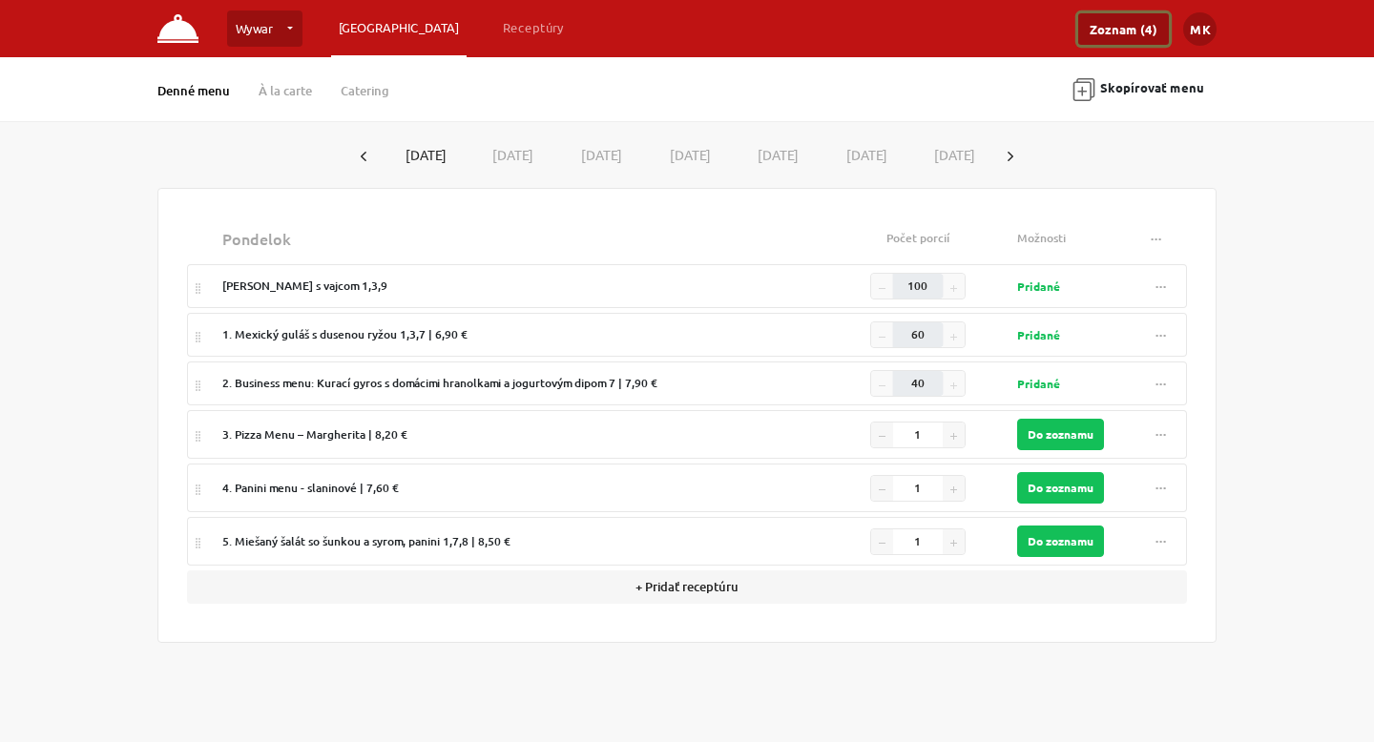
click at [1101, 18] on link "Zoznam (4)" at bounding box center [1123, 28] width 91 height 31
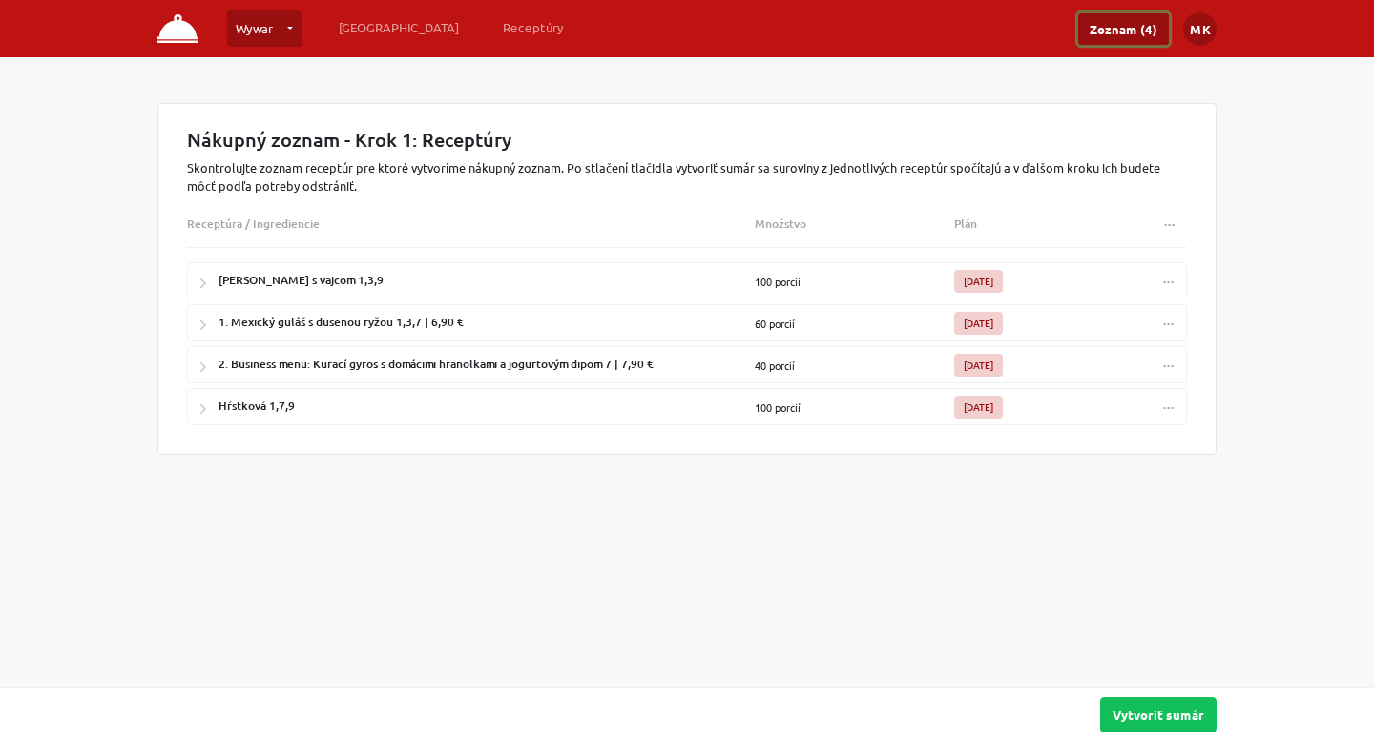
click at [1173, 286] on button "..." at bounding box center [1169, 281] width 34 height 28
click at [1063, 515] on div "Wywar Wywar … Vytvoriť novú prevádzku Plánovanie Receptúry Zoznam (4) MK Nastav…" at bounding box center [687, 371] width 1374 height 742
click at [373, 21] on link "[GEOGRAPHIC_DATA]" at bounding box center [398, 27] width 135 height 34
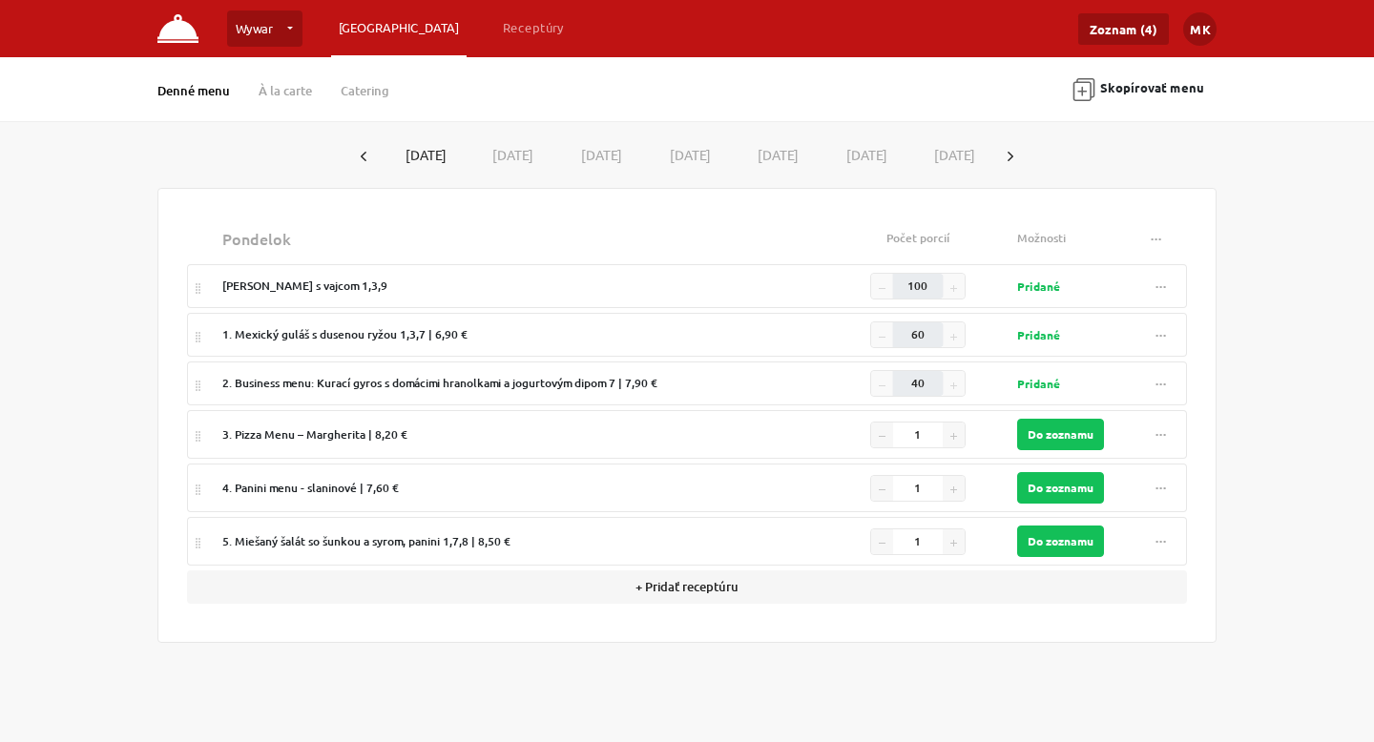
click at [508, 162] on button "[DATE]" at bounding box center [510, 154] width 89 height 35
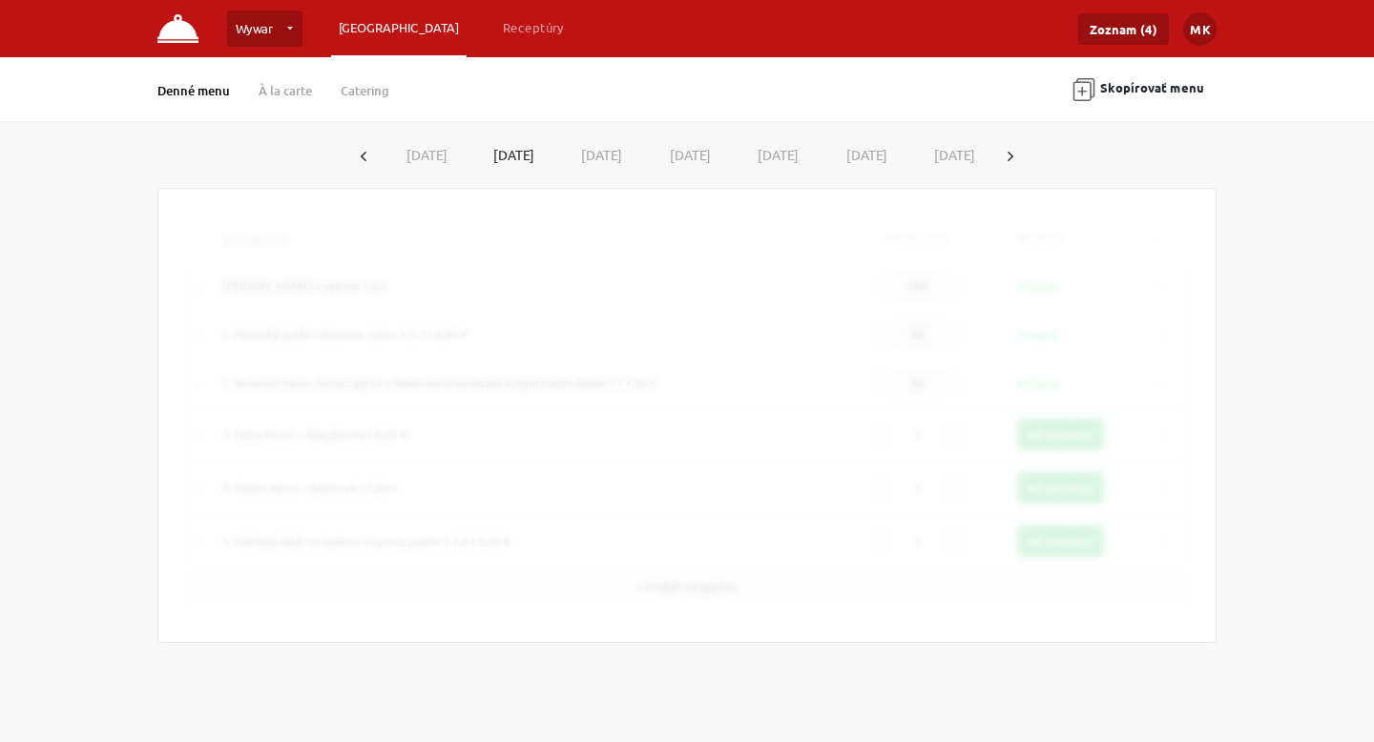
type input "60"
type input "30"
type input "10"
type input "101"
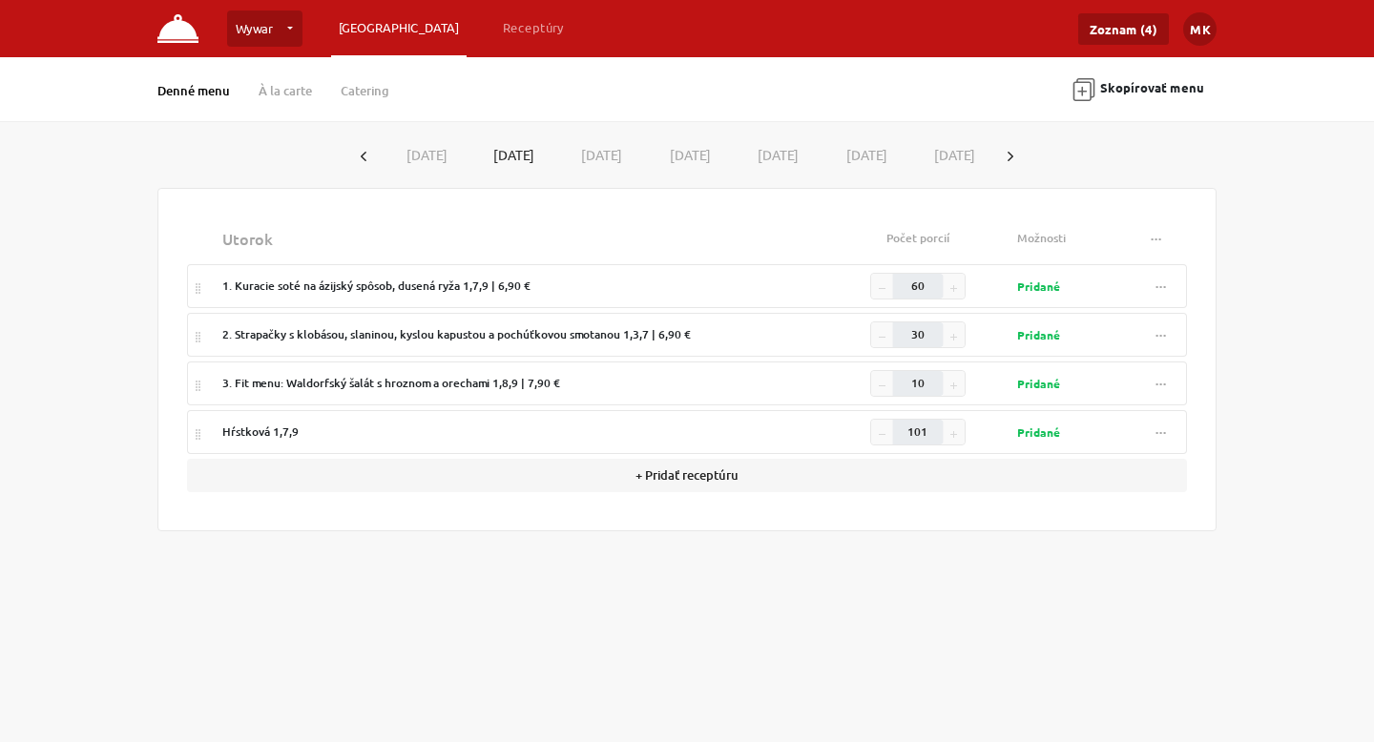
click at [600, 153] on button "[DATE]" at bounding box center [597, 154] width 89 height 35
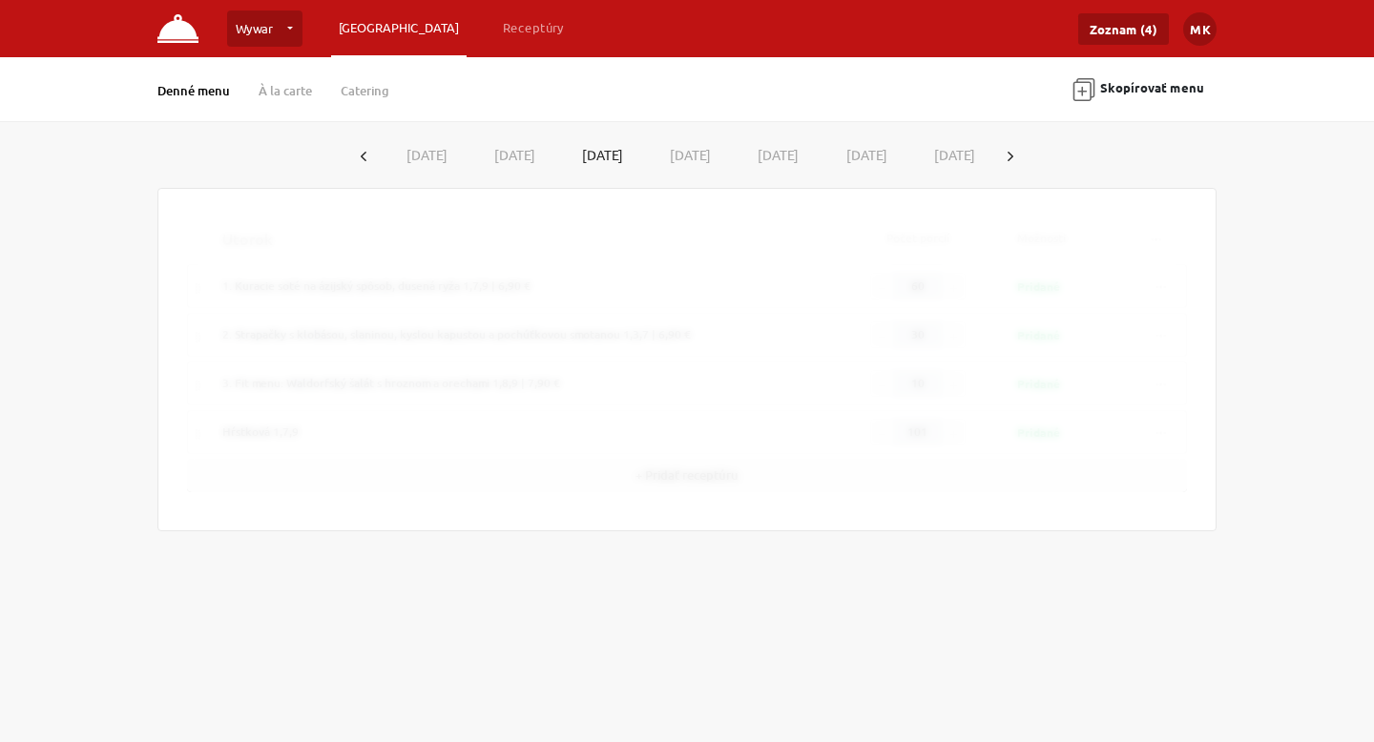
type input "100"
type input "70"
type input "15"
type input "10"
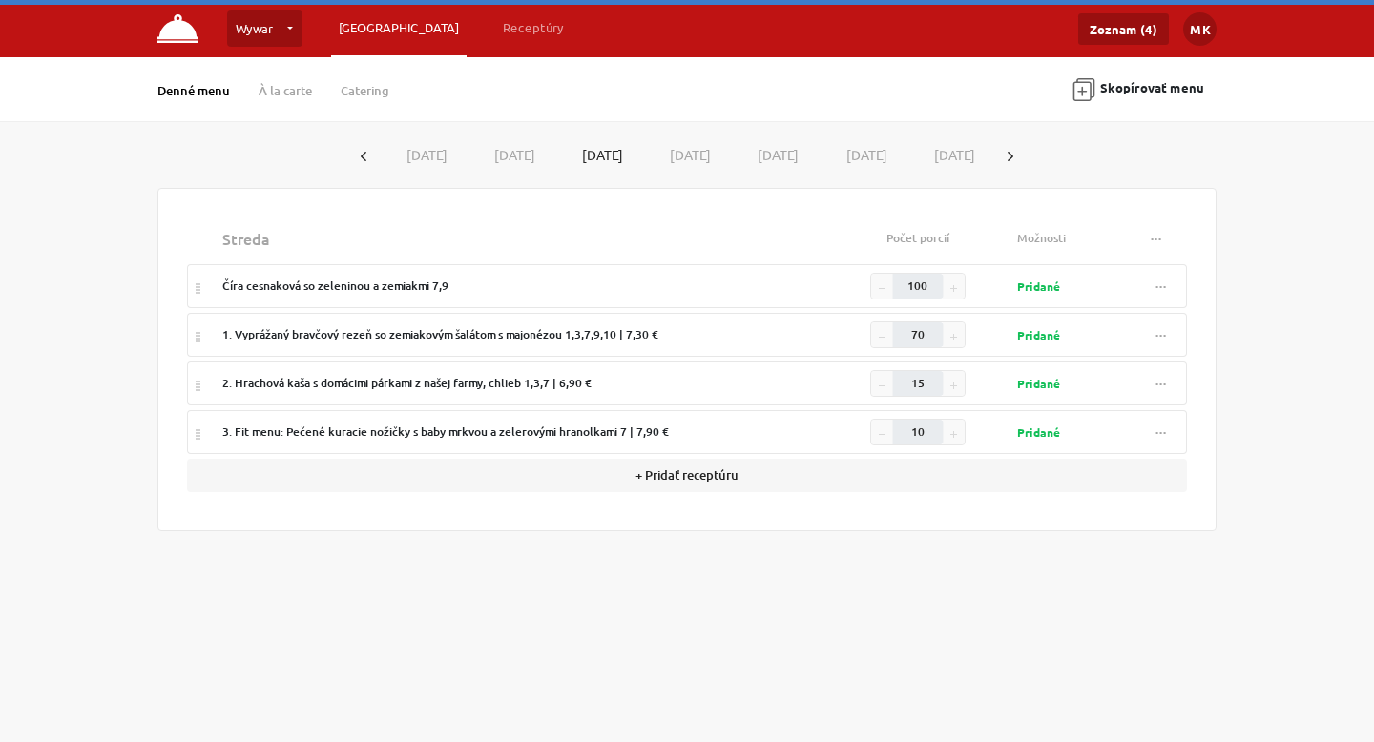
click at [706, 157] on button "[DATE]" at bounding box center [686, 154] width 89 height 35
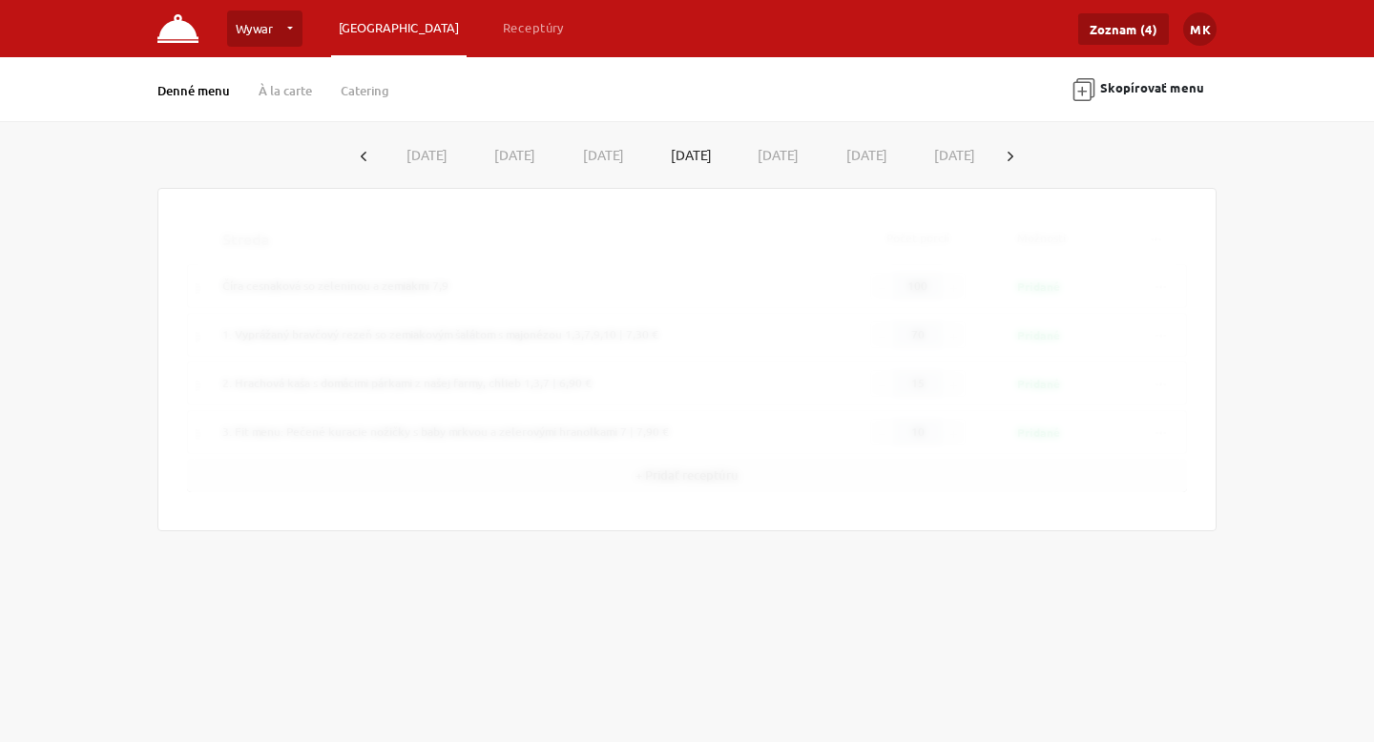
type input "60"
type input "20"
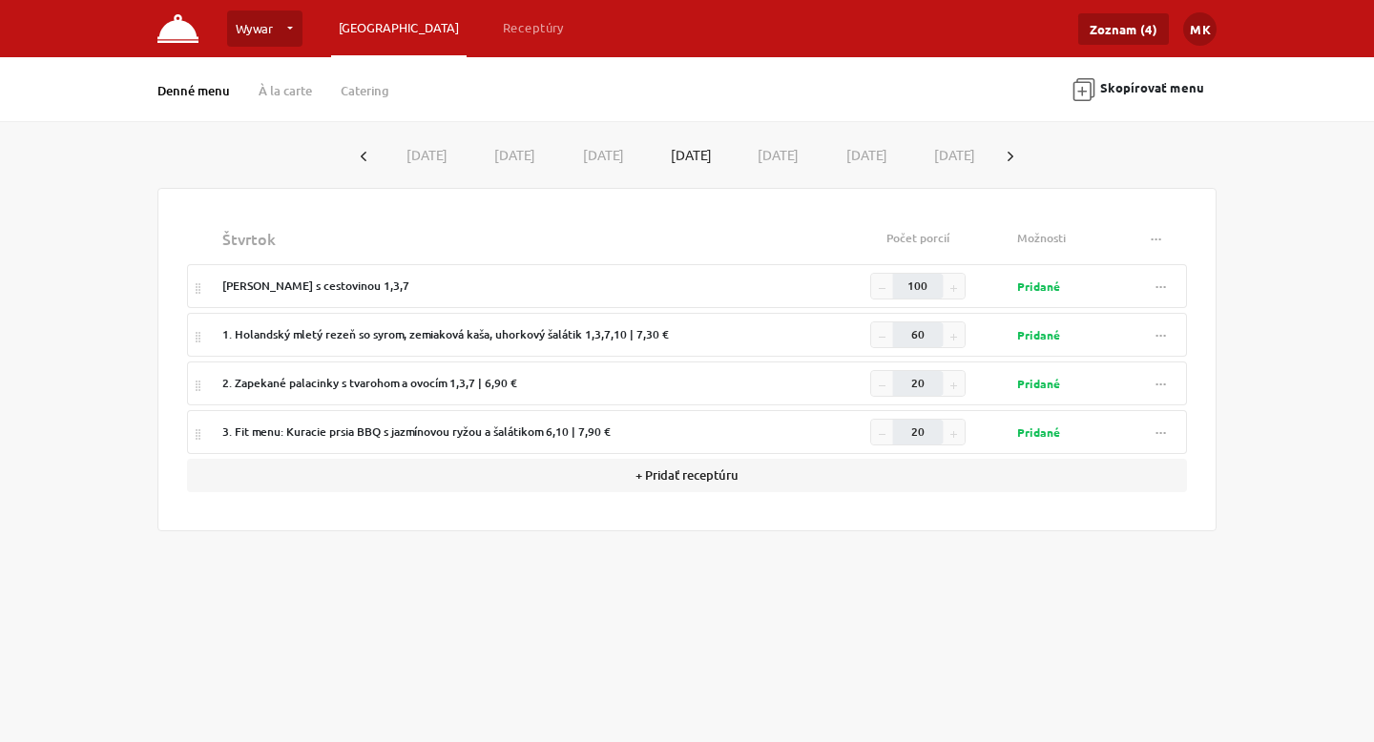
click at [777, 157] on button "[DATE]" at bounding box center [774, 154] width 89 height 35
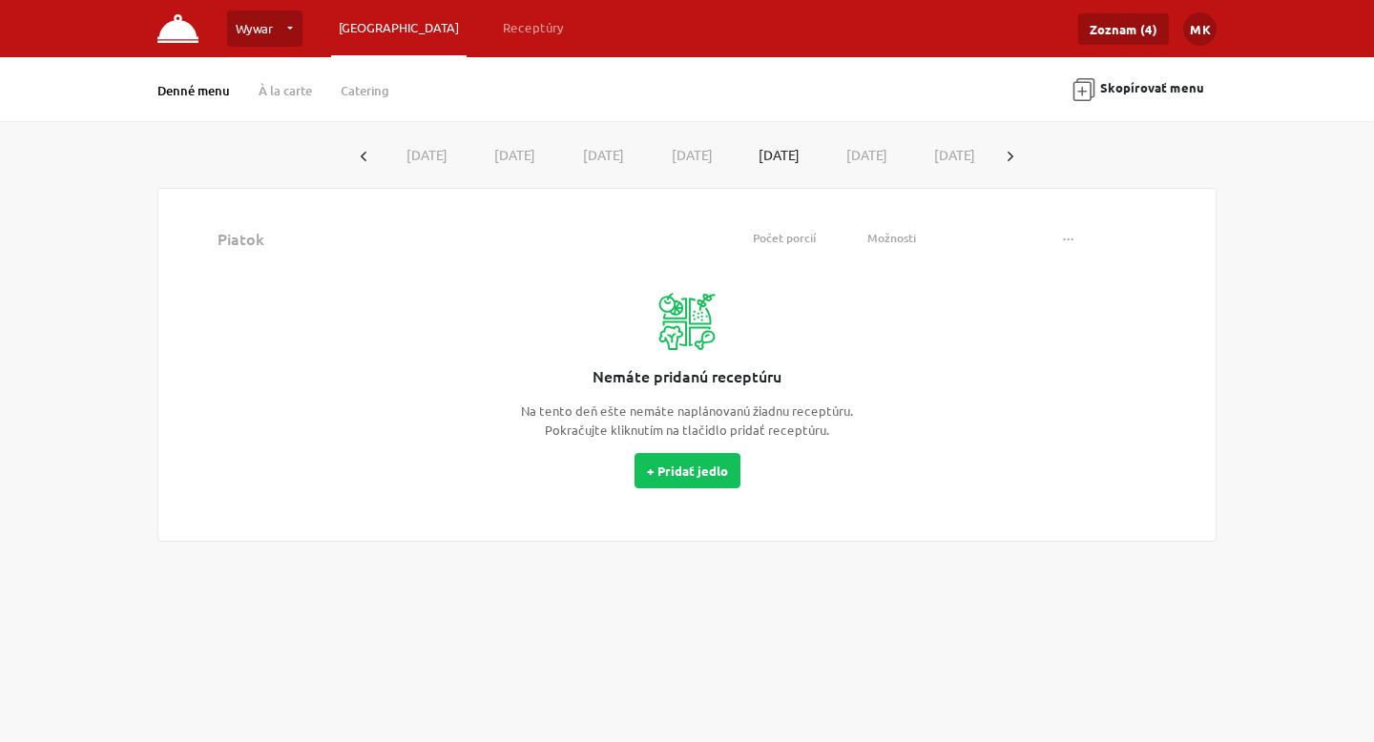
click at [714, 152] on button "[DATE]" at bounding box center [688, 154] width 89 height 35
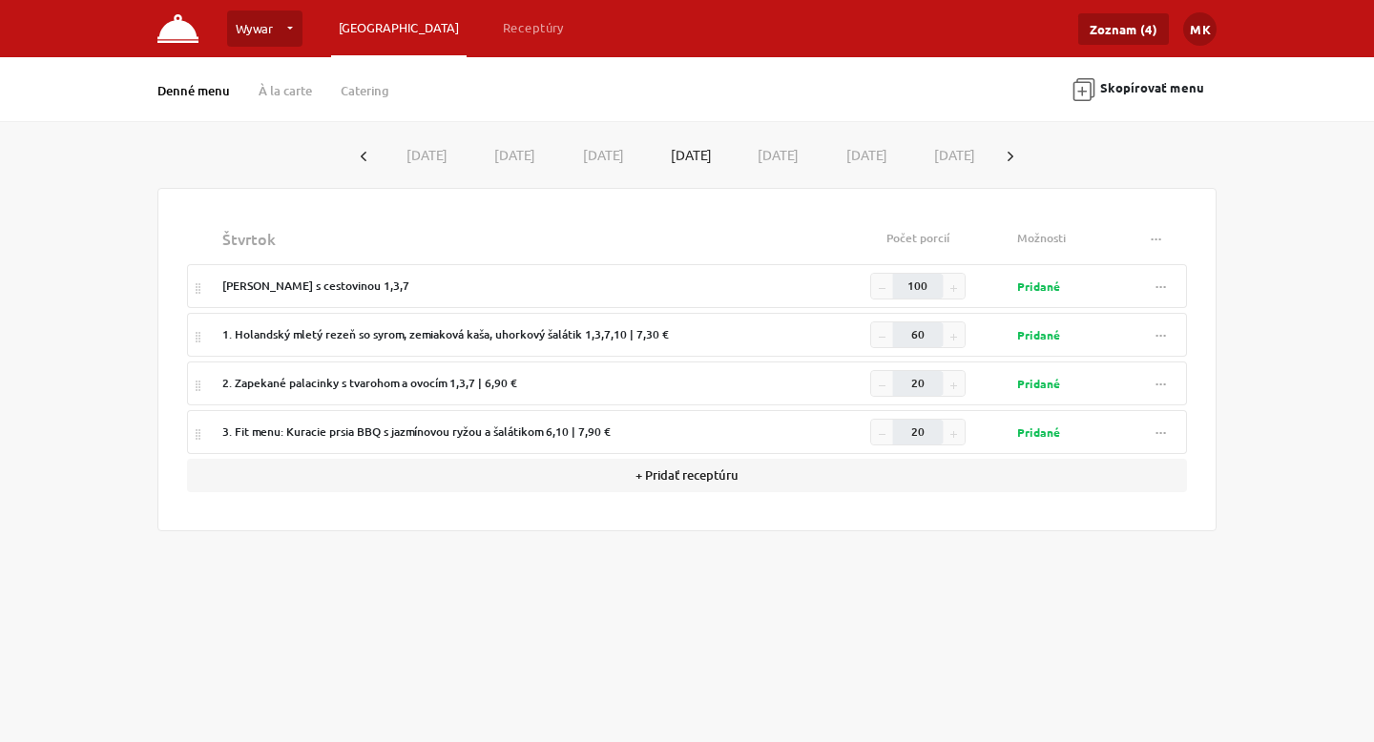
click at [609, 154] on button "[DATE]" at bounding box center [599, 154] width 89 height 35
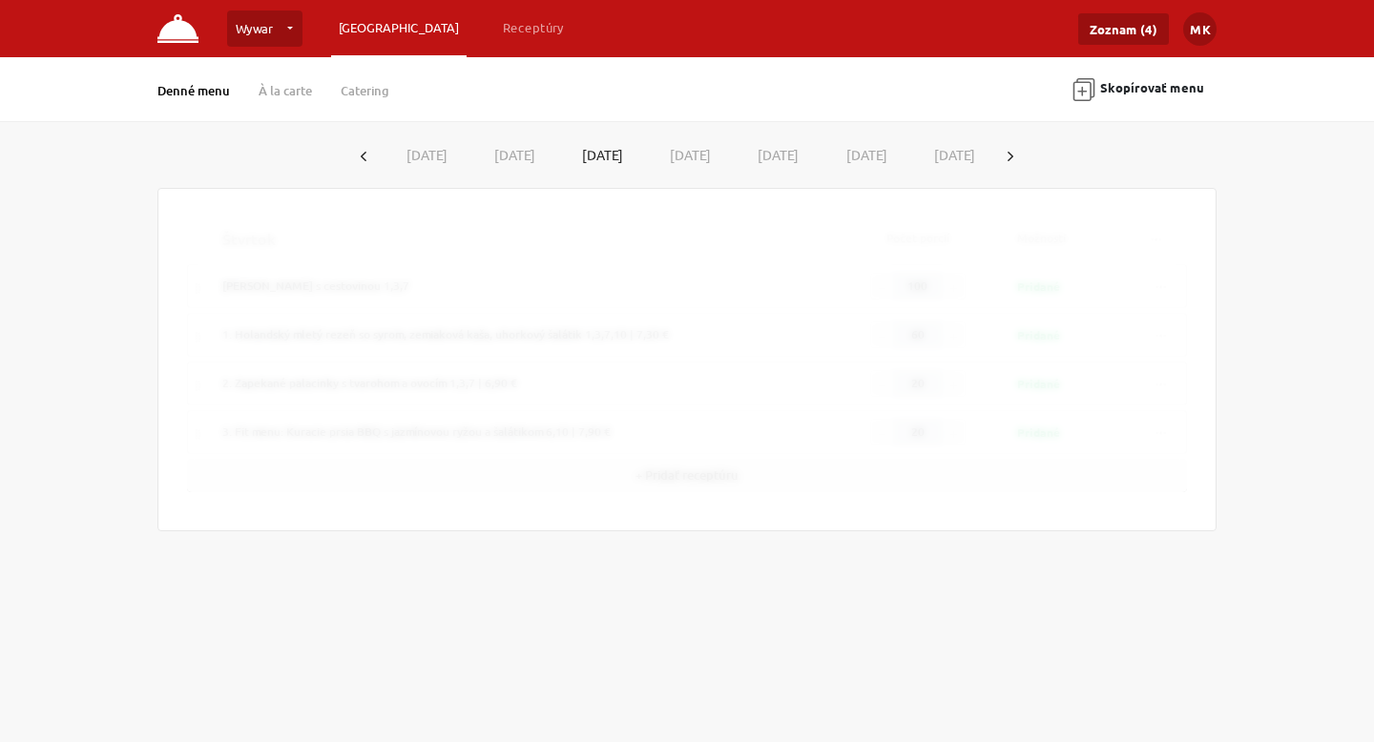
type input "70"
type input "15"
type input "10"
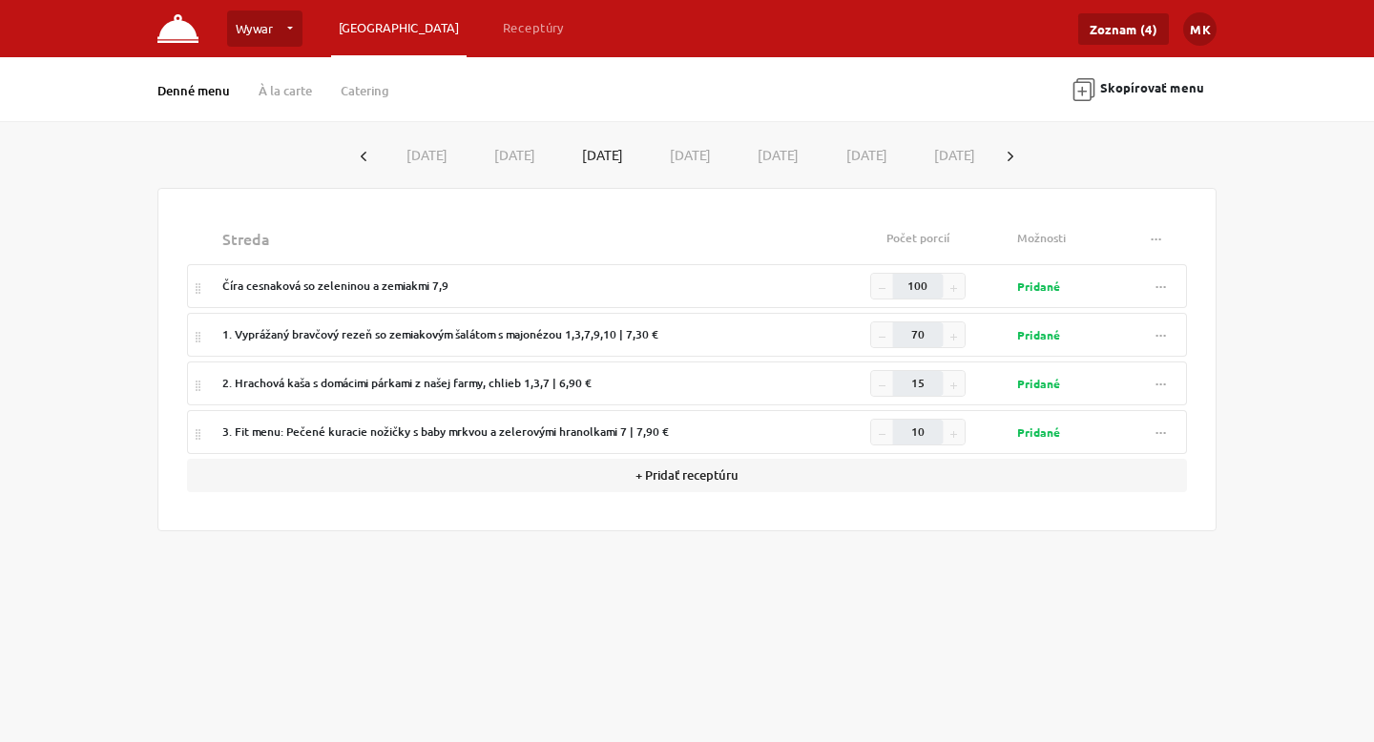
click at [722, 153] on button "[DATE]" at bounding box center [686, 154] width 89 height 35
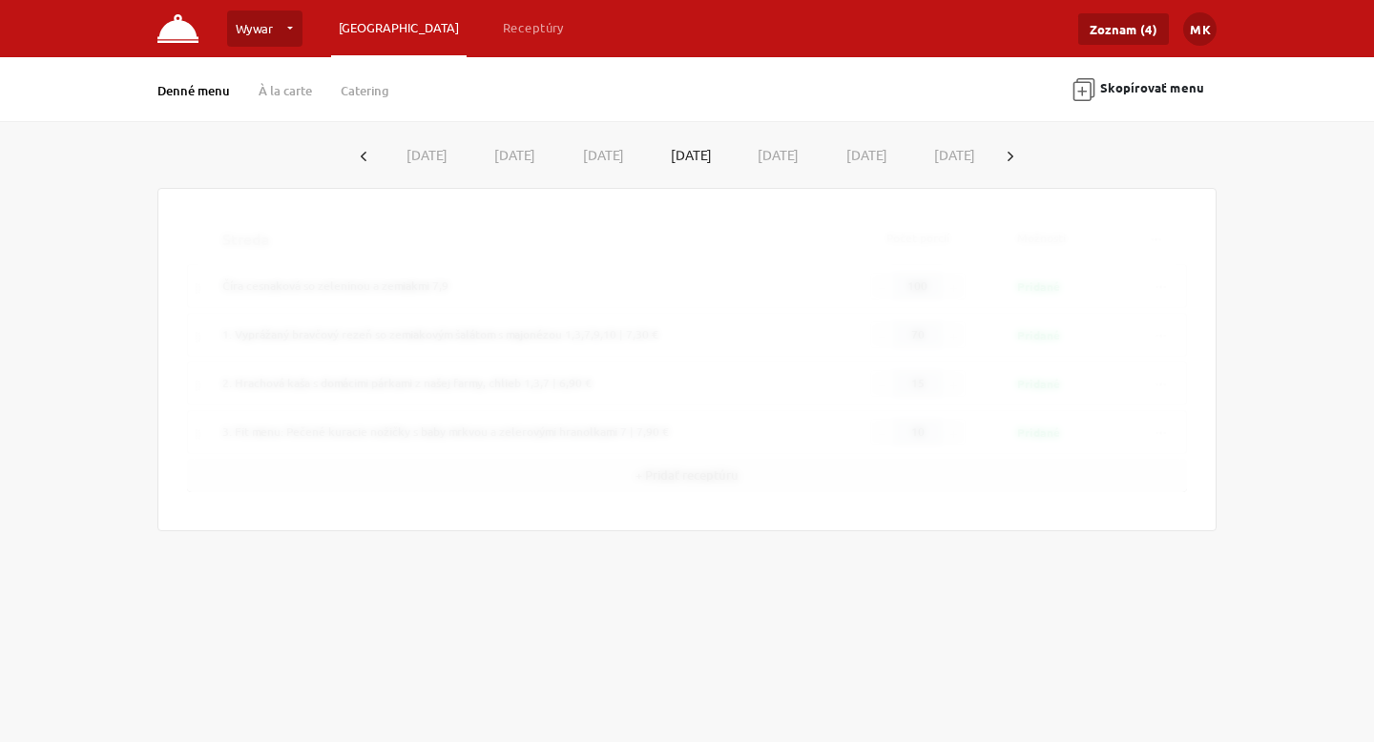
type input "60"
type input "20"
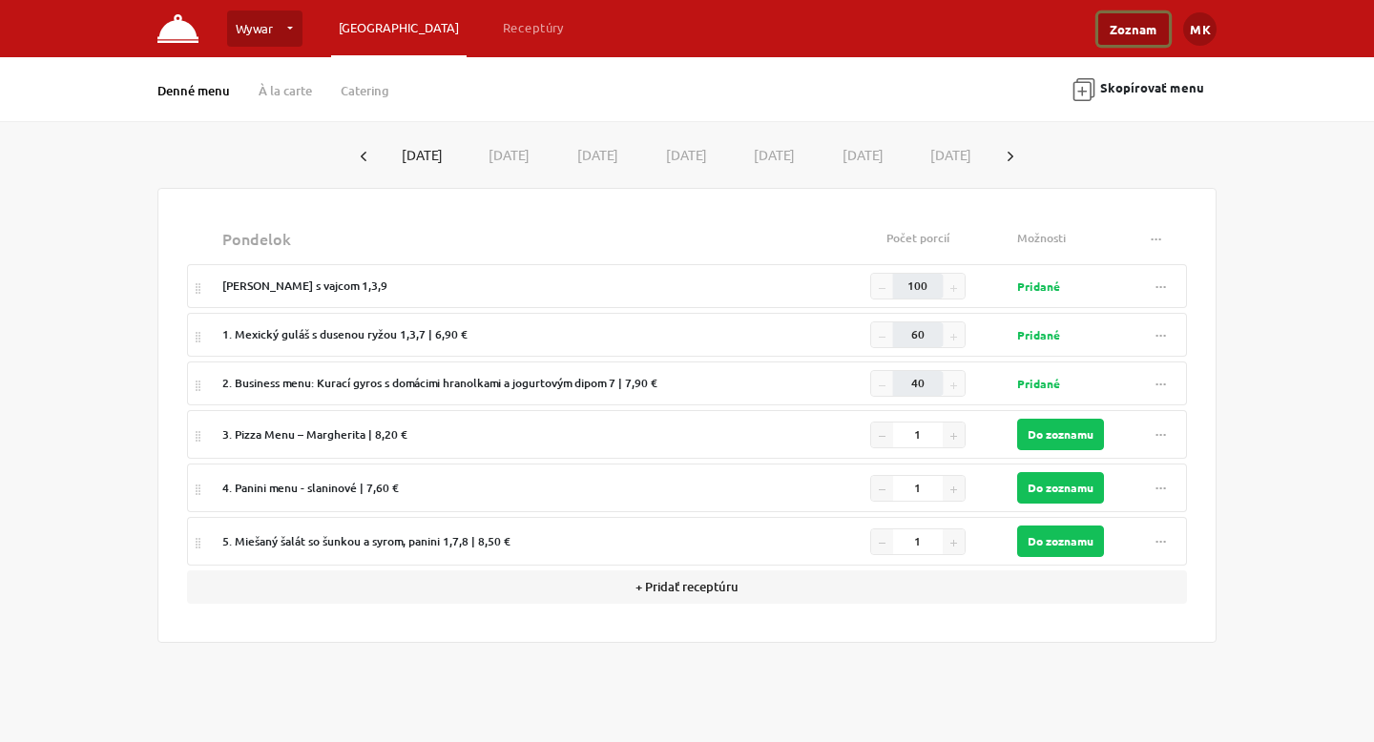
click at [1131, 23] on link "Zoznam" at bounding box center [1133, 28] width 71 height 31
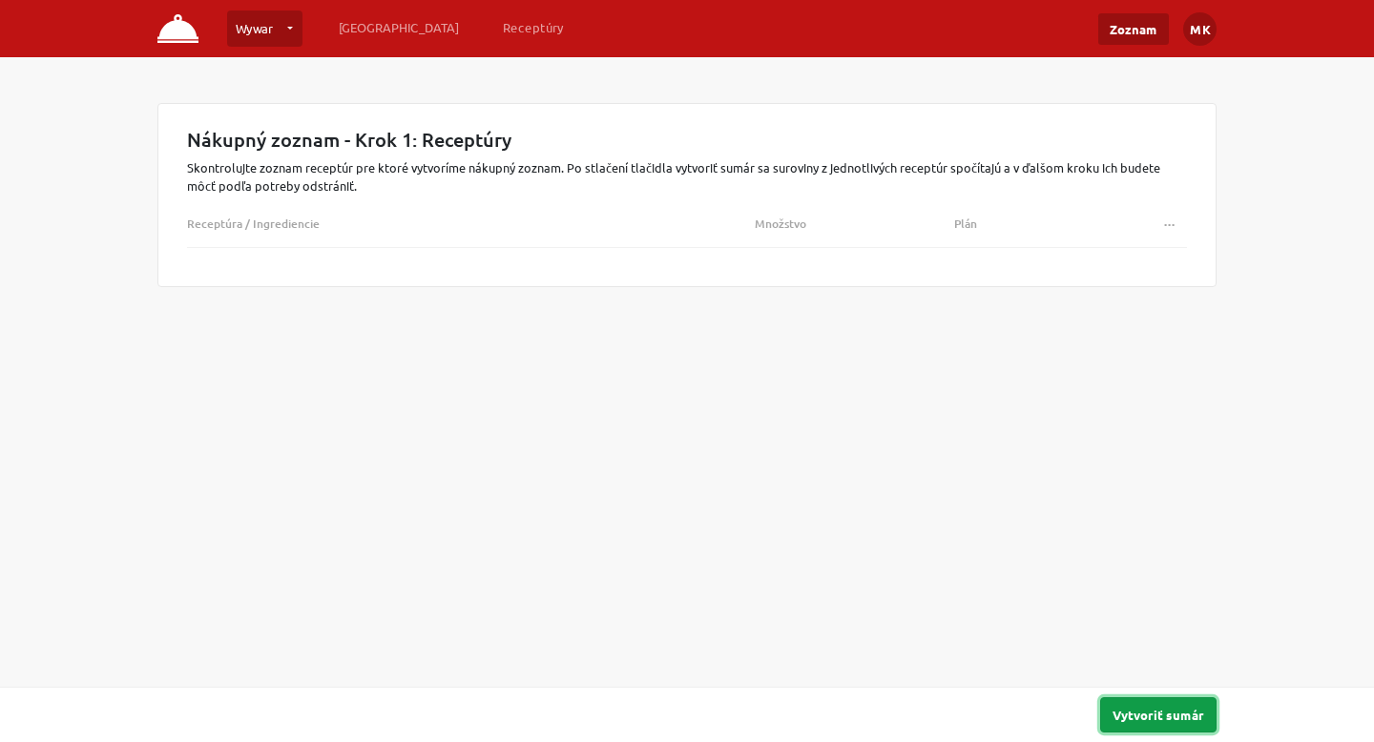
click at [1119, 714] on button "Vytvoriť sumár" at bounding box center [1158, 714] width 116 height 35
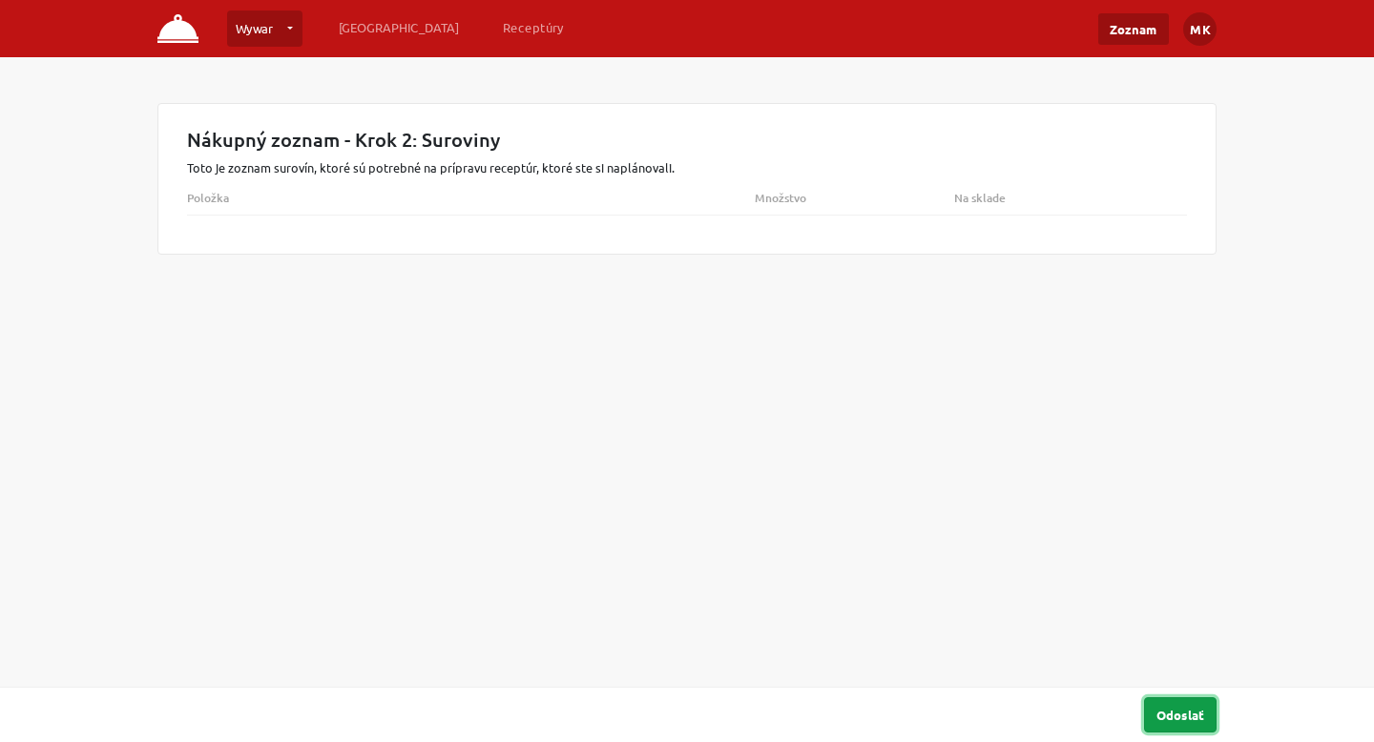
drag, startPoint x: 1189, startPoint y: 707, endPoint x: 1192, endPoint y: 649, distance: 58.3
click at [1191, 654] on div "Wywar Wywar … Vytvoriť novú prevádzku Plánovanie Receptúry Zoznam MK Nastavenia…" at bounding box center [687, 371] width 1374 height 742
click at [1188, 723] on button "Odoslať" at bounding box center [1180, 714] width 73 height 35
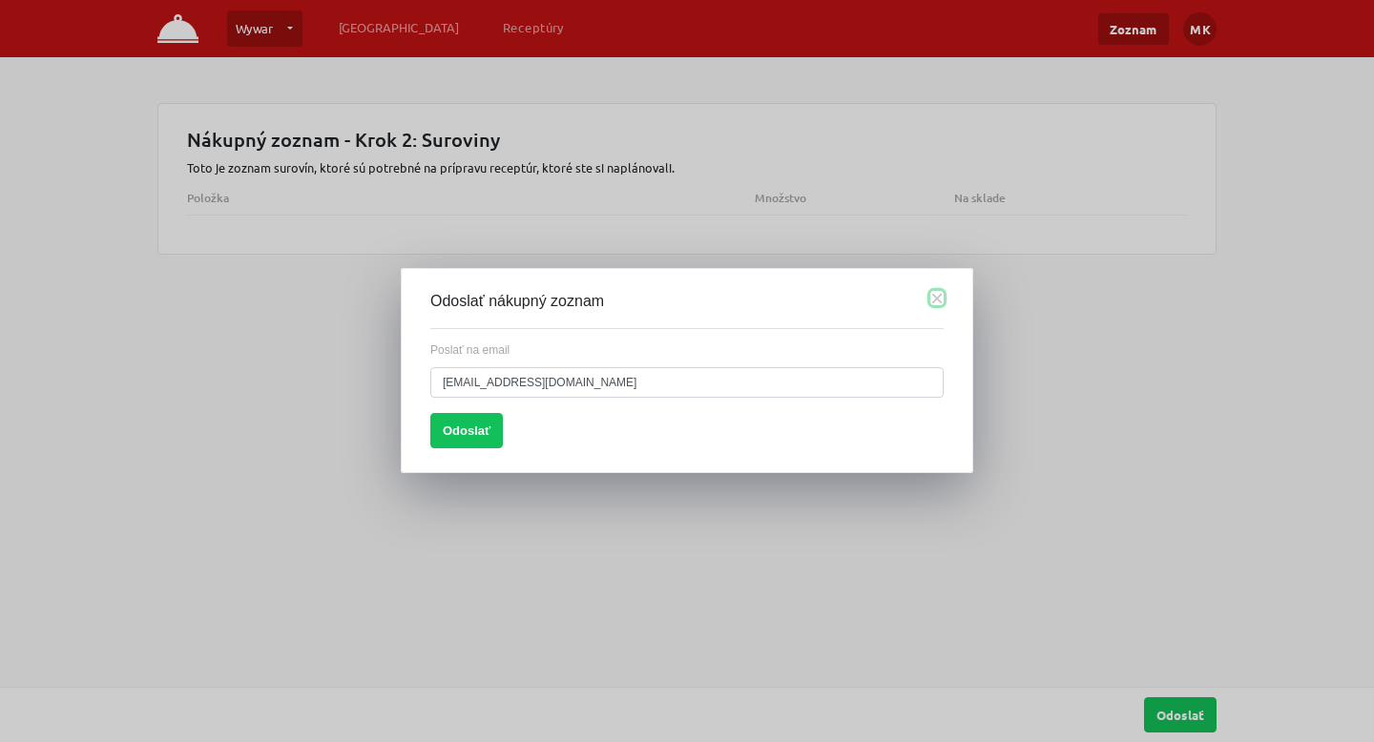
click at [931, 298] on button "×" at bounding box center [936, 298] width 13 height 14
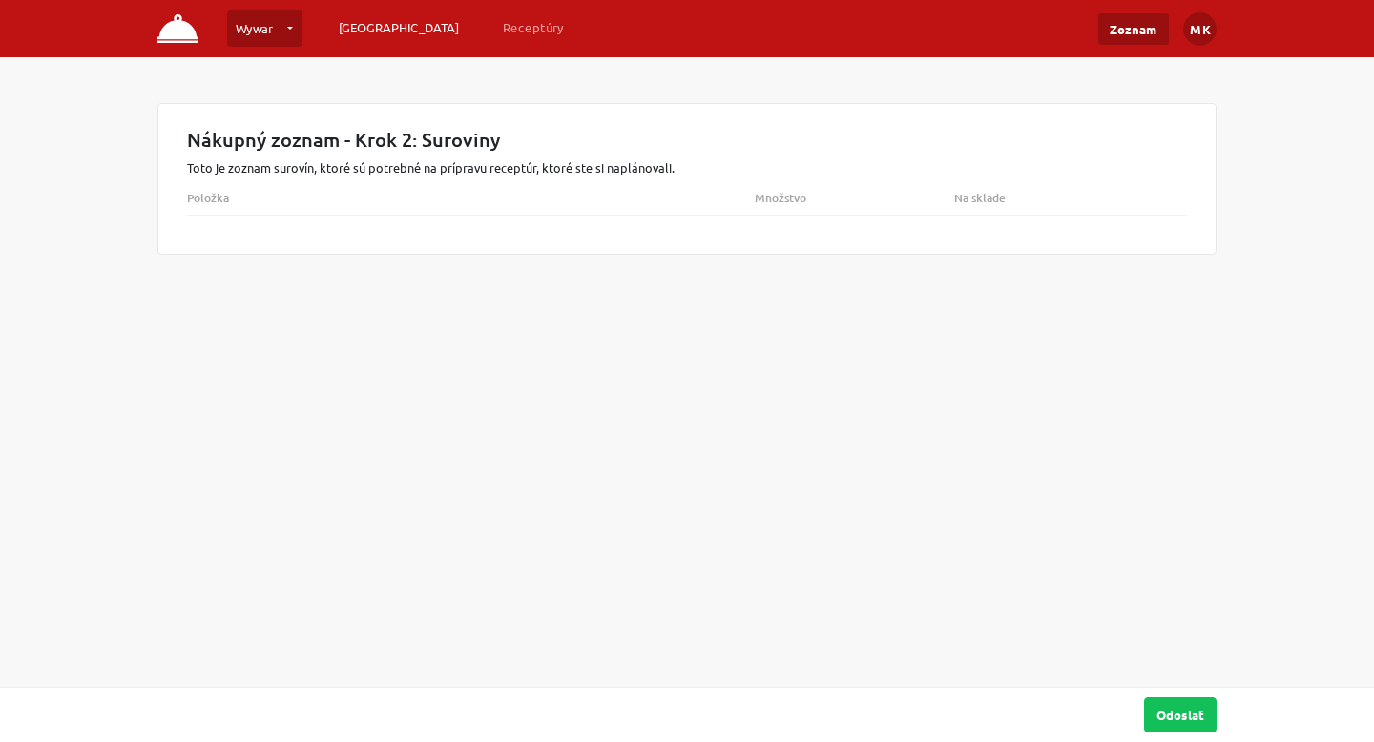
click at [359, 28] on link "[GEOGRAPHIC_DATA]" at bounding box center [398, 27] width 135 height 34
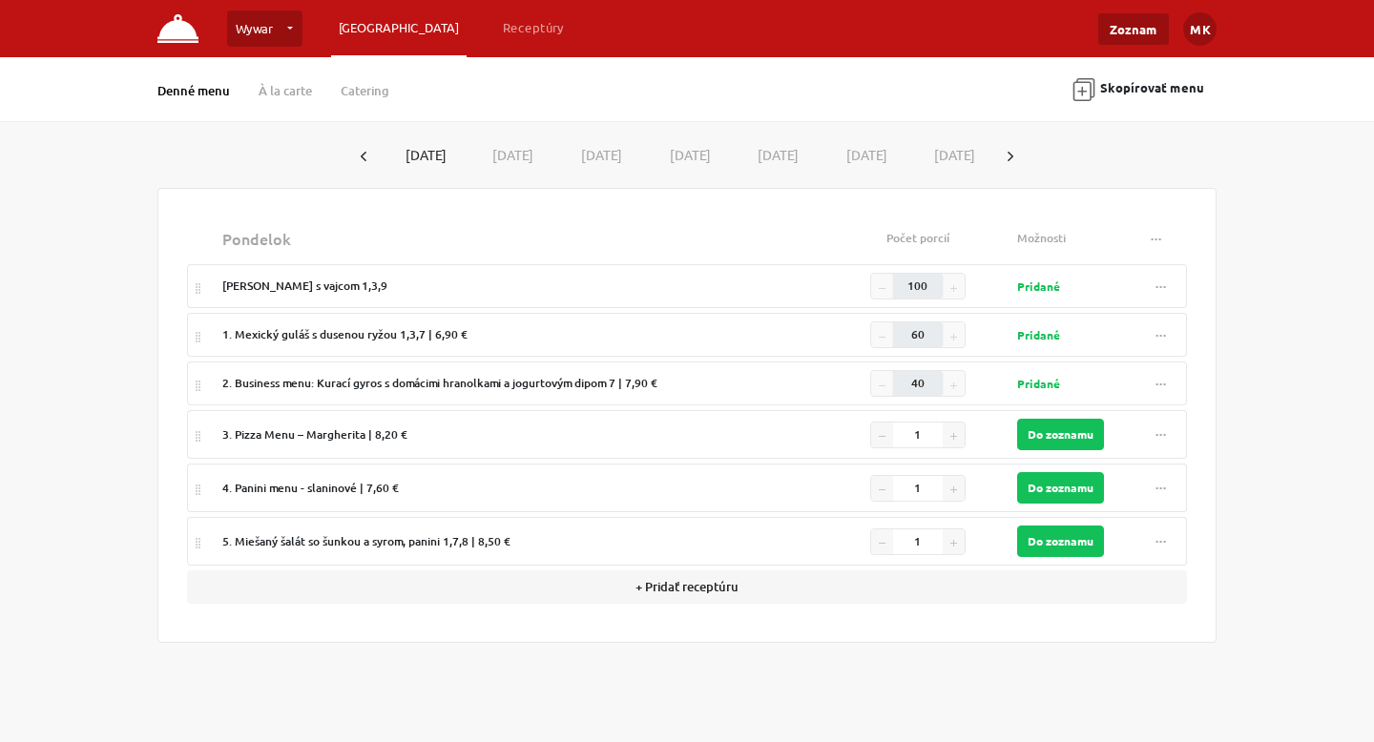
click at [531, 139] on button "[DATE]" at bounding box center [510, 154] width 89 height 35
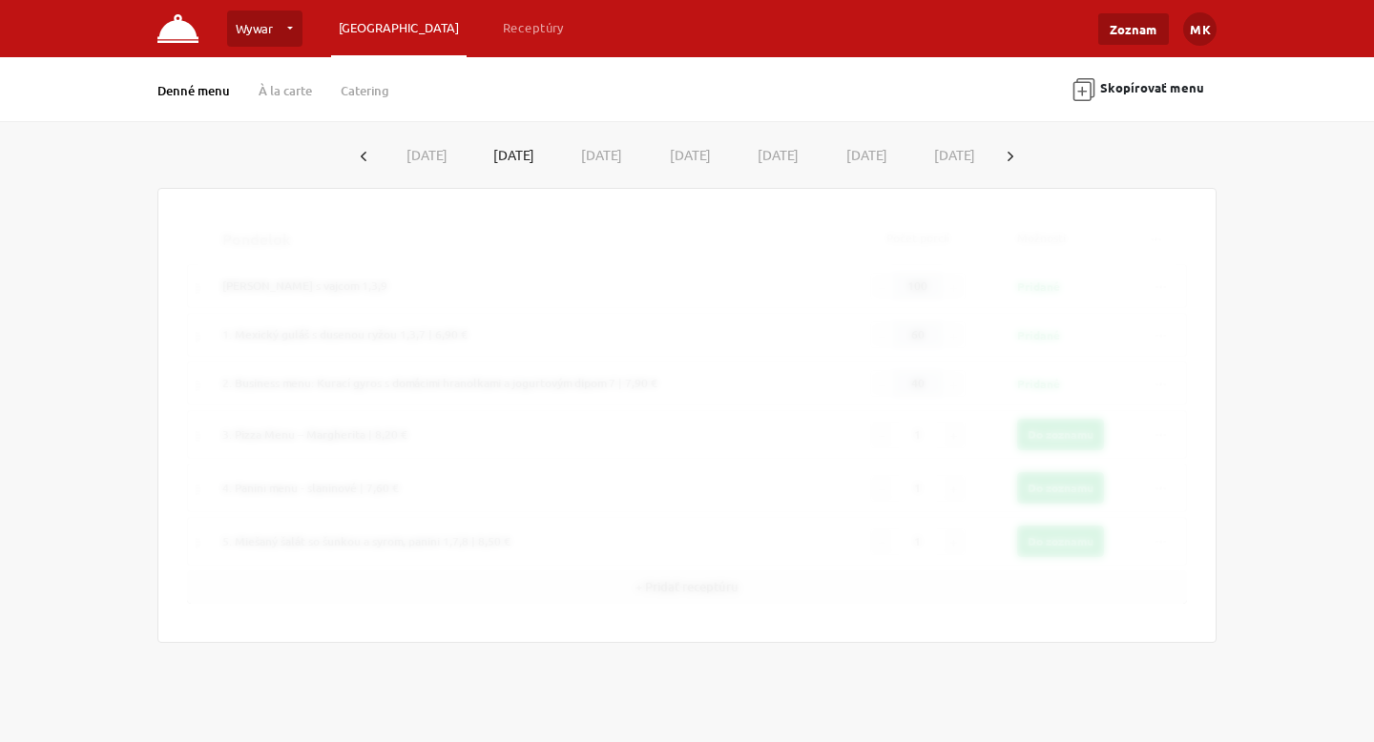
type input "60"
type input "30"
type input "10"
type input "101"
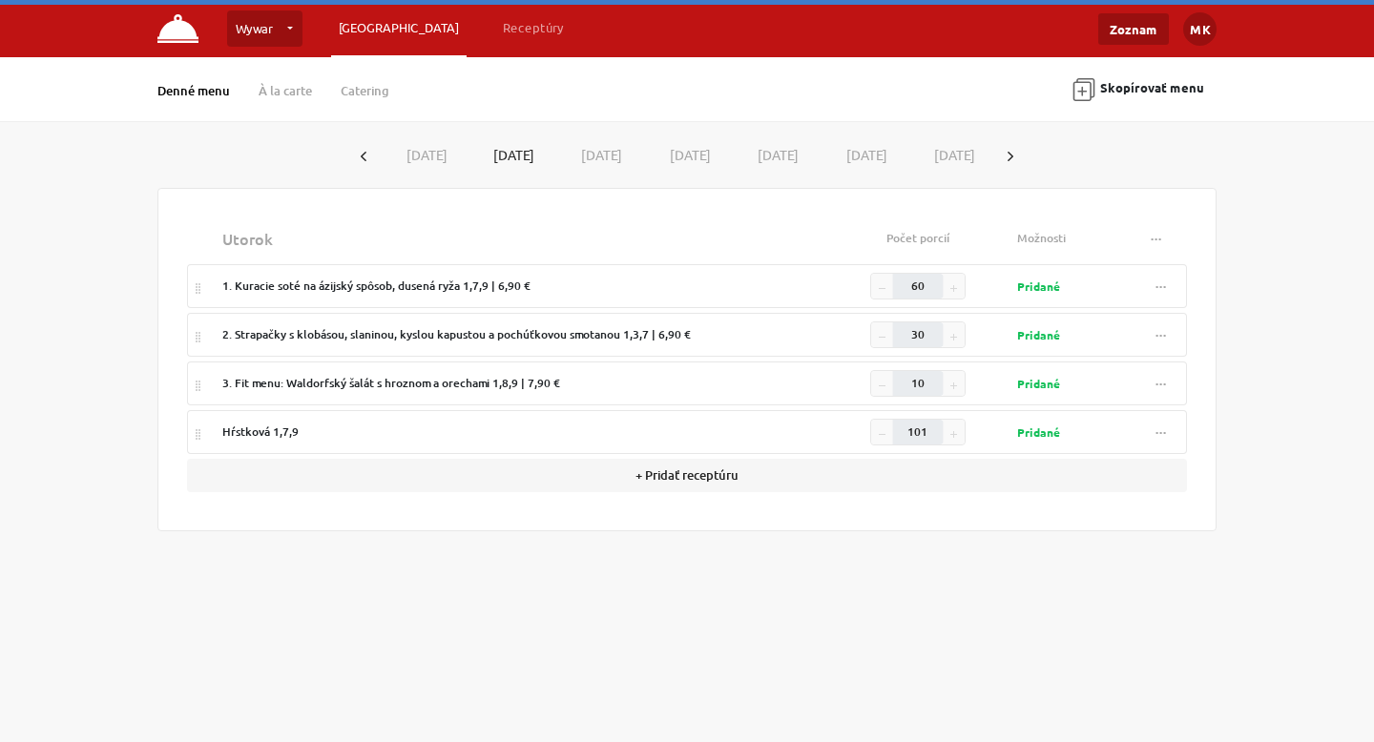
click at [582, 149] on button "[DATE]" at bounding box center [597, 154] width 89 height 35
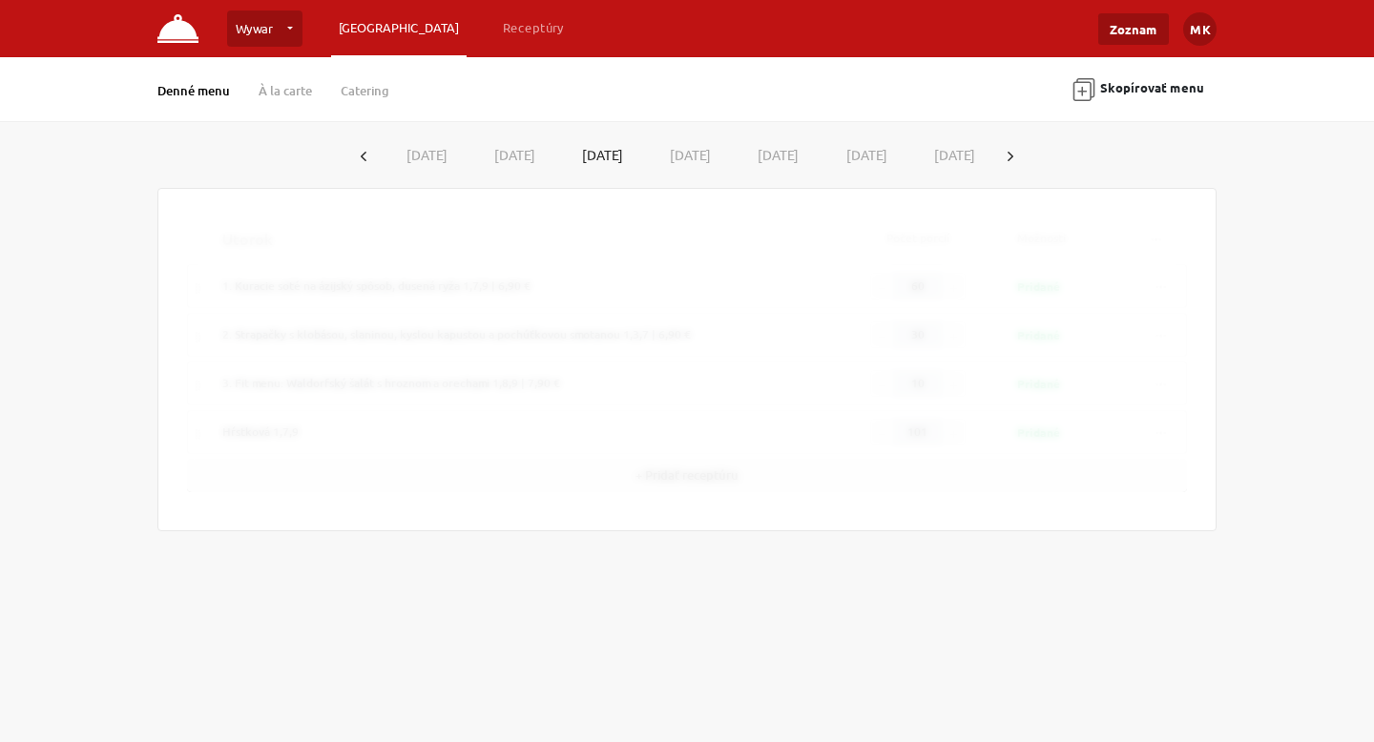
type input "100"
type input "70"
type input "15"
type input "10"
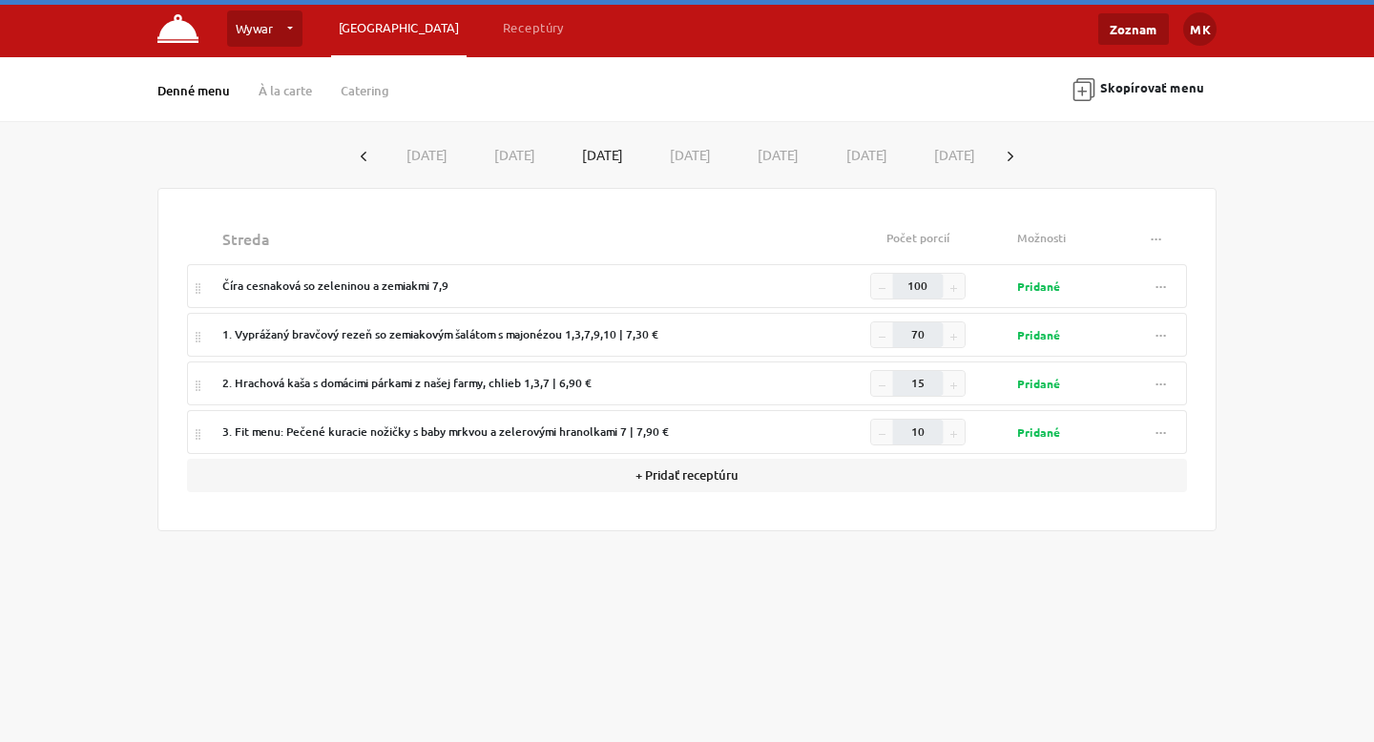
click at [674, 151] on button "[DATE]" at bounding box center [686, 154] width 89 height 35
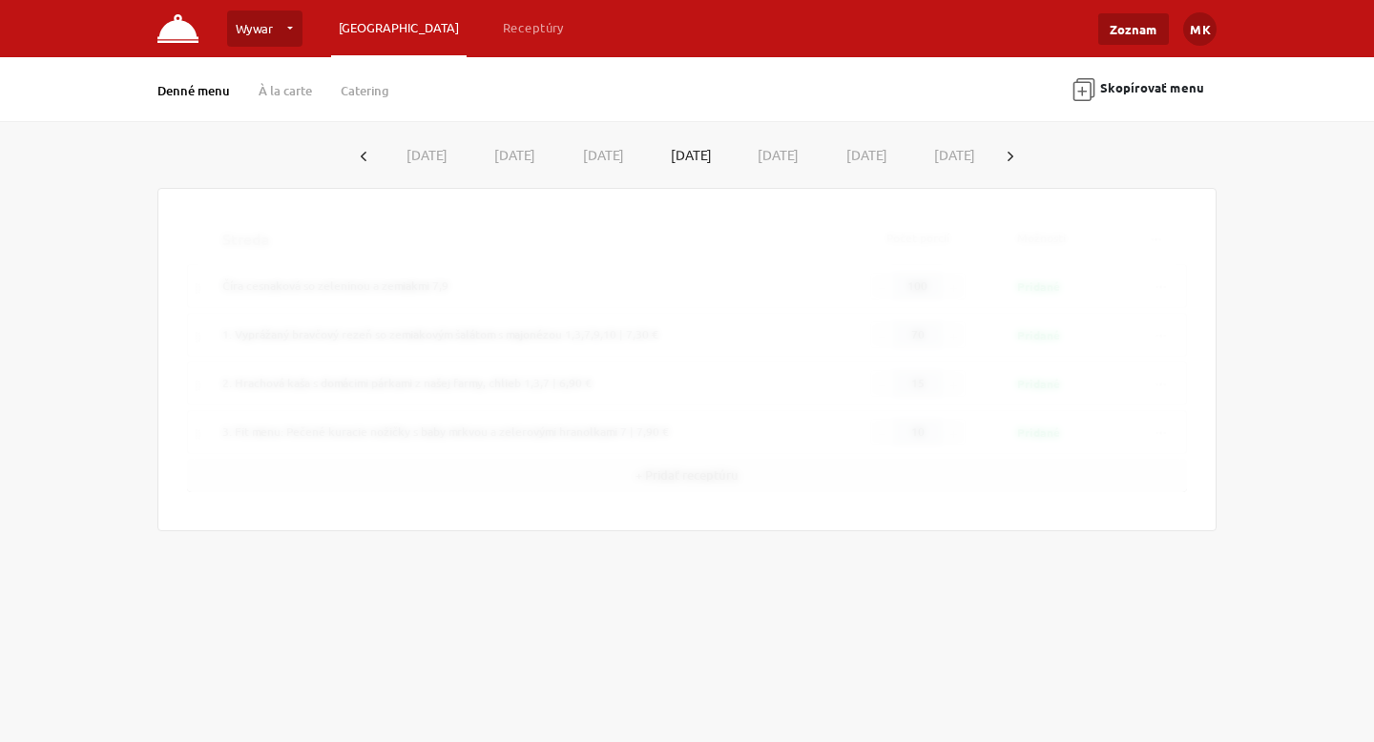
type input "60"
type input "20"
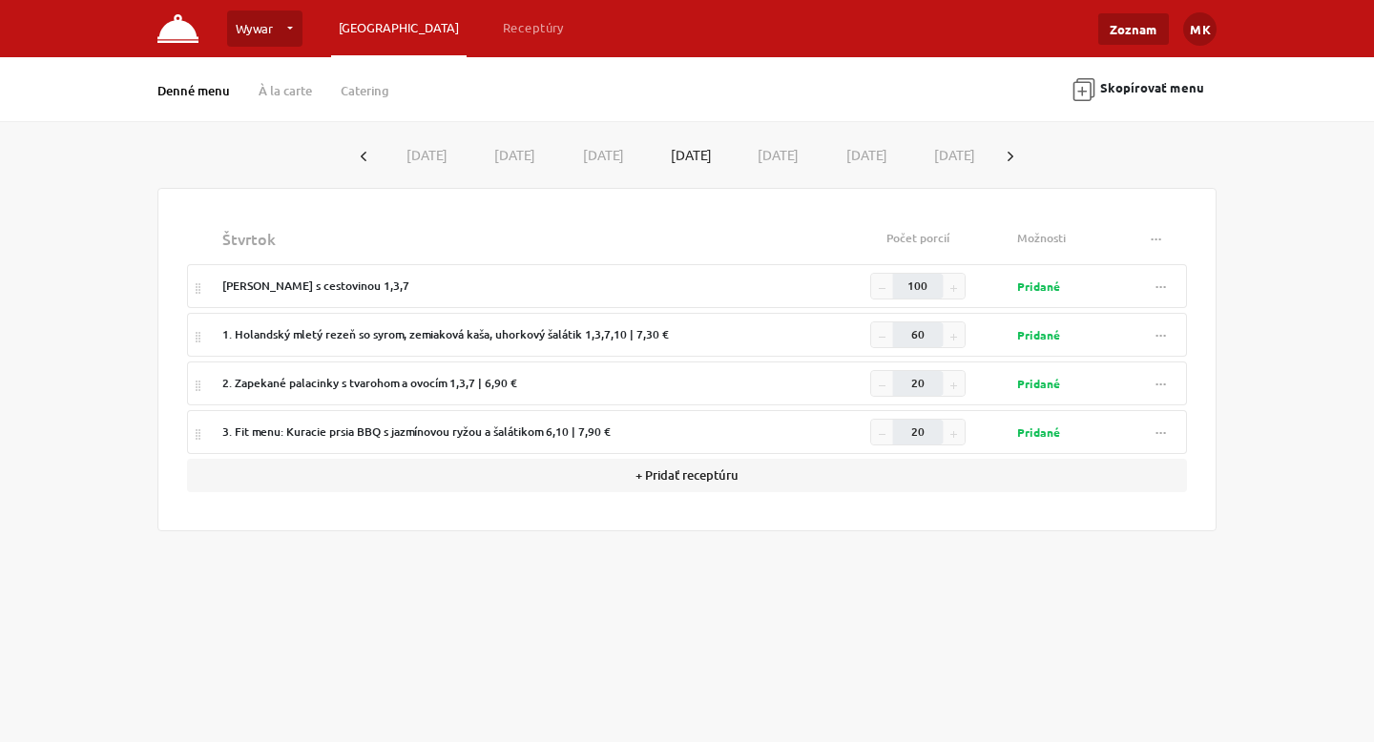
click at [499, 286] on div "[PERSON_NAME] s cestovinou 1,3,7" at bounding box center [520, 286] width 596 height 17
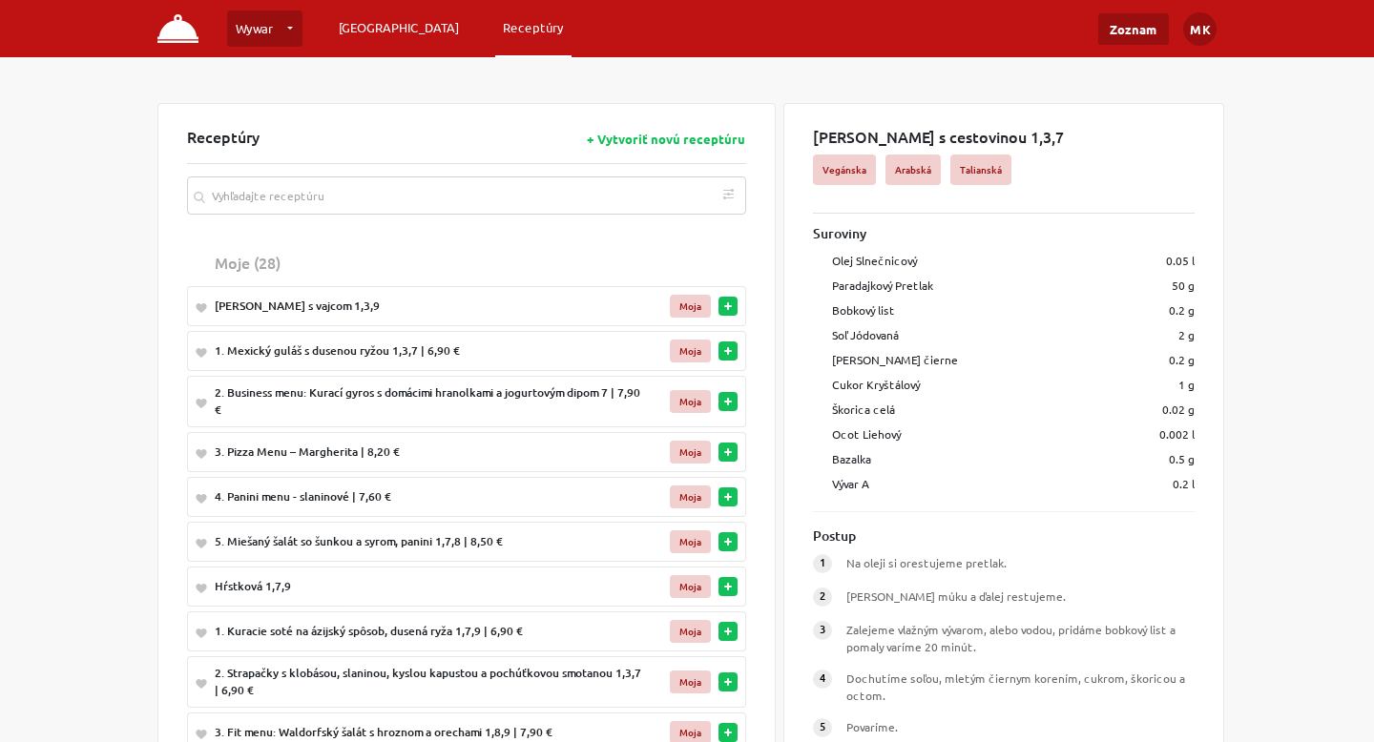
click at [362, 21] on link "[GEOGRAPHIC_DATA]" at bounding box center [398, 27] width 135 height 34
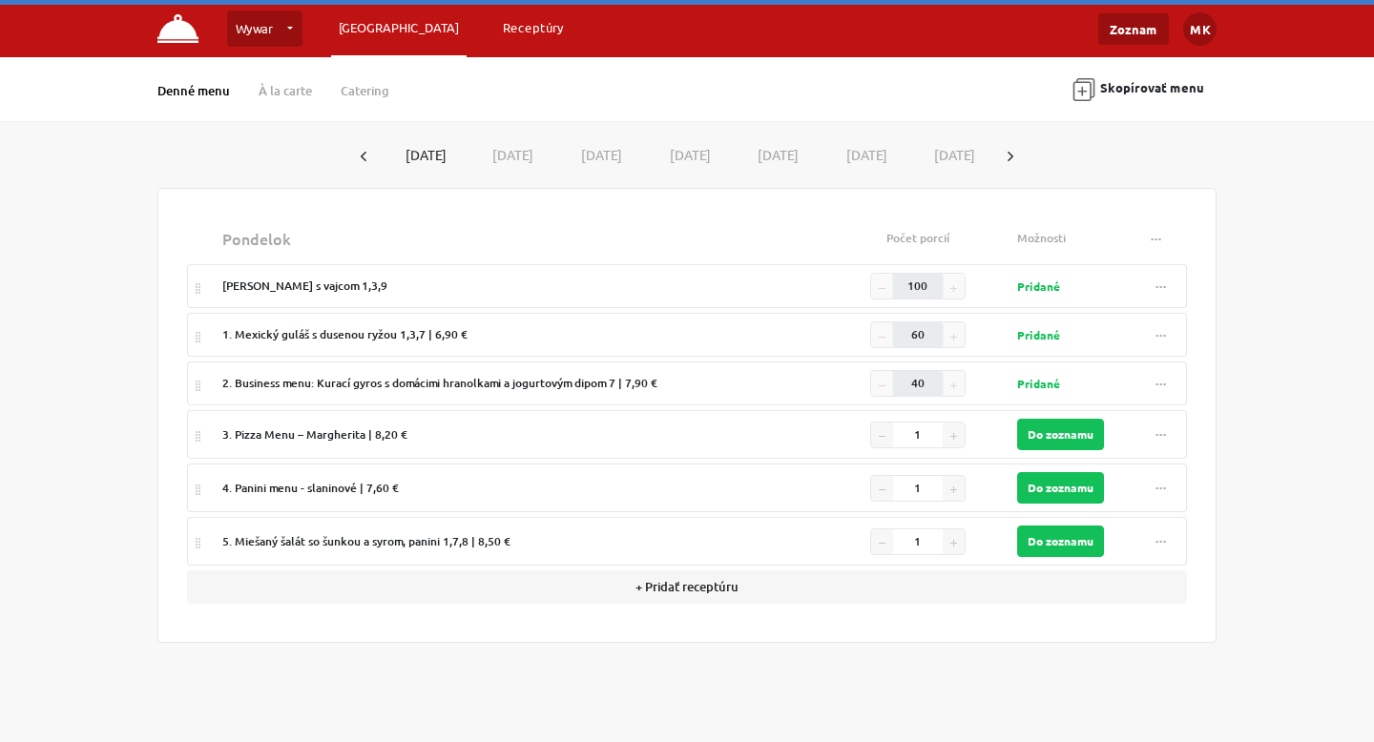
click at [495, 38] on link "Receptúry" at bounding box center [533, 27] width 76 height 34
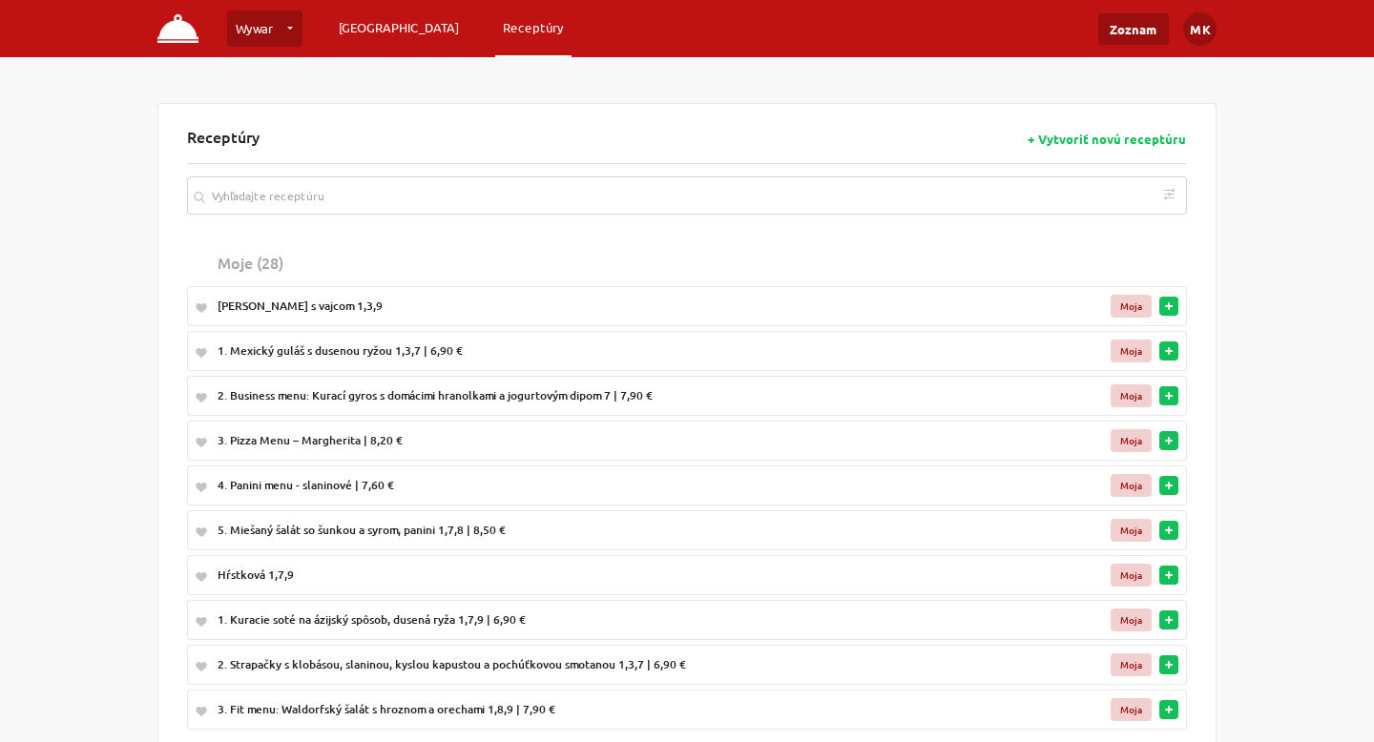
click at [363, 40] on link "[GEOGRAPHIC_DATA]" at bounding box center [398, 27] width 135 height 34
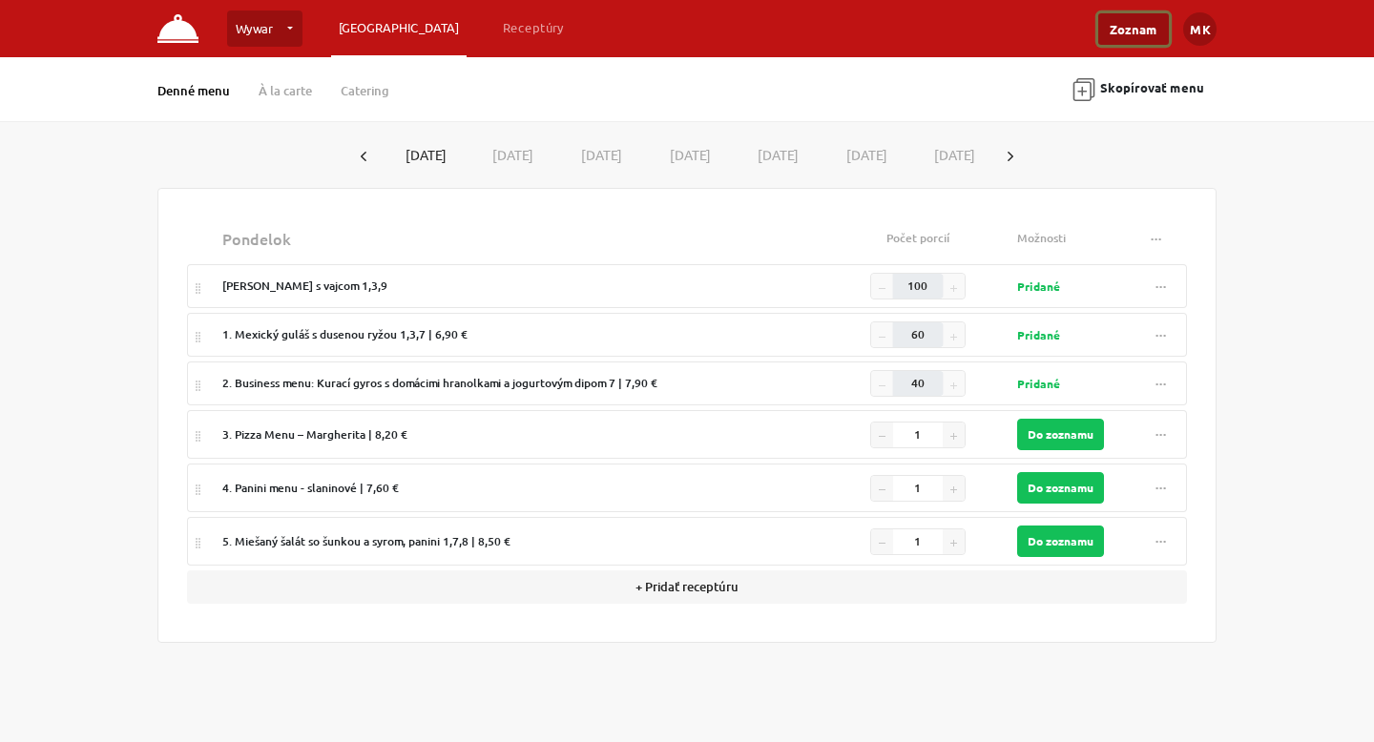
click at [1138, 30] on link "Zoznam" at bounding box center [1133, 28] width 71 height 31
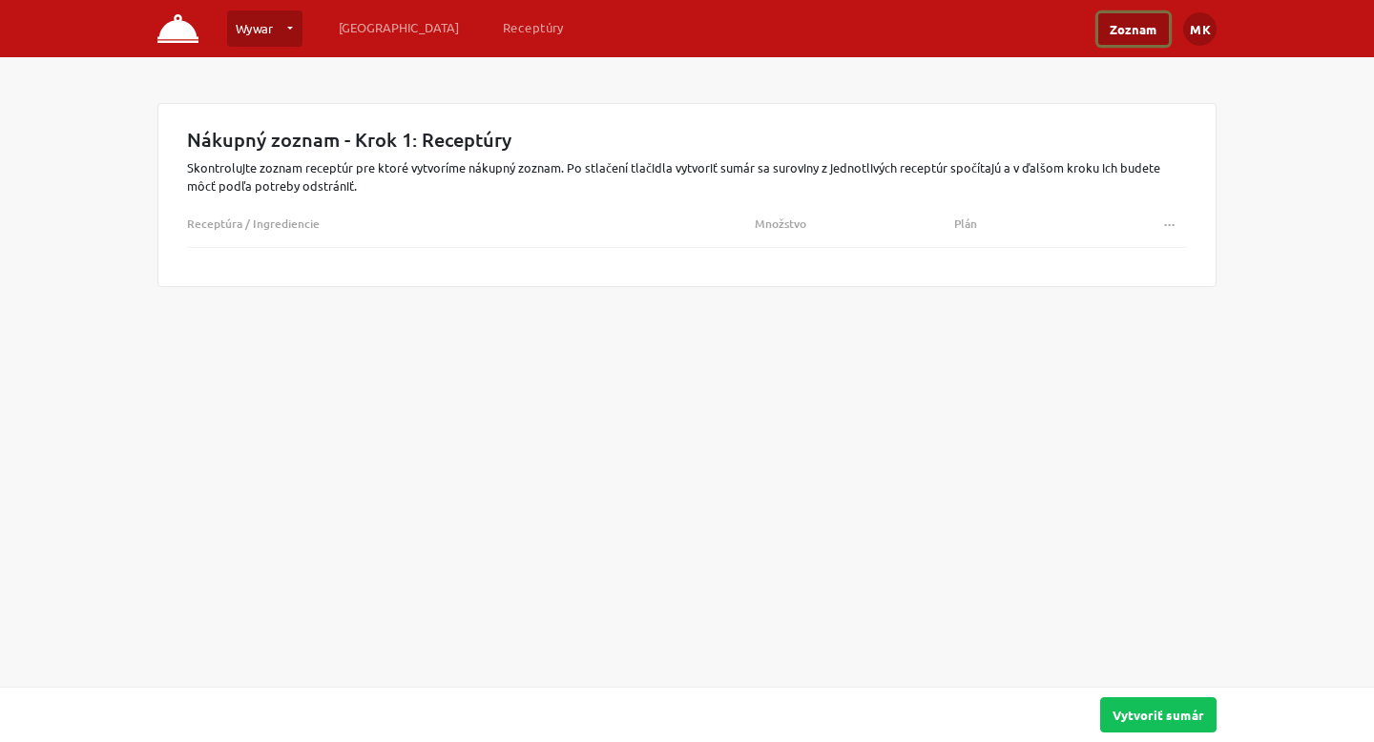
click at [1184, 228] on button "..." at bounding box center [1170, 224] width 34 height 28
click at [933, 356] on div "Wywar Wywar … Vytvoriť novú prevádzku Plánovanie Receptúry Zoznam MK Nastavenia…" at bounding box center [687, 371] width 1374 height 742
click at [371, 38] on link "[GEOGRAPHIC_DATA]" at bounding box center [398, 27] width 135 height 34
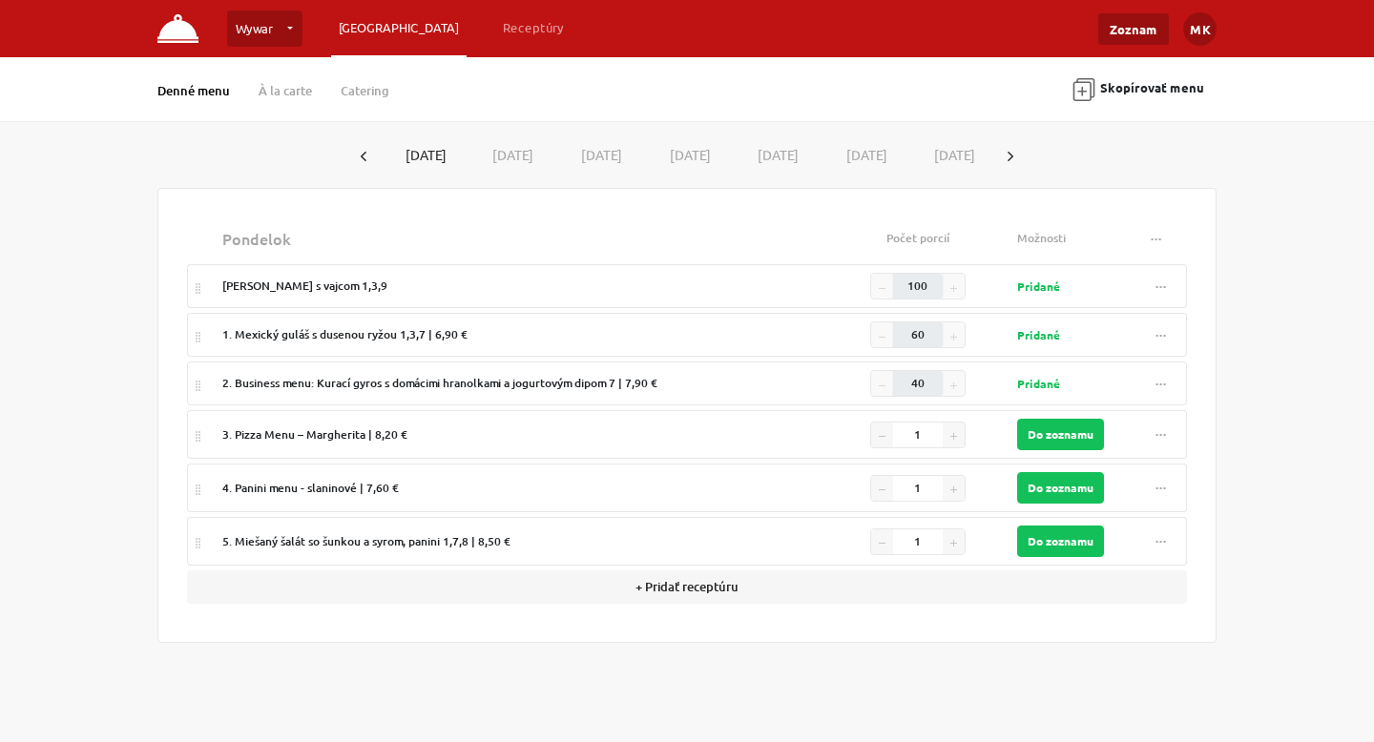
click at [1054, 285] on strong "Pridané" at bounding box center [1038, 286] width 43 height 15
click at [1158, 289] on button "..." at bounding box center [1161, 287] width 34 height 26
click at [1260, 339] on div "Denné menu À la carte Catering Skopírovať menu 25.8.2025 26.8.2025 27.8.2025 28…" at bounding box center [687, 350] width 1374 height 586
click at [1152, 237] on button "..." at bounding box center [1156, 239] width 34 height 26
click at [1243, 295] on div "Denné menu À la carte Catering Skopírovať menu 25.8.2025 26.8.2025 27.8.2025 28…" at bounding box center [687, 350] width 1374 height 586
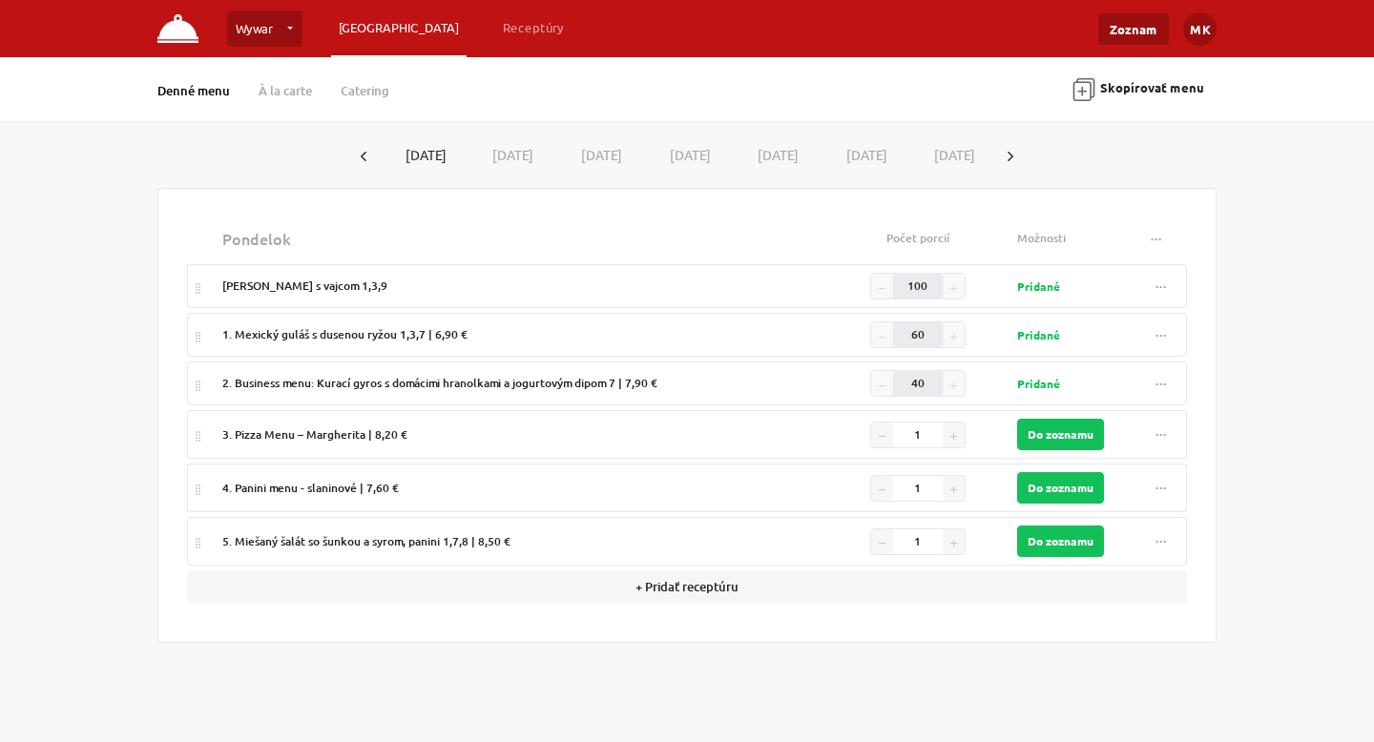
click at [275, 285] on div "[PERSON_NAME] s vajcom 1,3,9" at bounding box center [520, 286] width 596 height 17
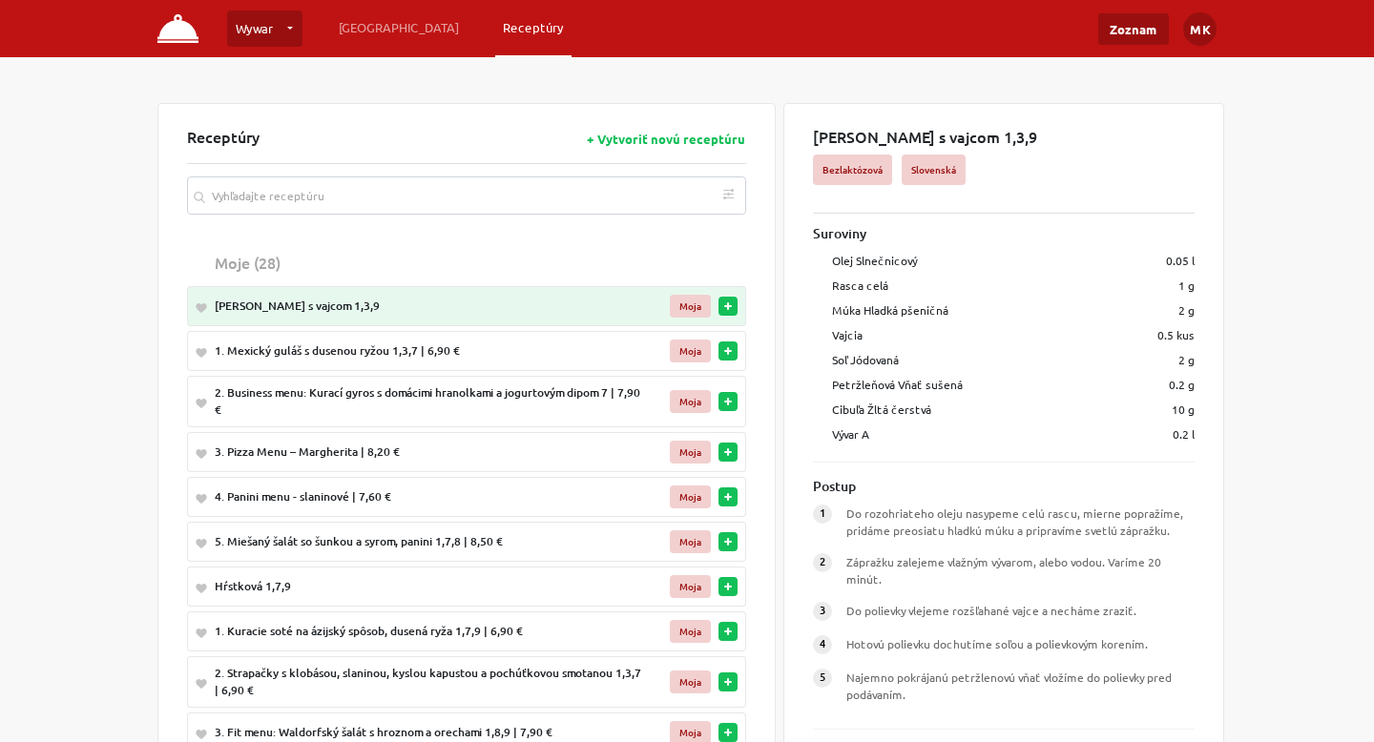
click at [495, 20] on link "Receptúry" at bounding box center [533, 27] width 76 height 34
click at [495, 33] on link "Receptúry" at bounding box center [533, 27] width 76 height 34
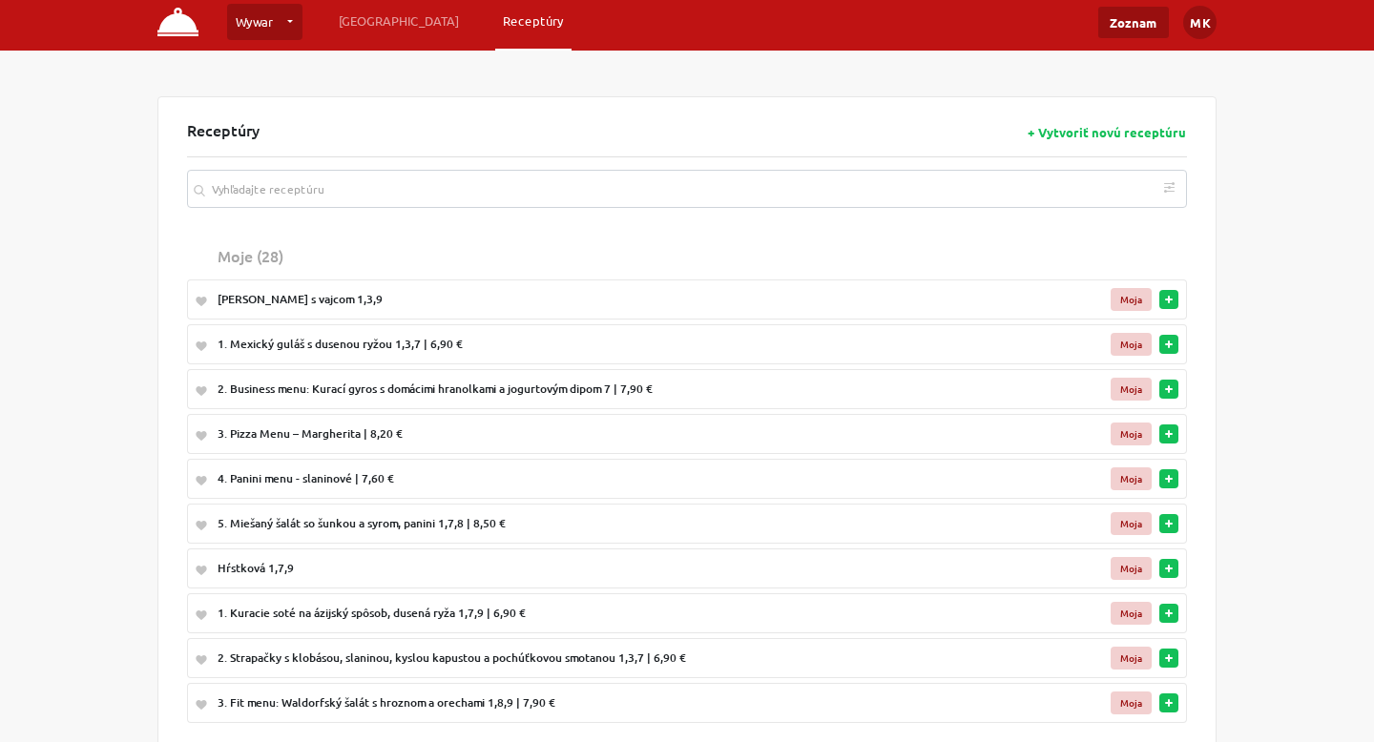
scroll to position [131, 0]
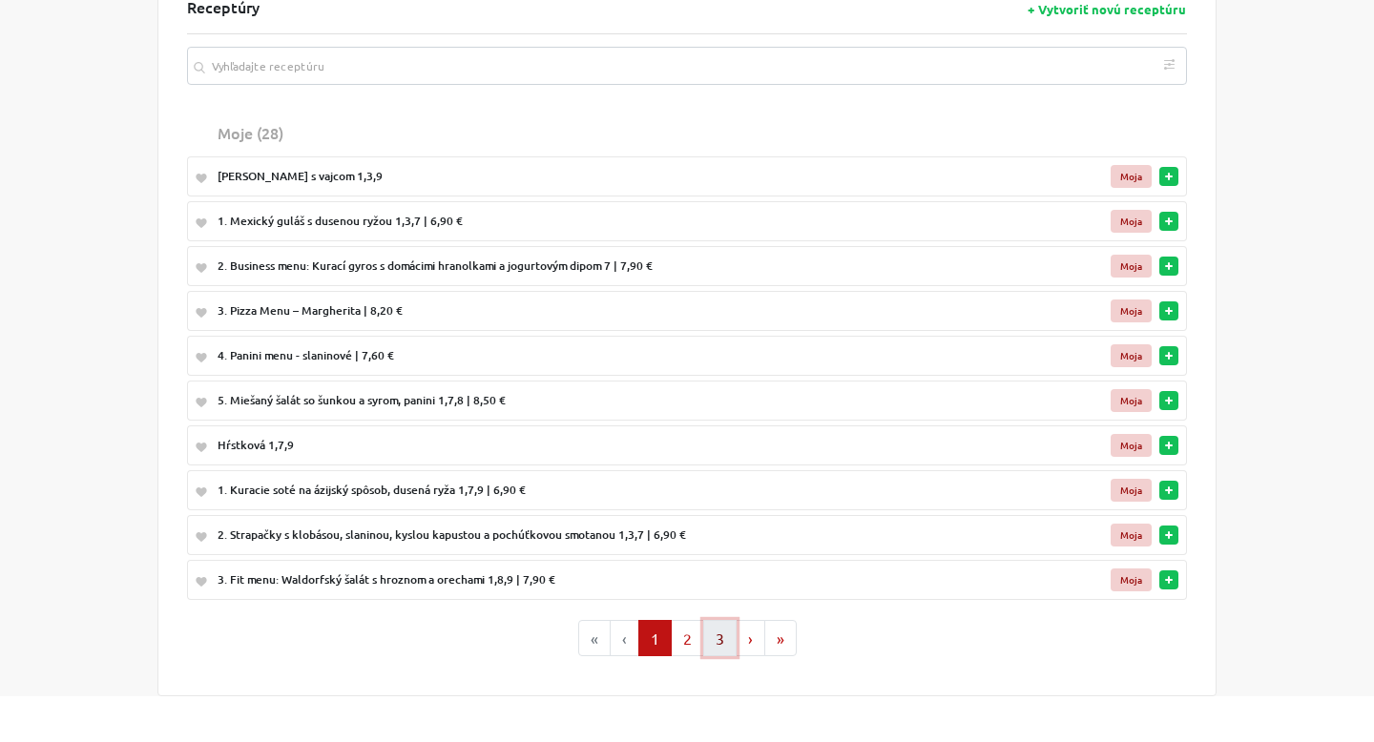
click at [709, 648] on button "3" at bounding box center [719, 638] width 33 height 36
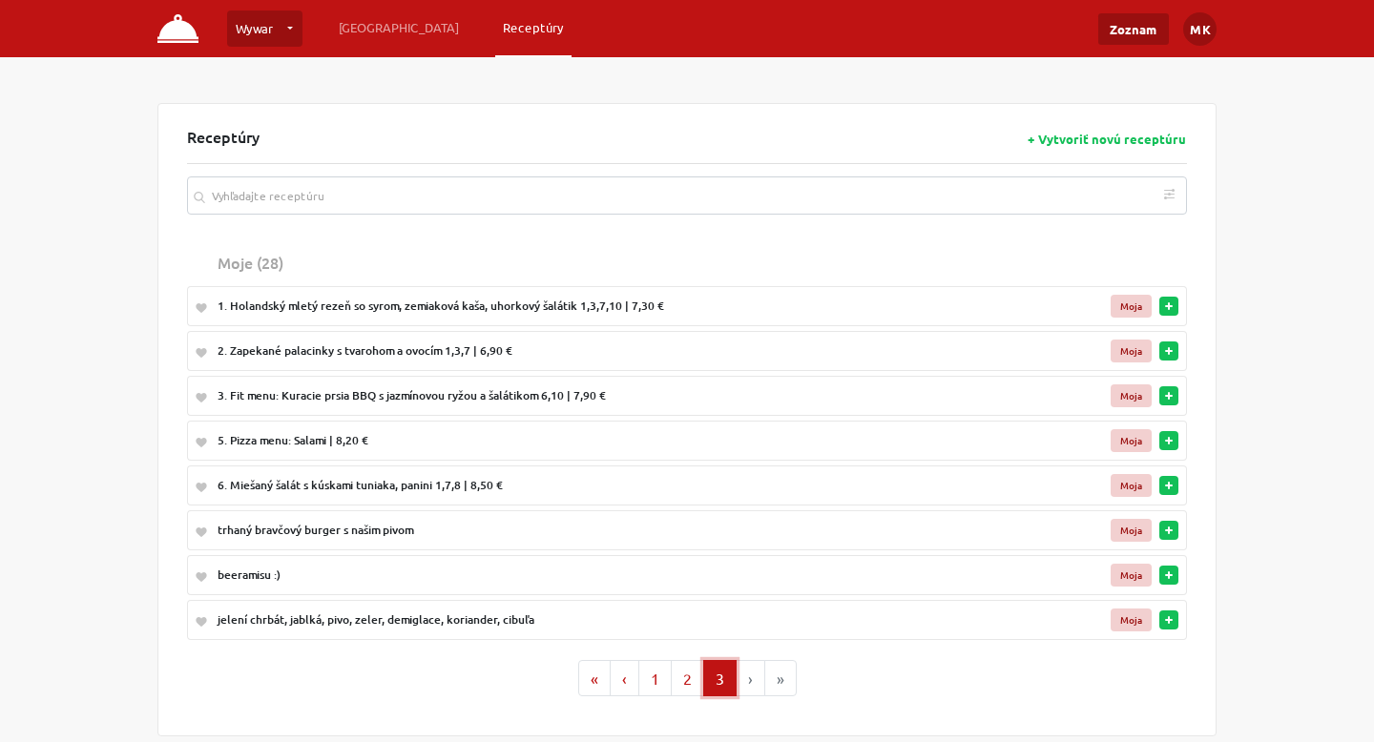
scroll to position [0, 0]
click at [272, 530] on div "trhaný bravčový burger s našim pivom" at bounding box center [610, 530] width 784 height 17
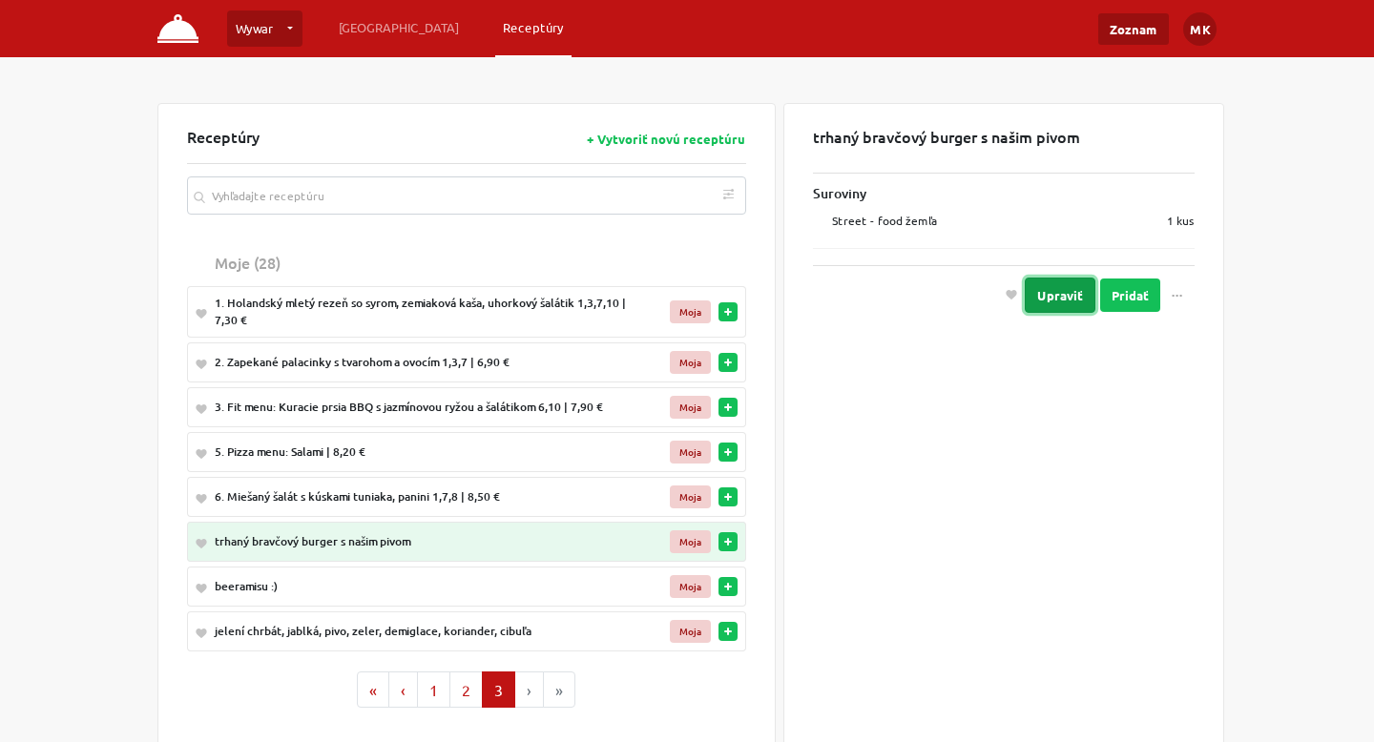
click at [1092, 300] on button "Upraviť" at bounding box center [1060, 295] width 71 height 35
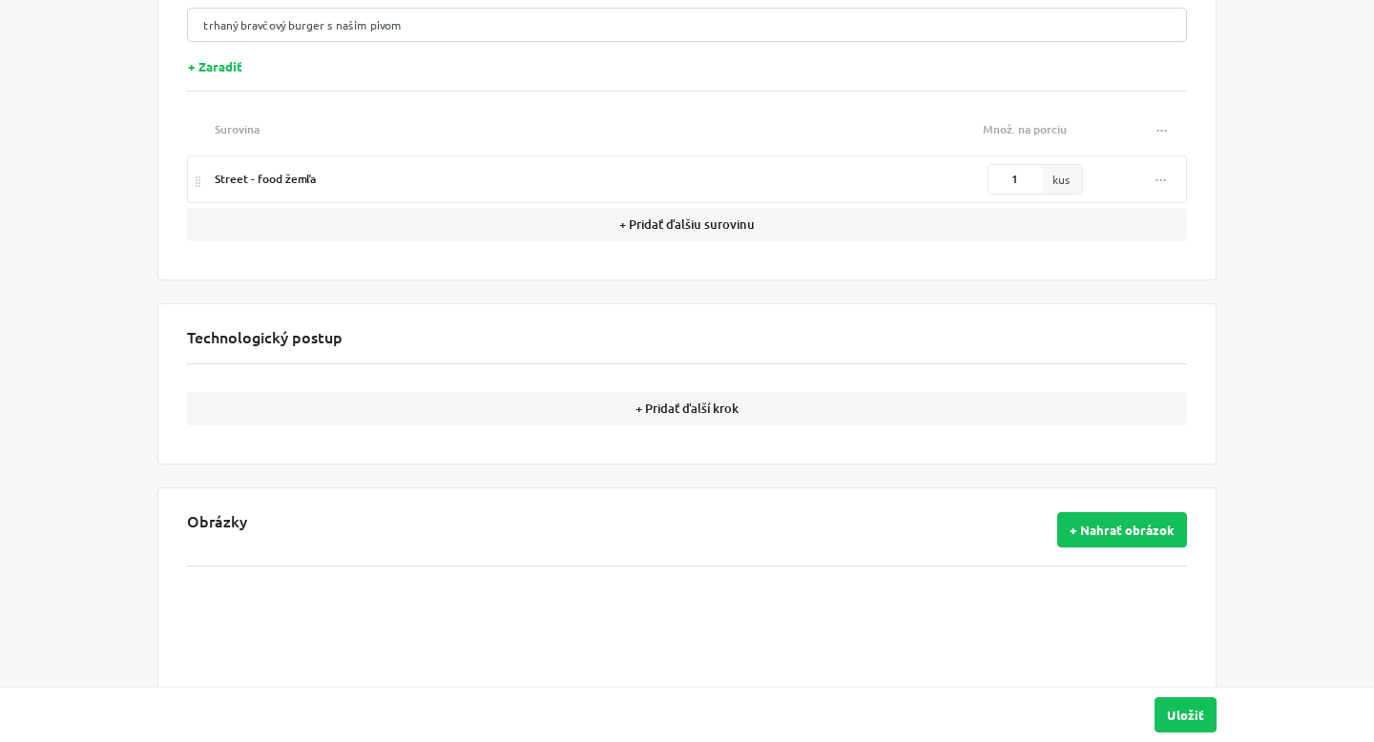
scroll to position [260, 0]
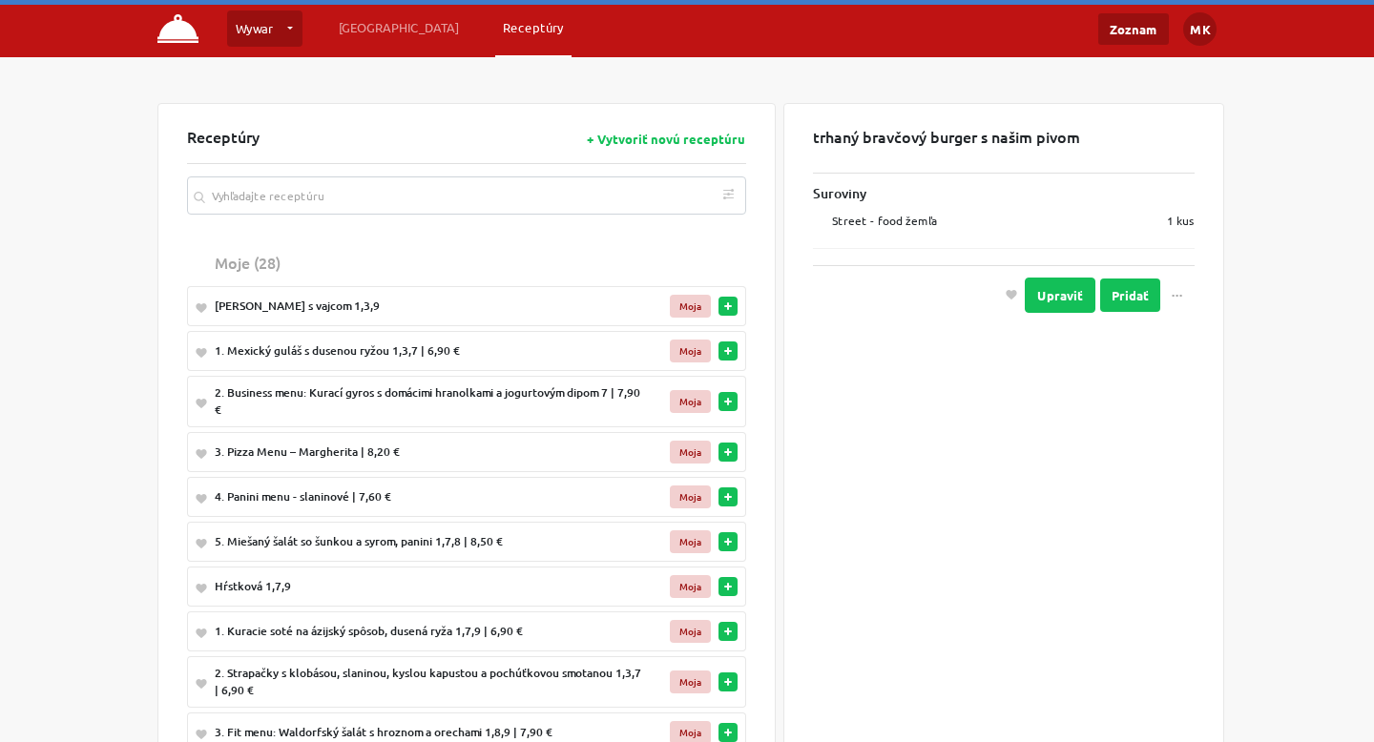
scroll to position [249, 0]
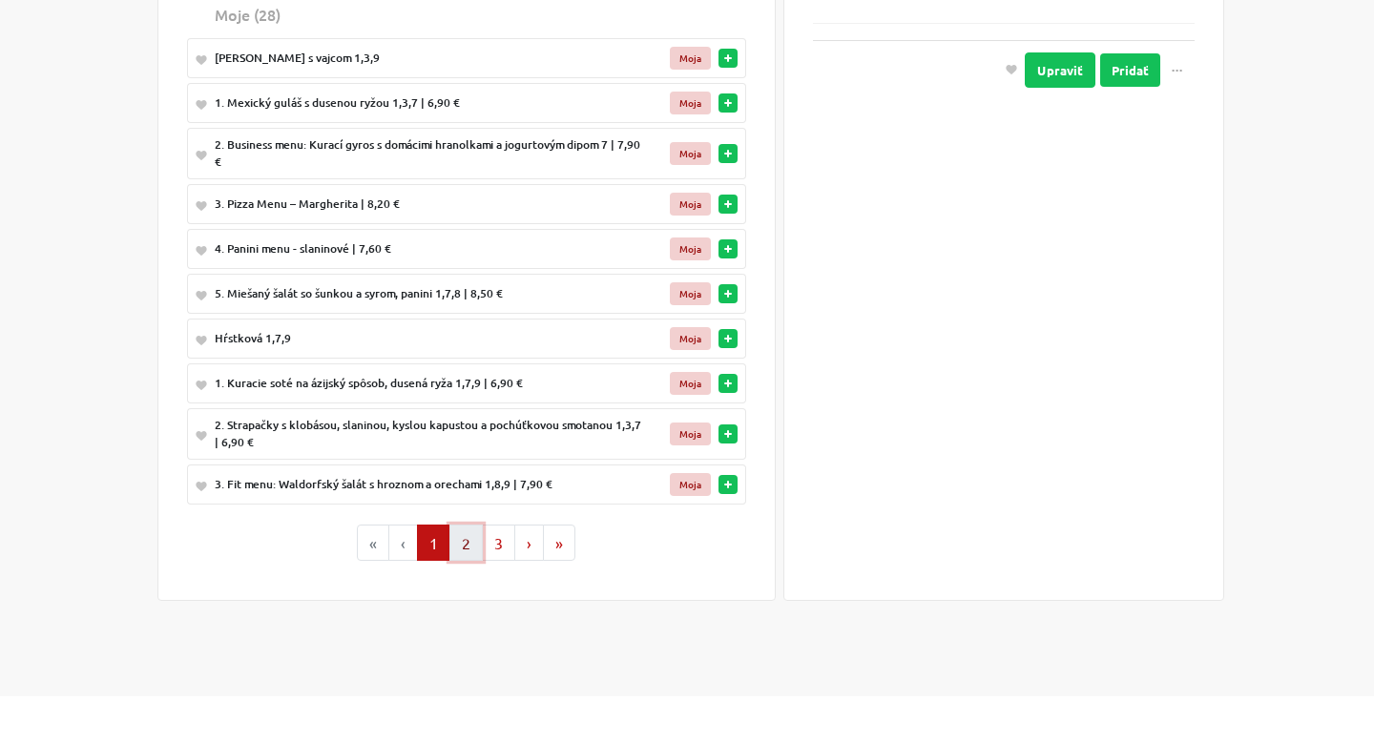
click at [469, 551] on button "2" at bounding box center [465, 543] width 33 height 36
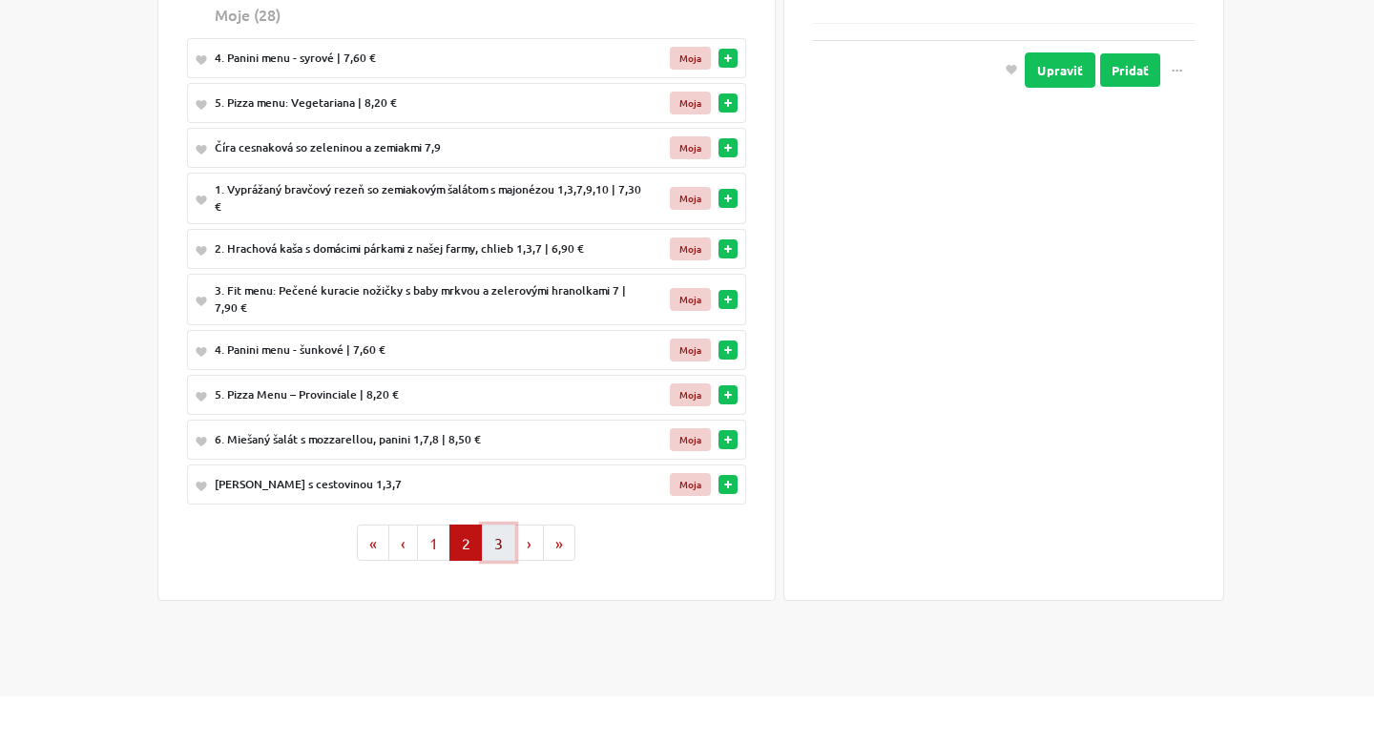
click at [496, 551] on button "3" at bounding box center [498, 543] width 33 height 36
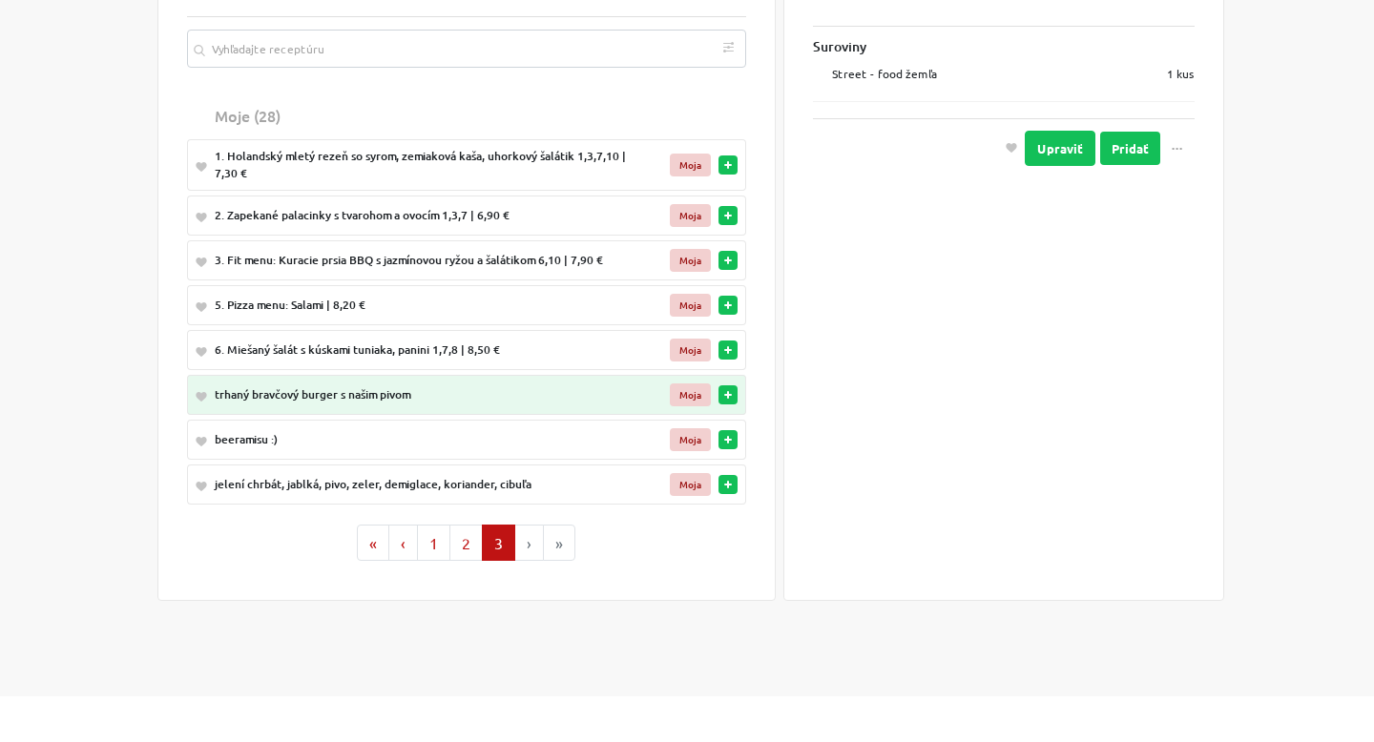
click at [247, 441] on div "beeramisu :)" at bounding box center [430, 439] width 431 height 17
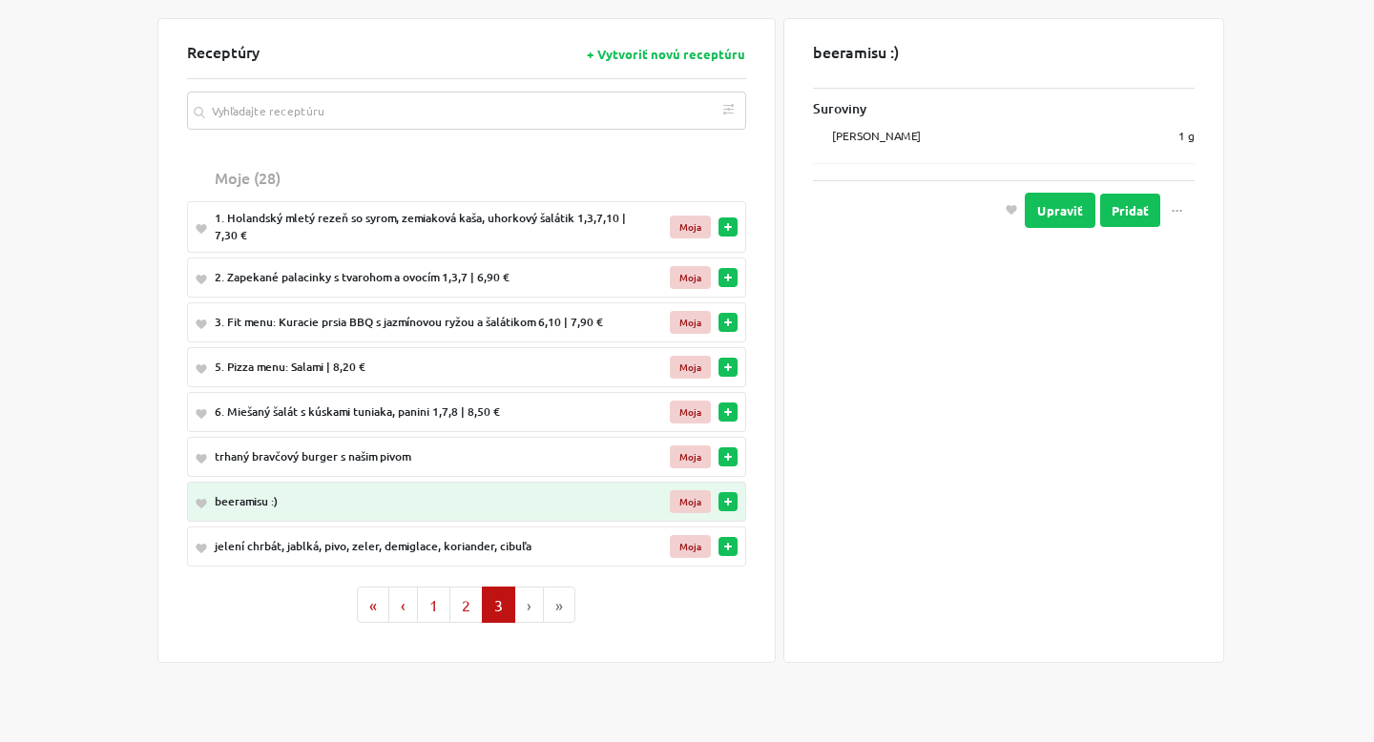
scroll to position [91, 0]
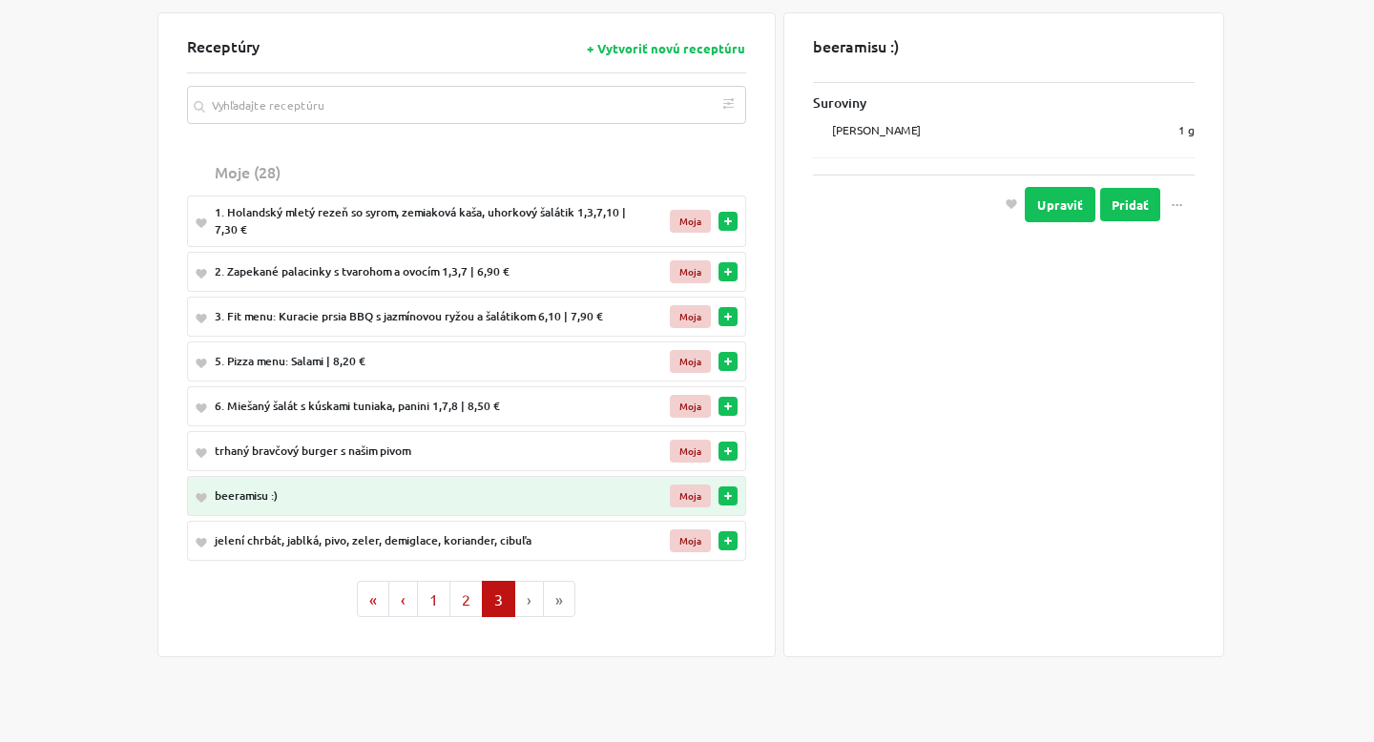
click at [255, 541] on div "jelení chrbát, jablká, pivo, zeler, demiglace, koriander, cibuľa" at bounding box center [430, 540] width 431 height 17
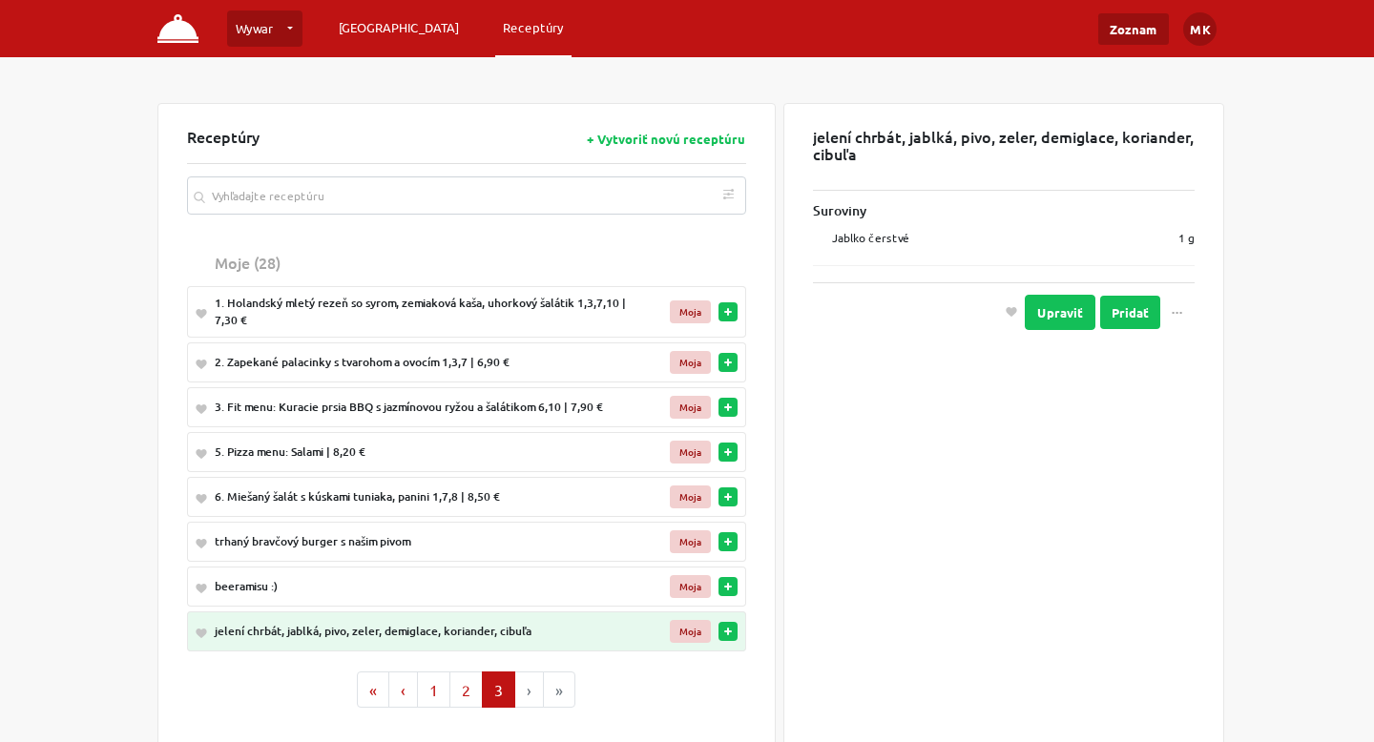
click at [391, 31] on link "[GEOGRAPHIC_DATA]" at bounding box center [398, 27] width 135 height 34
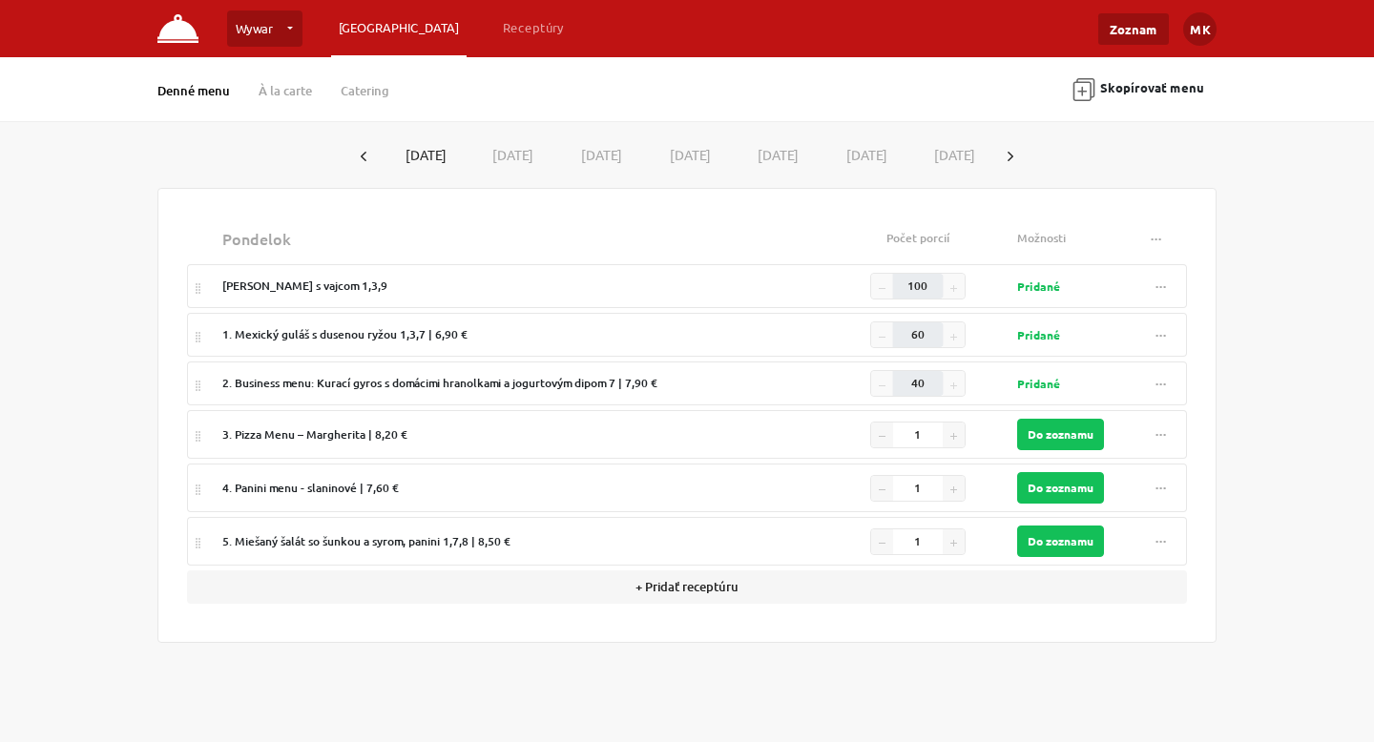
click at [492, 162] on button "[DATE]" at bounding box center [510, 154] width 89 height 35
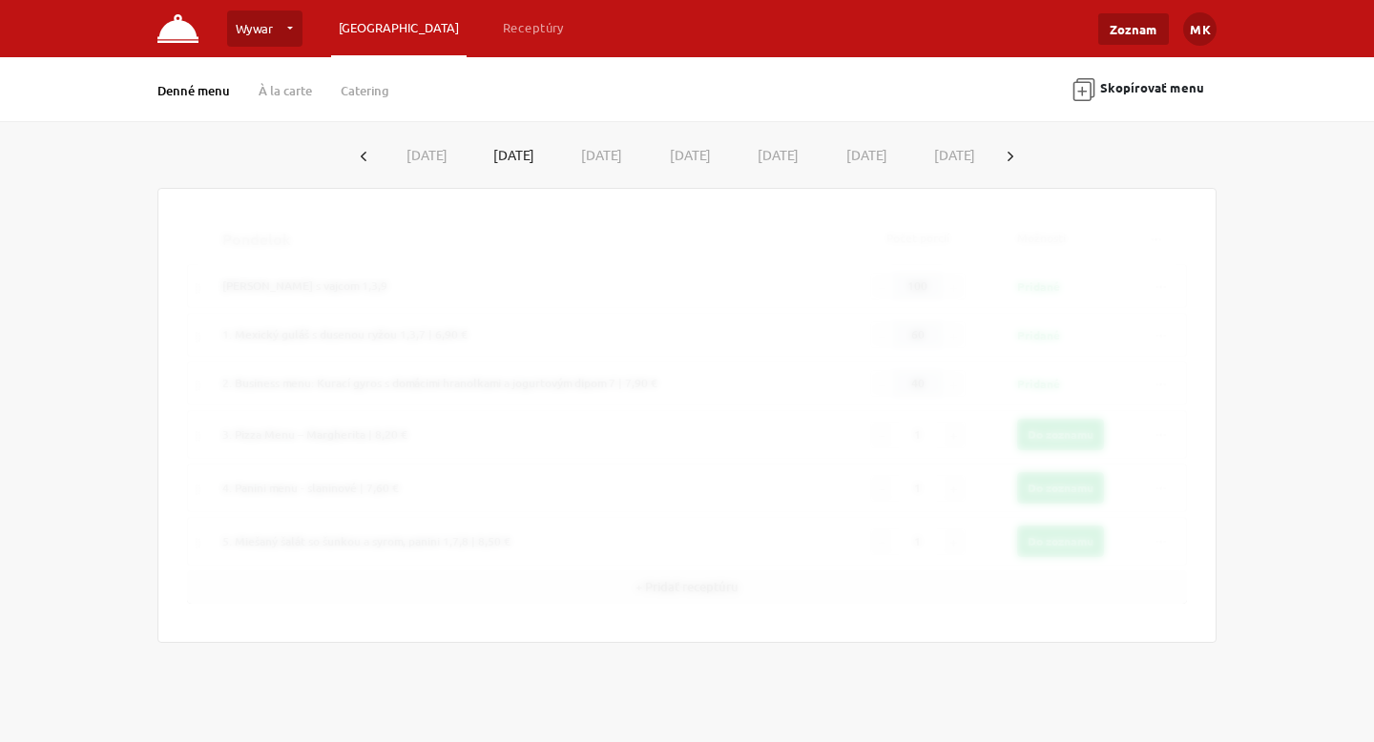
type input "60"
type input "30"
type input "10"
type input "101"
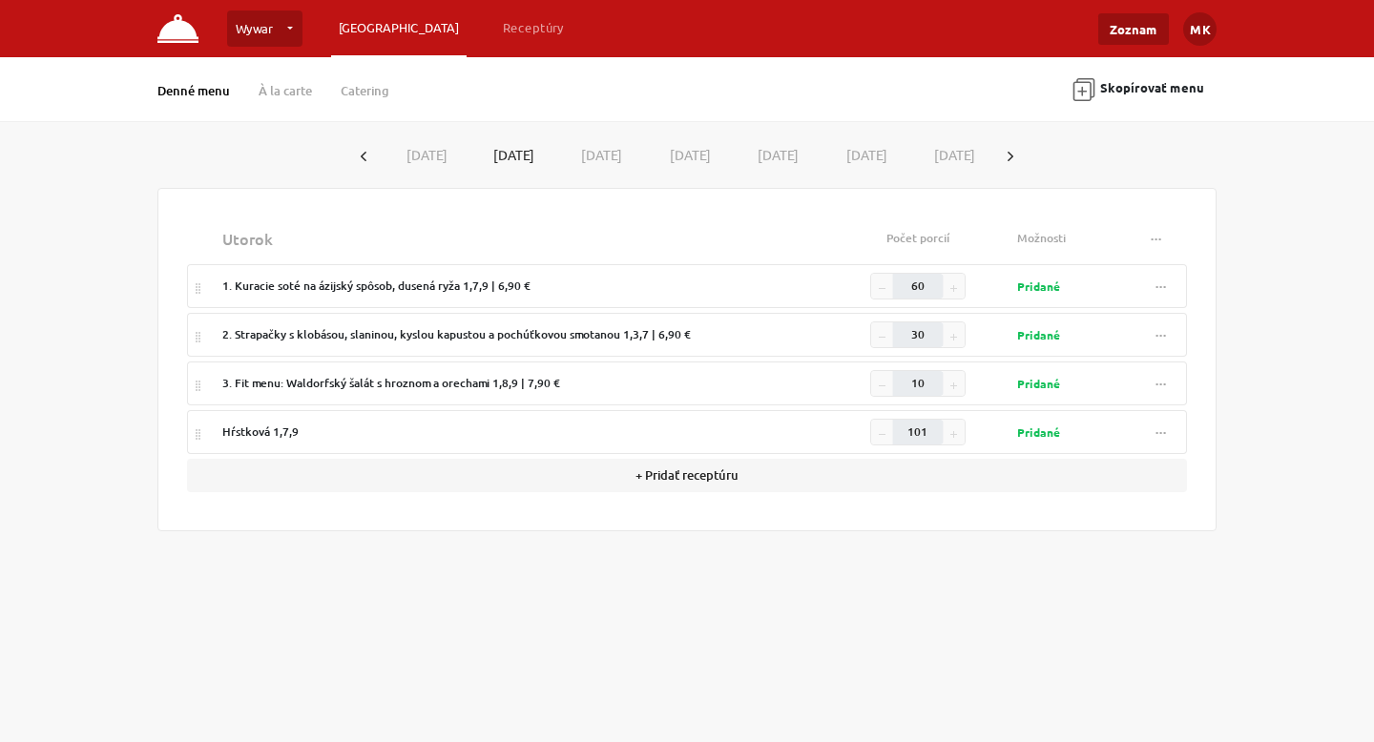
click at [620, 157] on button "[DATE]" at bounding box center [597, 154] width 89 height 35
type input "100"
type input "70"
type input "15"
type input "10"
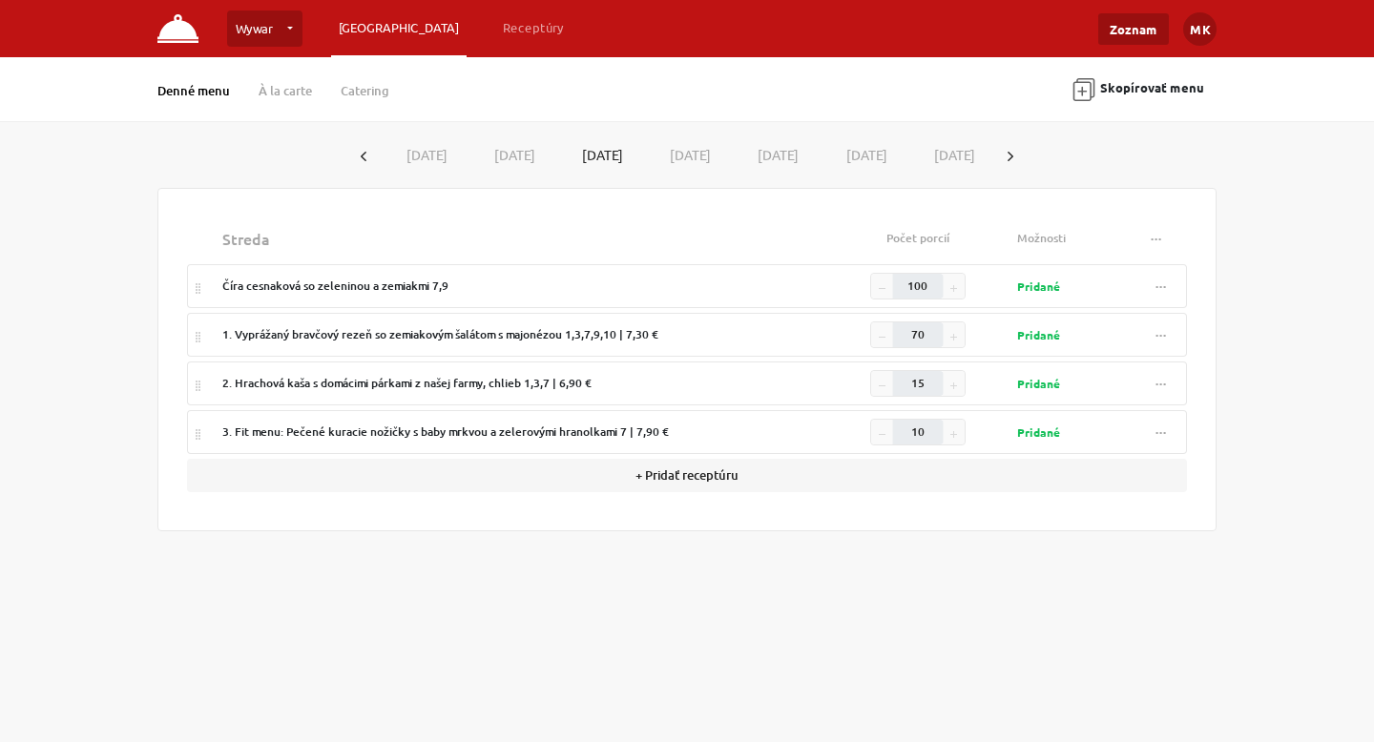
click at [694, 146] on button "[DATE]" at bounding box center [686, 154] width 89 height 35
type input "60"
type input "20"
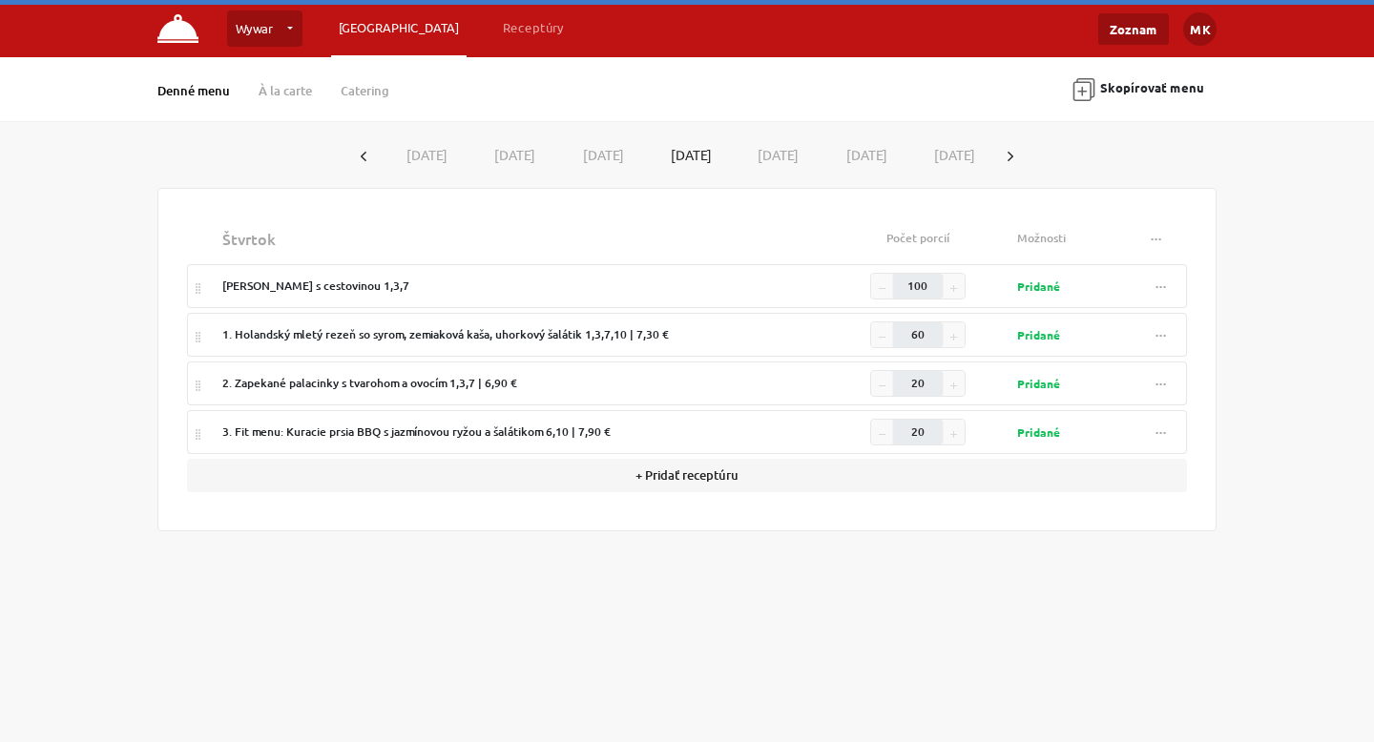
click at [819, 171] on button "[DATE]" at bounding box center [774, 154] width 89 height 35
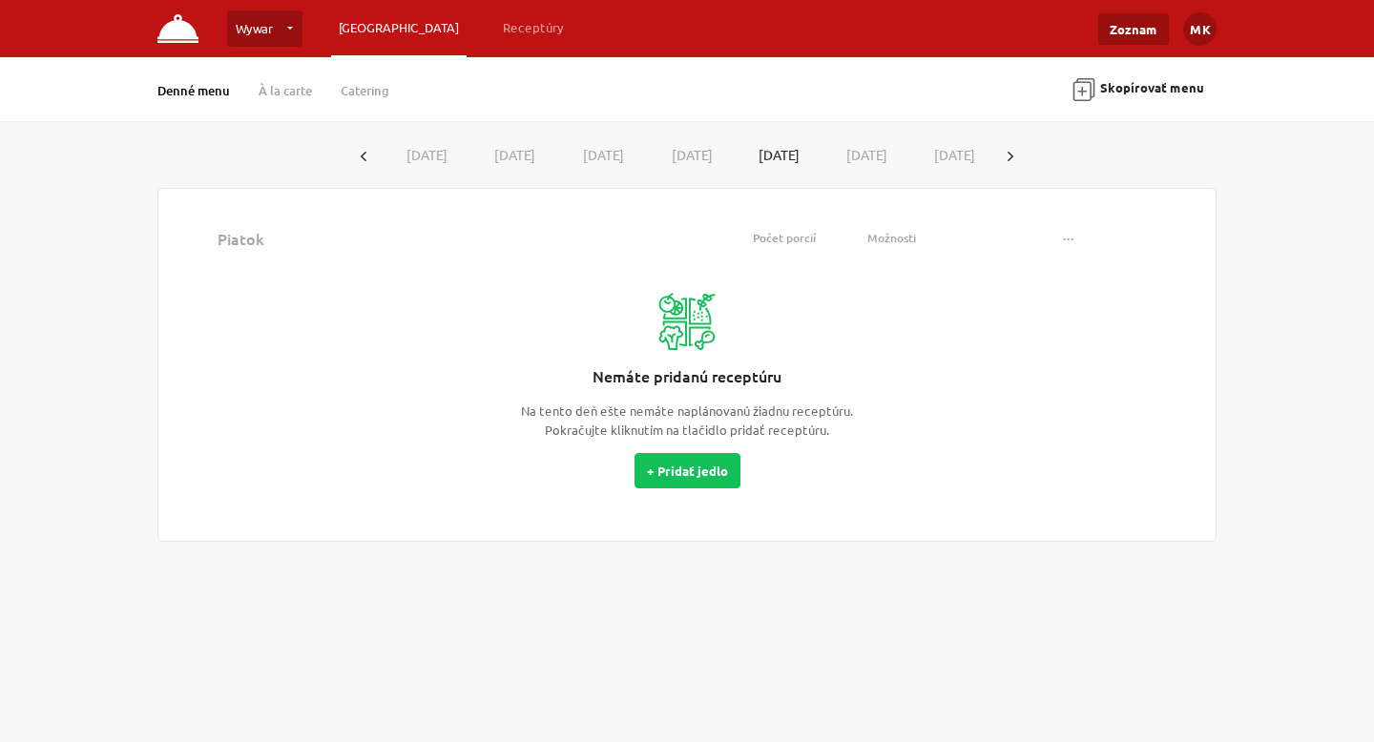
click at [705, 158] on button "[DATE]" at bounding box center [688, 154] width 89 height 35
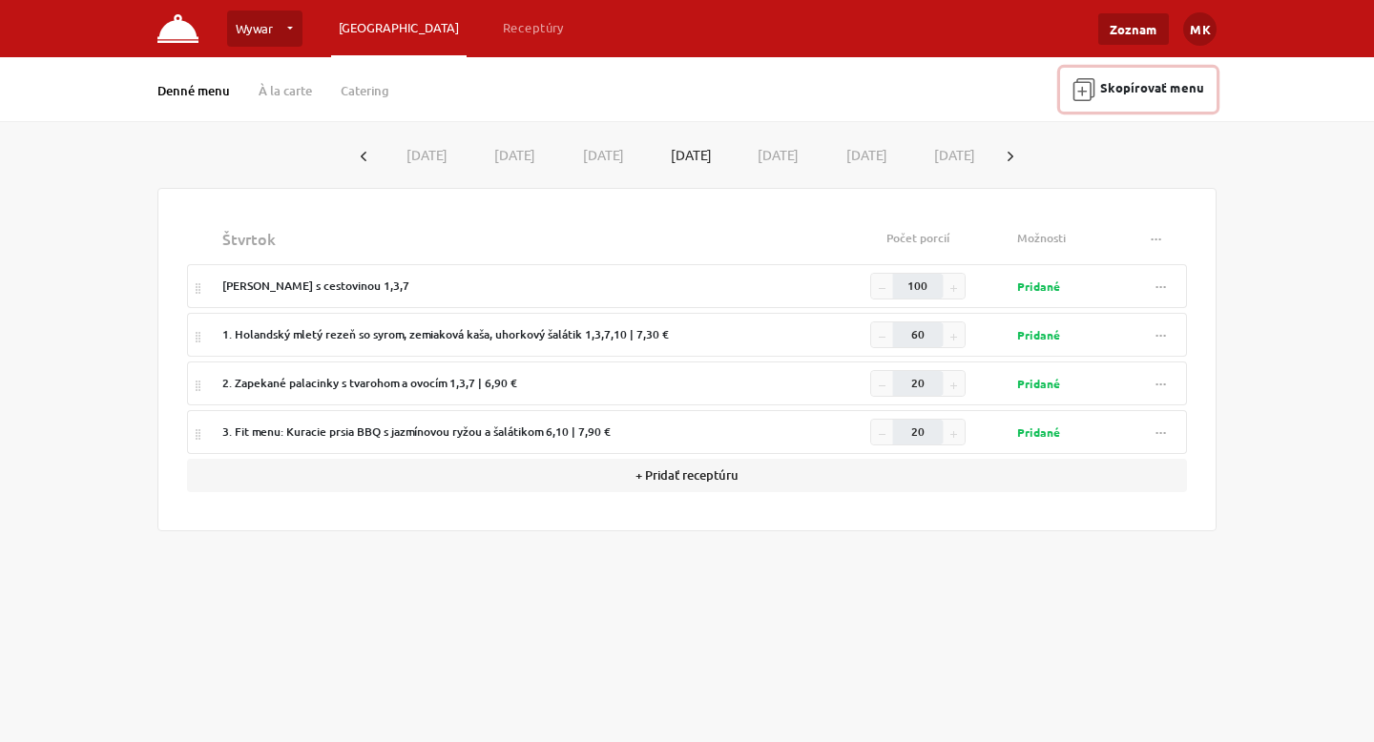
click at [1094, 101] on button "Skopírovať menu" at bounding box center [1138, 90] width 156 height 44
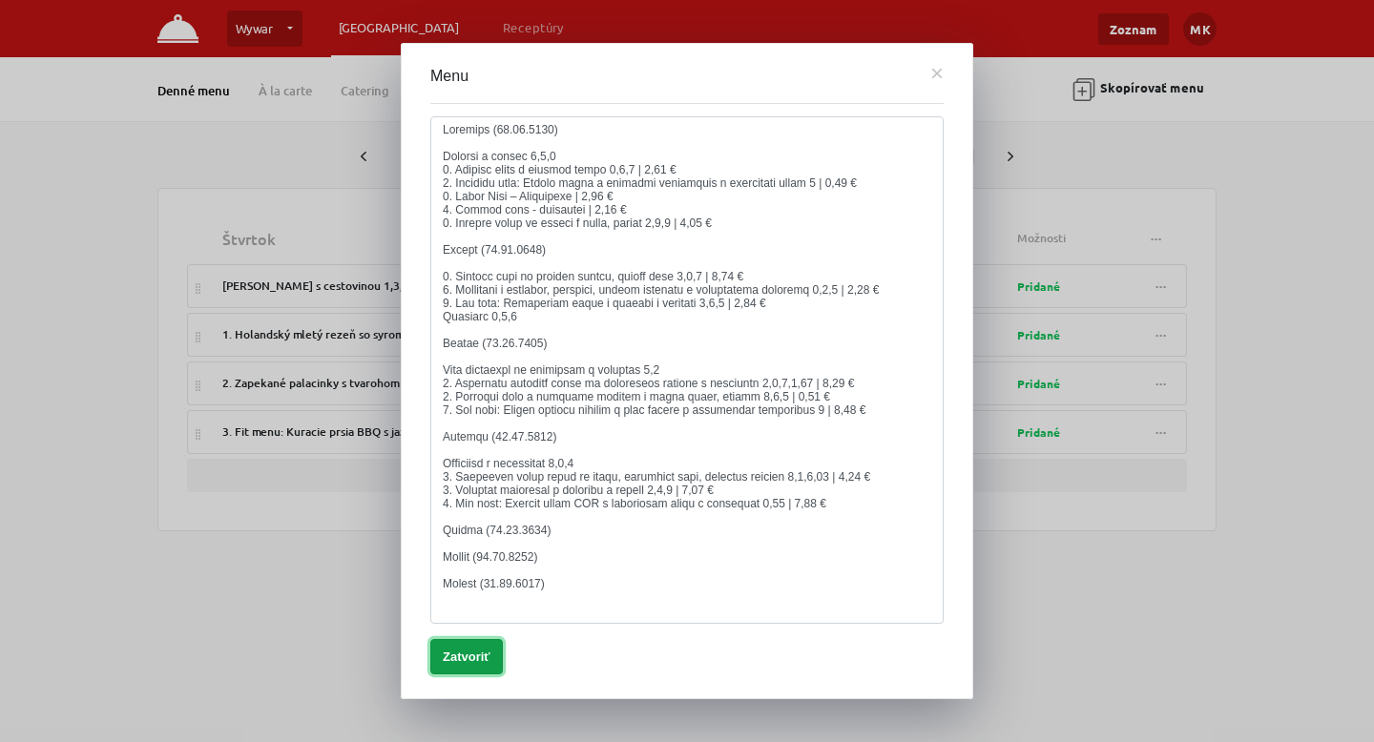
click at [476, 665] on button "Zatvoriť" at bounding box center [466, 656] width 73 height 35
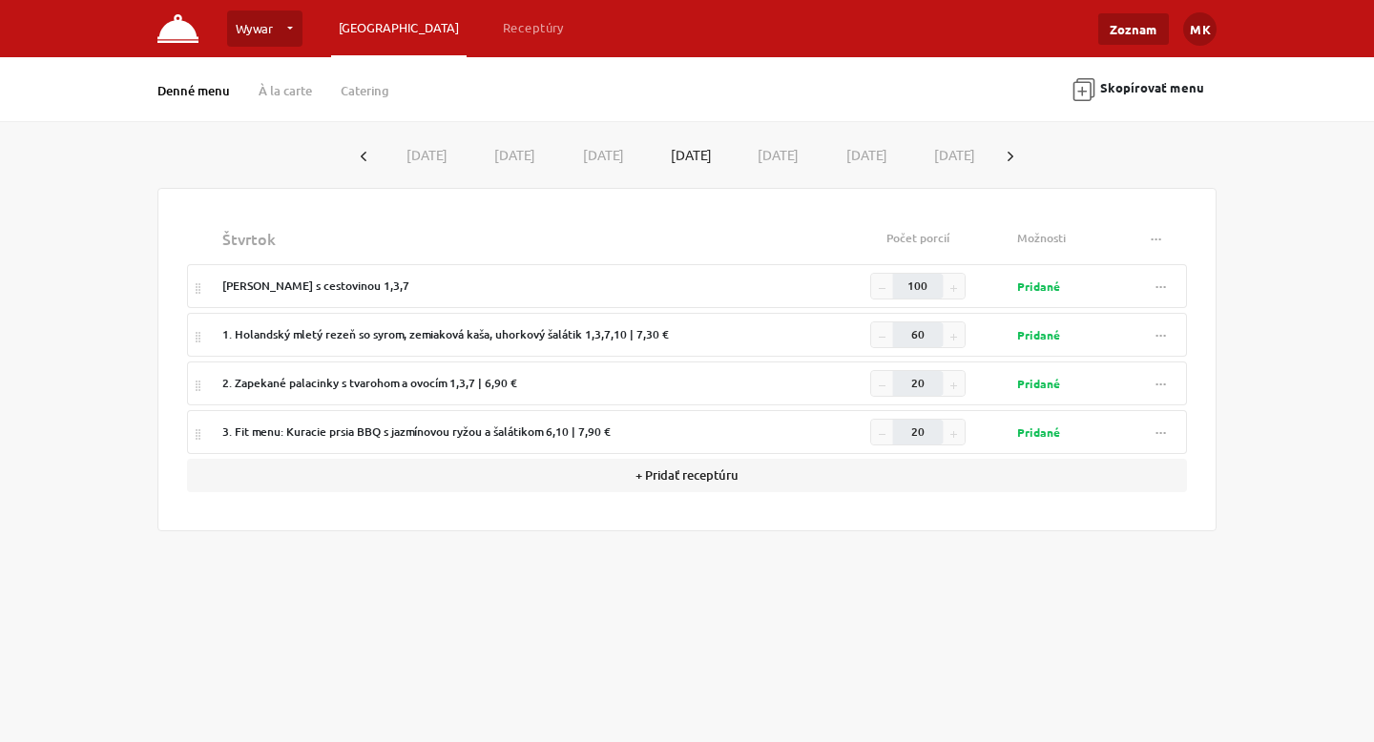
click at [338, 275] on td "[PERSON_NAME] s cestovinou 1,3,7" at bounding box center [521, 286] width 612 height 44
click at [338, 281] on div "[PERSON_NAME] s cestovinou 1,3,7" at bounding box center [520, 286] width 596 height 17
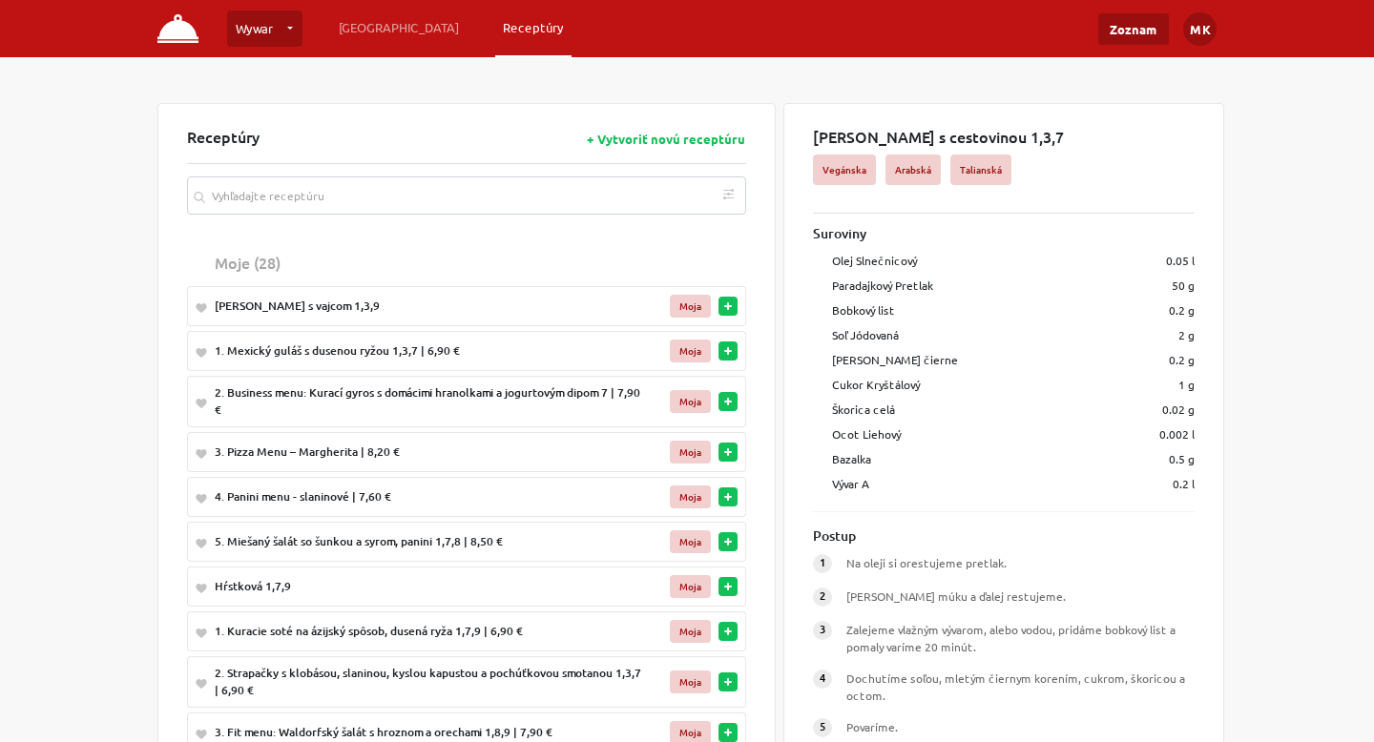
click at [677, 301] on div "Moja" at bounding box center [690, 306] width 41 height 23
click at [365, 34] on link "[GEOGRAPHIC_DATA]" at bounding box center [398, 27] width 135 height 34
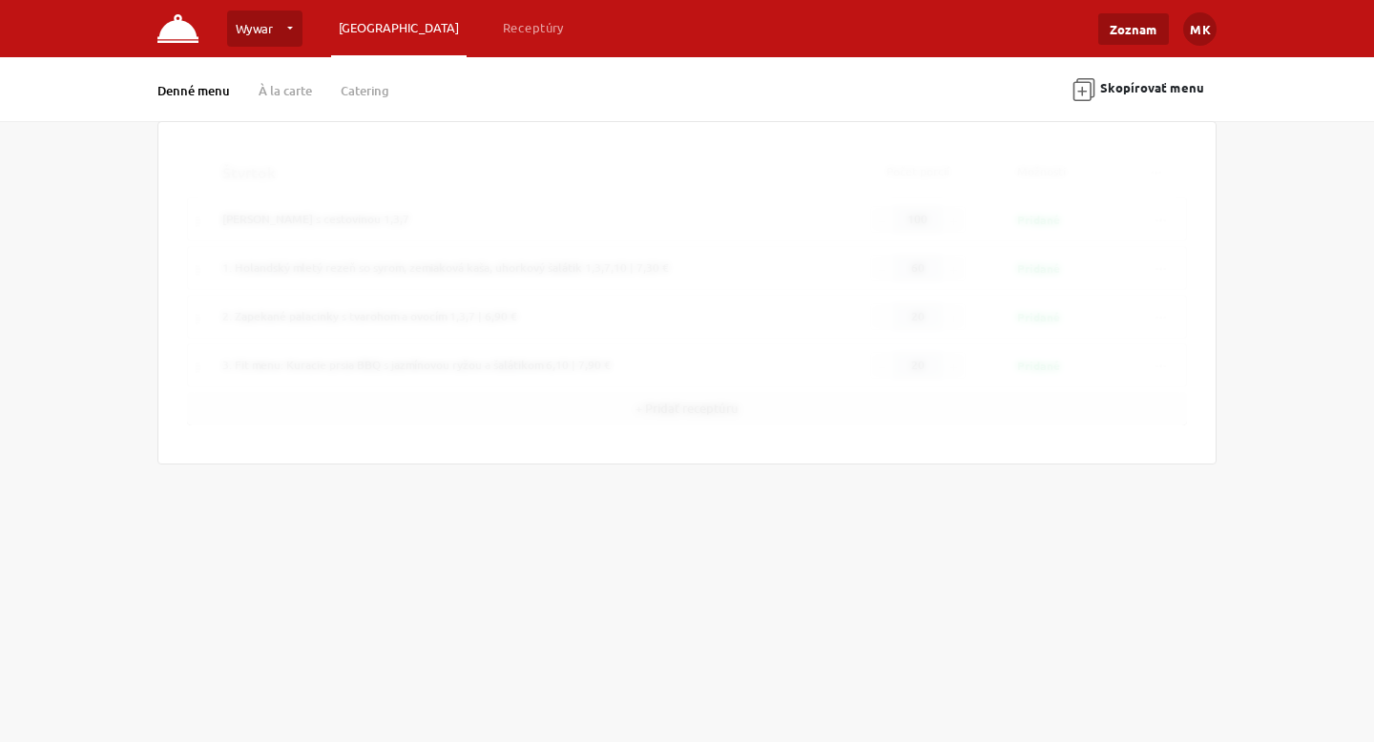
type input "40"
type input "1"
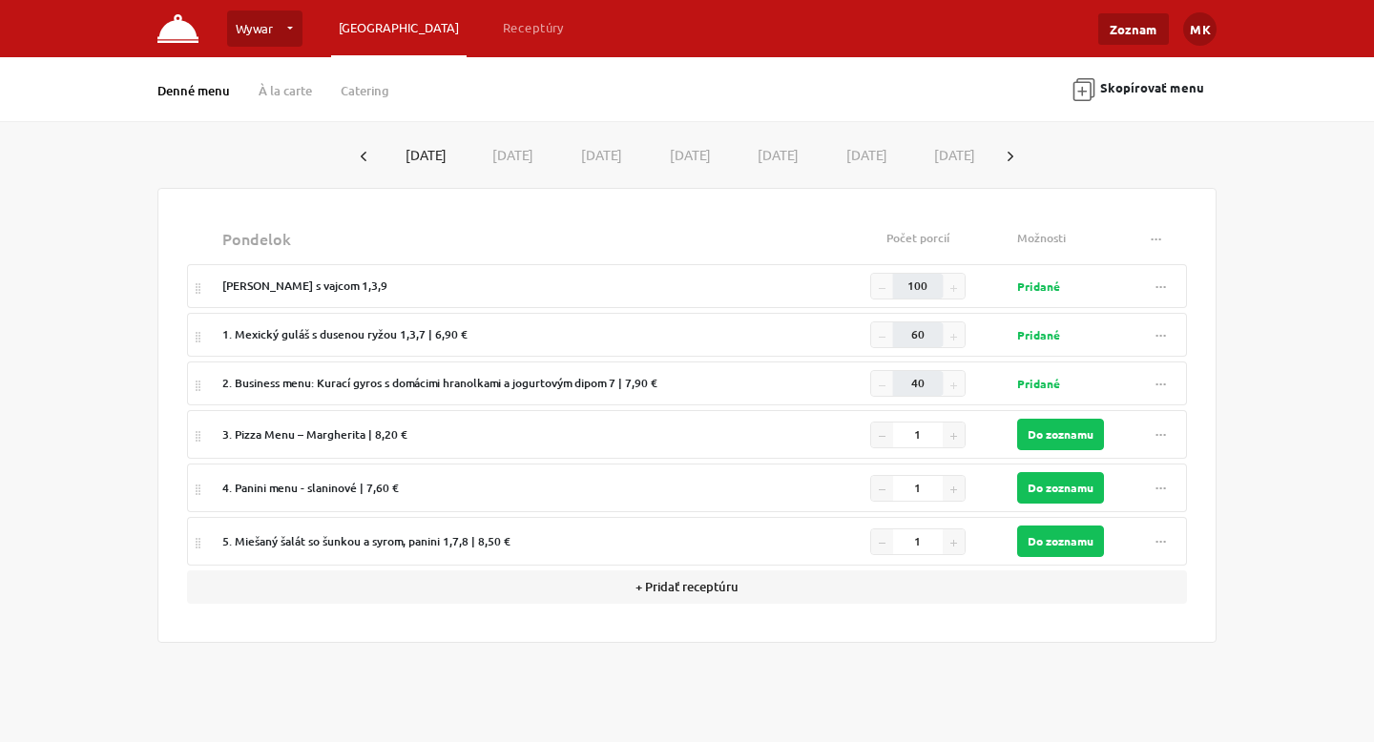
click at [1056, 290] on strong "Pridané" at bounding box center [1038, 286] width 43 height 15
click at [1163, 274] on button "..." at bounding box center [1161, 287] width 34 height 26
click at [1095, 268] on td "Pridané" at bounding box center [1070, 286] width 122 height 44
click at [282, 73] on div "Denné menu À la carte Catering Skopírovať menu" at bounding box center [687, 89] width 1088 height 41
click at [282, 86] on link "À la carte" at bounding box center [285, 90] width 53 height 17
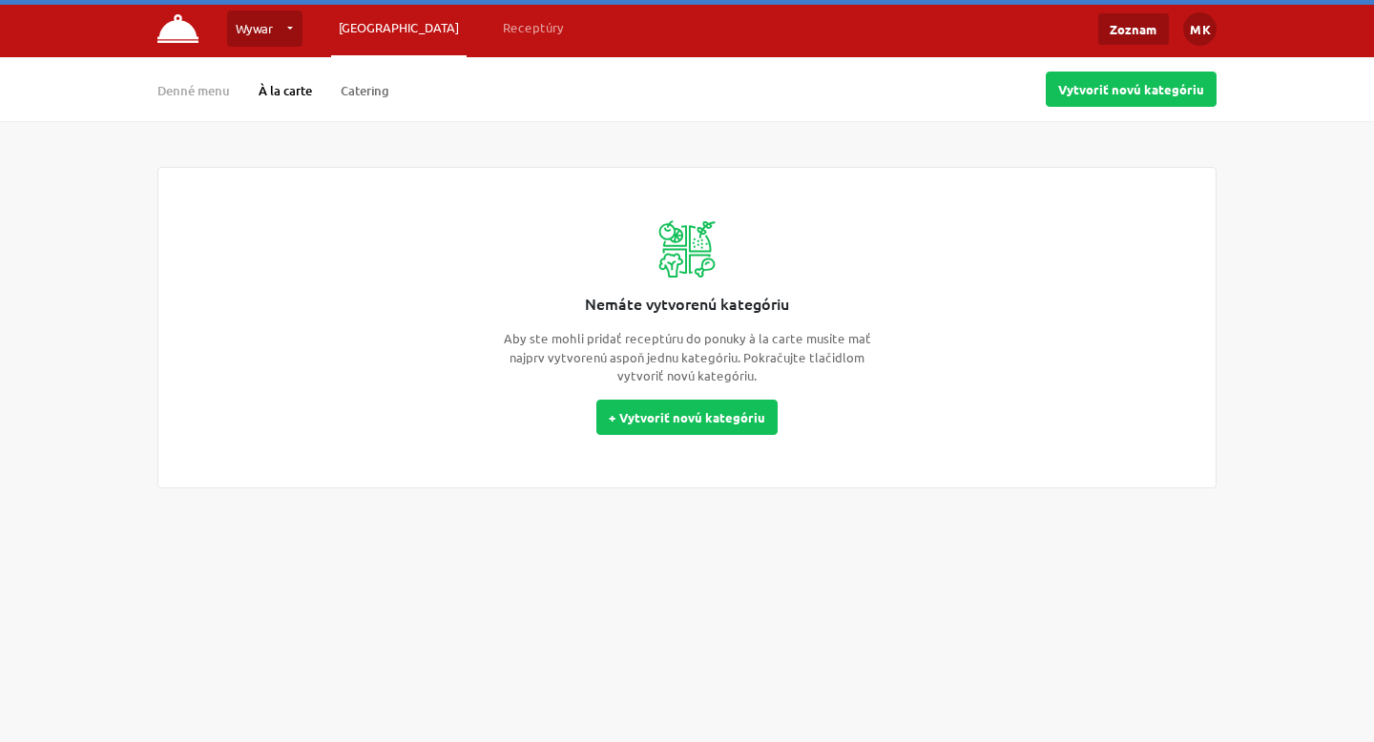
click at [354, 89] on link "Catering" at bounding box center [365, 90] width 49 height 17
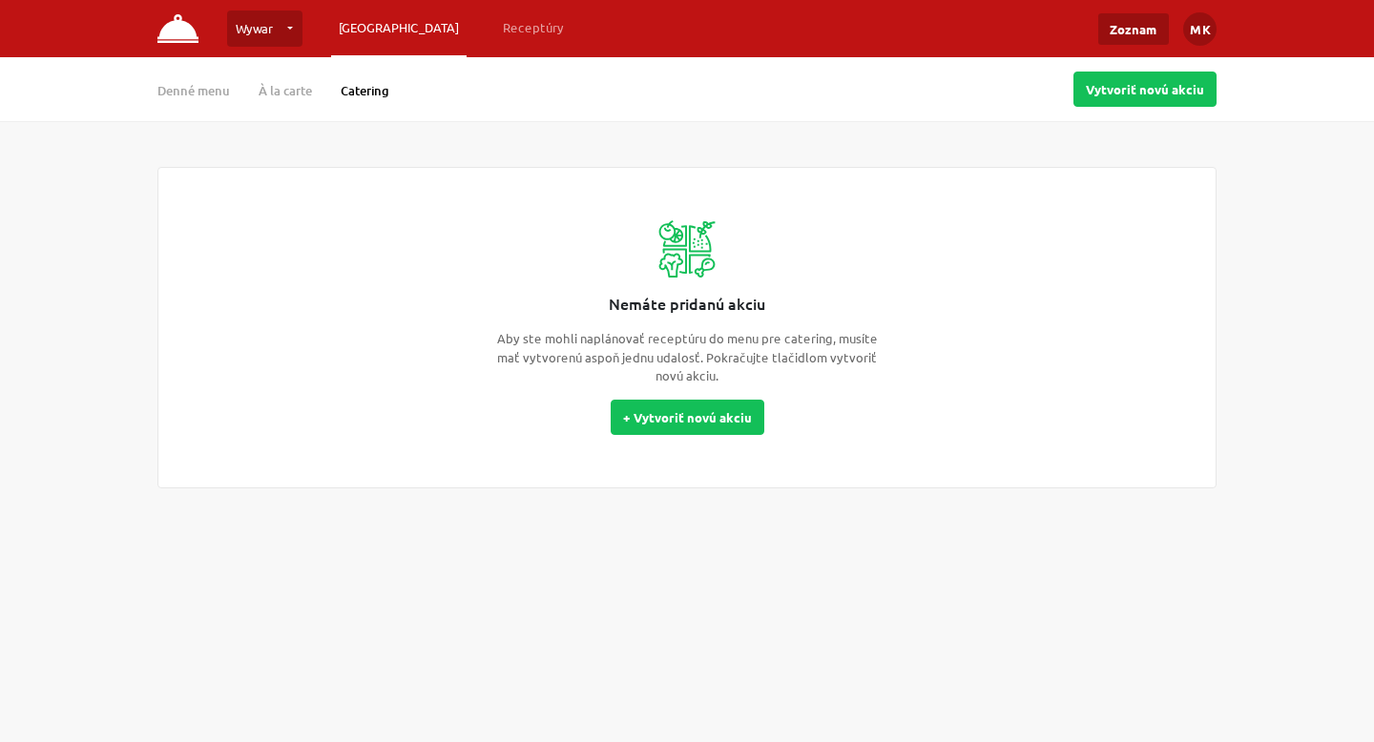
click at [322, 103] on div "Denné menu À la carte Catering Vytvoriť novú akciu" at bounding box center [687, 89] width 1088 height 41
click at [307, 102] on div "Denné menu À la carte Catering Vytvoriť novú akciu" at bounding box center [687, 89] width 1088 height 41
click at [270, 103] on div "Denné menu À la carte Catering Vytvoriť novú akciu" at bounding box center [687, 89] width 1088 height 41
click at [284, 90] on link "À la carte" at bounding box center [285, 90] width 53 height 17
click at [188, 89] on link "Denné menu" at bounding box center [193, 90] width 73 height 17
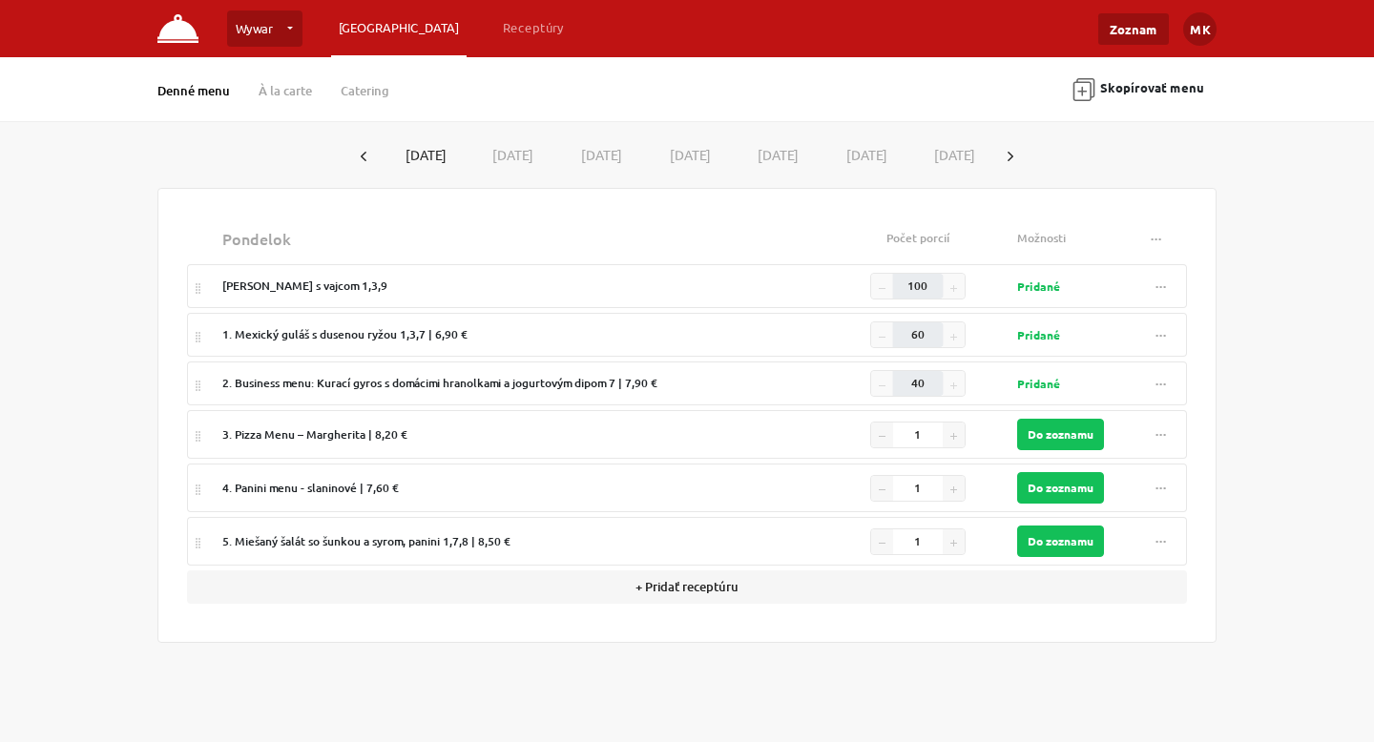
click at [1121, 45] on ul "Zoznam MK Nastavenia Odhlásiť" at bounding box center [1157, 28] width 118 height 36
click at [1124, 42] on link "Zoznam" at bounding box center [1133, 28] width 71 height 31
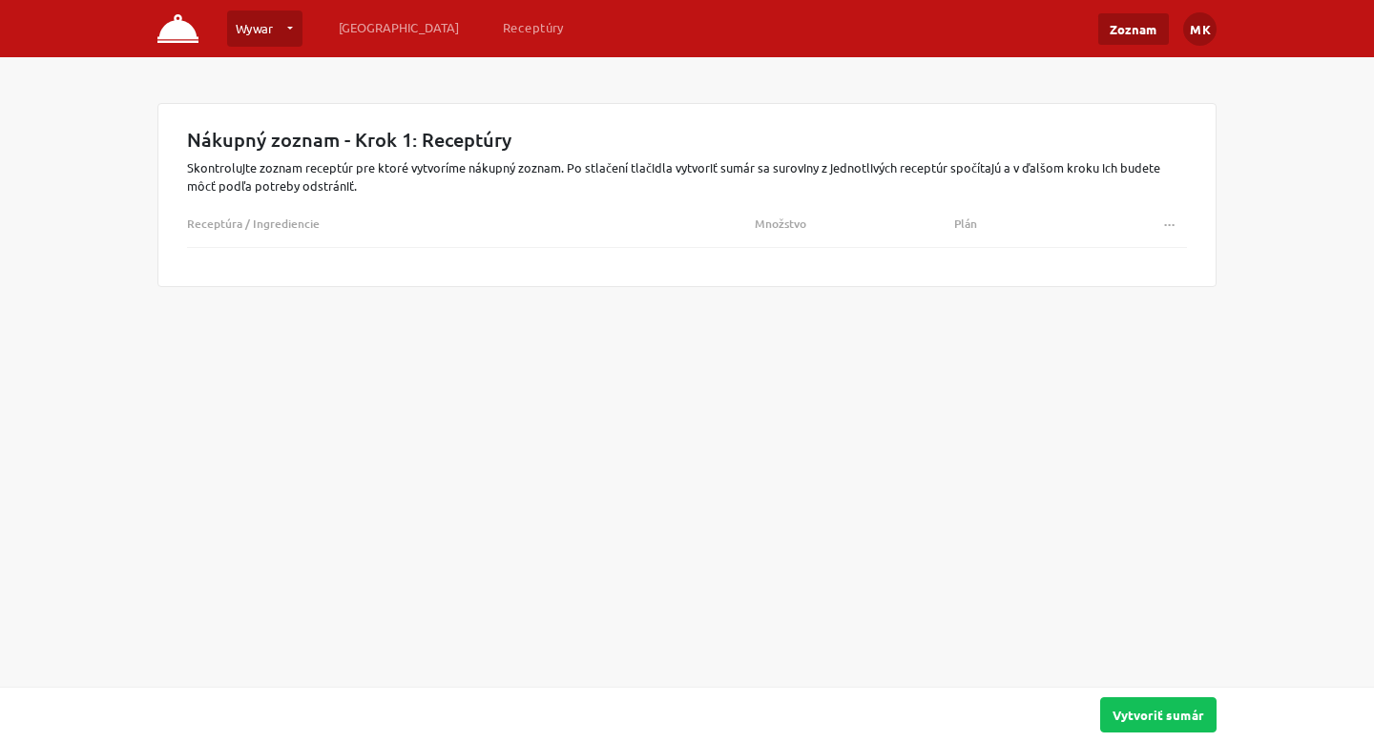
click at [135, 19] on nav "Wywar Wywar … Vytvoriť novú prevádzku Plánovanie Receptúry Zoznam MK Nastavenia…" at bounding box center [687, 28] width 1374 height 57
click at [167, 20] on img at bounding box center [177, 28] width 41 height 29
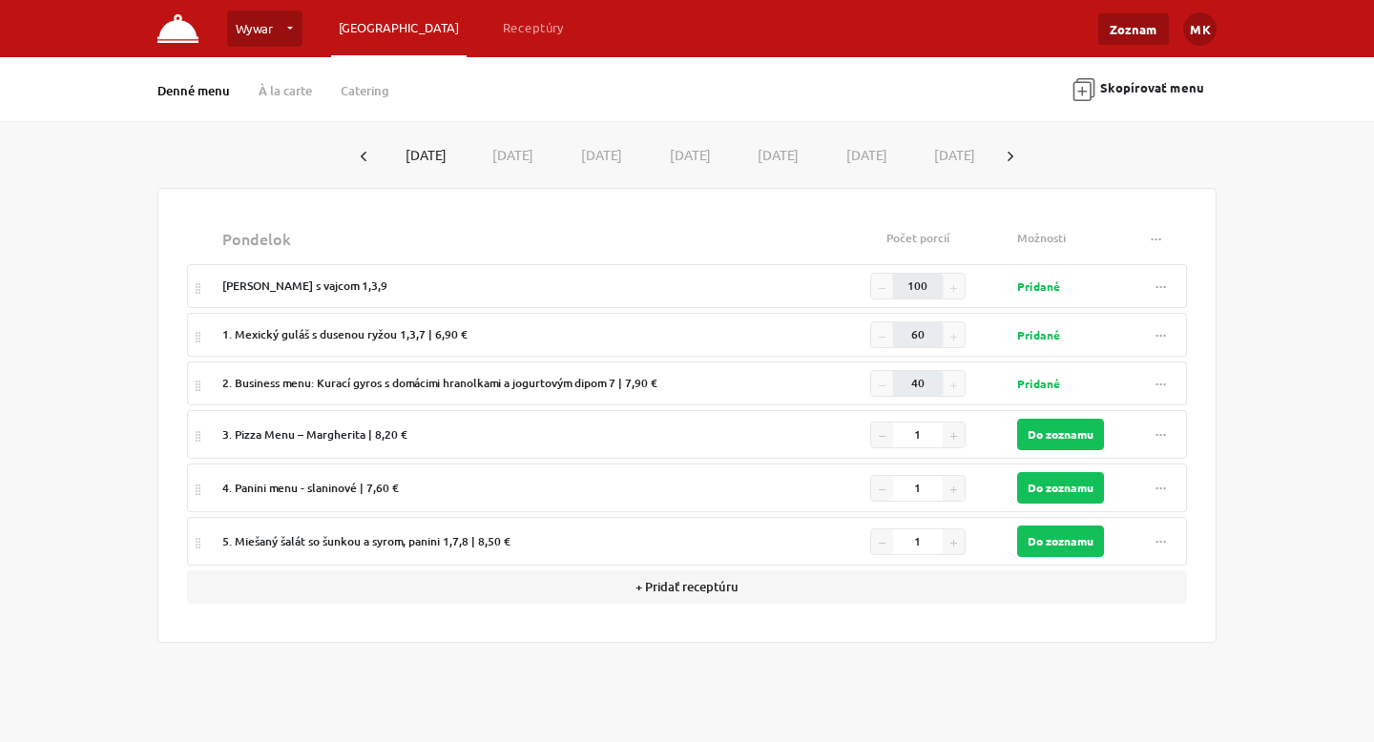
click at [169, 35] on img at bounding box center [177, 28] width 41 height 29
click at [1123, 30] on link "Zoznam" at bounding box center [1133, 28] width 71 height 31
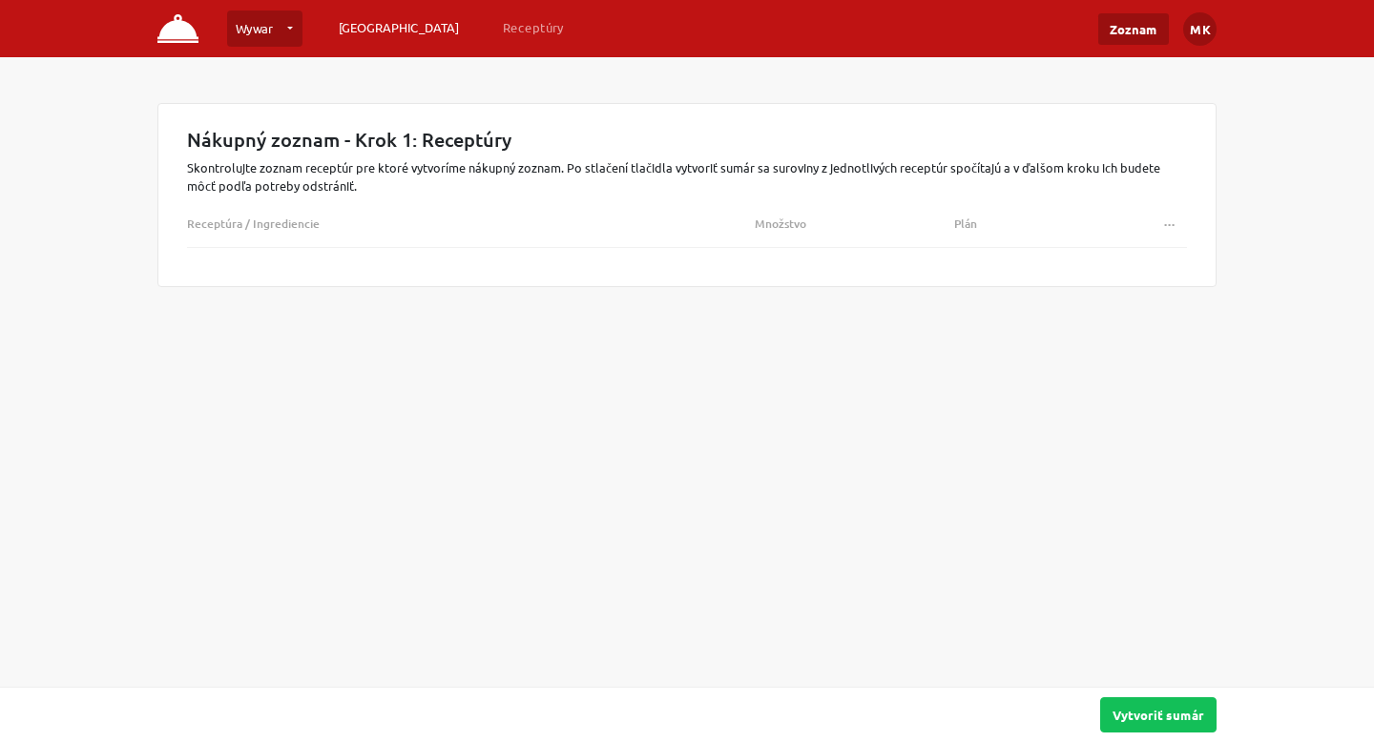
click at [370, 35] on link "[GEOGRAPHIC_DATA]" at bounding box center [398, 27] width 135 height 34
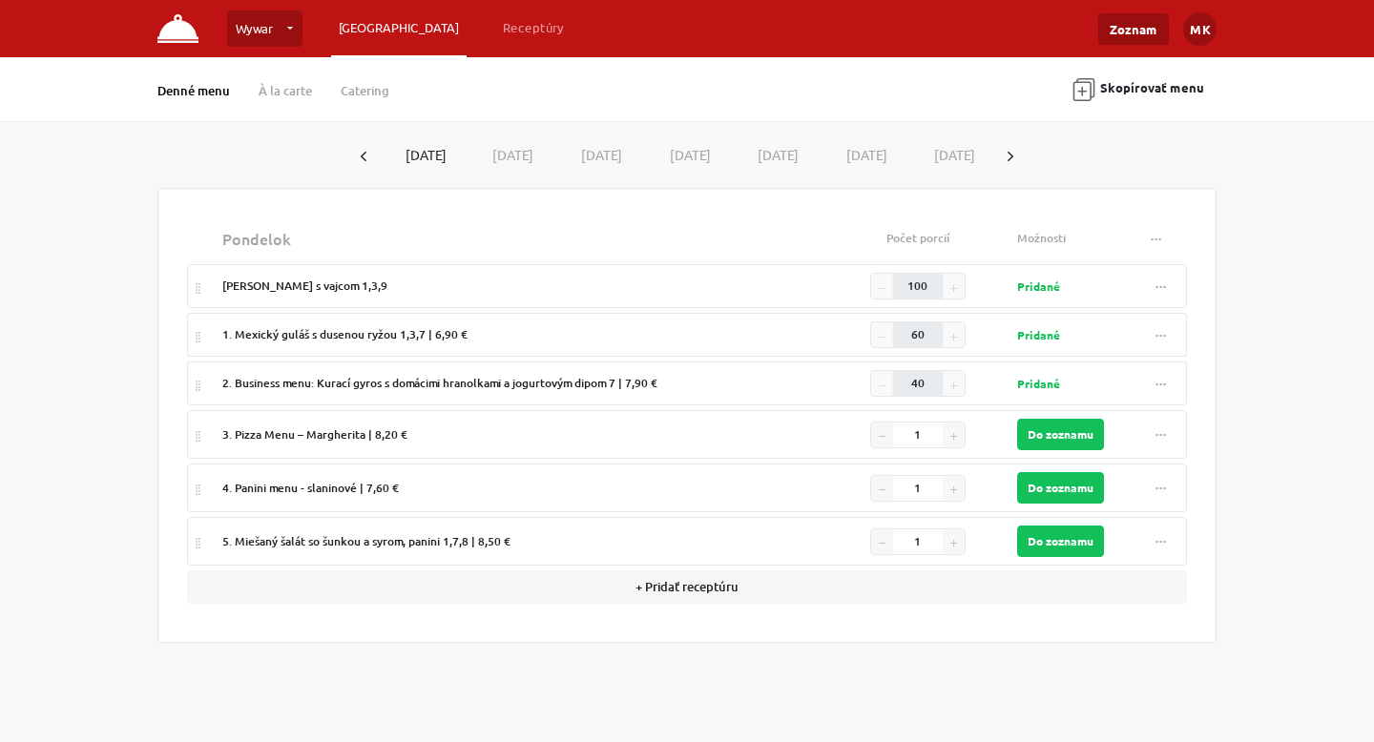
click at [966, 288] on div "100" at bounding box center [917, 286] width 95 height 27
click at [1049, 290] on strong "Pridané" at bounding box center [1038, 286] width 43 height 15
